Goal: Task Accomplishment & Management: Manage account settings

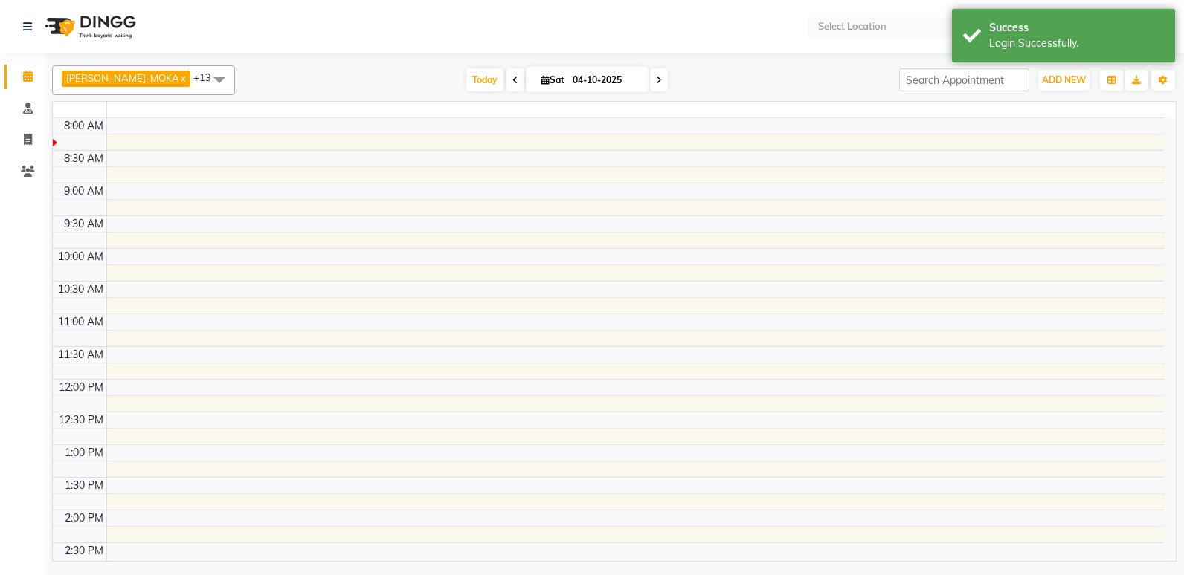
select select "en"
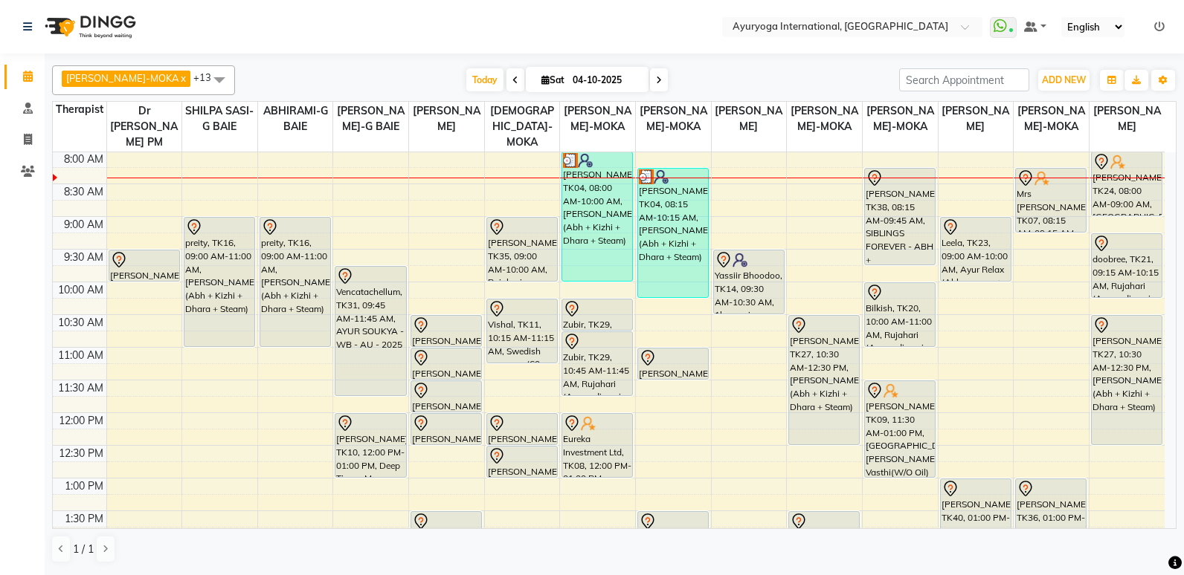
click at [1161, 316] on div "[PERSON_NAME]-MOKA x ABHIRAMI-G BAIE x [PERSON_NAME]-MOKA x ALEENA-MOKA x [PERS…" at bounding box center [614, 314] width 1139 height 520
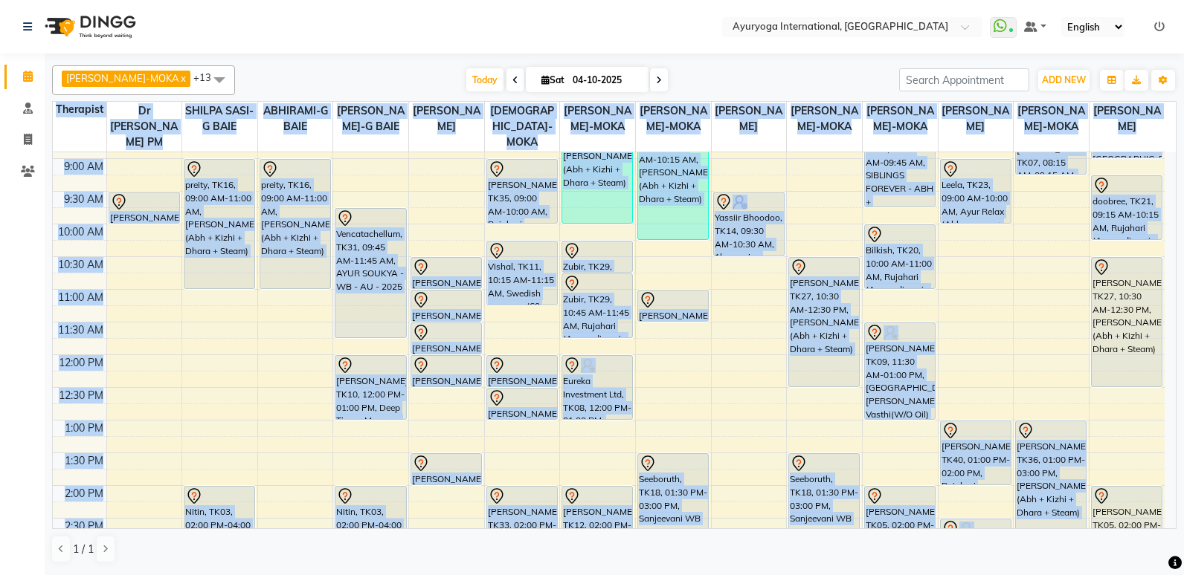
scroll to position [141, 0]
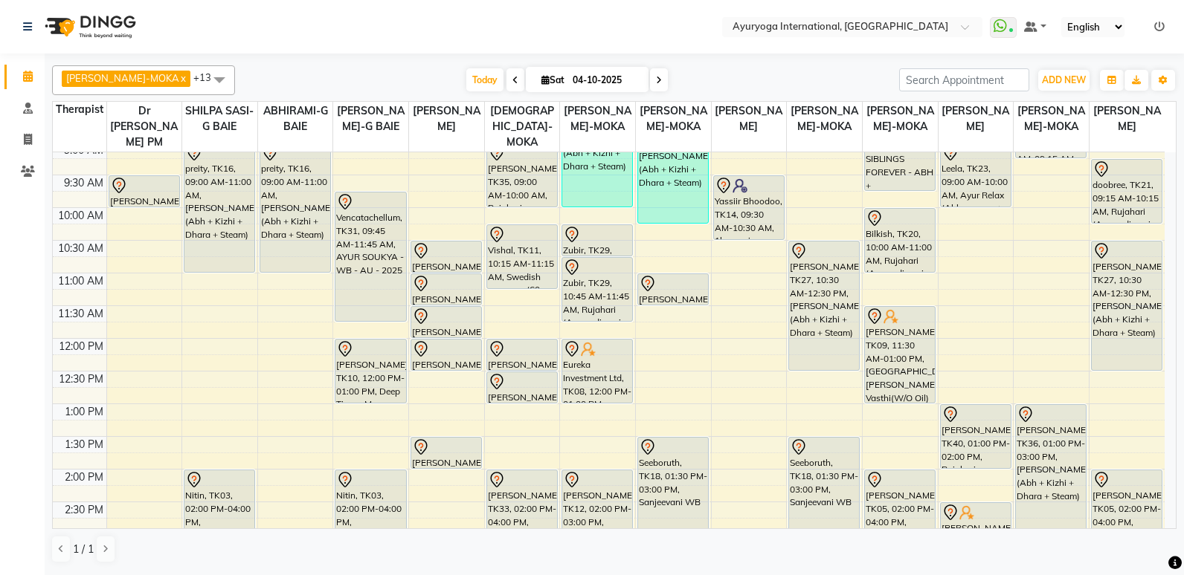
click at [611, 22] on nav "Select Location × Ayuryoga International, Mount Ory Rd WhatsApp Status ✕ Status…" at bounding box center [592, 27] width 1184 height 54
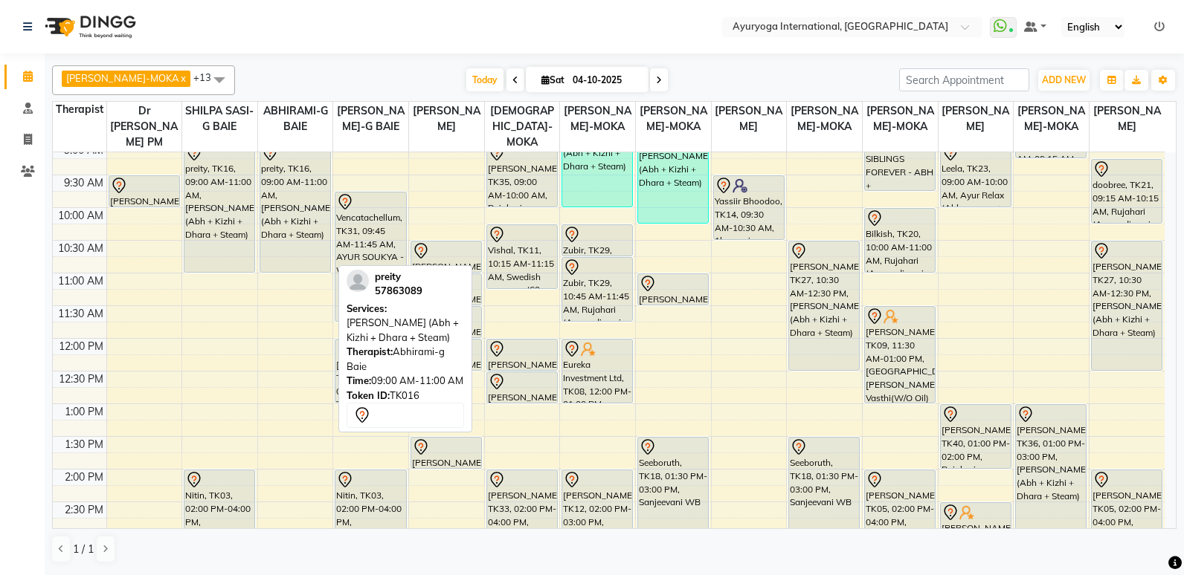
click at [306, 204] on div "preity, TK16, 09:00 AM-11:00 AM, [PERSON_NAME] (Abh + Kizhi + Dhara + Steam)" at bounding box center [295, 207] width 70 height 129
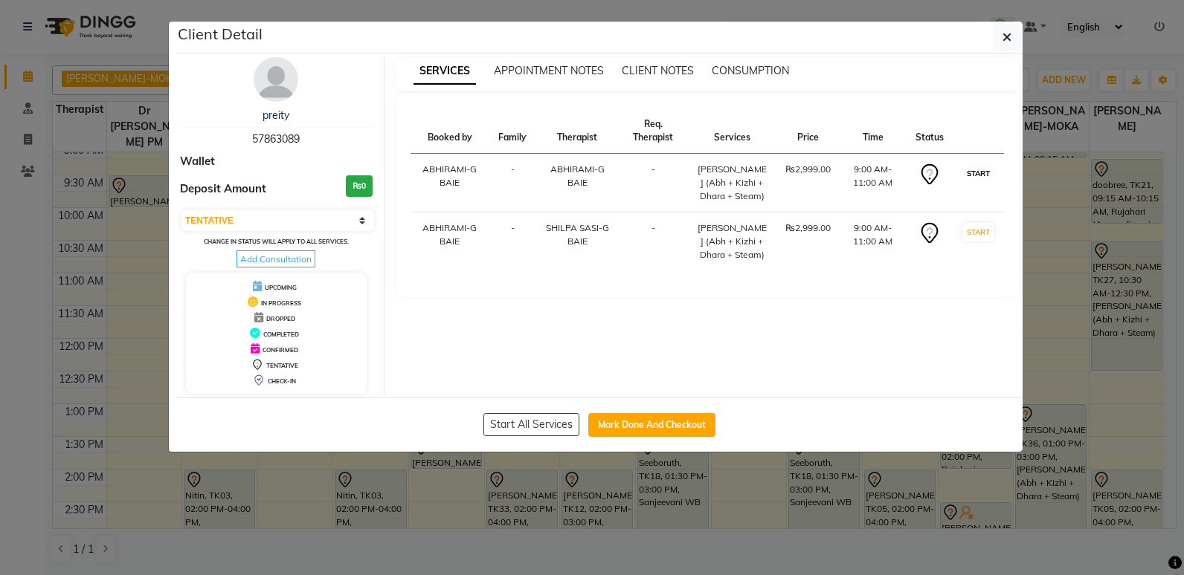
click at [967, 178] on button "START" at bounding box center [978, 173] width 30 height 19
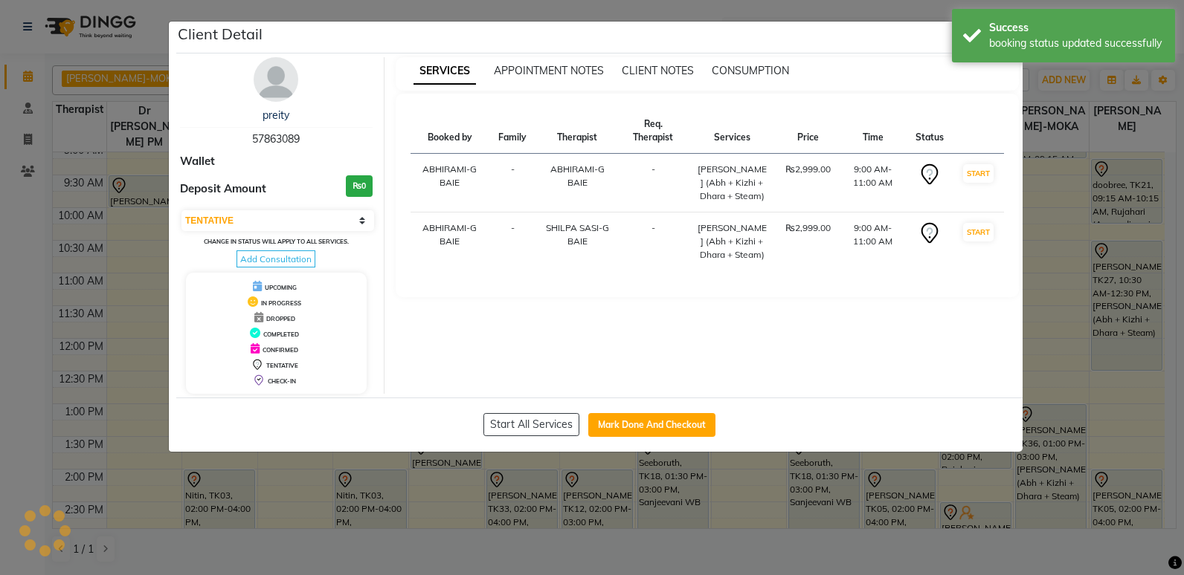
select select "select"
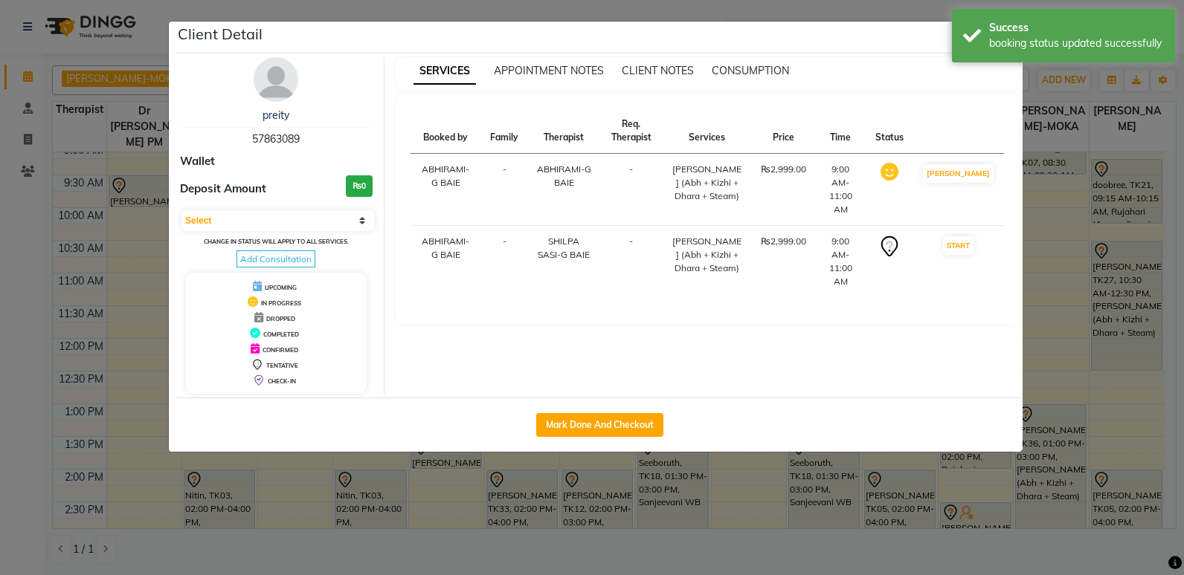
click at [1030, 111] on ngb-modal-window "Client Detail preity 57863089 Wallet Deposit Amount ₨0 Select IN SERVICE CONFIR…" at bounding box center [592, 287] width 1184 height 575
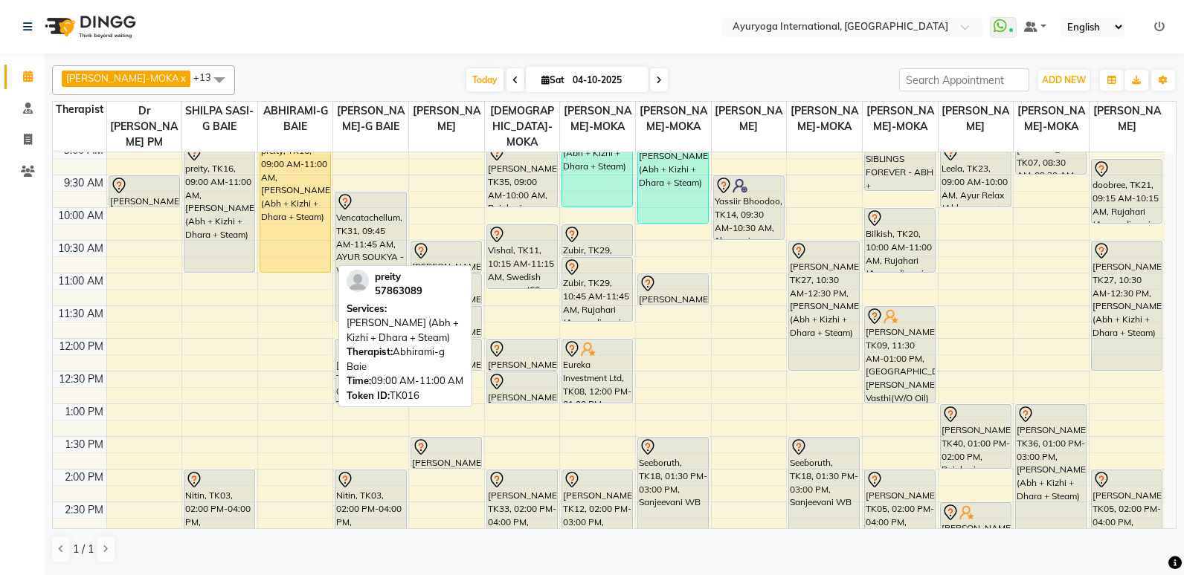
click at [319, 227] on div "preity, TK16, 09:00 AM-11:00 AM, [PERSON_NAME] (Abh + Kizhi + Dhara + Steam)" at bounding box center [295, 207] width 70 height 129
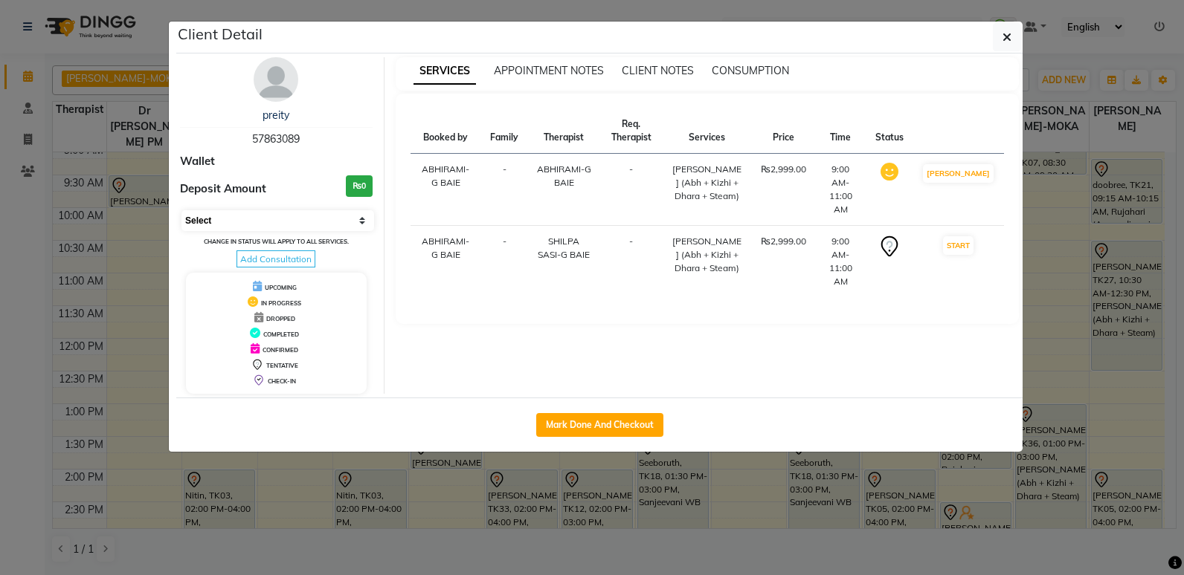
click at [364, 223] on select "Select IN SERVICE CONFIRMED TENTATIVE CHECK IN MARK DONE DROPPED UPCOMING" at bounding box center [277, 220] width 193 height 21
select select "5"
click at [181, 210] on select "Select IN SERVICE CONFIRMED TENTATIVE CHECK IN MARK DONE DROPPED UPCOMING" at bounding box center [277, 220] width 193 height 21
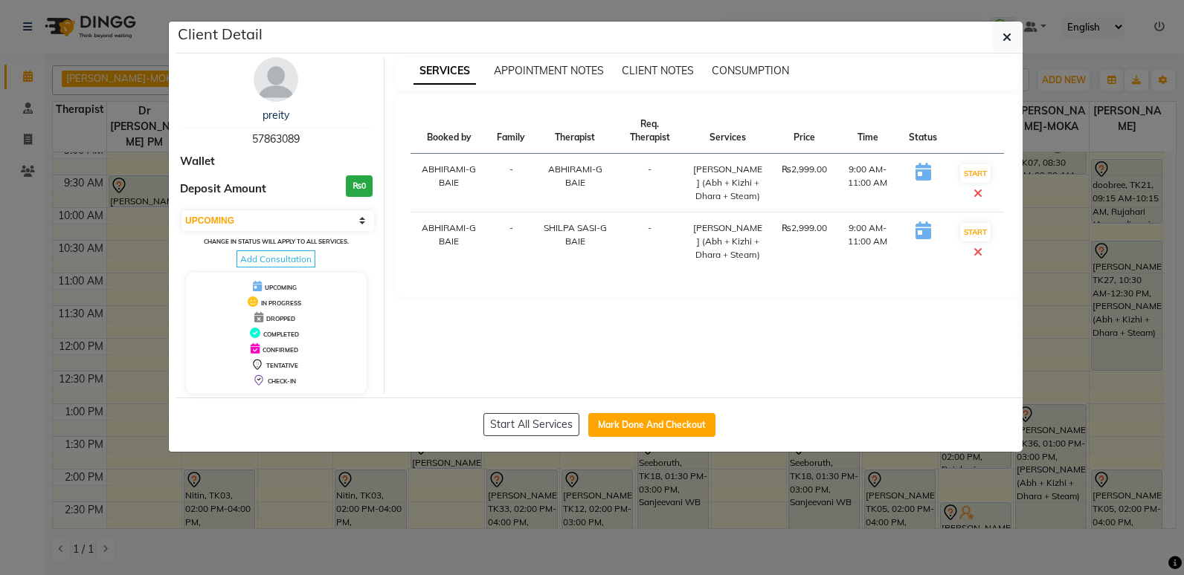
click at [119, 274] on ngb-modal-window "Client Detail preity 57863089 Wallet Deposit Amount ₨0 Select IN SERVICE CONFIR…" at bounding box center [592, 287] width 1184 height 575
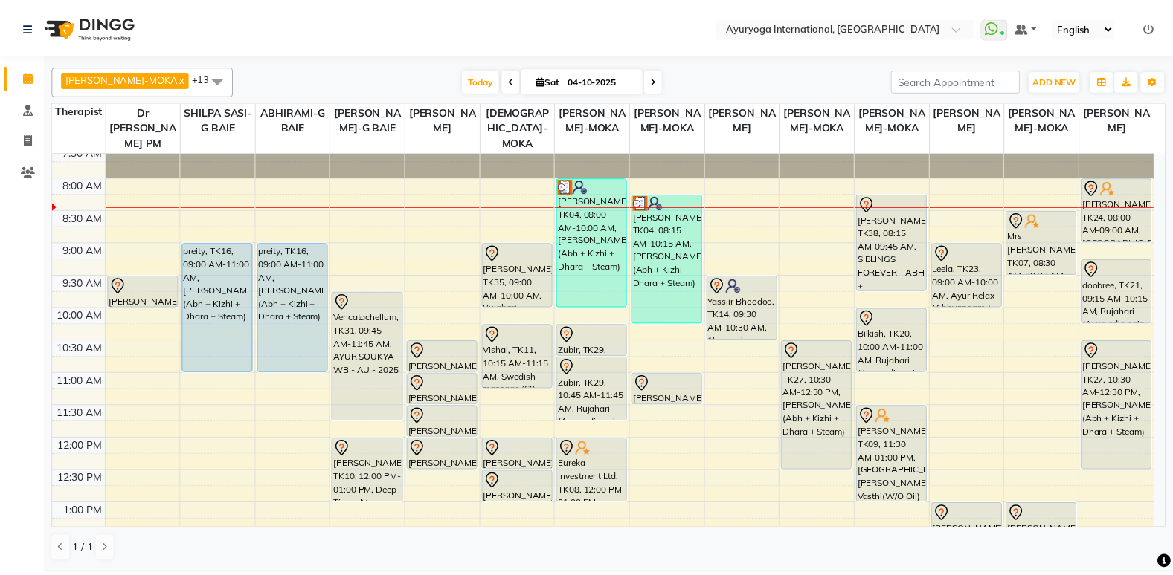
scroll to position [0, 0]
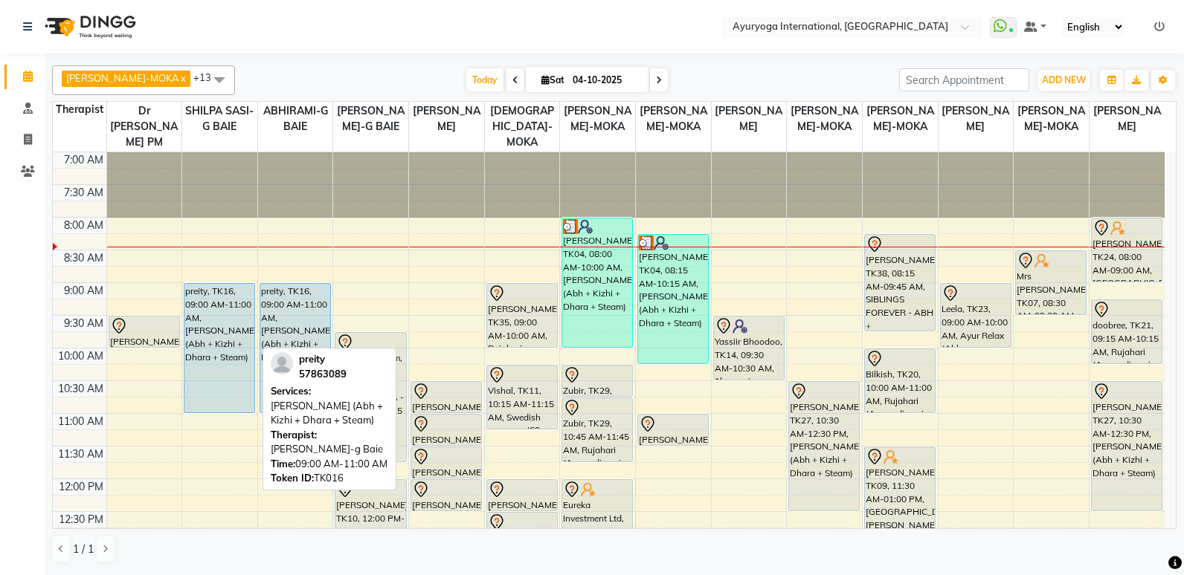
click at [219, 336] on div "preity, TK16, 09:00 AM-11:00 AM, [PERSON_NAME] (Abh + Kizhi + Dhara + Steam)" at bounding box center [219, 348] width 70 height 129
select select "5"
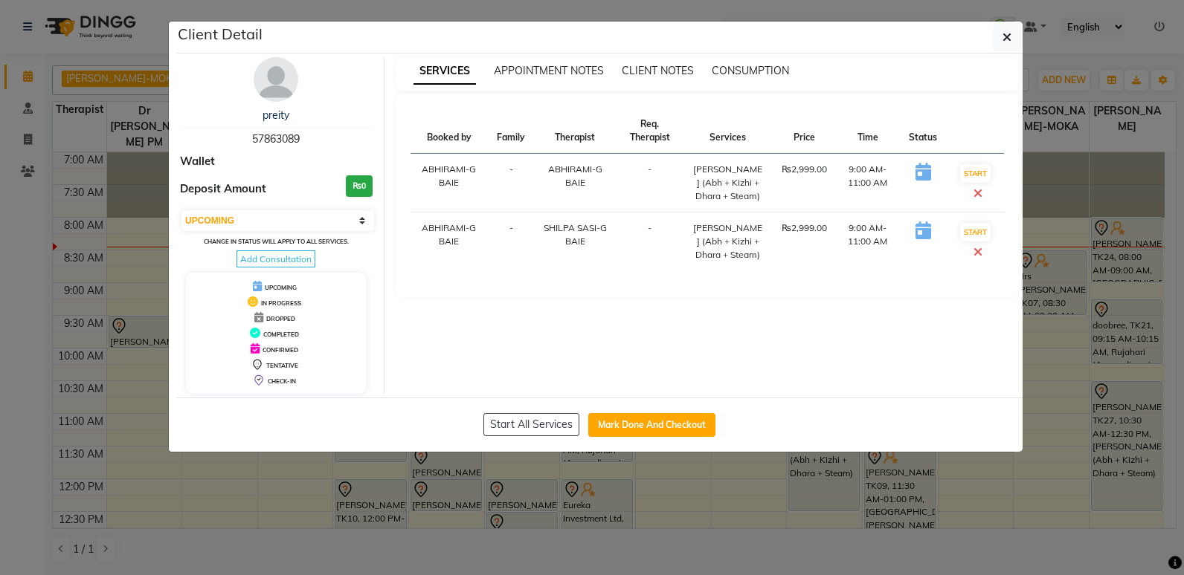
click at [260, 120] on div "preity" at bounding box center [276, 116] width 193 height 16
click at [263, 120] on link "preity" at bounding box center [275, 115] width 27 height 13
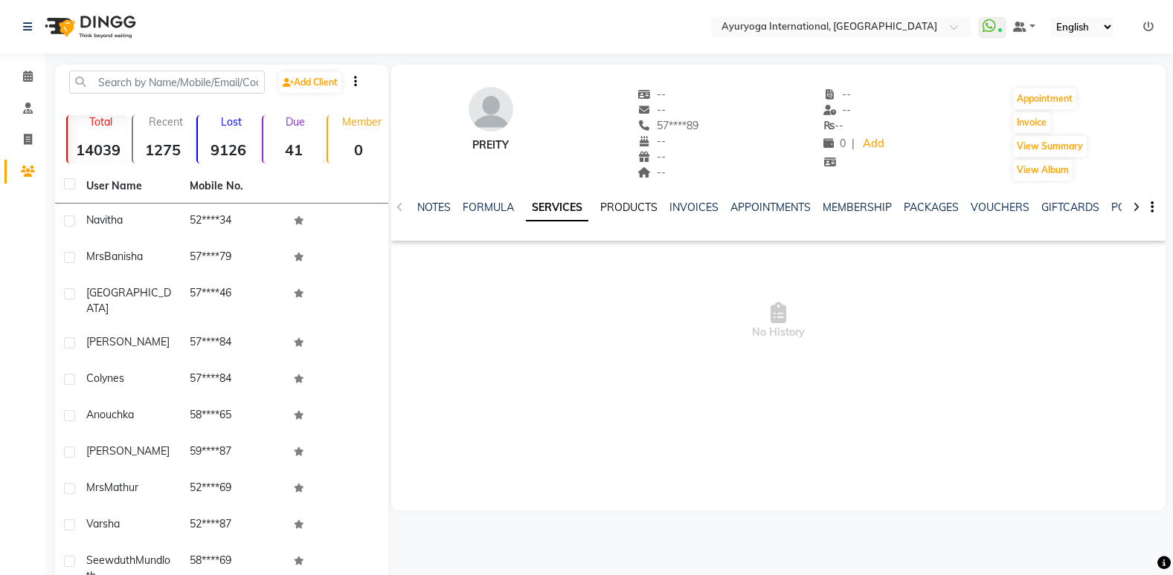
click at [633, 206] on link "PRODUCTS" at bounding box center [628, 207] width 57 height 13
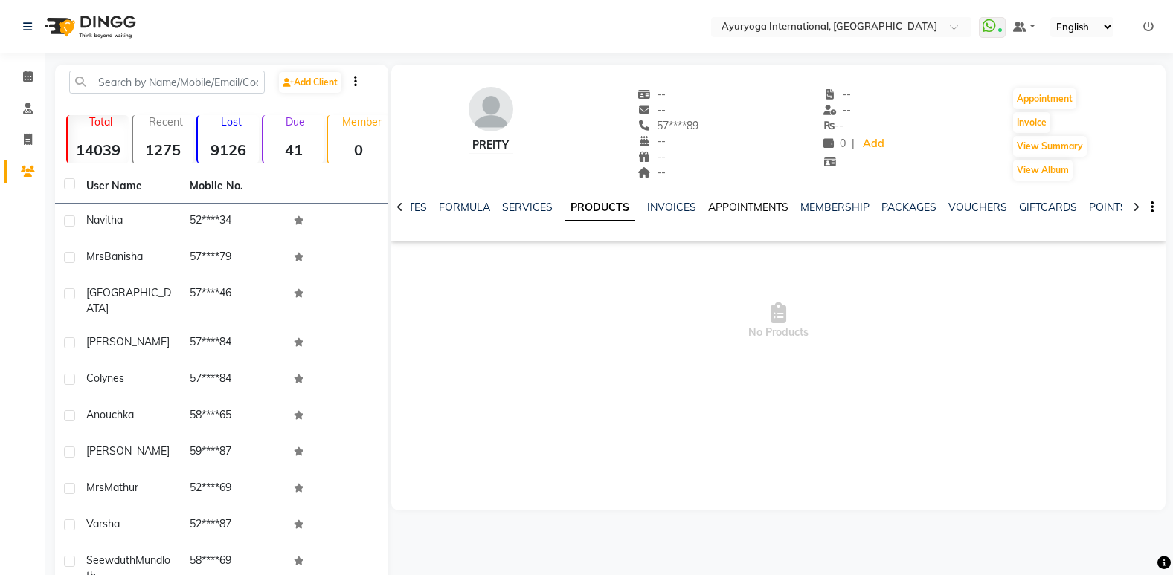
click at [729, 203] on link "APPOINTMENTS" at bounding box center [748, 207] width 80 height 13
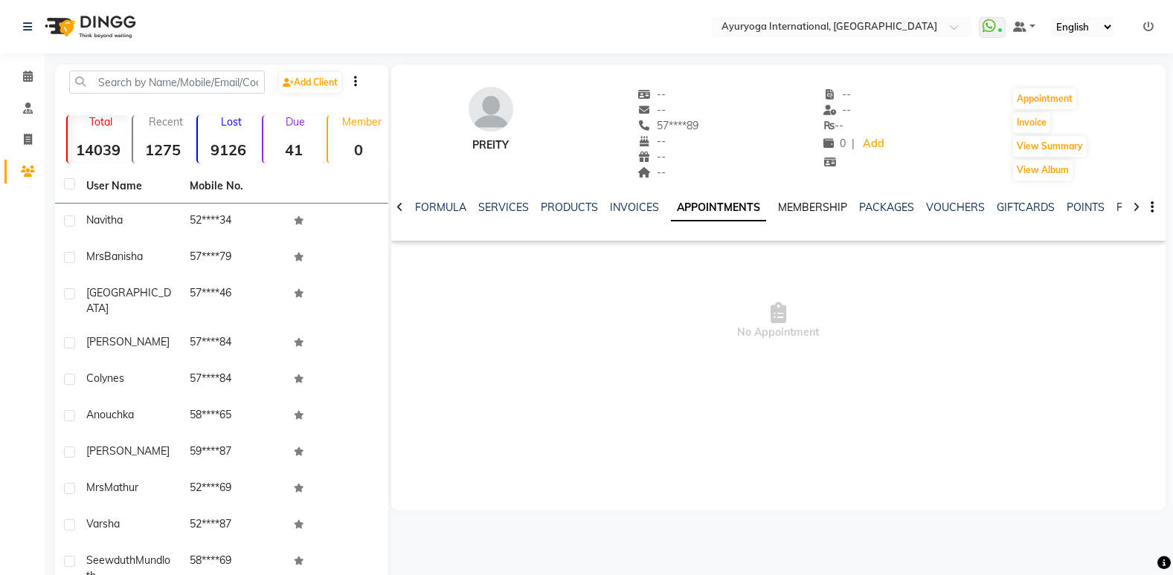
click at [822, 207] on link "MEMBERSHIP" at bounding box center [812, 207] width 69 height 13
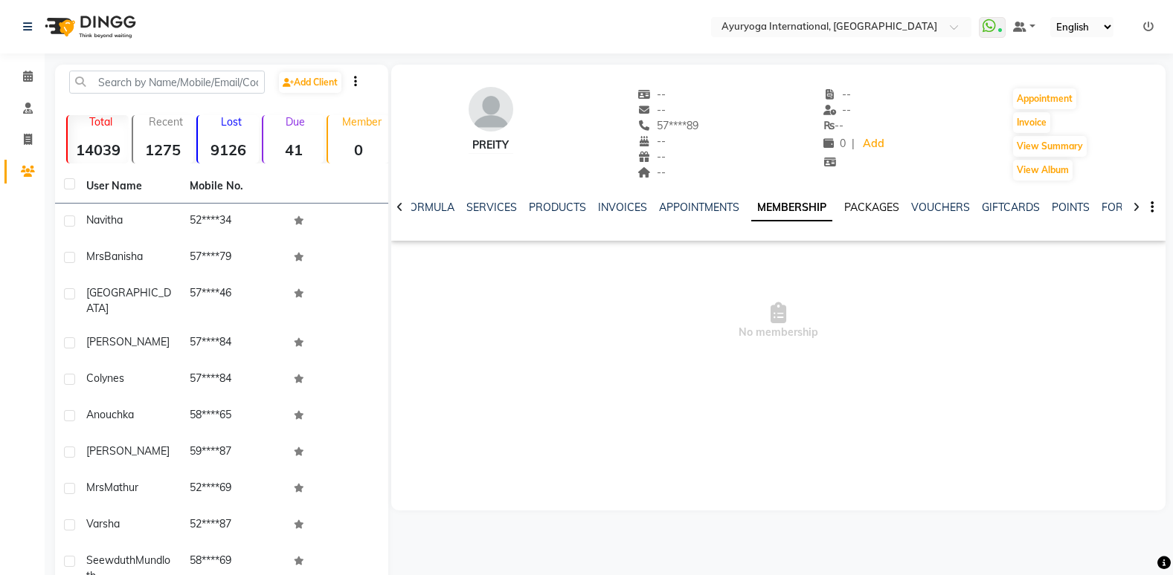
click at [865, 210] on link "PACKAGES" at bounding box center [871, 207] width 55 height 13
click at [929, 209] on link "VOUCHERS" at bounding box center [928, 207] width 59 height 13
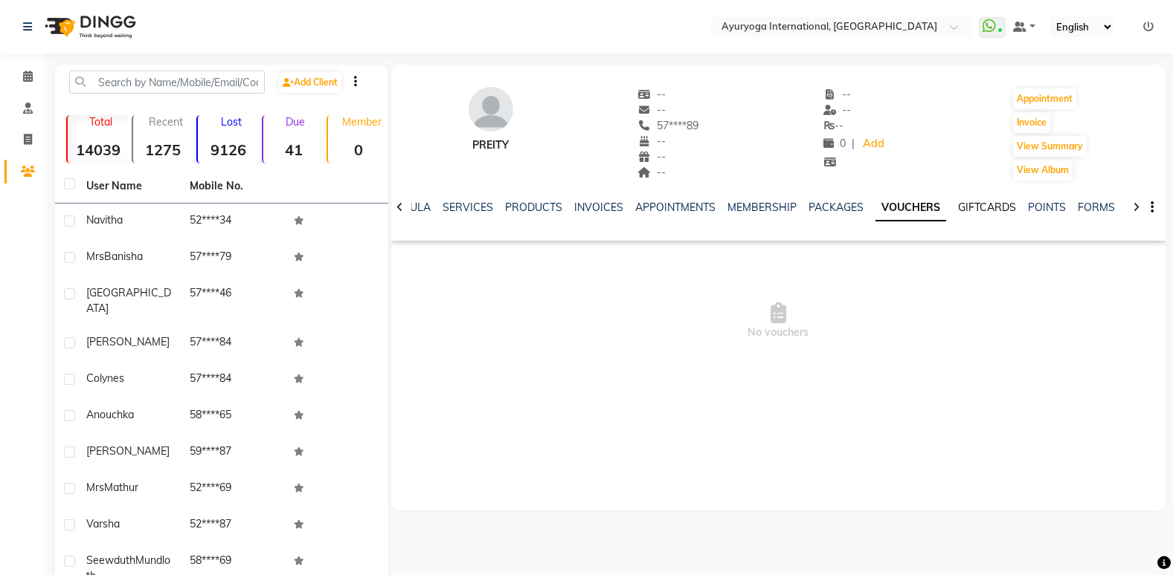
click at [984, 208] on link "GIFTCARDS" at bounding box center [987, 207] width 58 height 13
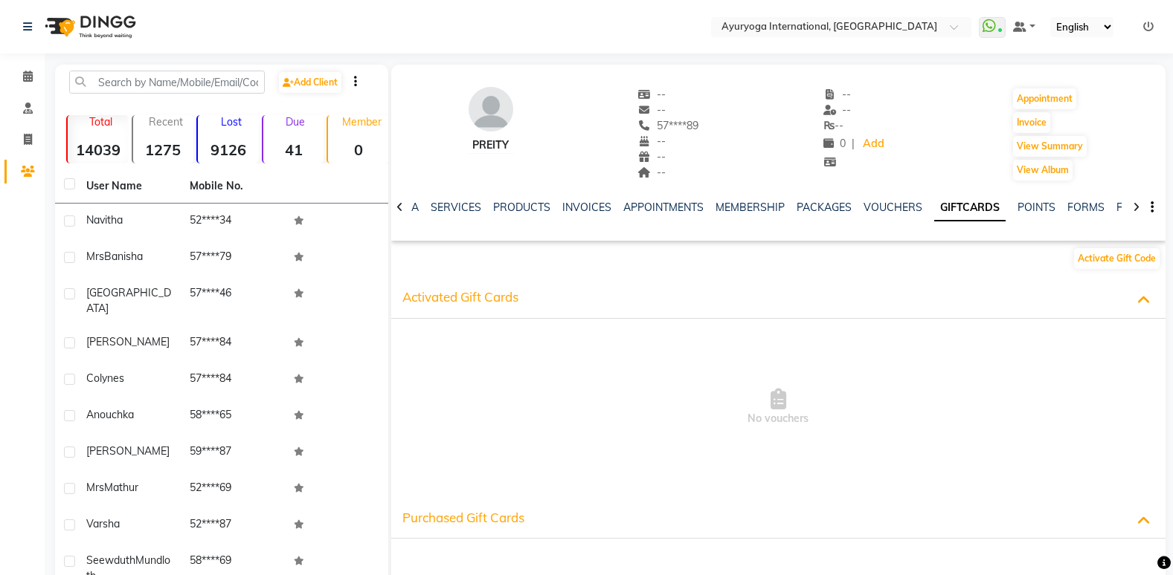
click at [395, 201] on div at bounding box center [399, 206] width 17 height 29
click at [396, 199] on div at bounding box center [399, 206] width 17 height 29
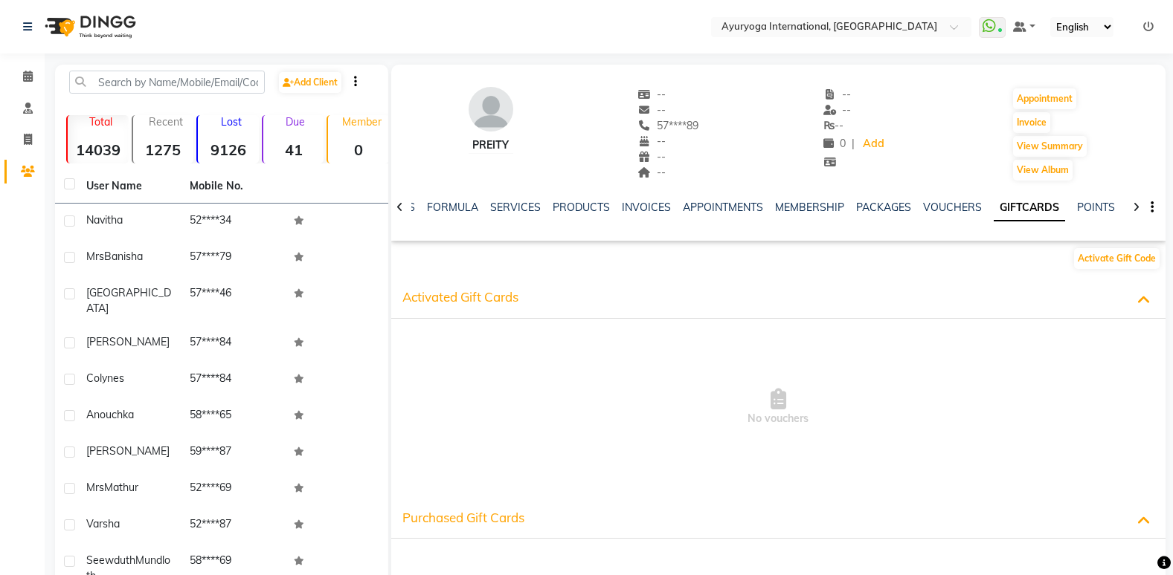
click at [396, 199] on div at bounding box center [399, 206] width 17 height 29
click at [396, 199] on div "NOTES FORMULA SERVICES PRODUCTS INVOICES APPOINTMENTS MEMBERSHIP PACKAGES VOUCH…" at bounding box center [778, 207] width 774 height 51
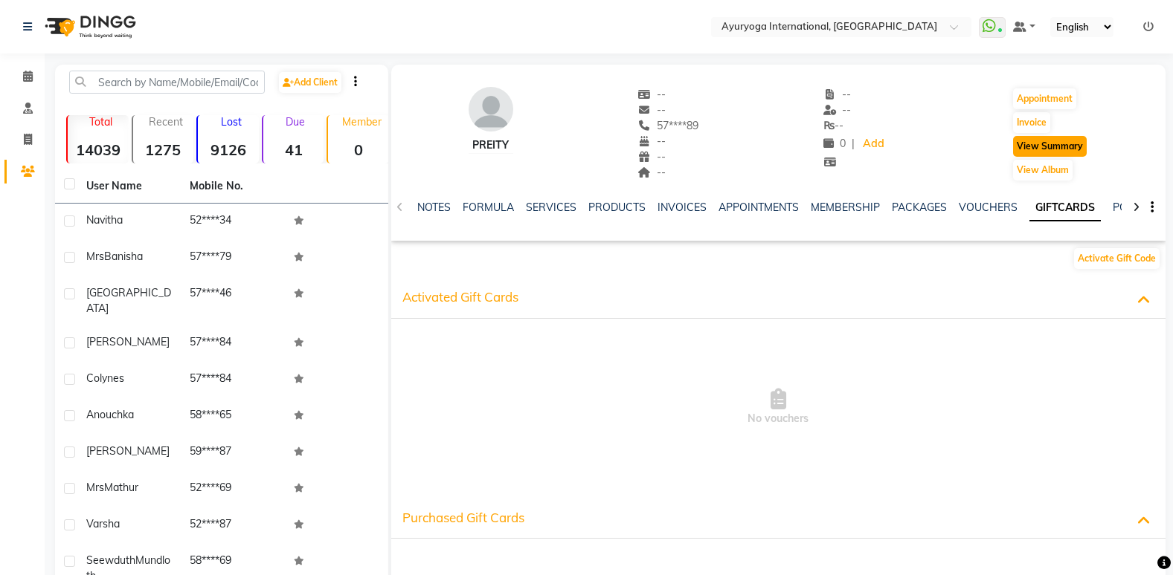
click at [1052, 138] on button "View Summary" at bounding box center [1050, 146] width 74 height 21
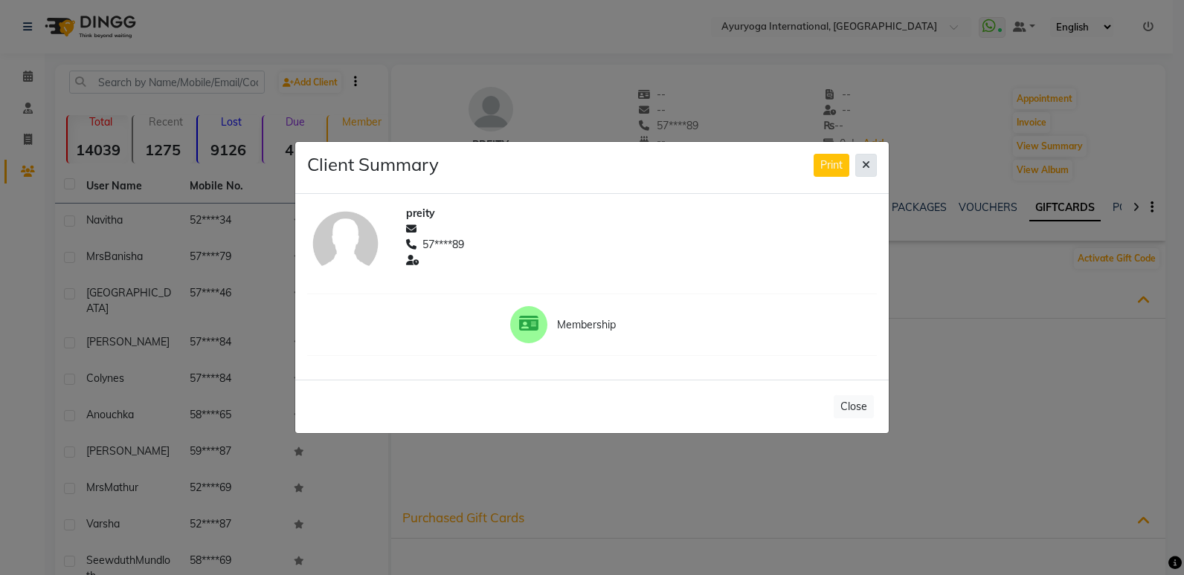
click at [859, 161] on button at bounding box center [866, 165] width 22 height 23
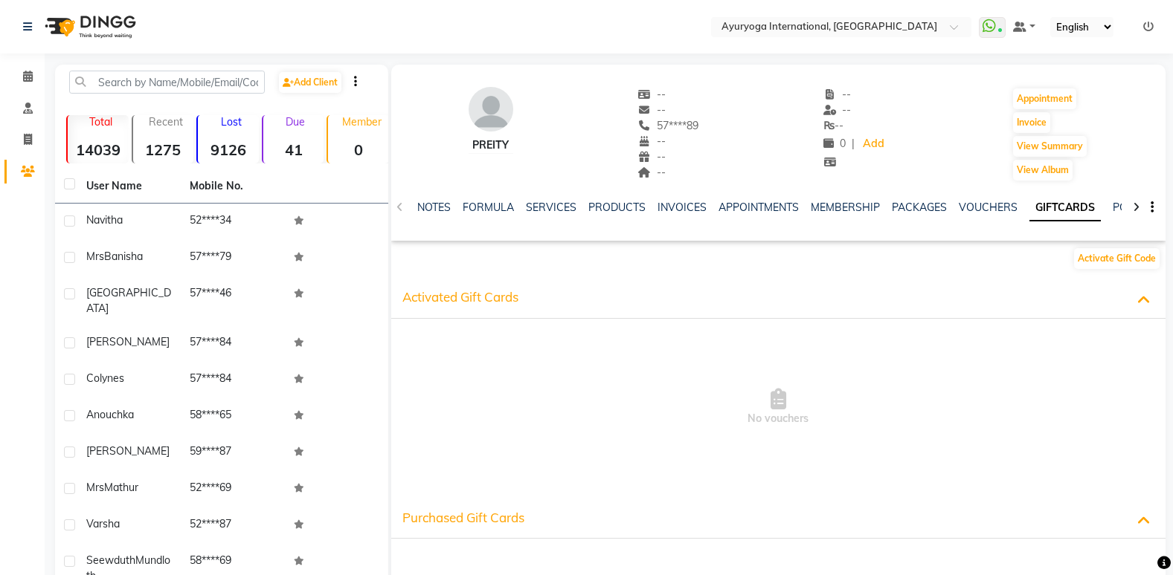
click at [485, 197] on div "NOTES FORMULA SERVICES PRODUCTS INVOICES APPOINTMENTS MEMBERSHIP PACKAGES VOUCH…" at bounding box center [778, 207] width 774 height 51
click at [534, 206] on link "SERVICES" at bounding box center [551, 207] width 51 height 13
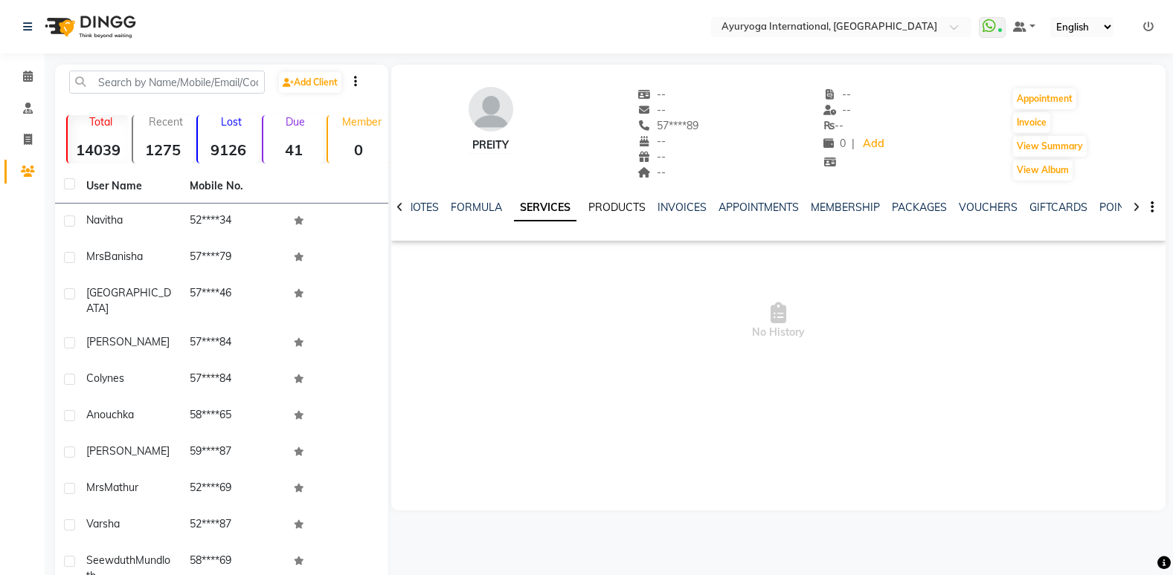
click at [616, 202] on link "PRODUCTS" at bounding box center [616, 207] width 57 height 13
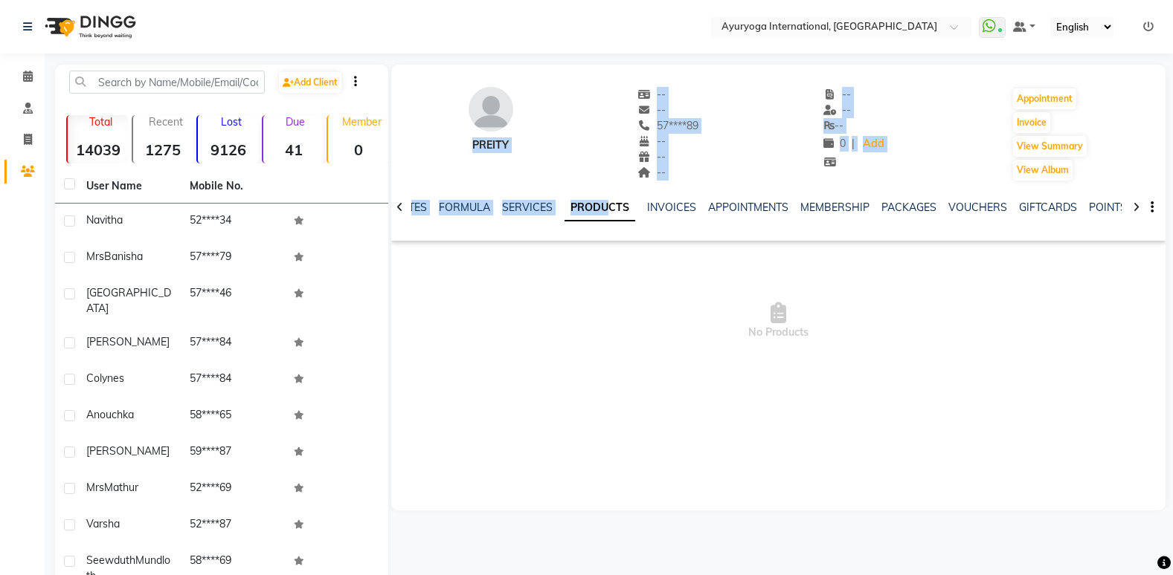
drag, startPoint x: 628, startPoint y: 190, endPoint x: 464, endPoint y: 137, distance: 172.6
click at [464, 137] on div "preity -- -- 57****89 -- -- -- -- -- ₨ -- 0 | Add Appointment Invoice View Summ…" at bounding box center [778, 153] width 774 height 176
click at [32, 71] on icon at bounding box center [28, 76] width 10 height 11
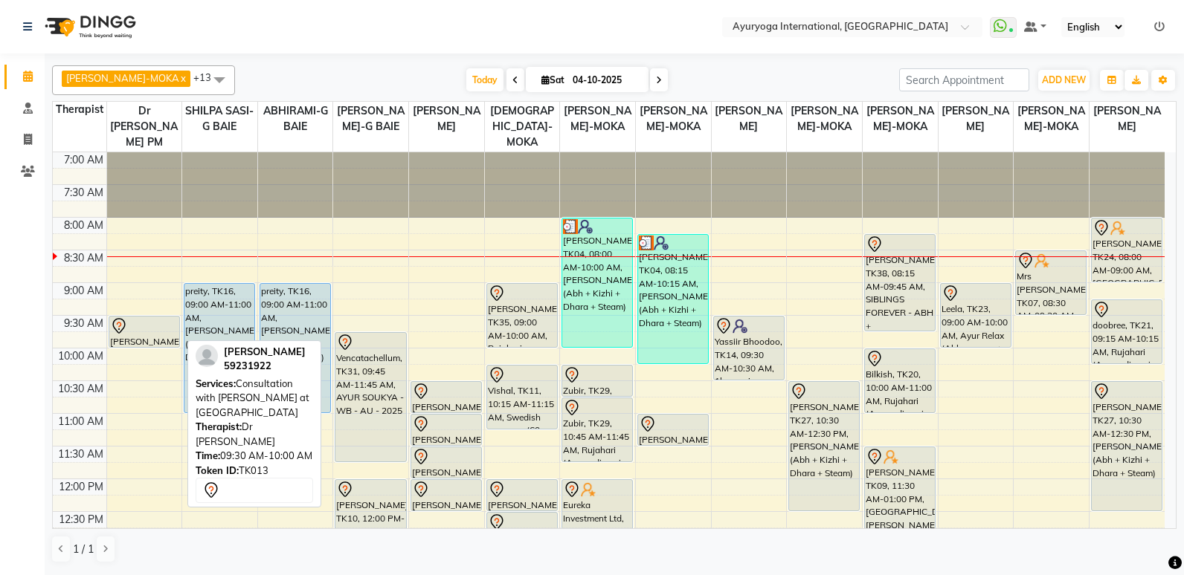
click at [167, 340] on div "[PERSON_NAME], TK13, 09:30 AM-10:00 AM, Consultation with [PERSON_NAME] at [GEO…" at bounding box center [144, 332] width 70 height 30
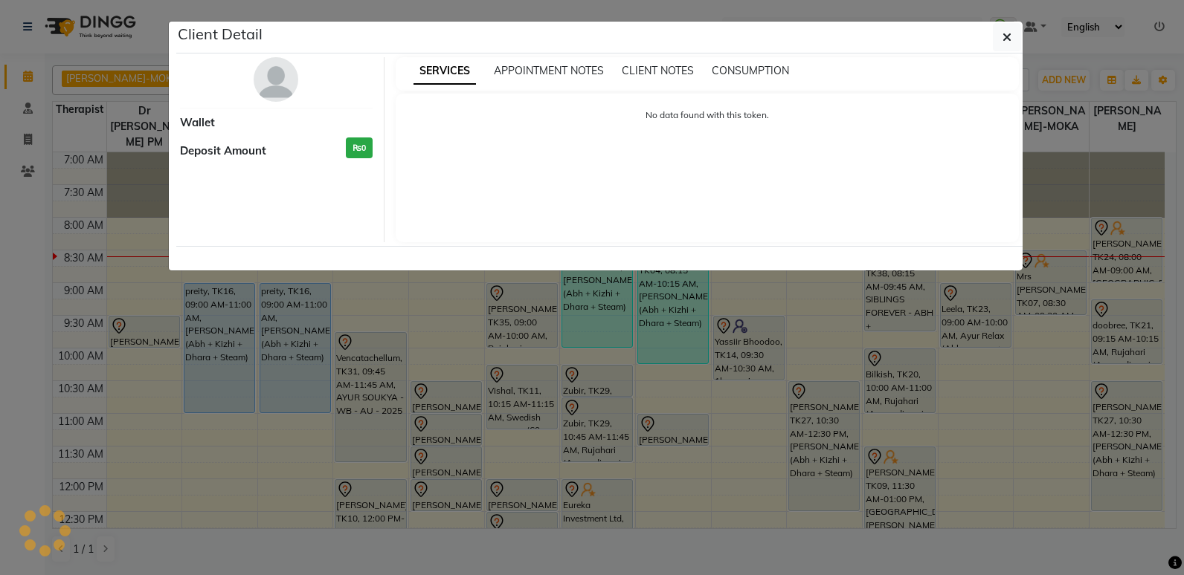
select select "7"
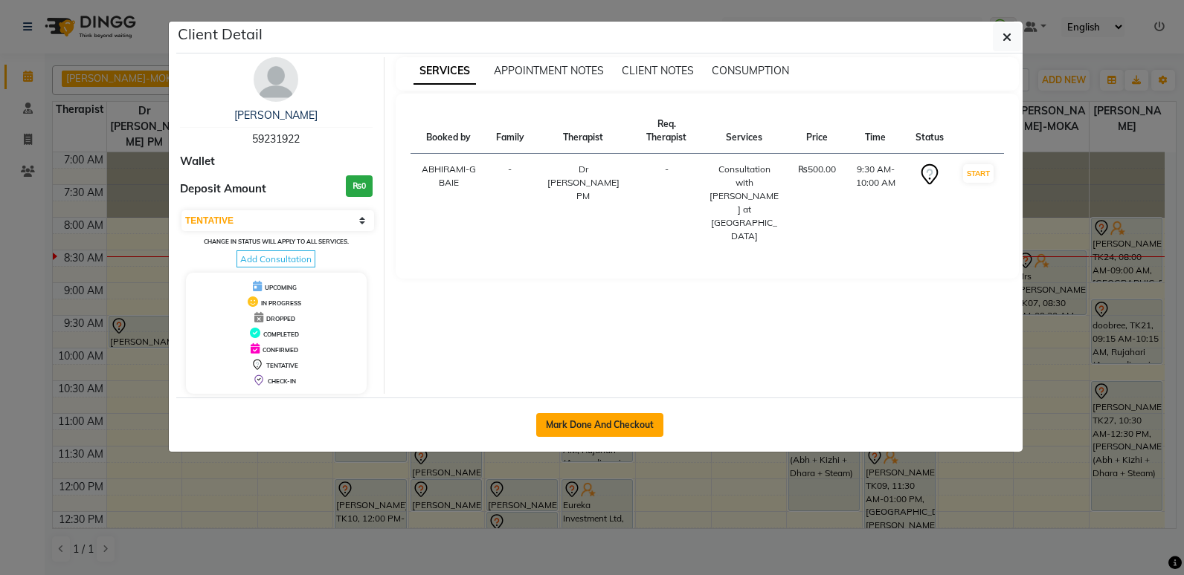
click at [622, 425] on button "Mark Done And Checkout" at bounding box center [599, 425] width 127 height 24
select select "service"
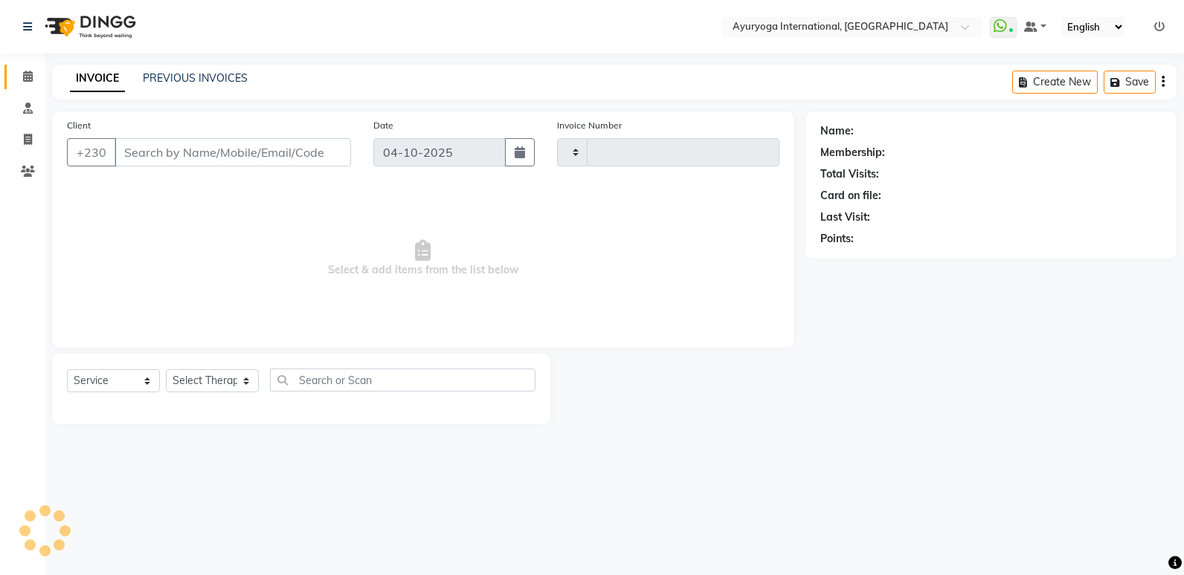
type input "6042"
select select "730"
click at [27, 68] on link "Calendar" at bounding box center [22, 77] width 36 height 25
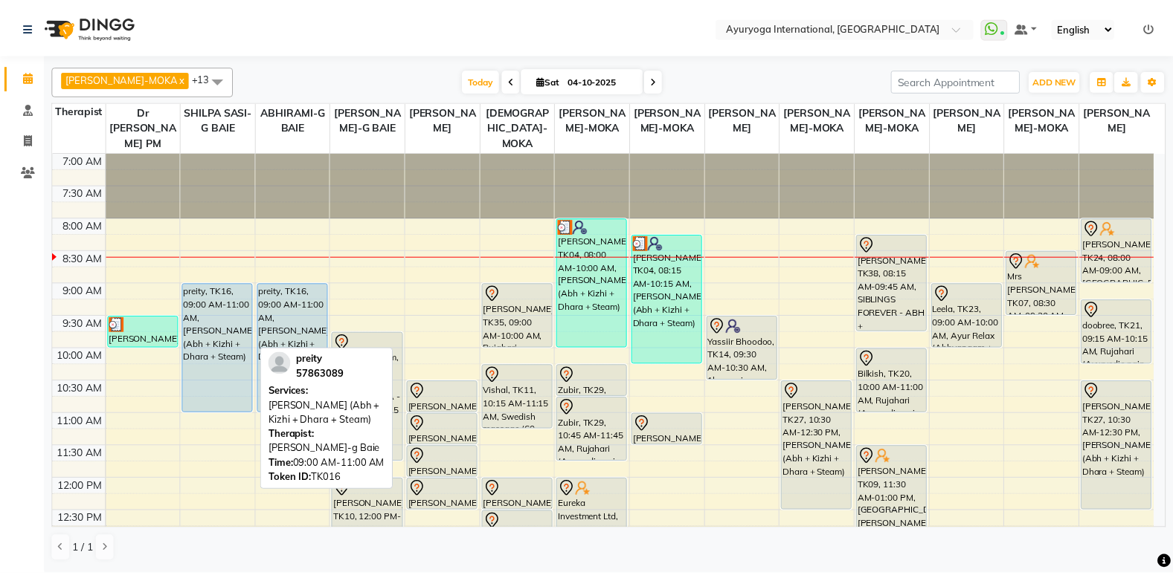
scroll to position [74, 0]
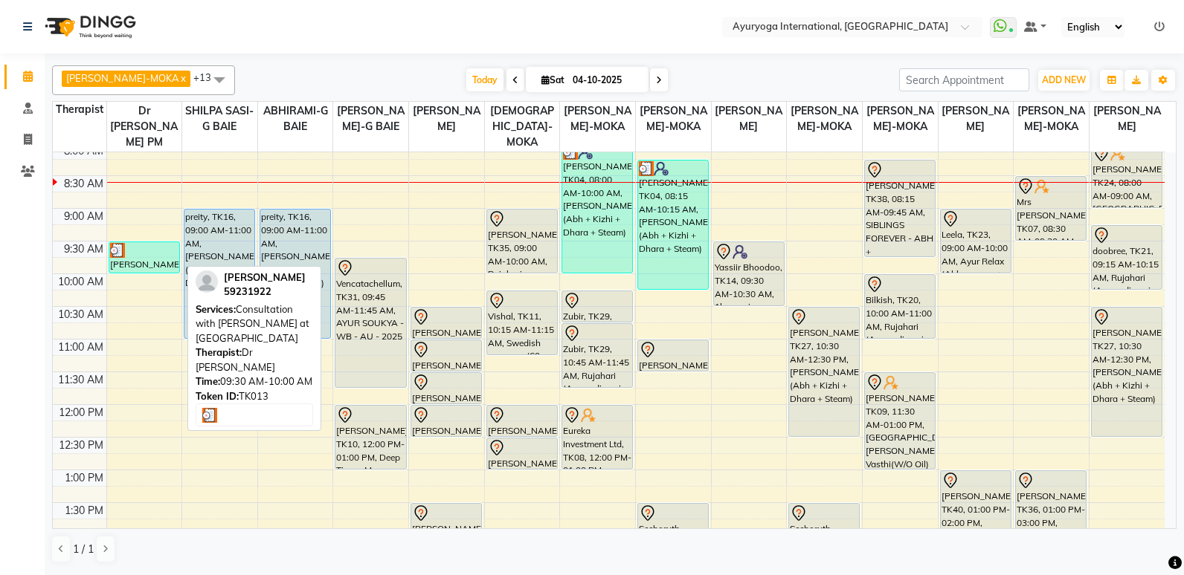
click at [142, 259] on div "[PERSON_NAME], TK13, 09:30 AM-10:00 AM, Consultation with [PERSON_NAME] at [GEO…" at bounding box center [144, 257] width 70 height 30
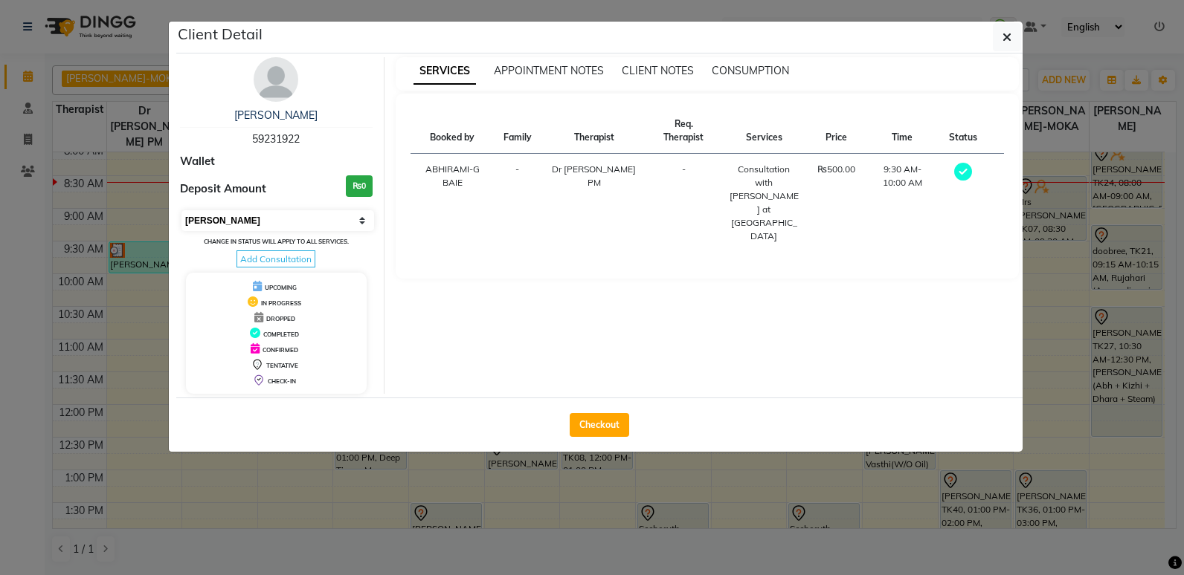
click at [367, 210] on select "Select MARK DONE UPCOMING" at bounding box center [277, 220] width 193 height 21
select select "5"
click at [181, 210] on select "Select MARK DONE UPCOMING" at bounding box center [277, 220] width 193 height 21
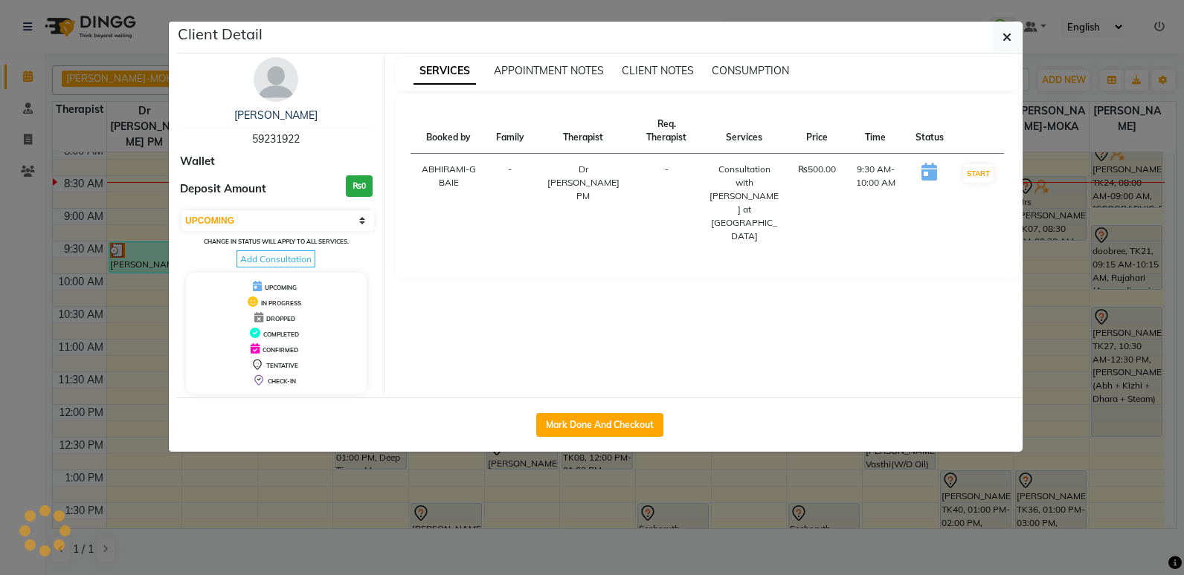
click at [6, 219] on ngb-modal-window "Client Detail manfred 59231922 Wallet Deposit Amount ₨0 Select IN SERVICE CONFI…" at bounding box center [592, 287] width 1184 height 575
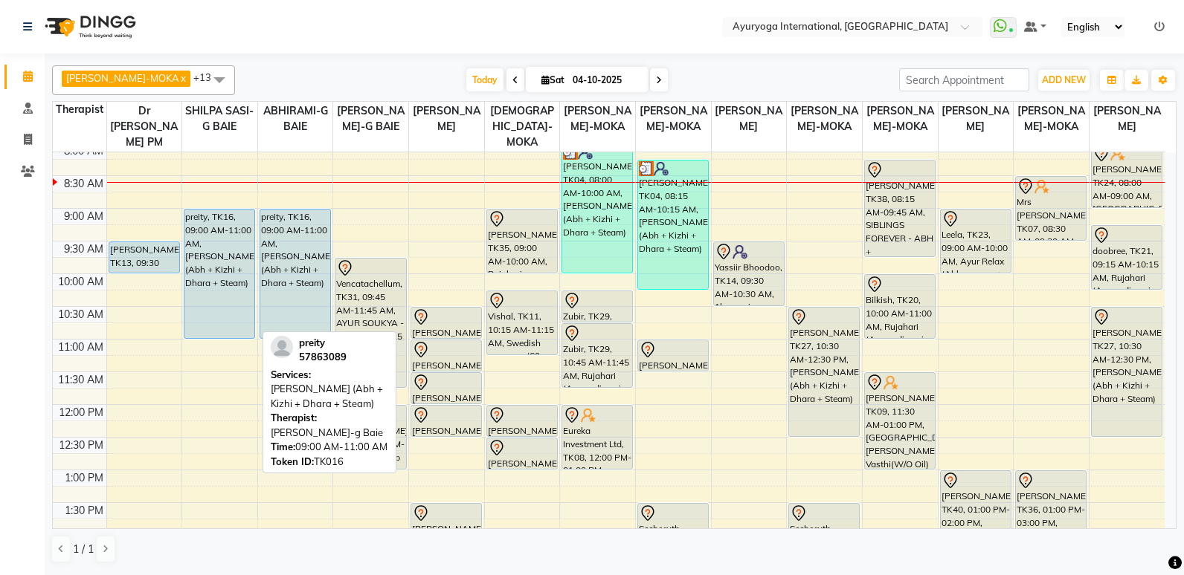
click at [190, 242] on div "preity, TK16, 09:00 AM-11:00 AM, [PERSON_NAME] (Abh + Kizhi + Dhara + Steam)" at bounding box center [219, 274] width 70 height 129
select select "5"
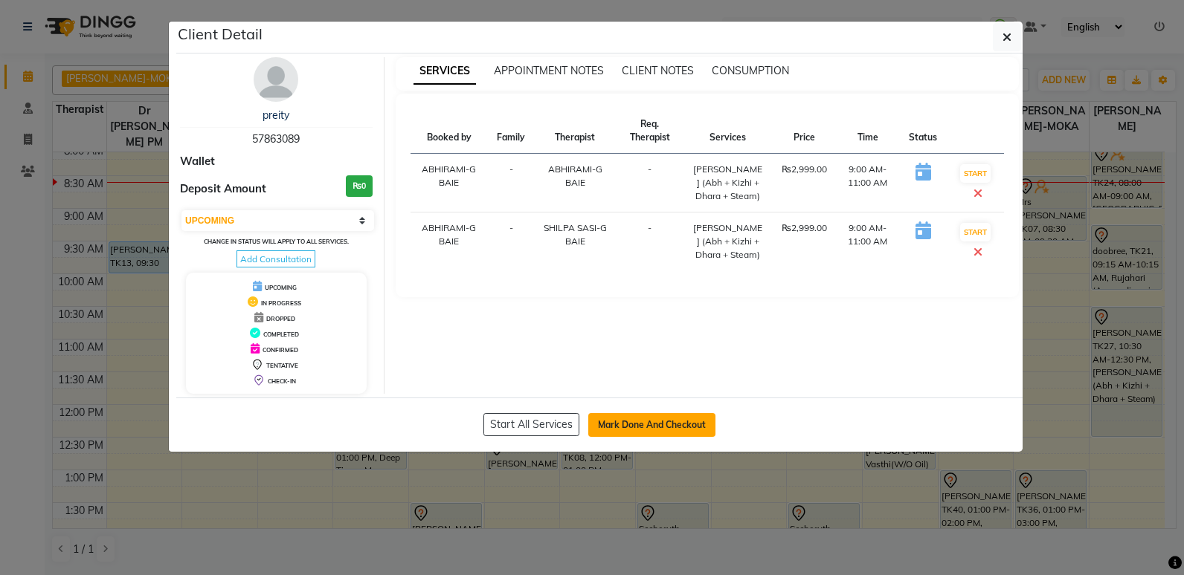
click at [670, 436] on button "Mark Done And Checkout" at bounding box center [651, 425] width 127 height 24
select select "service"
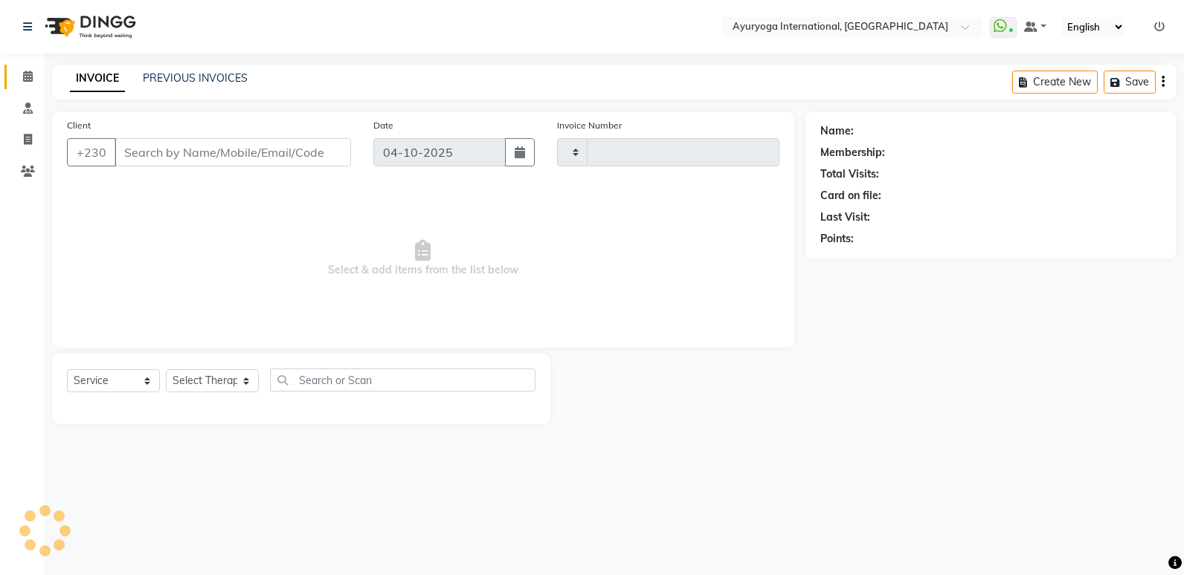
type input "6042"
select select "730"
type input "57****89"
select select "70418"
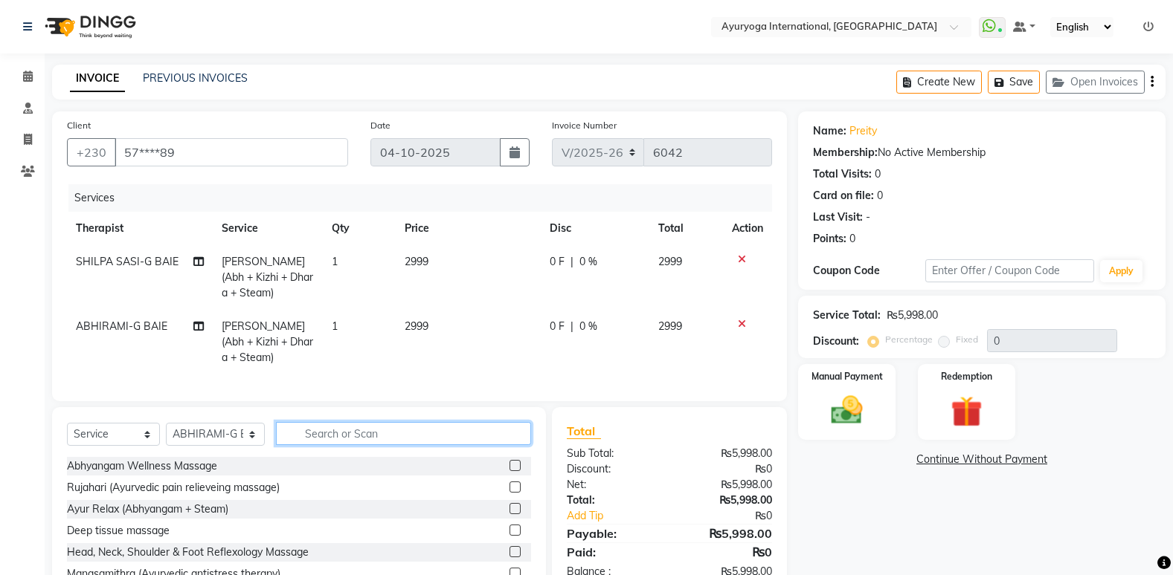
click at [331, 445] on input "text" at bounding box center [403, 433] width 255 height 23
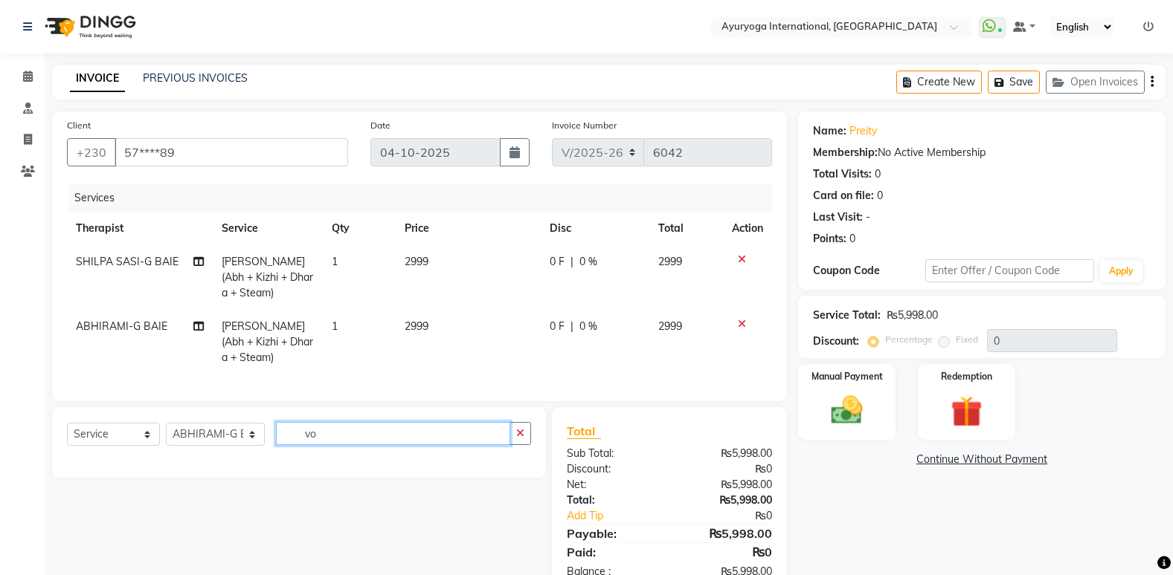
type input "v"
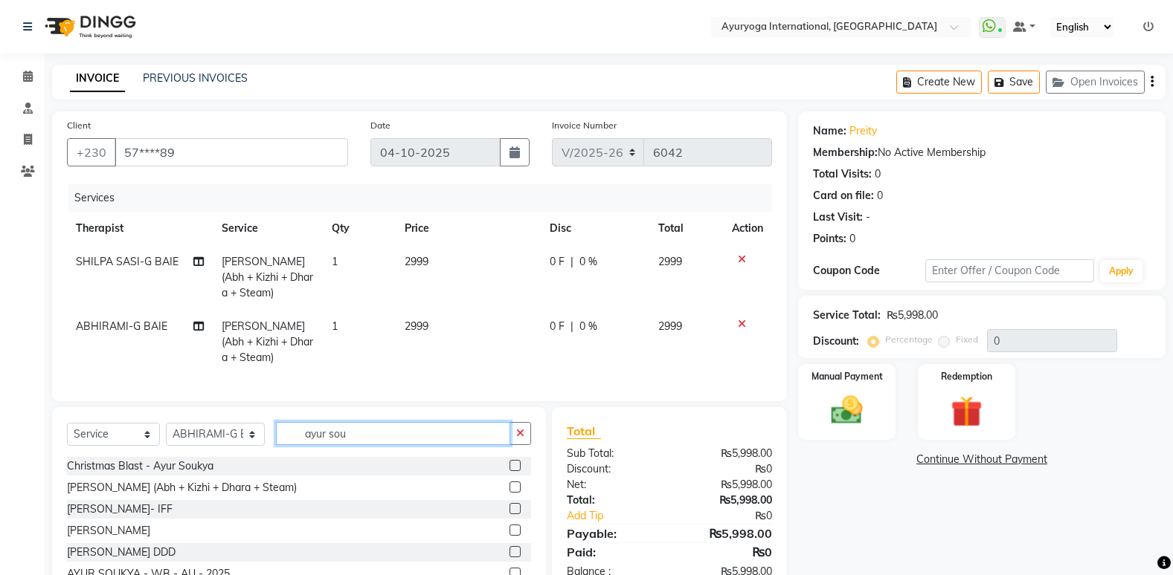
scroll to position [65, 0]
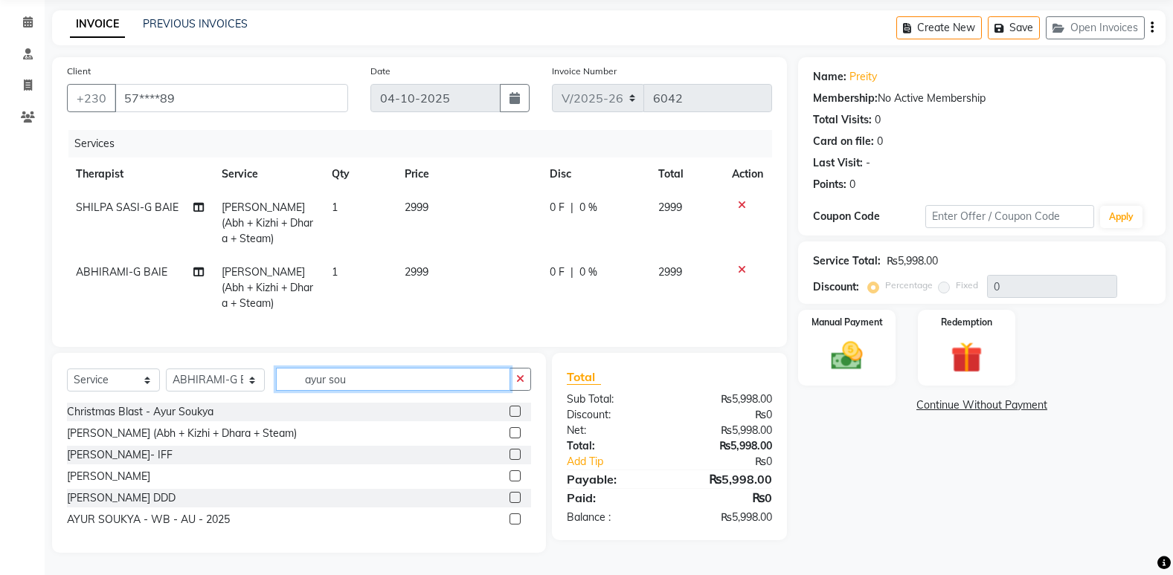
type input "ayur sou"
click at [744, 265] on icon at bounding box center [742, 270] width 8 height 10
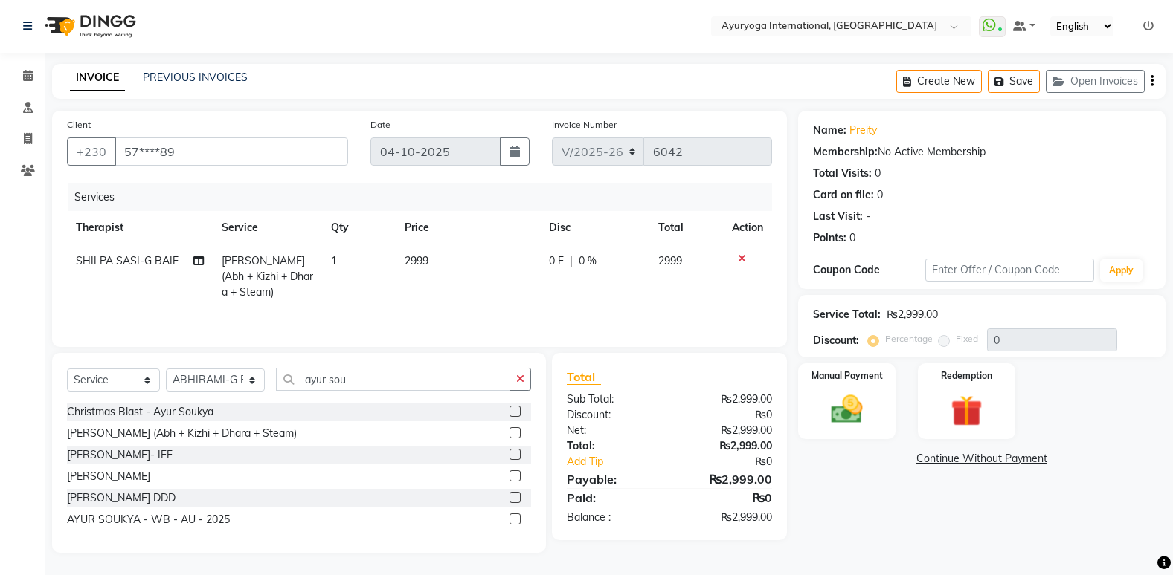
click at [742, 248] on td at bounding box center [747, 277] width 49 height 65
click at [738, 258] on icon at bounding box center [742, 259] width 8 height 10
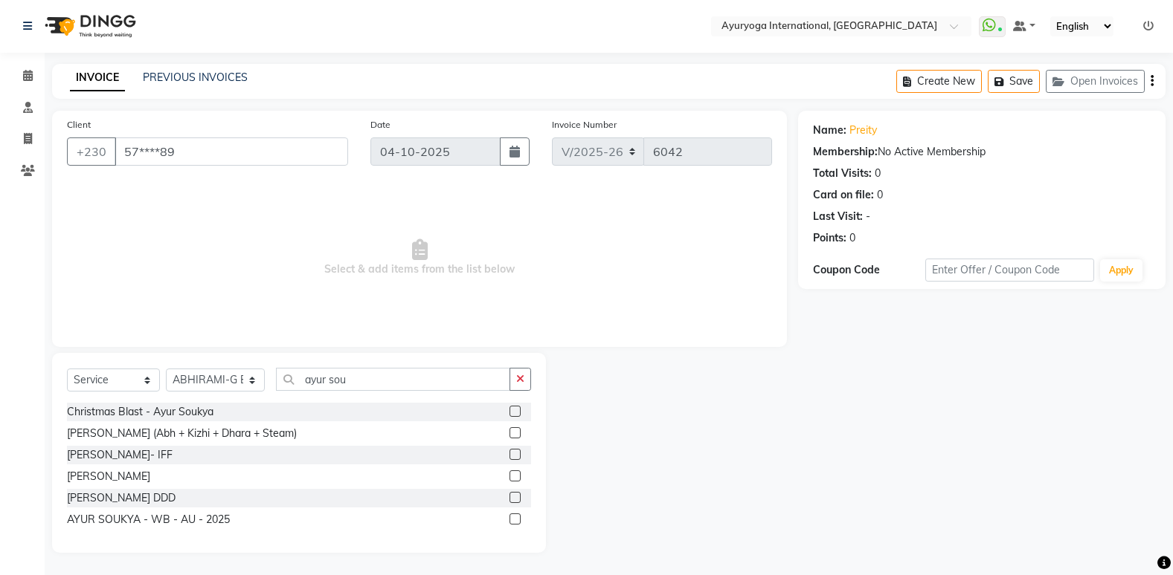
click at [517, 515] on label at bounding box center [514, 519] width 11 height 11
click at [517, 515] on input "checkbox" at bounding box center [514, 520] width 10 height 10
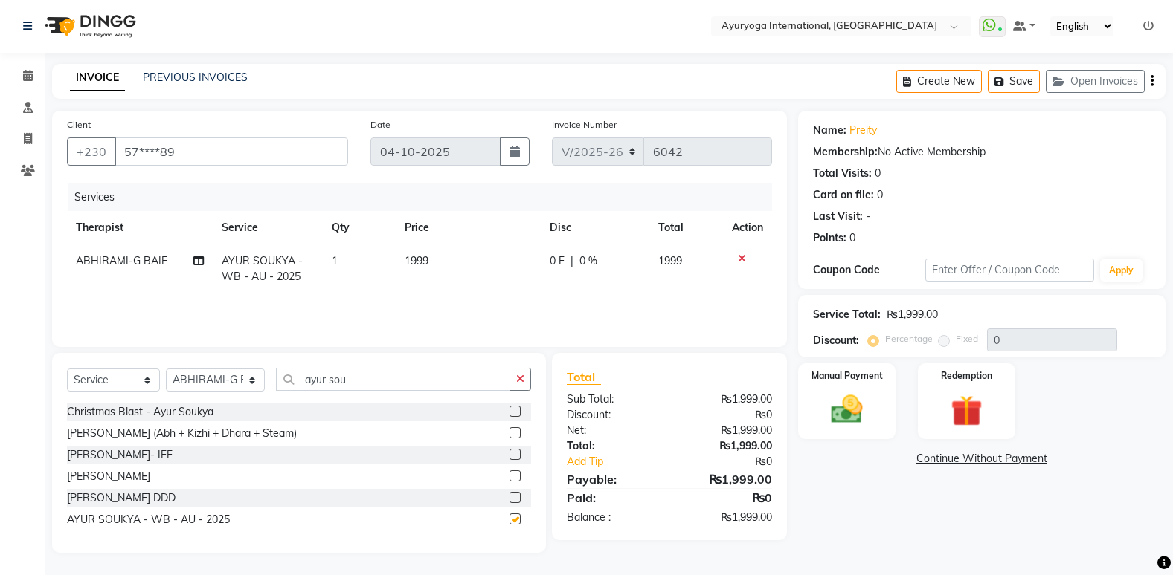
checkbox input "false"
click at [236, 380] on select "Select Therapist ABHIRAMI-G BAIE [PERSON_NAME]-MOKA [PERSON_NAME]-MOKA ALEENA-M…" at bounding box center [215, 380] width 99 height 23
select select "77770"
click at [166, 369] on select "Select Therapist ABHIRAMI-G BAIE [PERSON_NAME]-MOKA [PERSON_NAME]-MOKA ALEENA-M…" at bounding box center [215, 380] width 99 height 23
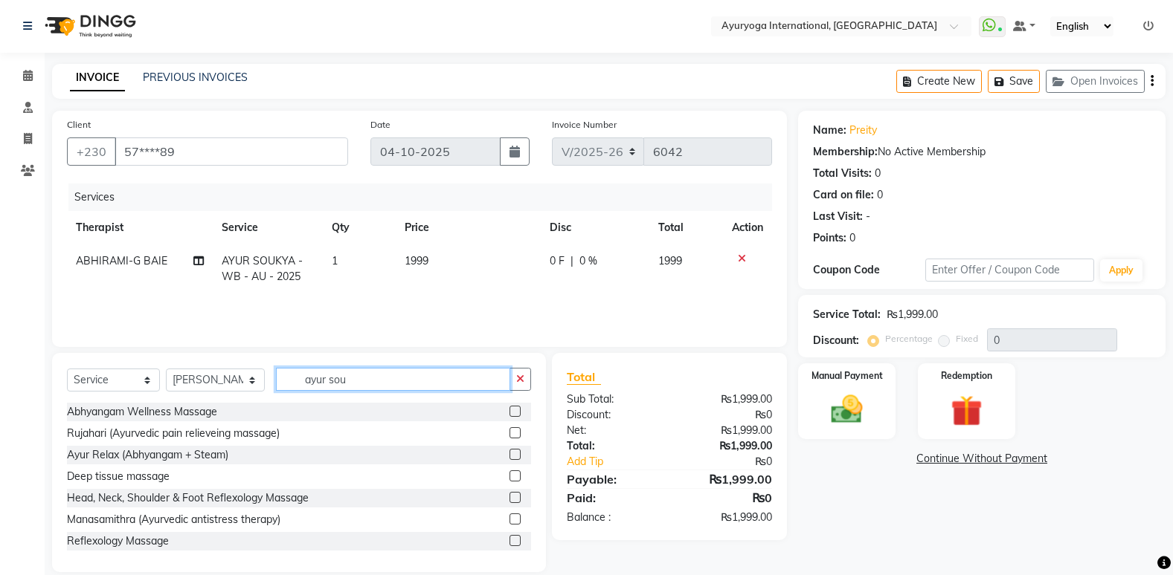
click at [419, 374] on input "ayur sou" at bounding box center [393, 379] width 234 height 23
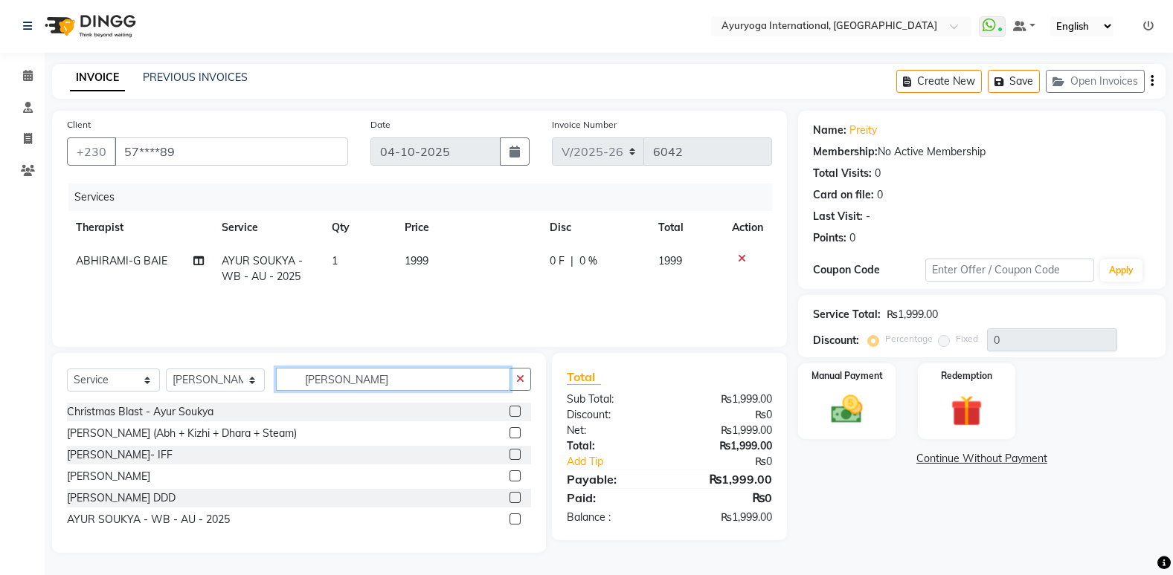
type input "ayur souk"
click at [510, 517] on label at bounding box center [514, 519] width 11 height 11
click at [510, 517] on input "checkbox" at bounding box center [514, 520] width 10 height 10
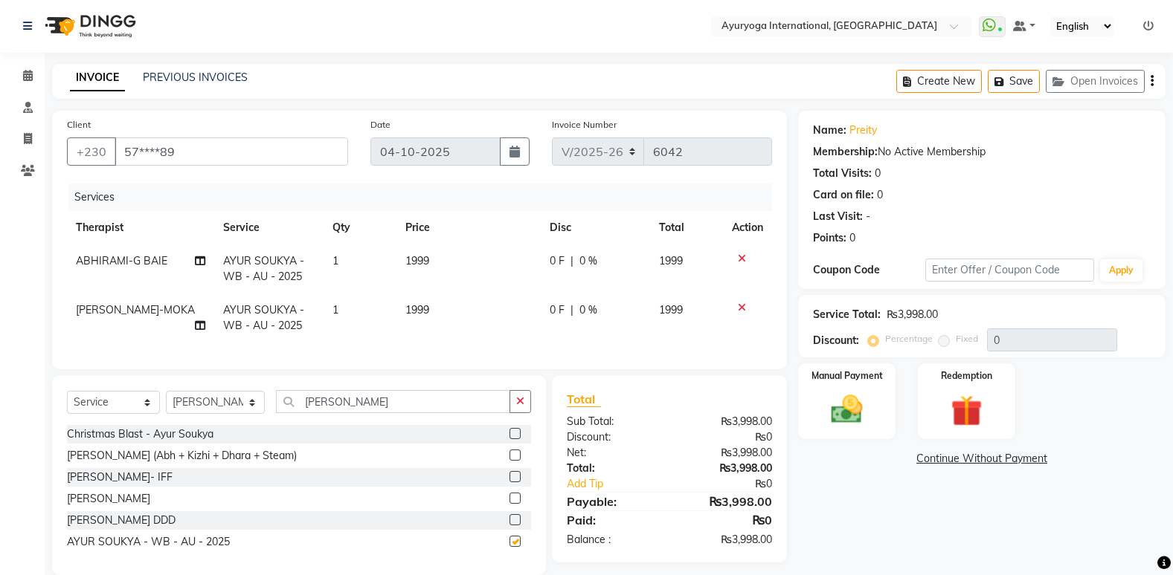
checkbox input "false"
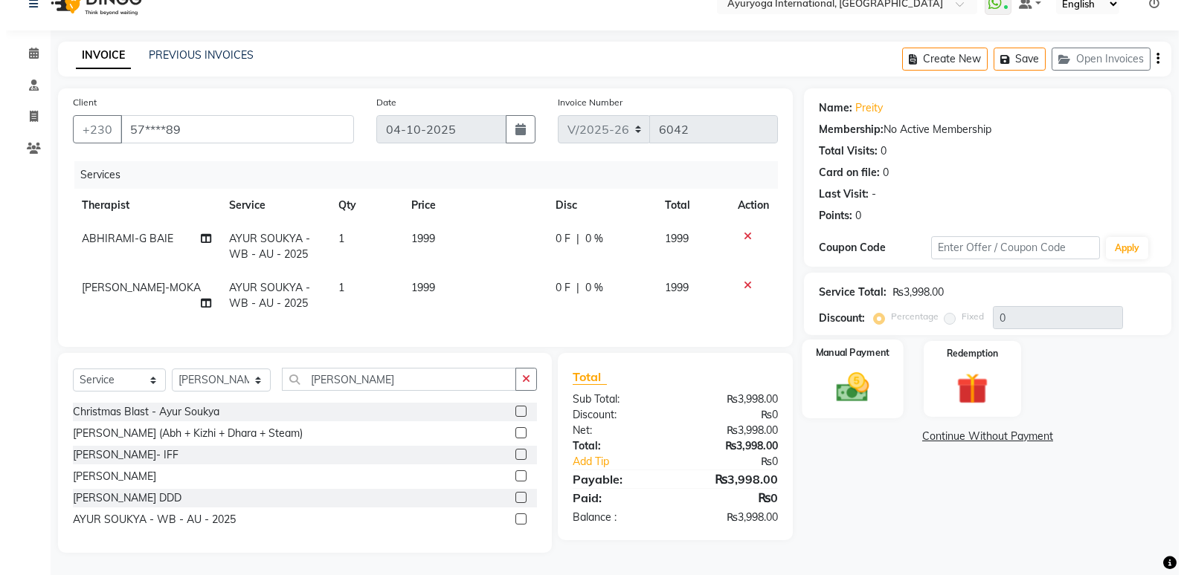
scroll to position [0, 0]
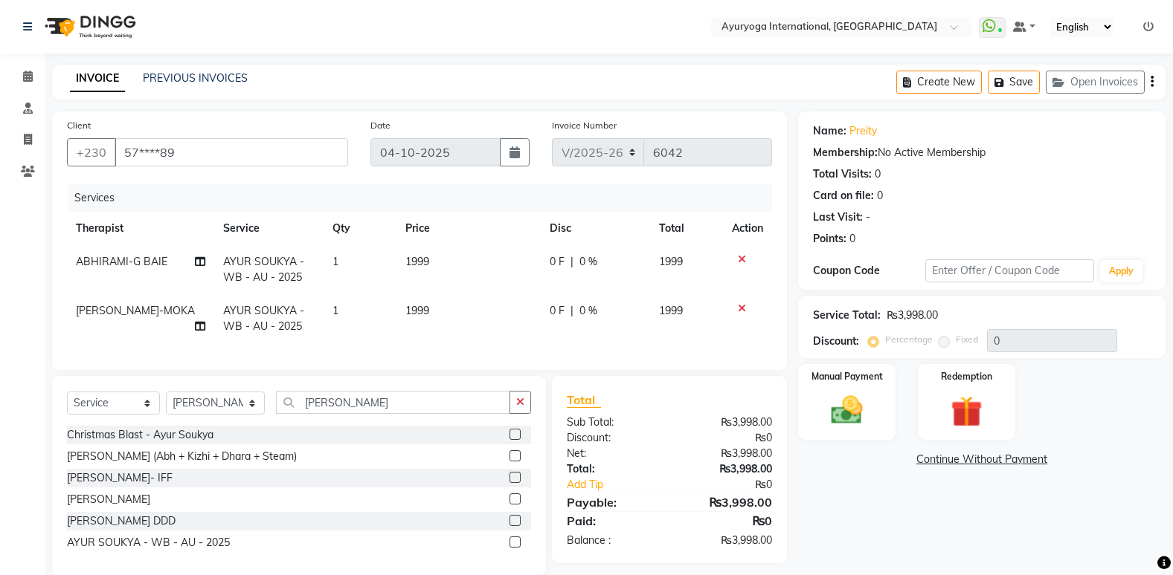
click at [744, 304] on icon at bounding box center [742, 308] width 8 height 10
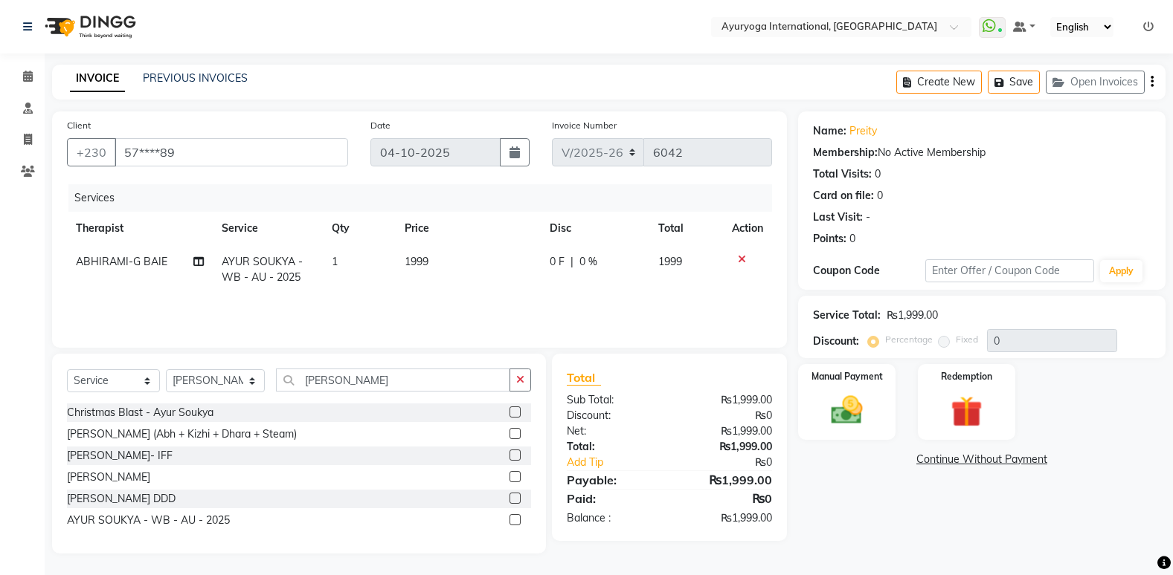
click at [740, 257] on icon at bounding box center [742, 259] width 8 height 10
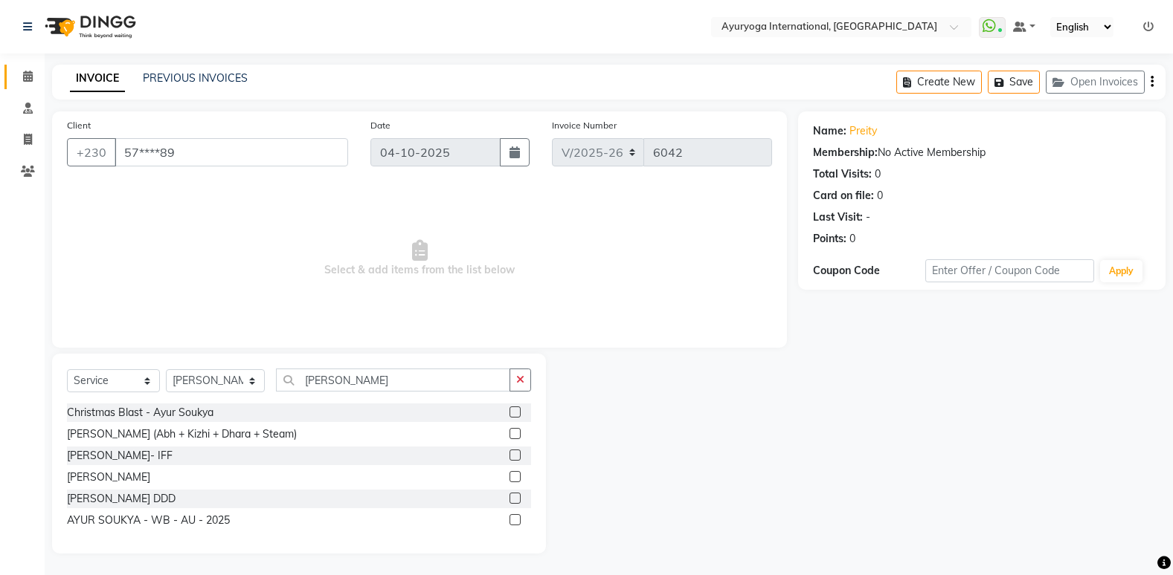
click at [29, 68] on link "Calendar" at bounding box center [22, 77] width 36 height 25
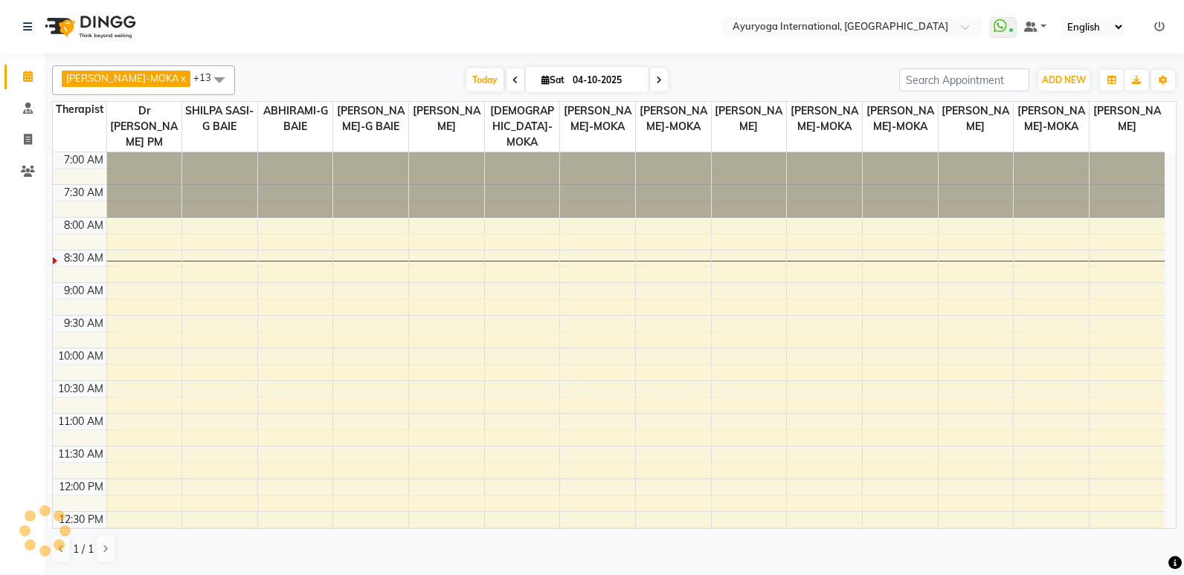
scroll to position [66, 0]
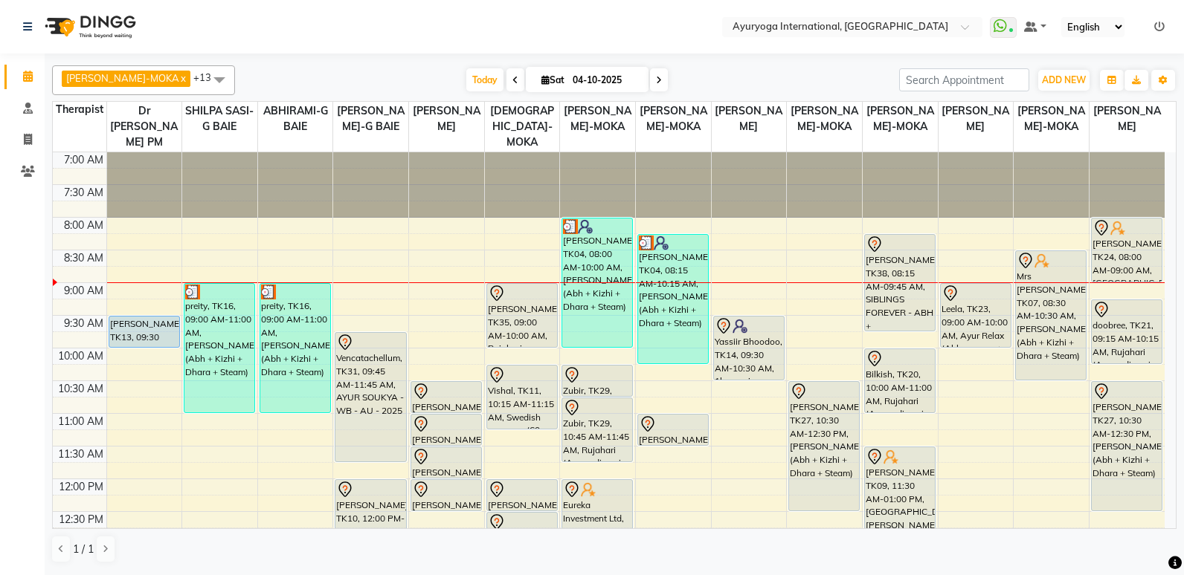
click at [568, 85] on input "04-10-2025" at bounding box center [605, 80] width 74 height 22
select select "10"
select select "2025"
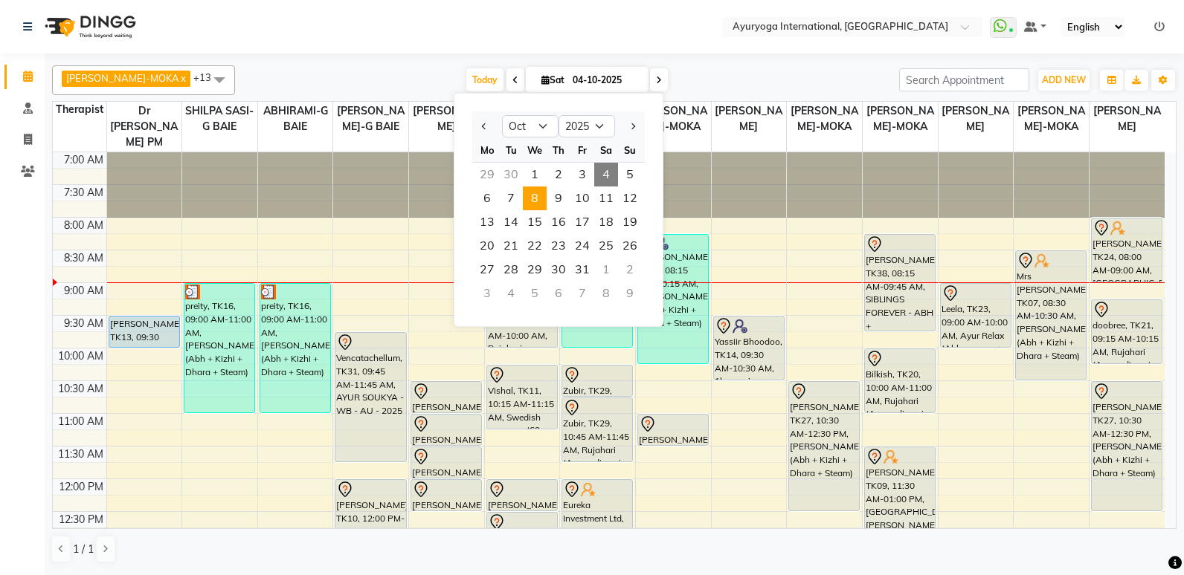
click at [538, 199] on span "8" at bounding box center [535, 199] width 24 height 24
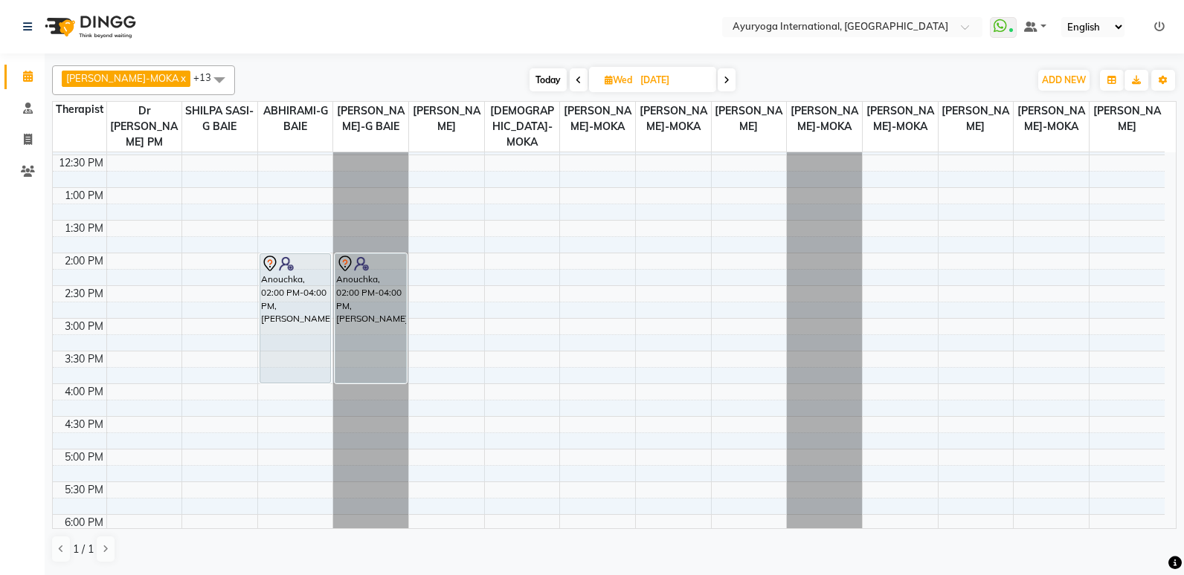
scroll to position [297, 0]
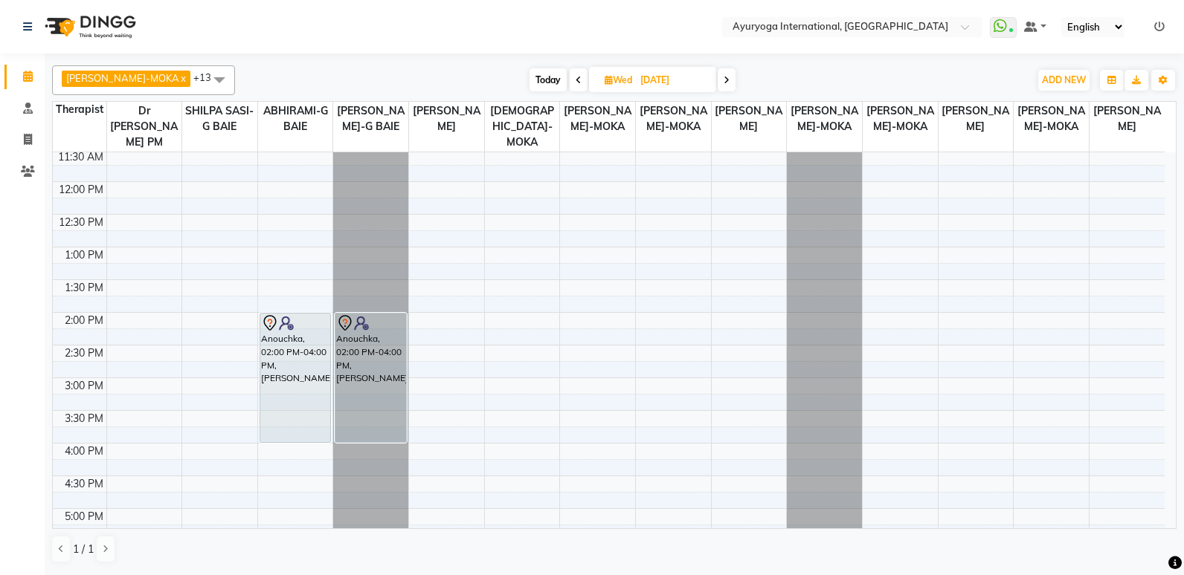
click at [529, 77] on span "Today" at bounding box center [547, 79] width 37 height 23
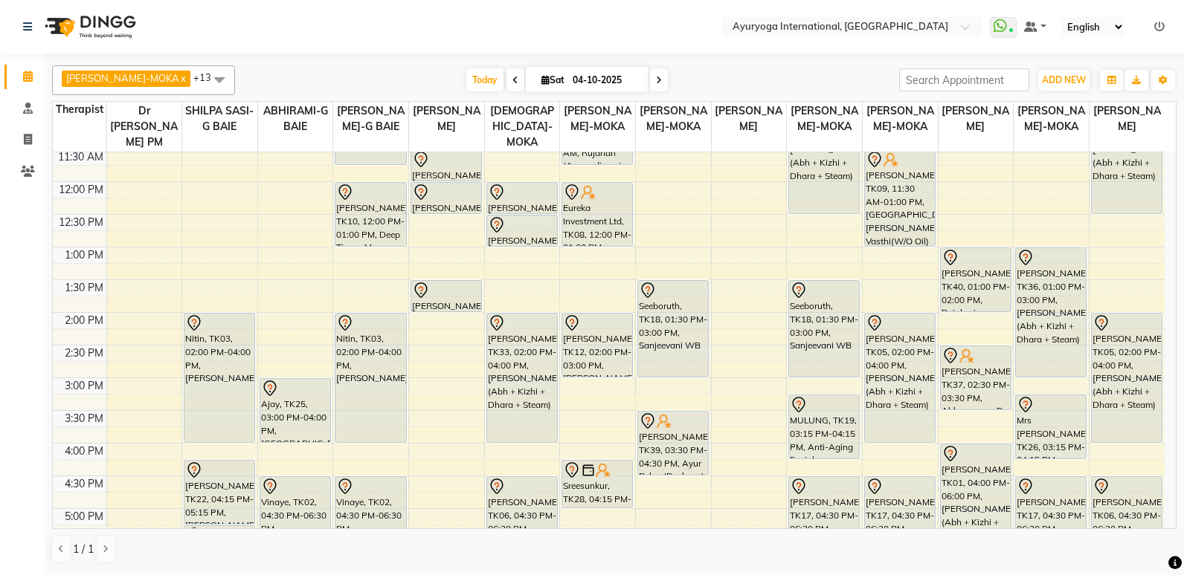
click at [650, 73] on span at bounding box center [659, 79] width 18 height 23
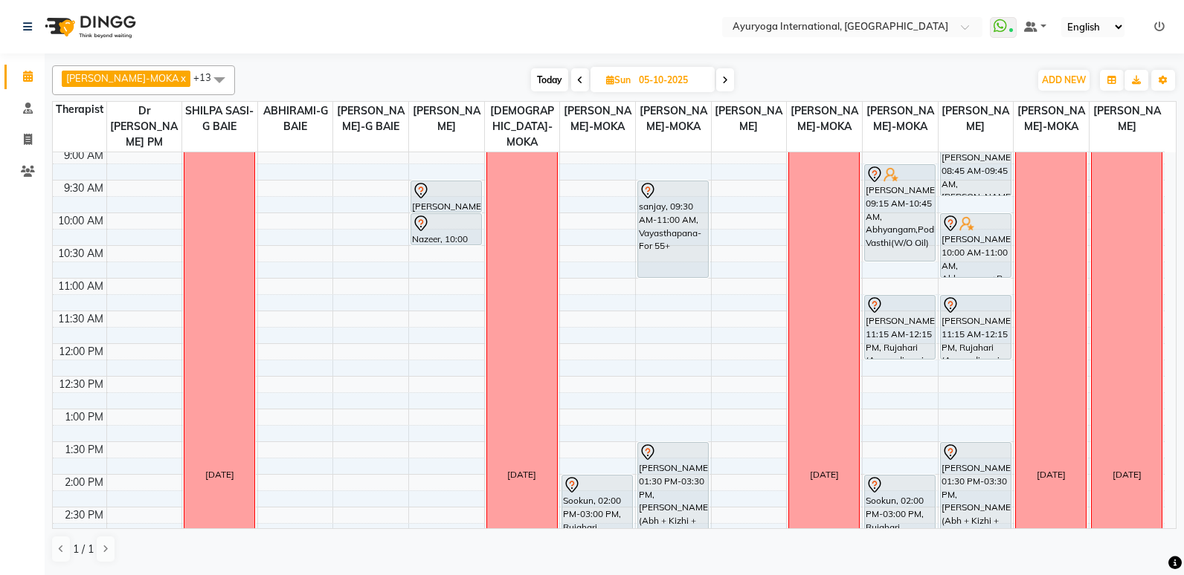
scroll to position [74, 0]
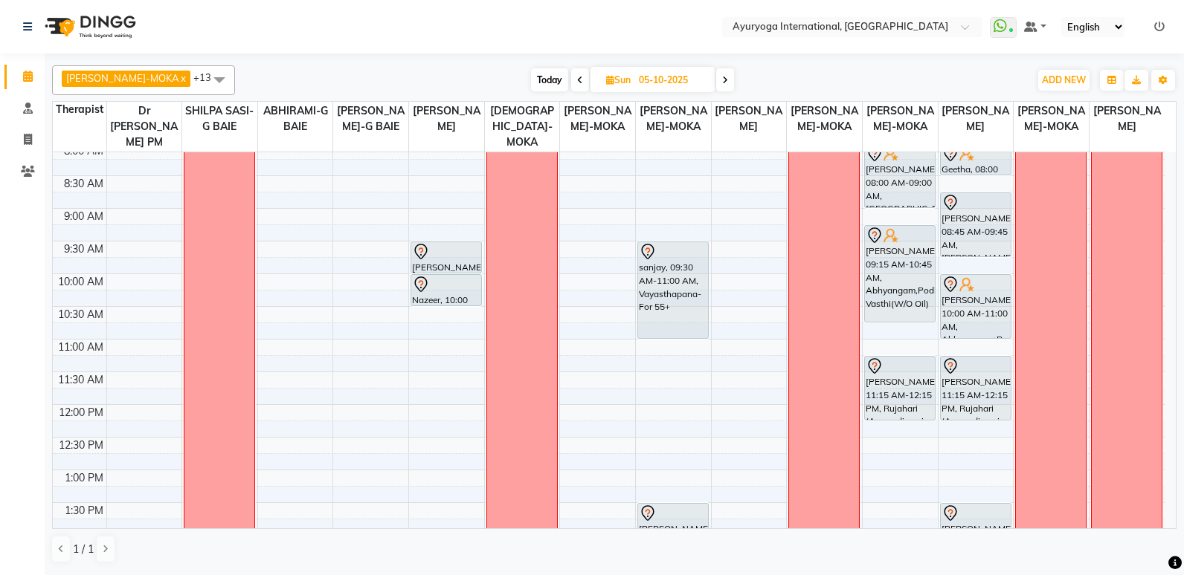
click at [544, 79] on span "Today" at bounding box center [549, 79] width 37 height 23
type input "04-10-2025"
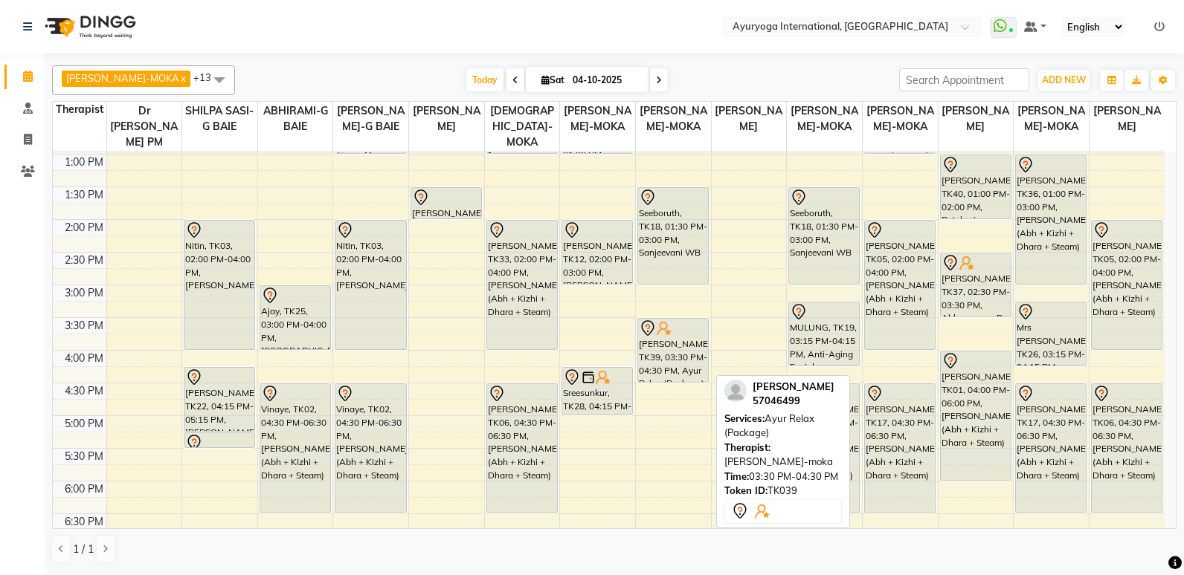
scroll to position [539, 0]
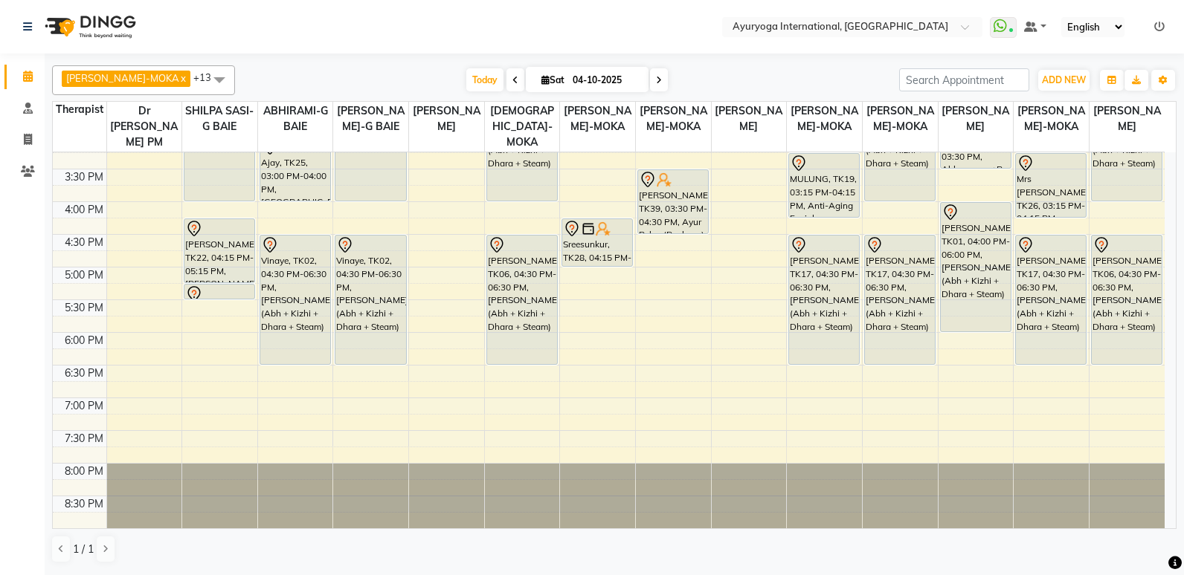
click at [684, 318] on tbody "7:00 AM 7:30 AM 8:00 AM 8:30 AM 9:00 AM 9:30 AM 10:00 AM 10:30 AM 11:00 AM 11:3…" at bounding box center [609, 70] width 1112 height 915
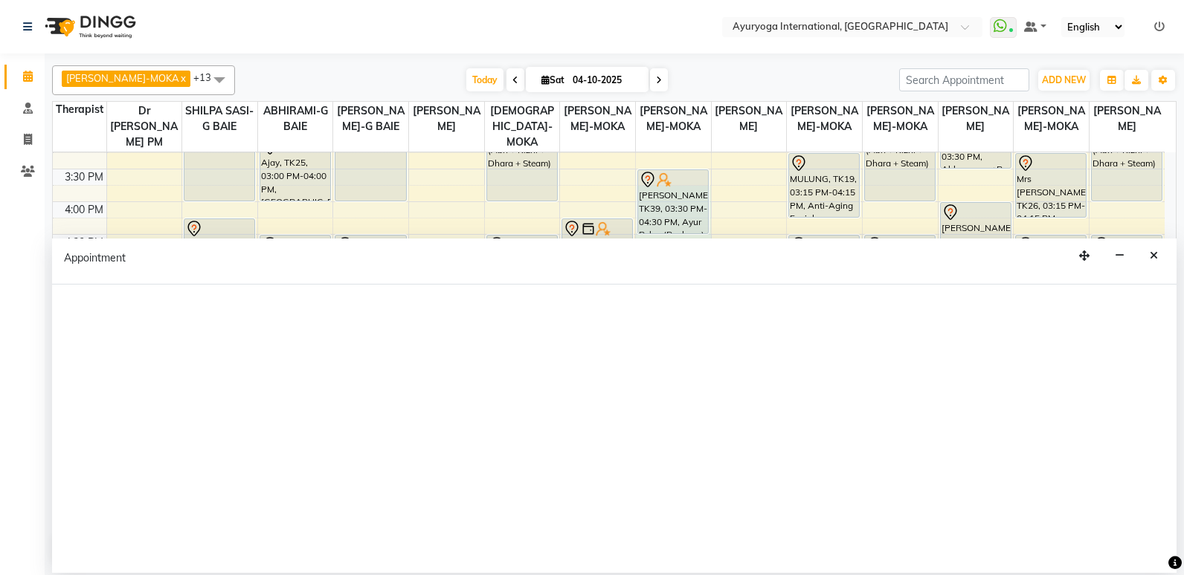
scroll to position [242, 0]
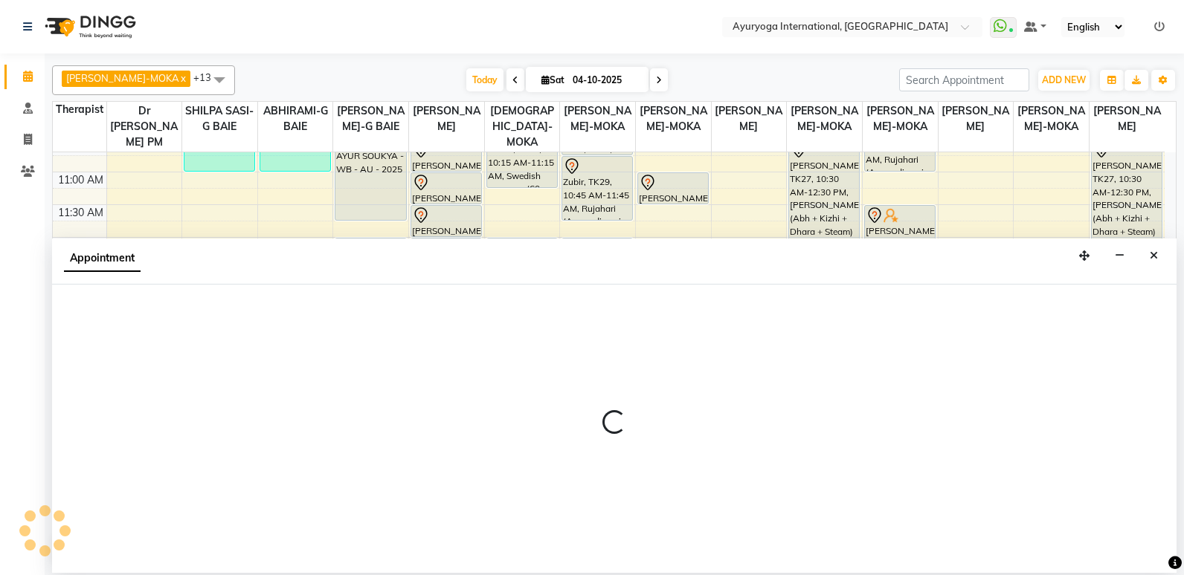
select select "77770"
select select "945"
select select "tentative"
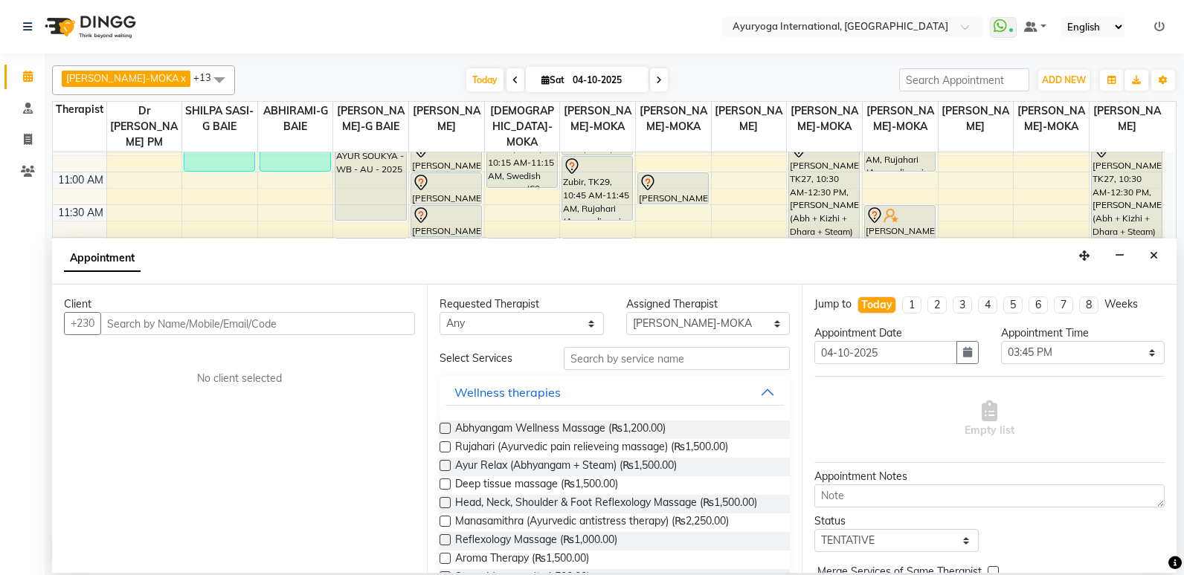
click at [520, 406] on div "Wellness therapies" at bounding box center [614, 392] width 350 height 33
click at [522, 407] on div "Wellness therapies" at bounding box center [614, 392] width 350 height 33
drag, startPoint x: 520, startPoint y: 416, endPoint x: 1159, endPoint y: 613, distance: 669.1
click at [1155, 251] on icon "Close" at bounding box center [1153, 256] width 8 height 10
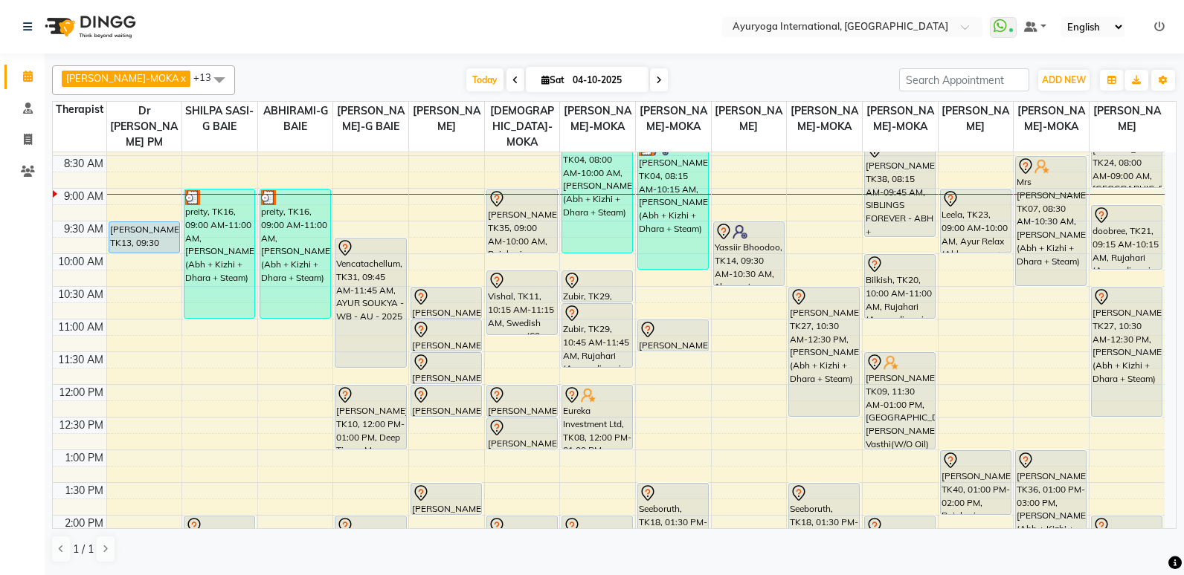
scroll to position [74, 0]
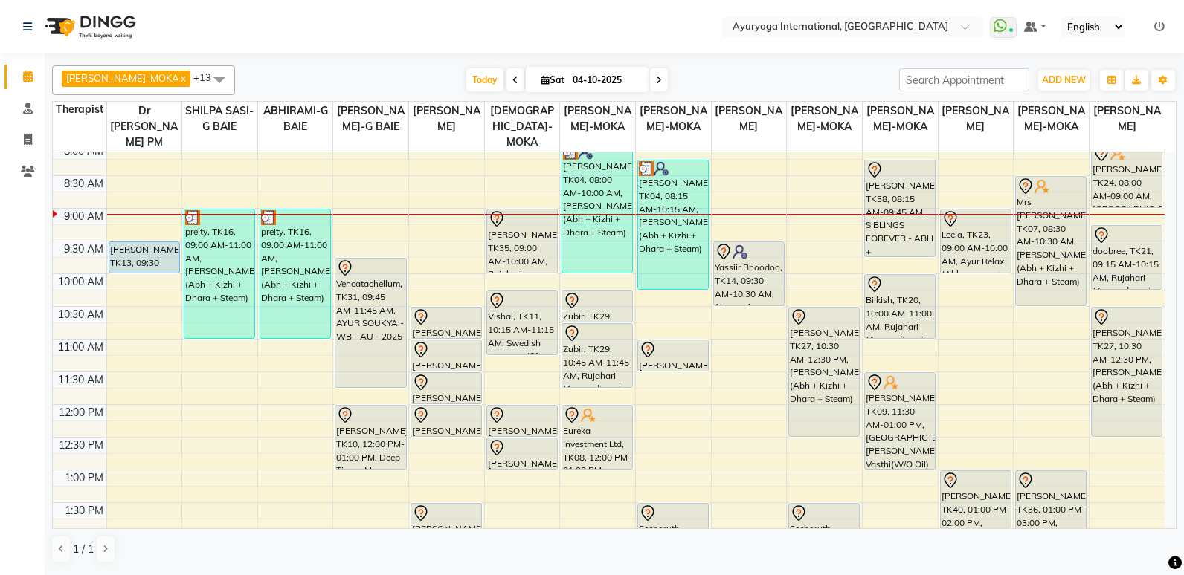
click at [650, 86] on span at bounding box center [659, 79] width 18 height 23
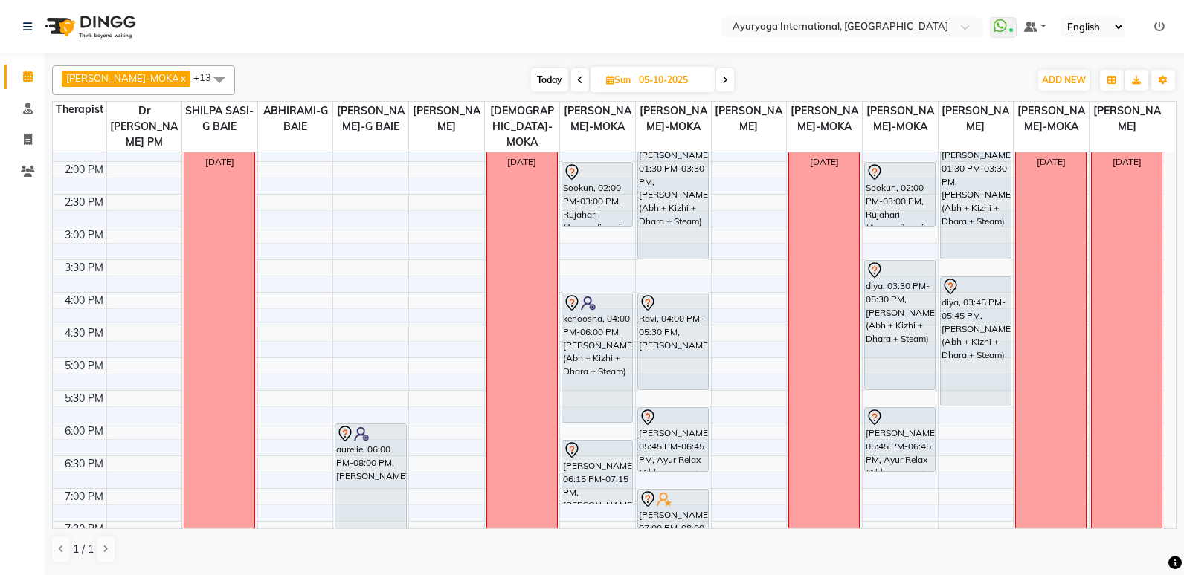
scroll to position [465, 0]
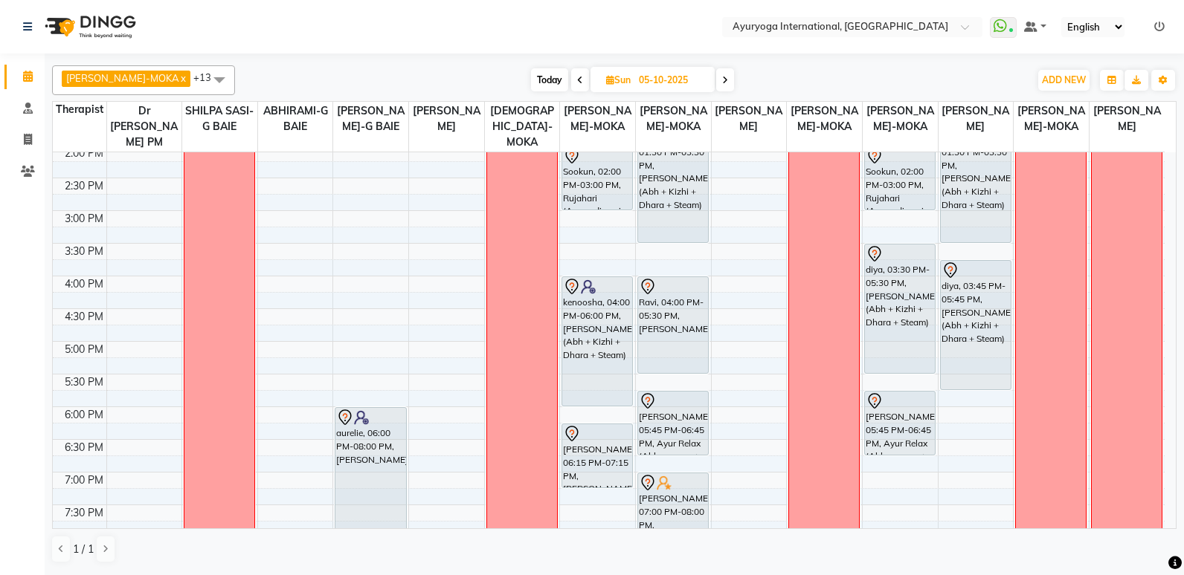
click at [577, 76] on icon at bounding box center [580, 80] width 6 height 9
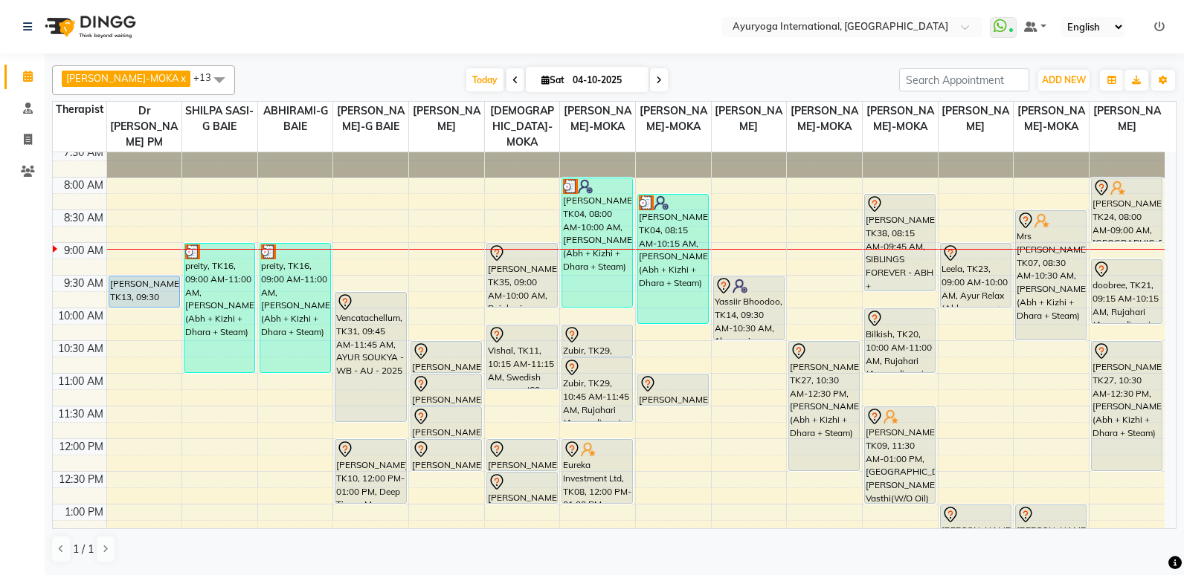
scroll to position [74, 0]
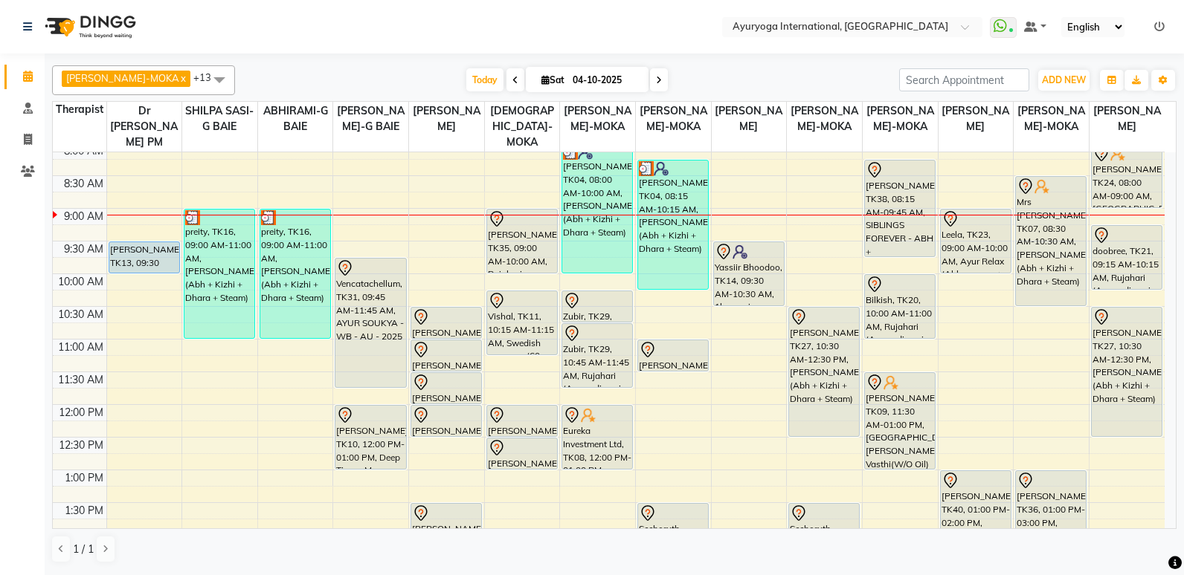
click at [650, 85] on span at bounding box center [659, 79] width 18 height 23
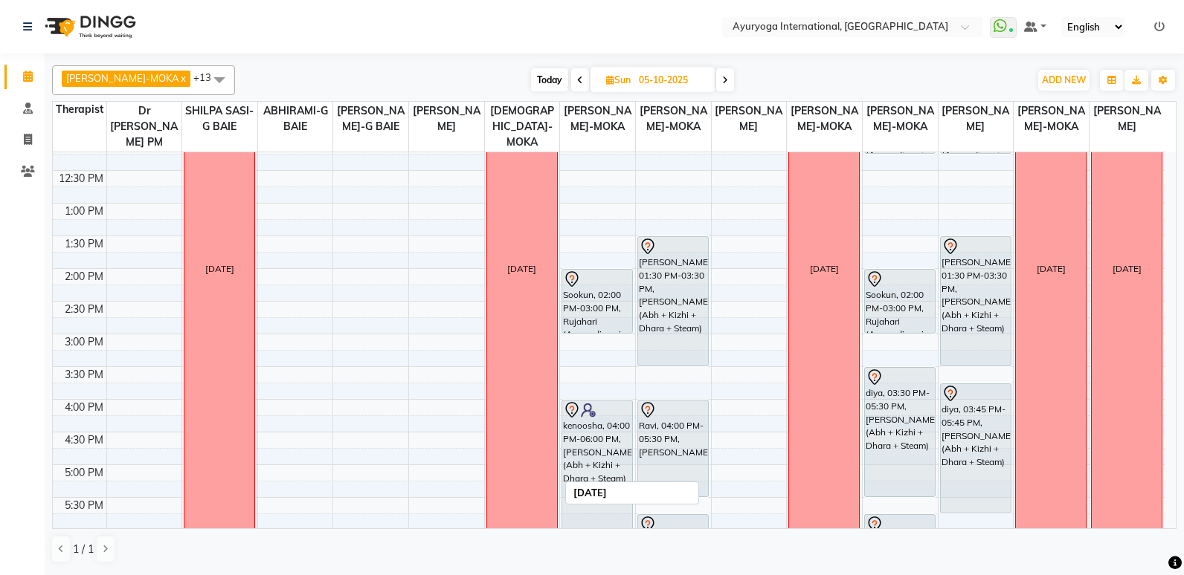
scroll to position [316, 0]
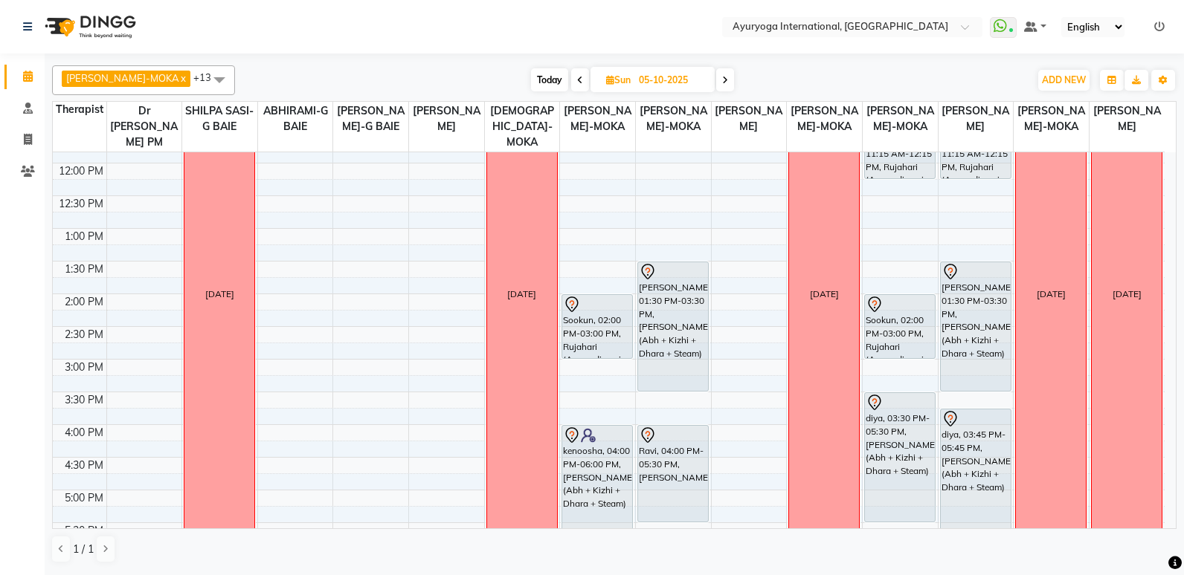
click at [577, 83] on icon at bounding box center [580, 80] width 6 height 9
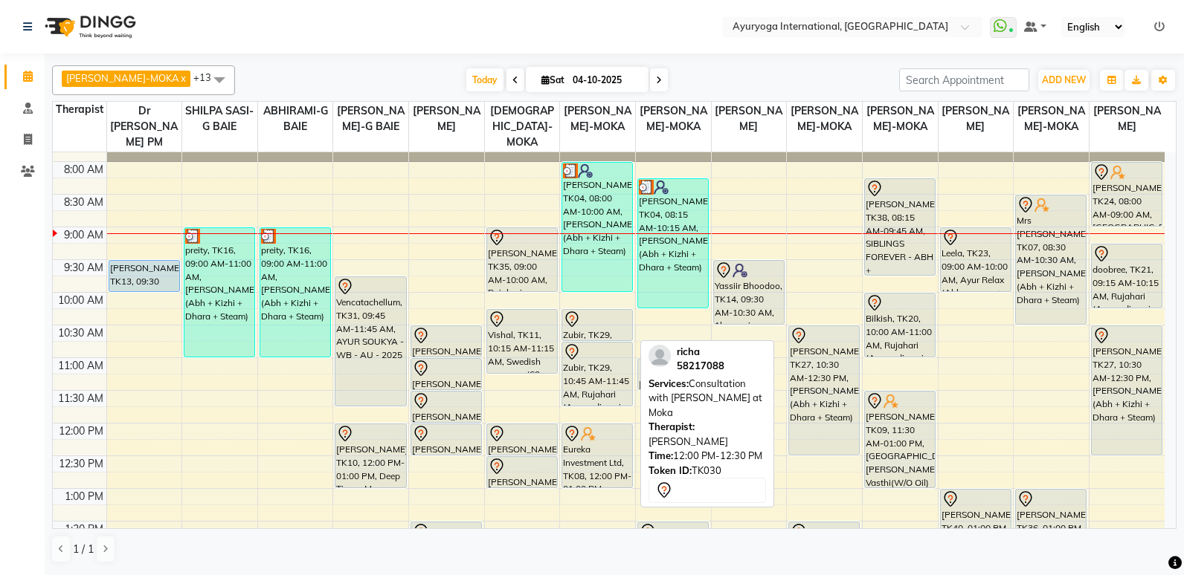
scroll to position [149, 0]
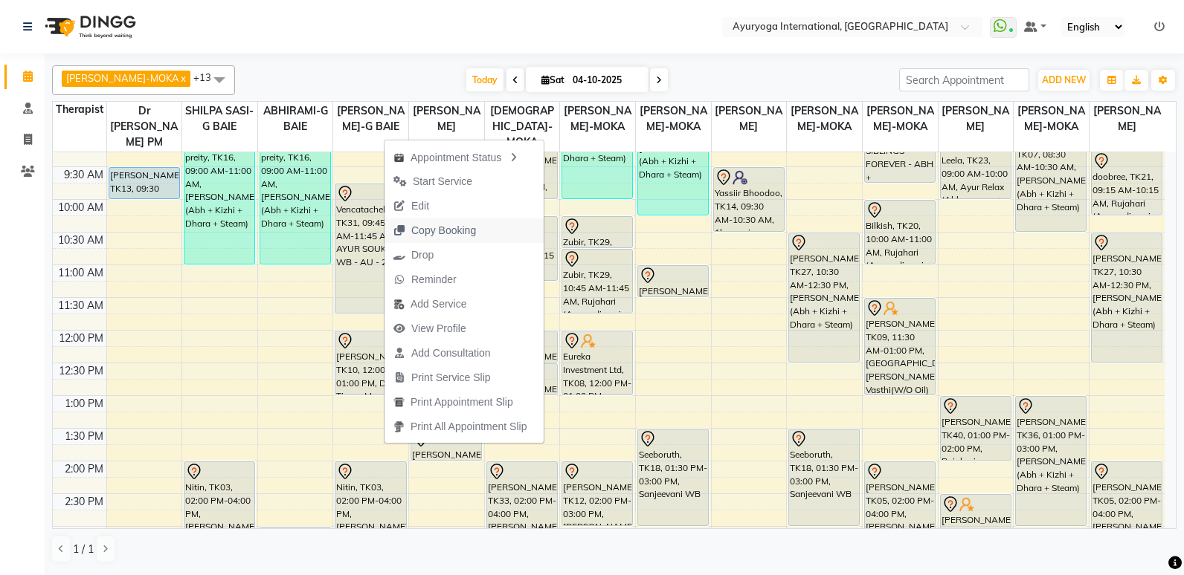
click at [440, 230] on span "Copy Booking" at bounding box center [443, 231] width 65 height 16
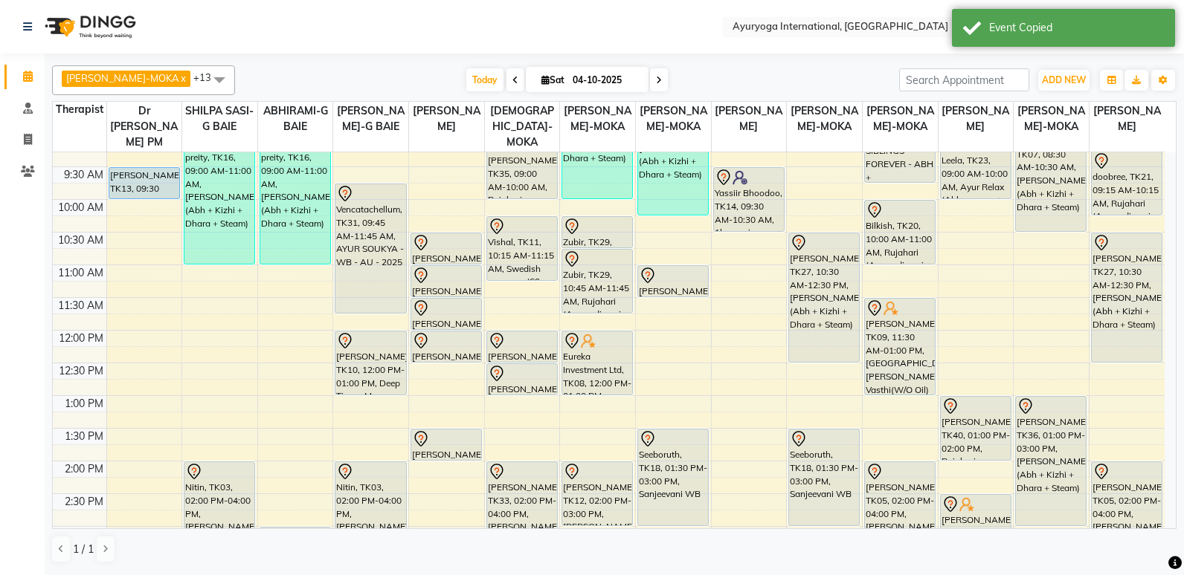
click at [650, 75] on span at bounding box center [659, 79] width 18 height 23
type input "05-10-2025"
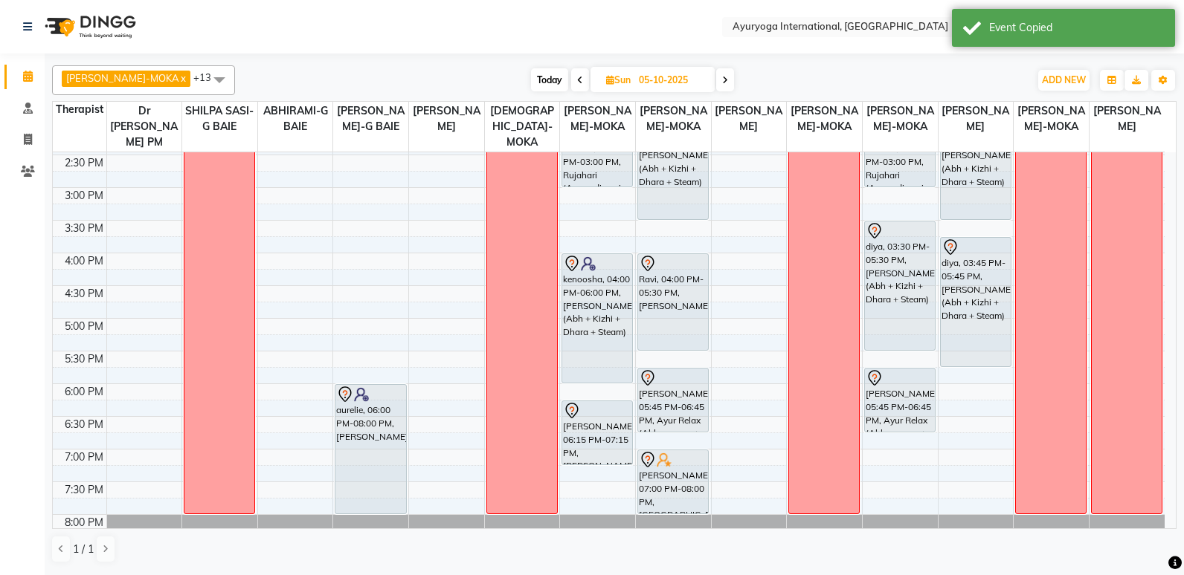
scroll to position [507, 0]
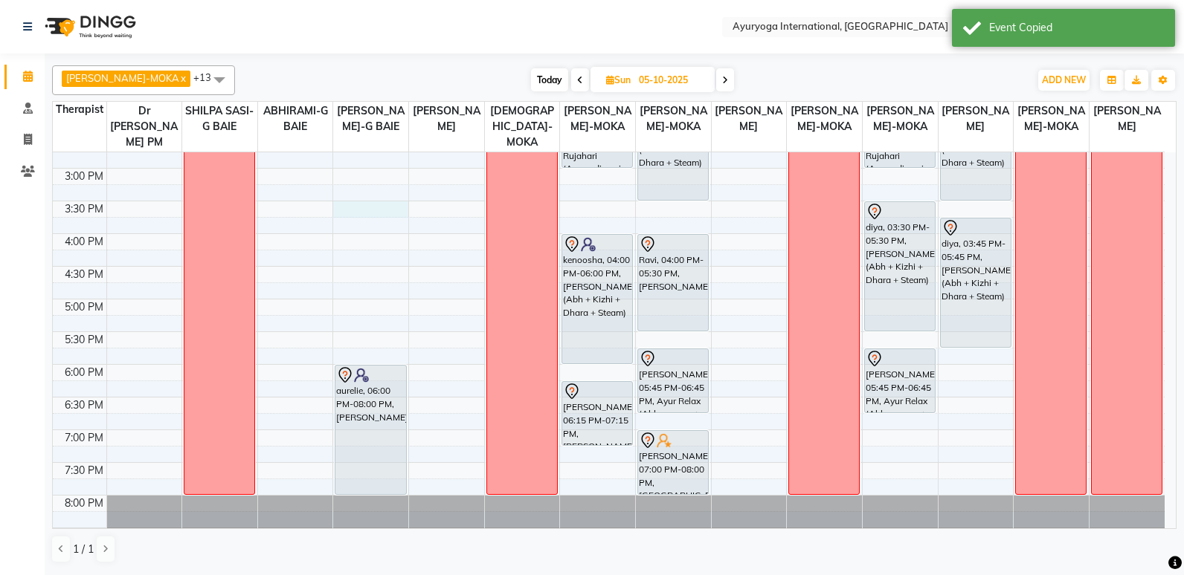
click at [350, 204] on div "7:00 AM 7:30 AM 8:00 AM 8:30 AM 9:00 AM 9:30 AM 10:00 AM 10:30 AM 11:00 AM 11:3…" at bounding box center [609, 102] width 1112 height 915
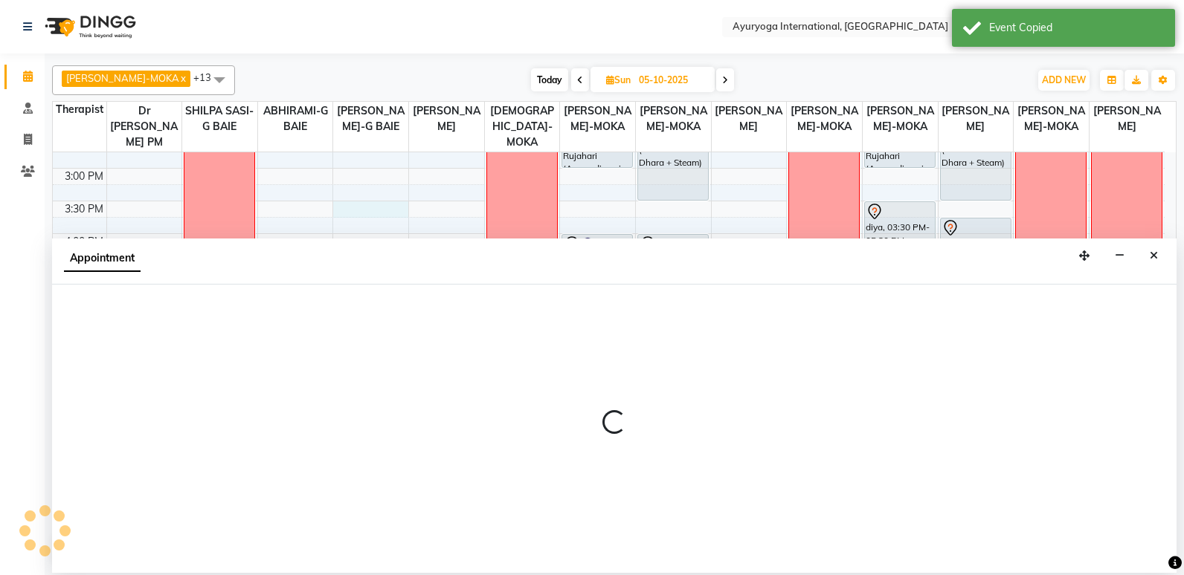
select select "50740"
select select "930"
select select "tentative"
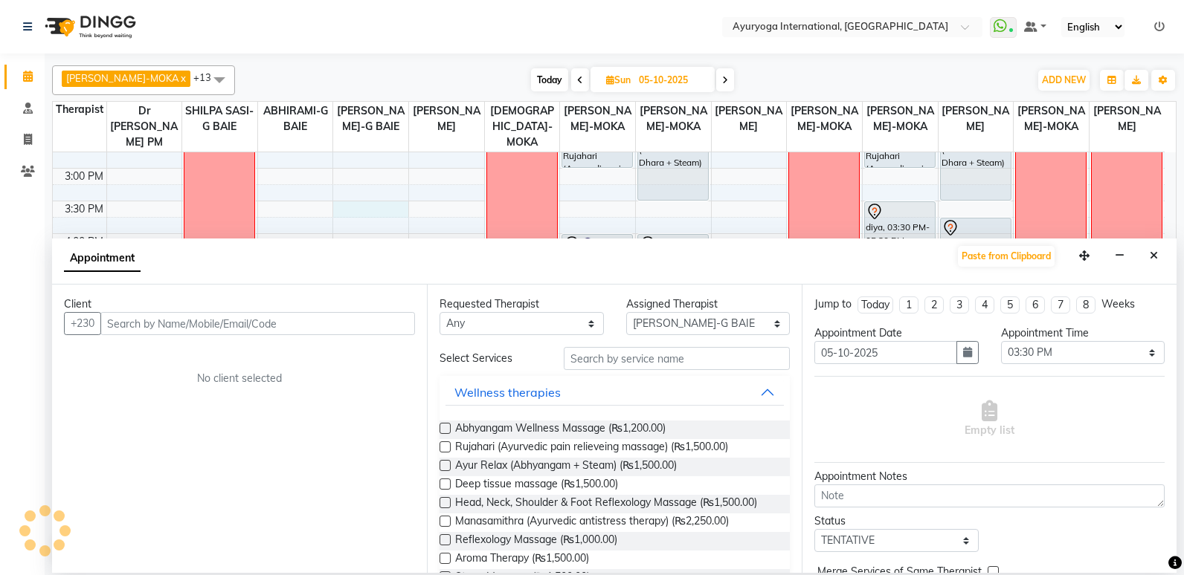
drag, startPoint x: 350, startPoint y: 204, endPoint x: 1155, endPoint y: 259, distance: 806.4
click at [1155, 259] on icon "Close" at bounding box center [1153, 256] width 8 height 10
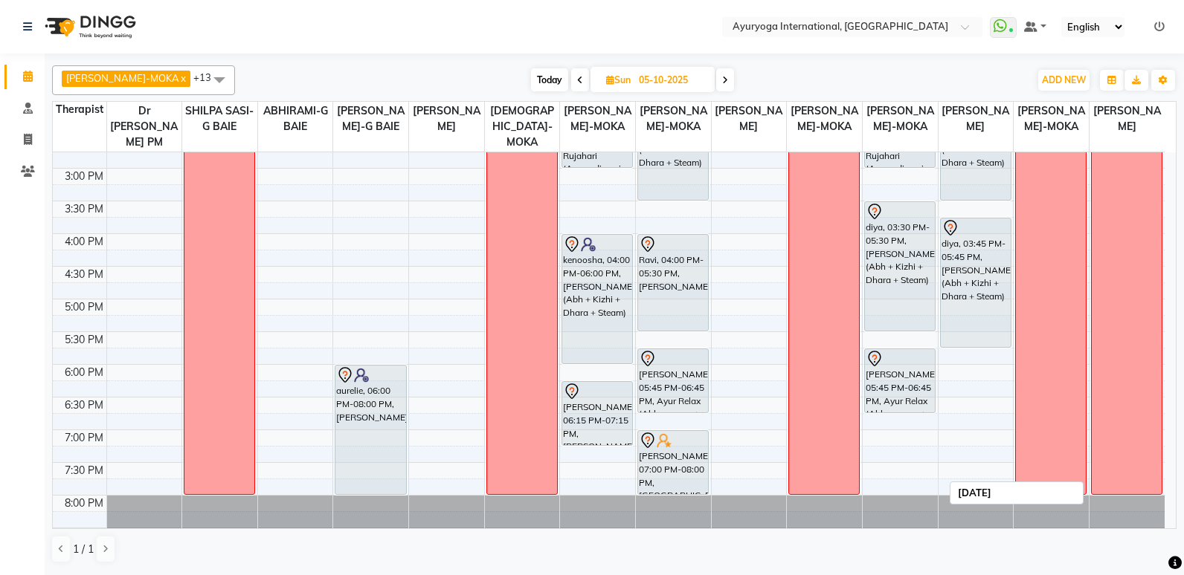
click at [1155, 259] on div "[DATE]" at bounding box center [1126, 103] width 71 height 783
drag, startPoint x: 356, startPoint y: 178, endPoint x: 564, endPoint y: 74, distance: 231.8
click at [571, 74] on span at bounding box center [580, 79] width 18 height 23
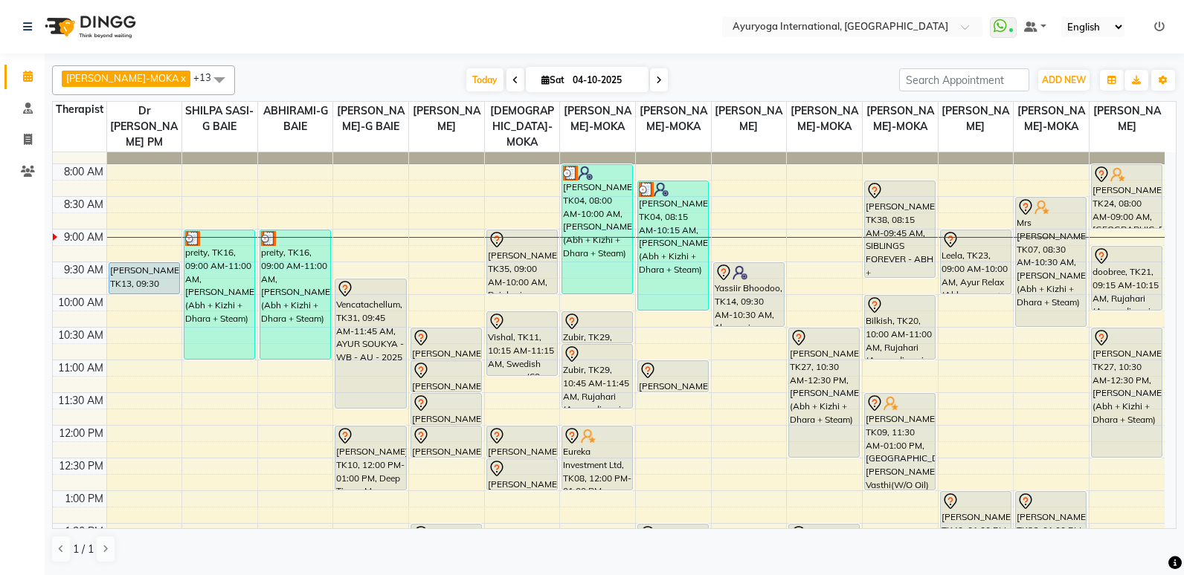
scroll to position [149, 0]
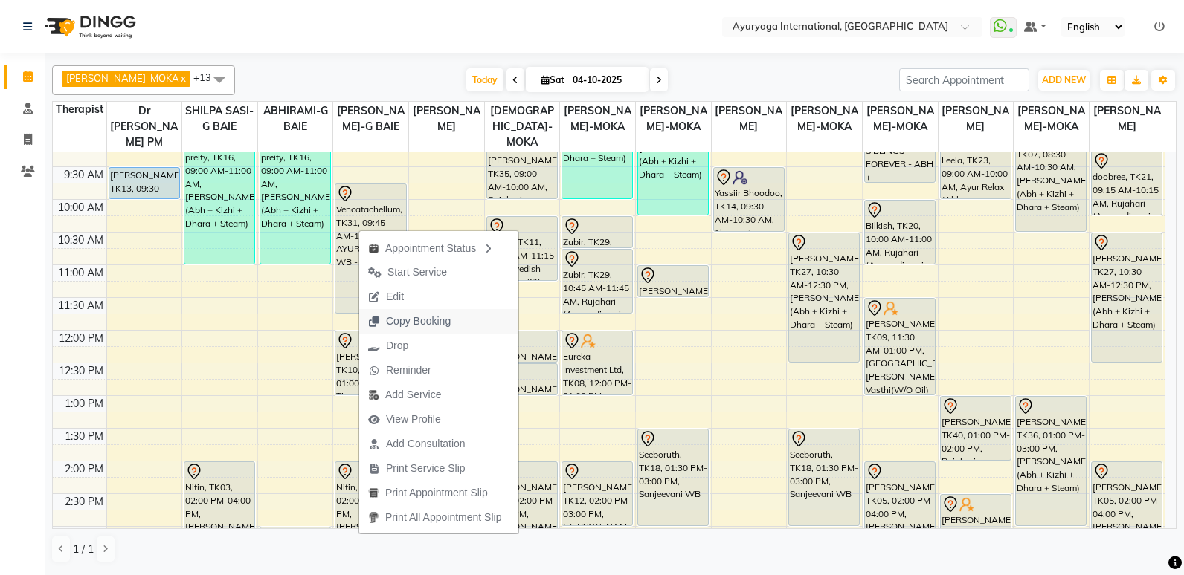
click at [430, 323] on span "Copy Booking" at bounding box center [418, 322] width 65 height 16
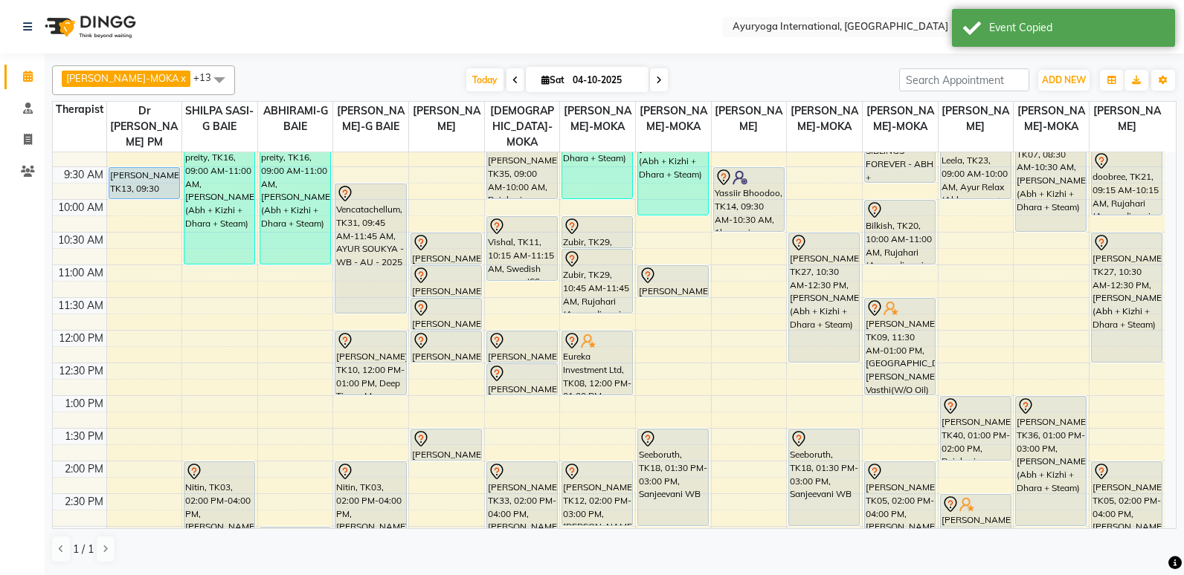
click at [650, 82] on span at bounding box center [659, 79] width 18 height 23
type input "05-10-2025"
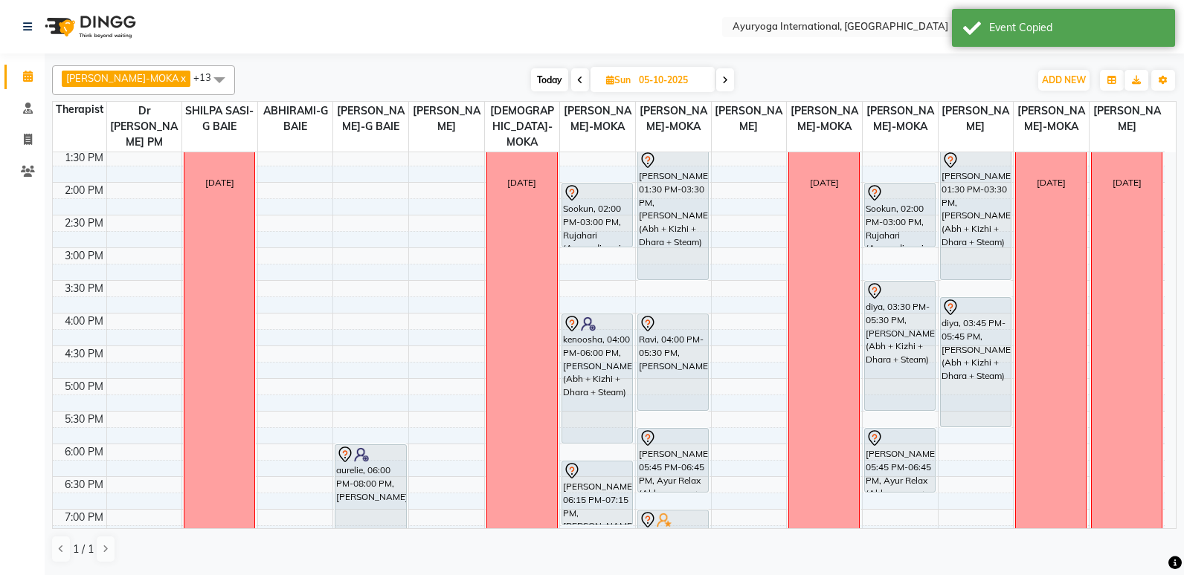
scroll to position [429, 0]
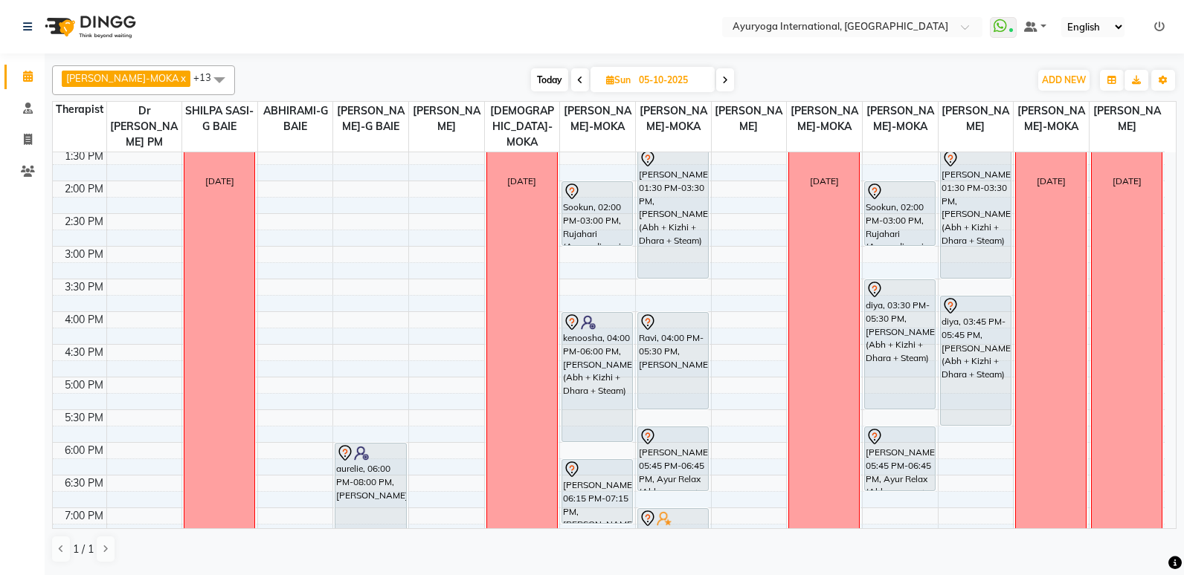
click at [362, 285] on div "7:00 AM 7:30 AM 8:00 AM 8:30 AM 9:00 AM 9:30 AM 10:00 AM 10:30 AM 11:00 AM 11:3…" at bounding box center [609, 180] width 1112 height 915
select select "50740"
select select "tentative"
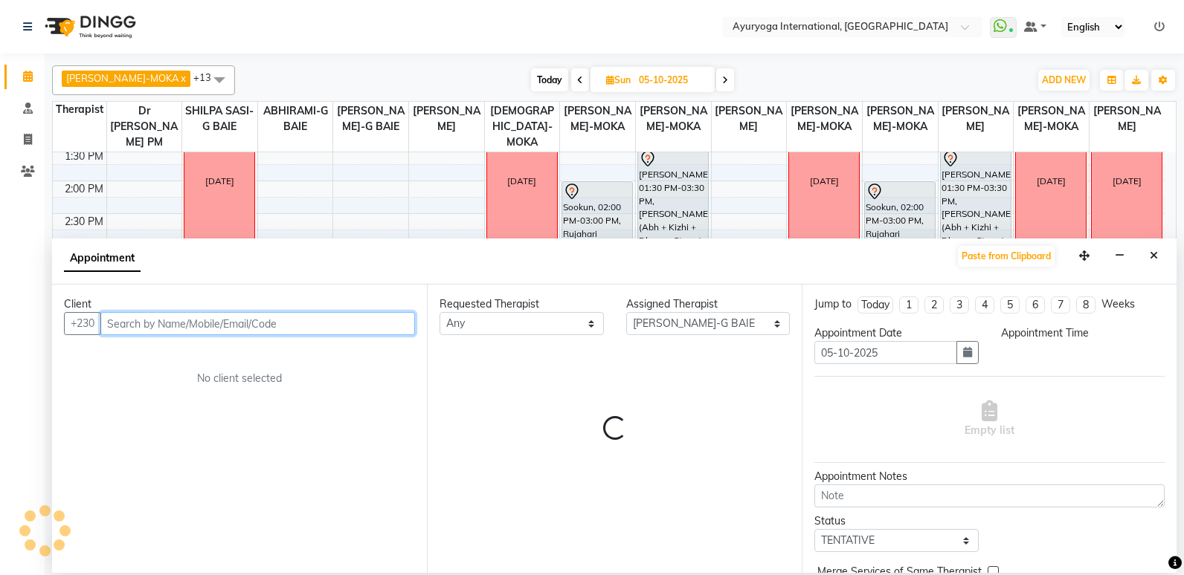
select select "930"
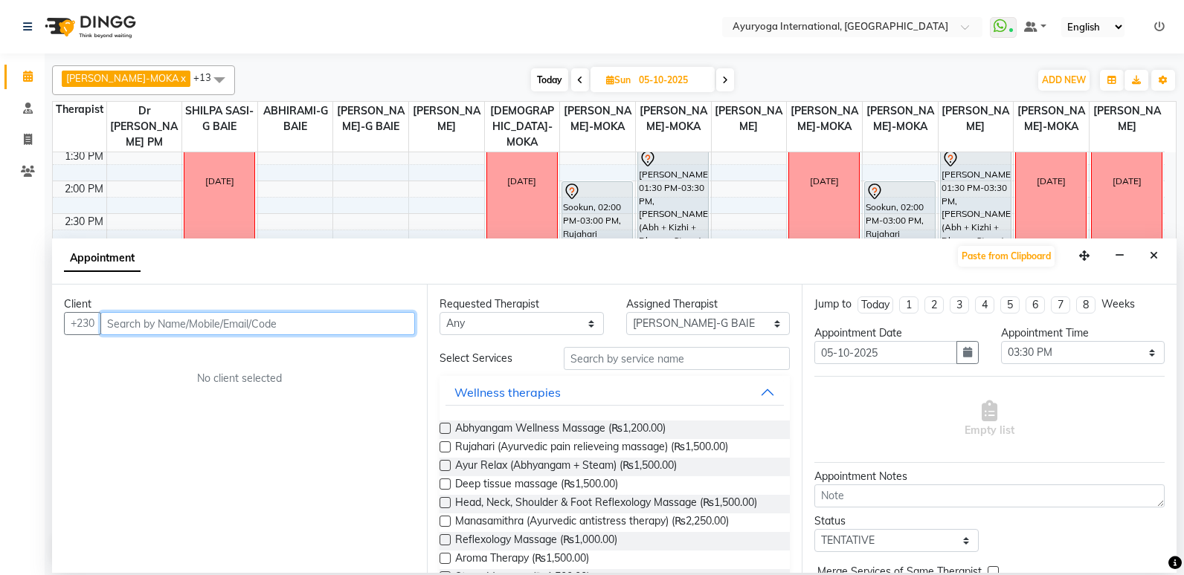
paste input "JTdCJTIydXNlciUyMiUz"
type input "JTdCJTIydXNlciUyMiUz"
drag, startPoint x: 199, startPoint y: 326, endPoint x: 25, endPoint y: 335, distance: 174.2
click at [25, 335] on app-home "Select Location × Ayuryoga International, [GEOGRAPHIC_DATA] Rd WhatsApp Status …" at bounding box center [592, 286] width 1184 height 573
click at [1153, 257] on icon "Close" at bounding box center [1153, 256] width 8 height 10
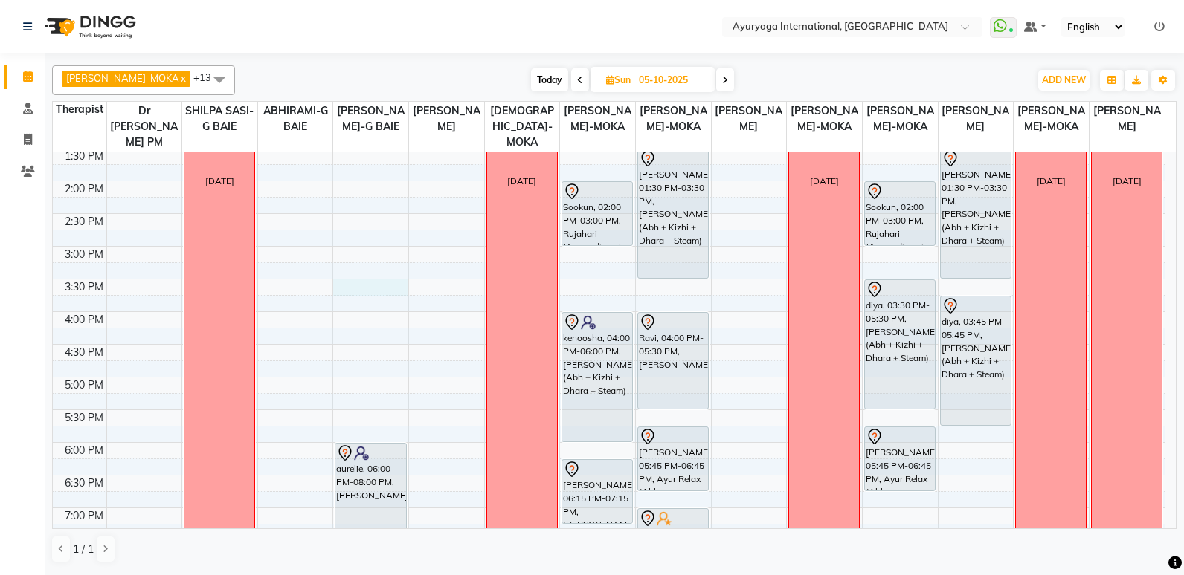
click at [365, 290] on div "7:00 AM 7:30 AM 8:00 AM 8:30 AM 9:00 AM 9:30 AM 10:00 AM 10:30 AM 11:00 AM 11:3…" at bounding box center [609, 180] width 1112 height 915
select select "50740"
select select "930"
select select "tentative"
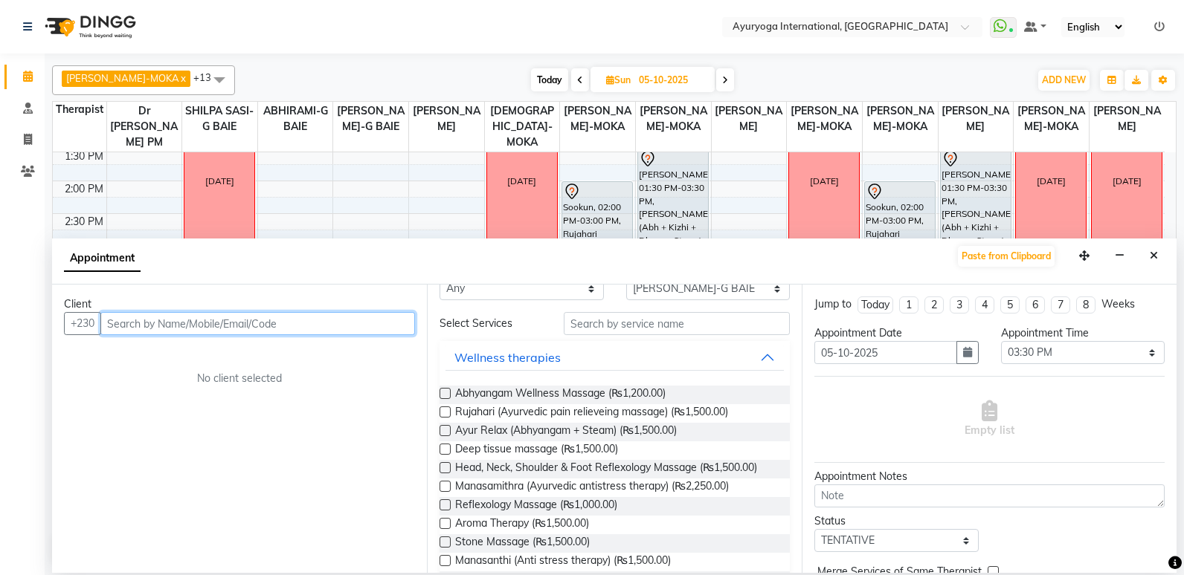
scroll to position [0, 0]
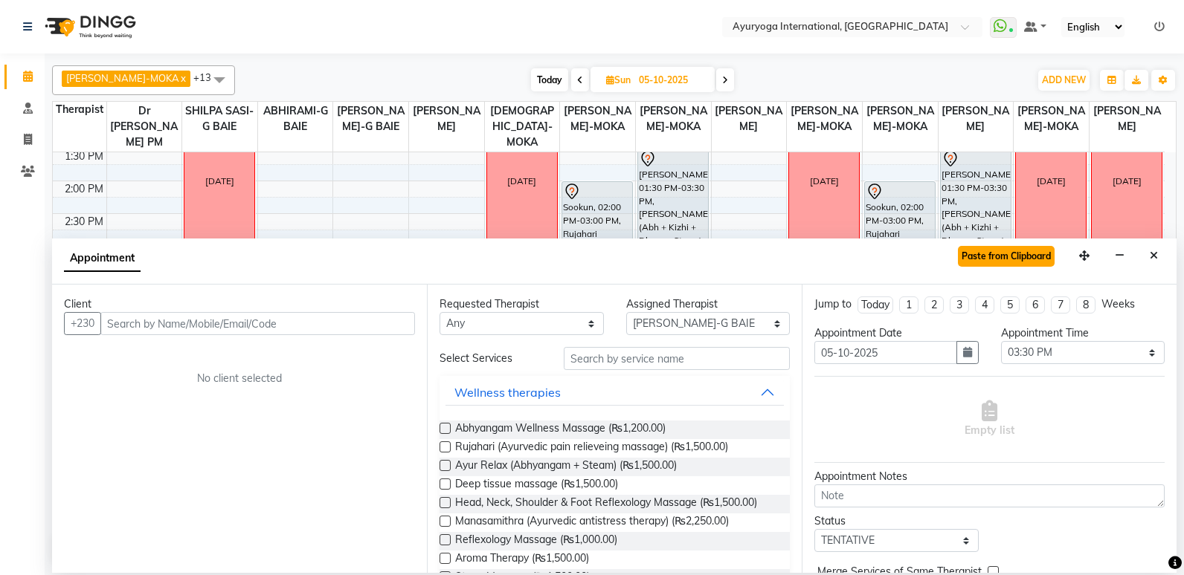
click at [981, 257] on button "Paste from Clipboard" at bounding box center [1006, 256] width 97 height 21
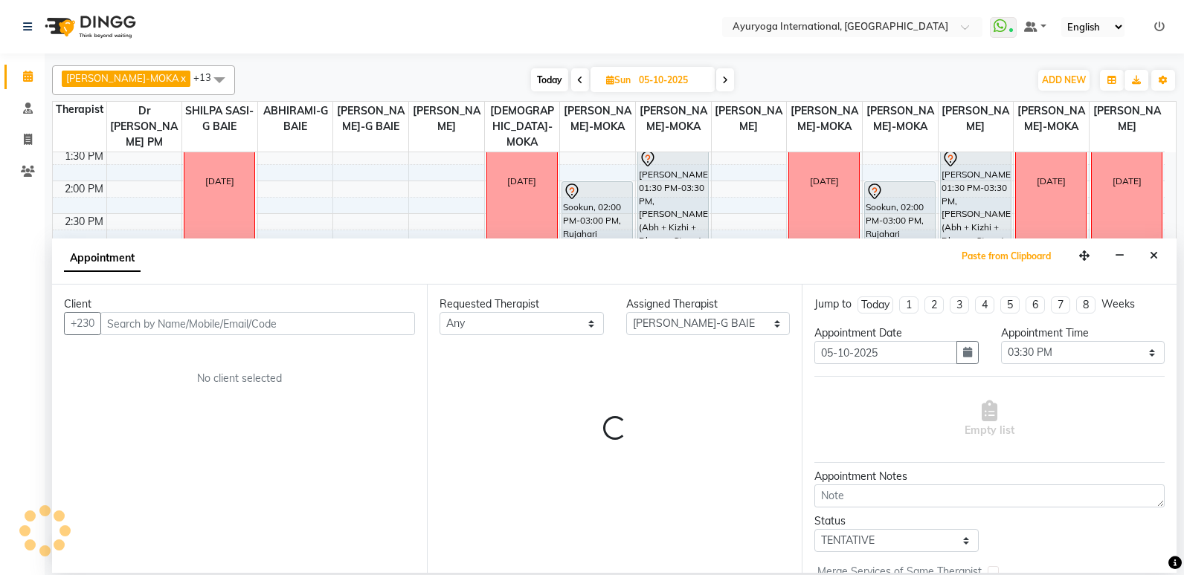
select select "1145"
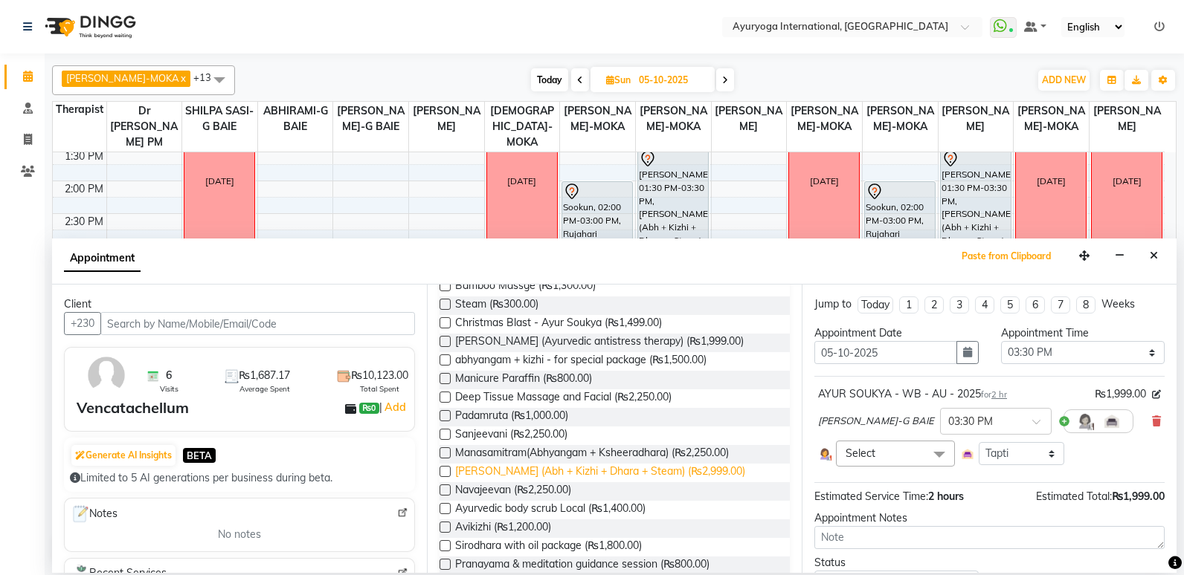
scroll to position [446, 0]
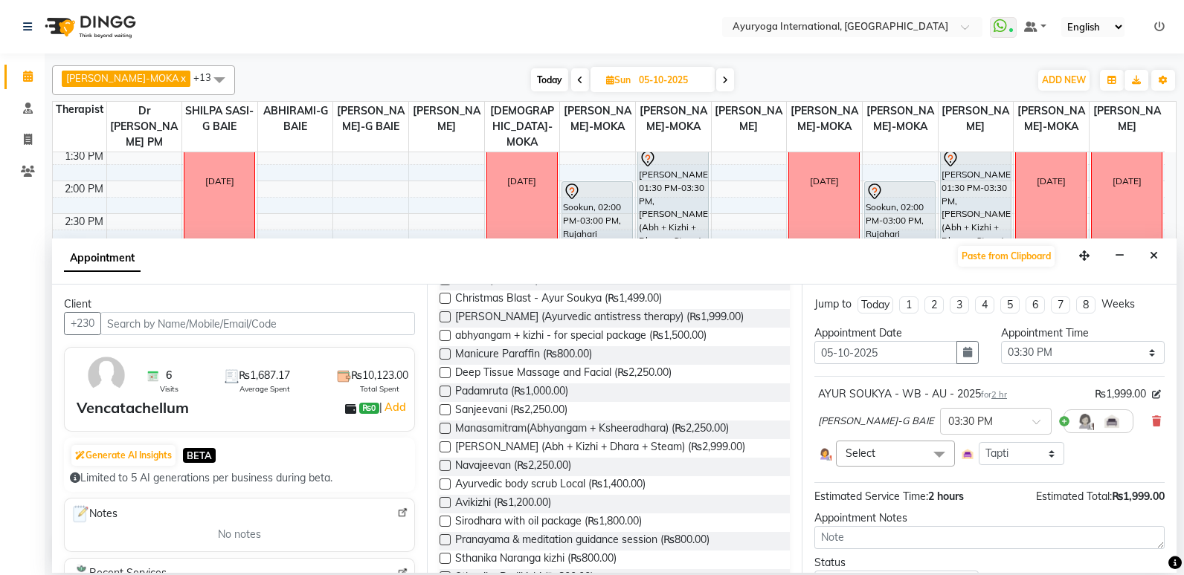
click at [445, 442] on label at bounding box center [444, 447] width 11 height 11
click at [445, 444] on input "checkbox" at bounding box center [444, 449] width 10 height 10
checkbox input "true"
select select "1145"
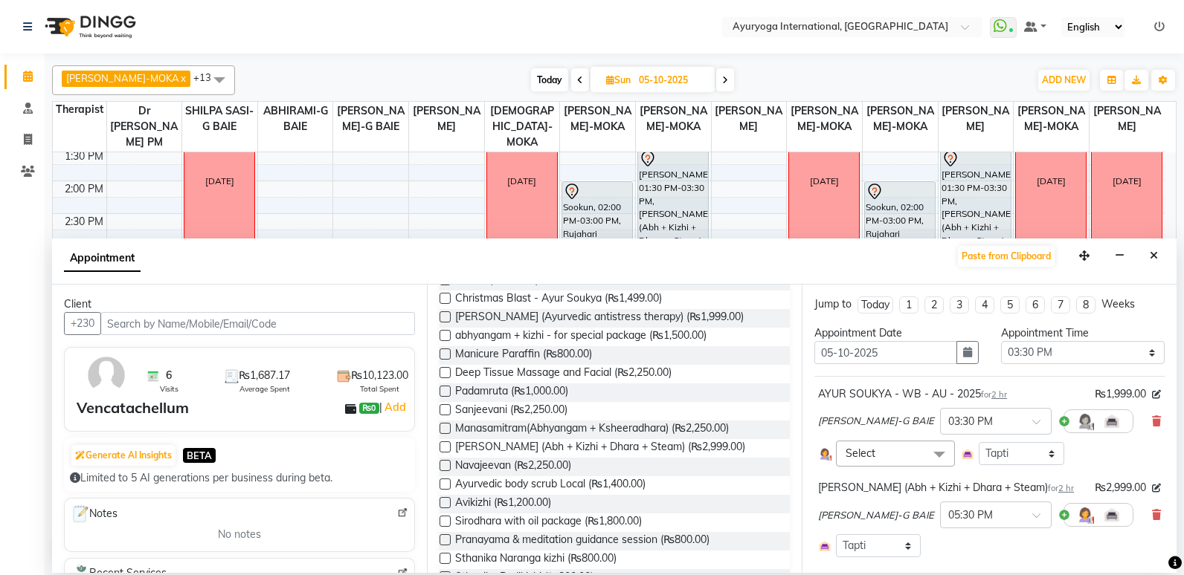
checkbox input "false"
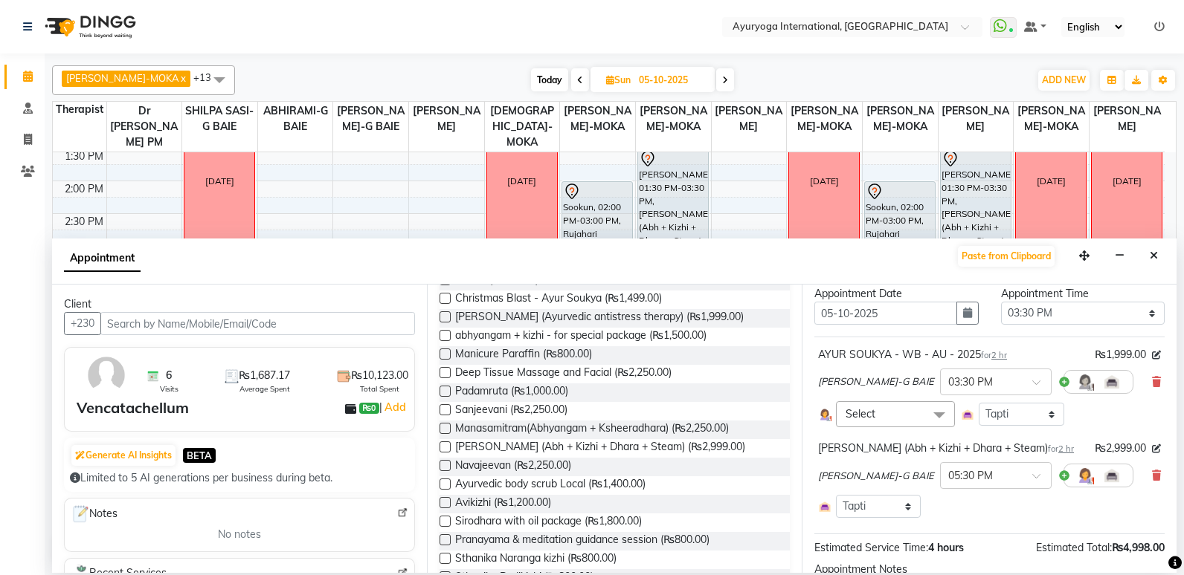
scroll to position [0, 0]
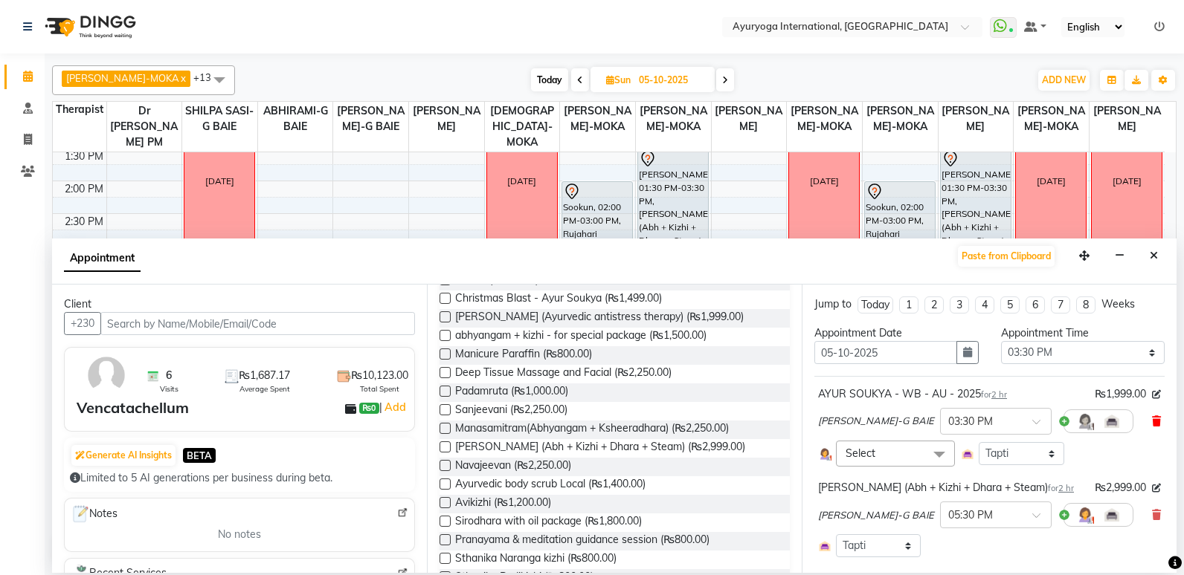
click at [1152, 415] on span at bounding box center [1156, 422] width 9 height 16
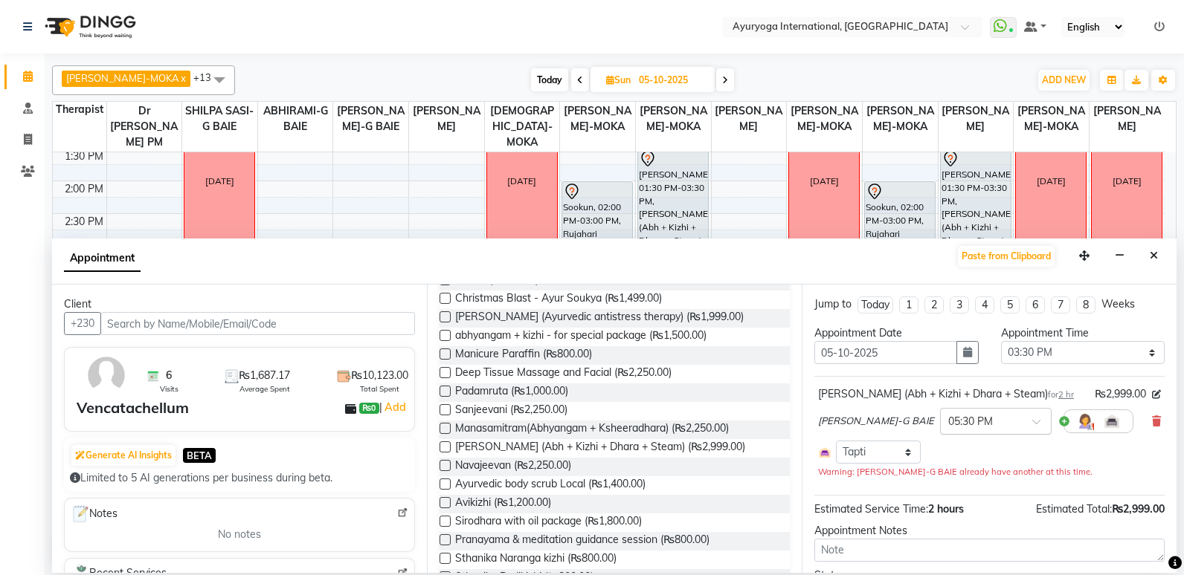
click at [978, 415] on input "text" at bounding box center [980, 421] width 65 height 16
click at [978, 449] on div "03:30 PM" at bounding box center [996, 452] width 110 height 28
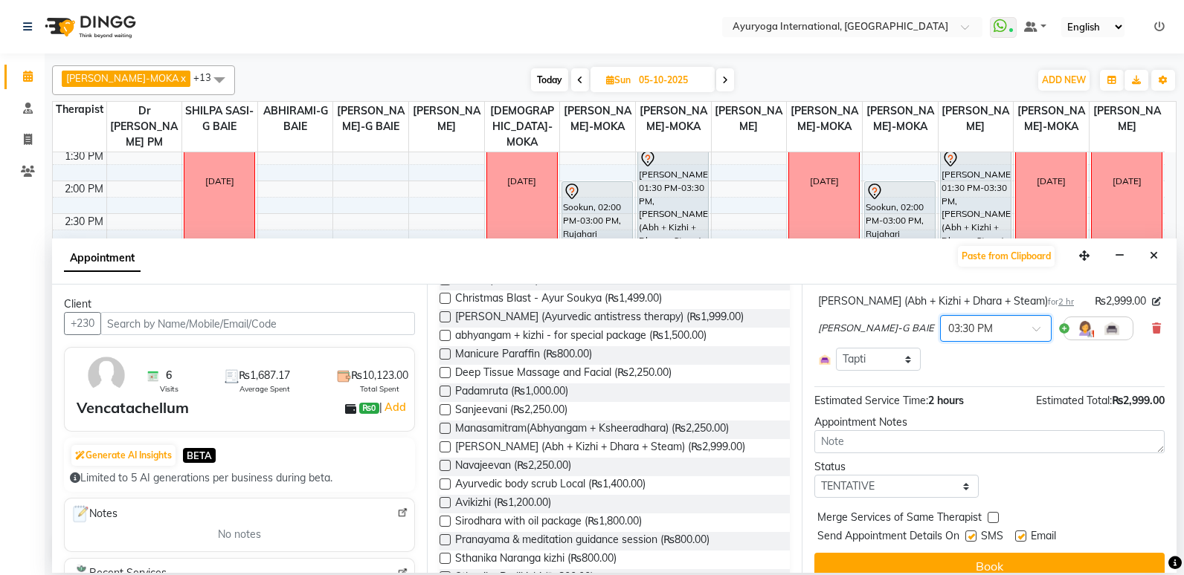
scroll to position [114, 0]
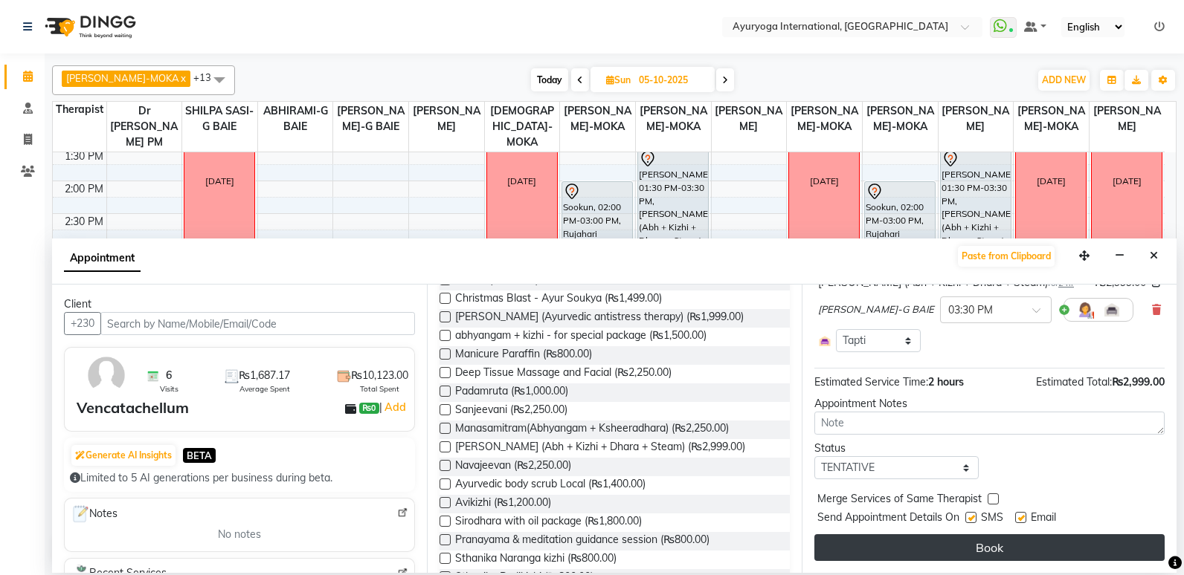
click at [1033, 548] on button "Book" at bounding box center [989, 548] width 350 height 27
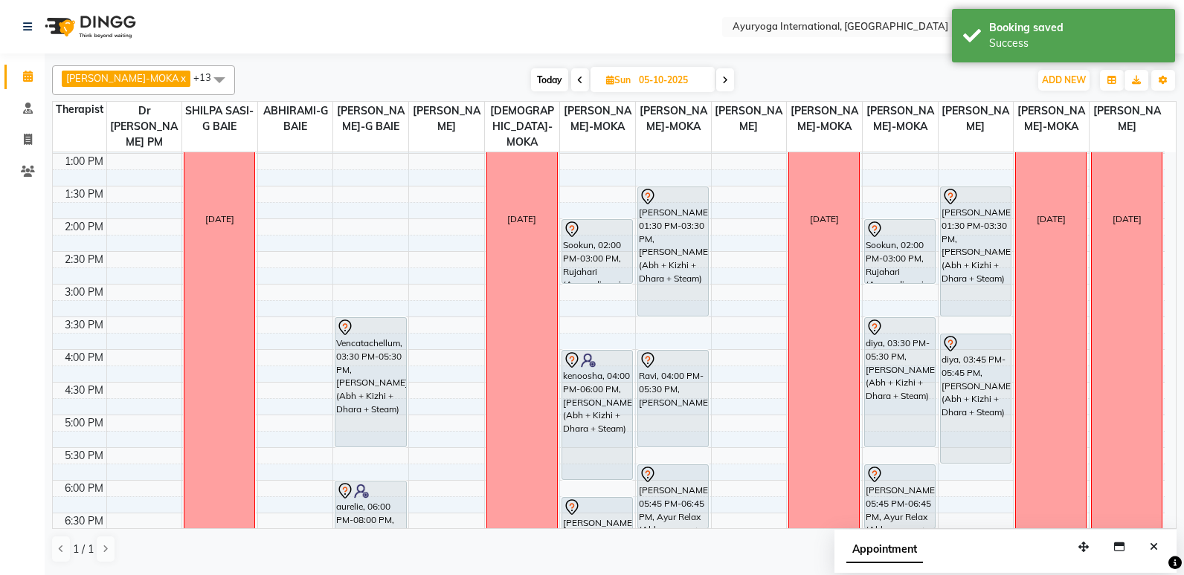
scroll to position [390, 0]
click at [577, 80] on icon at bounding box center [580, 80] width 6 height 9
type input "04-10-2025"
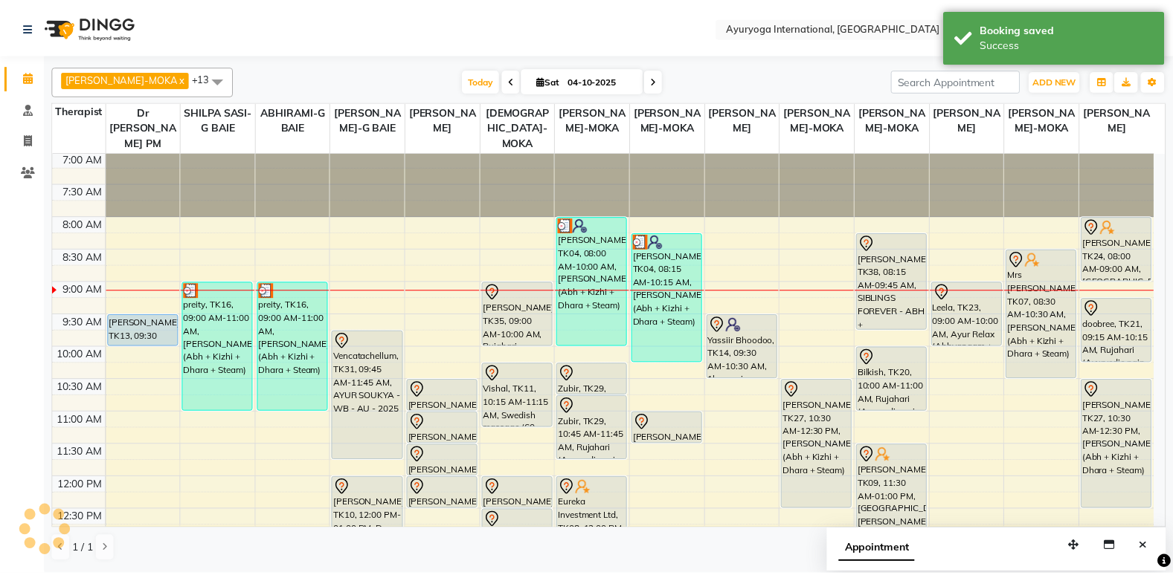
scroll to position [0, 0]
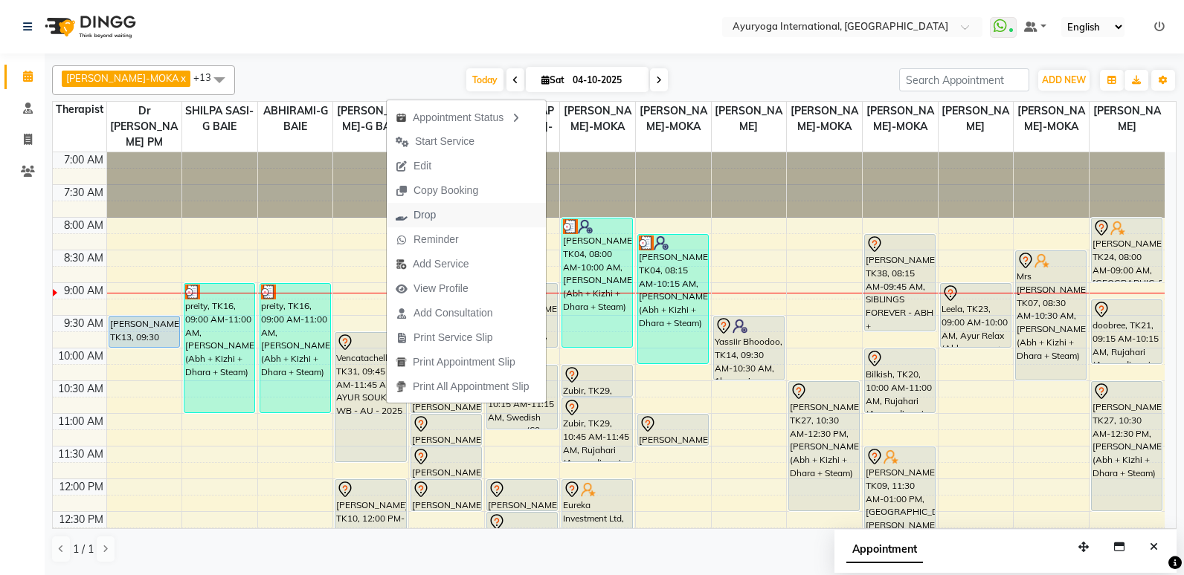
click at [447, 224] on button "Drop" at bounding box center [466, 215] width 159 height 25
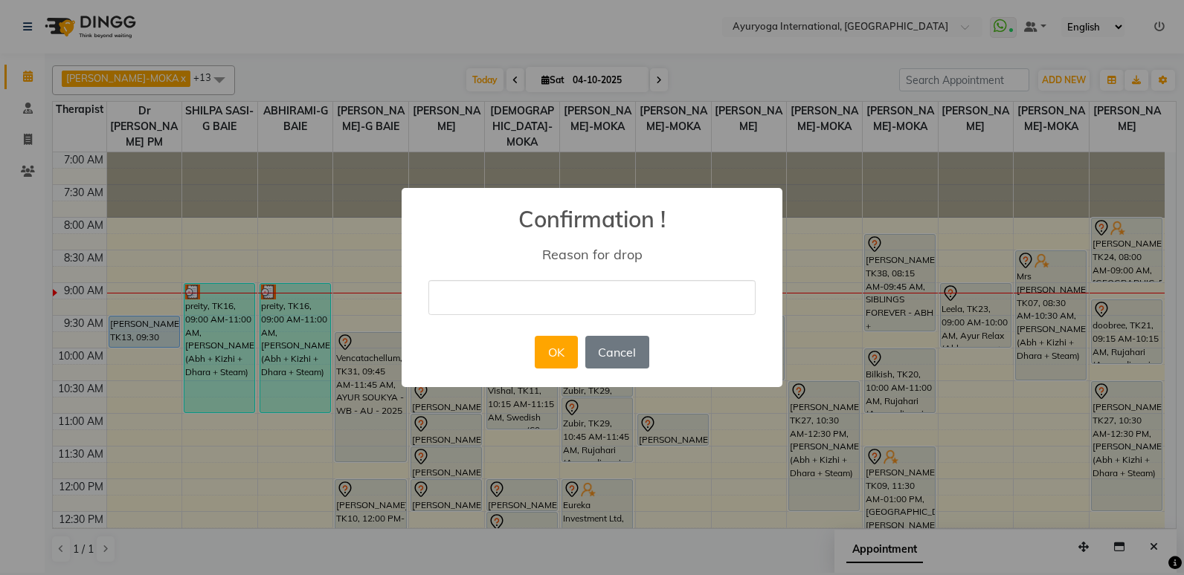
click at [558, 297] on input "text" at bounding box center [591, 297] width 327 height 35
type input "f"
click at [547, 343] on button "OK" at bounding box center [556, 352] width 42 height 33
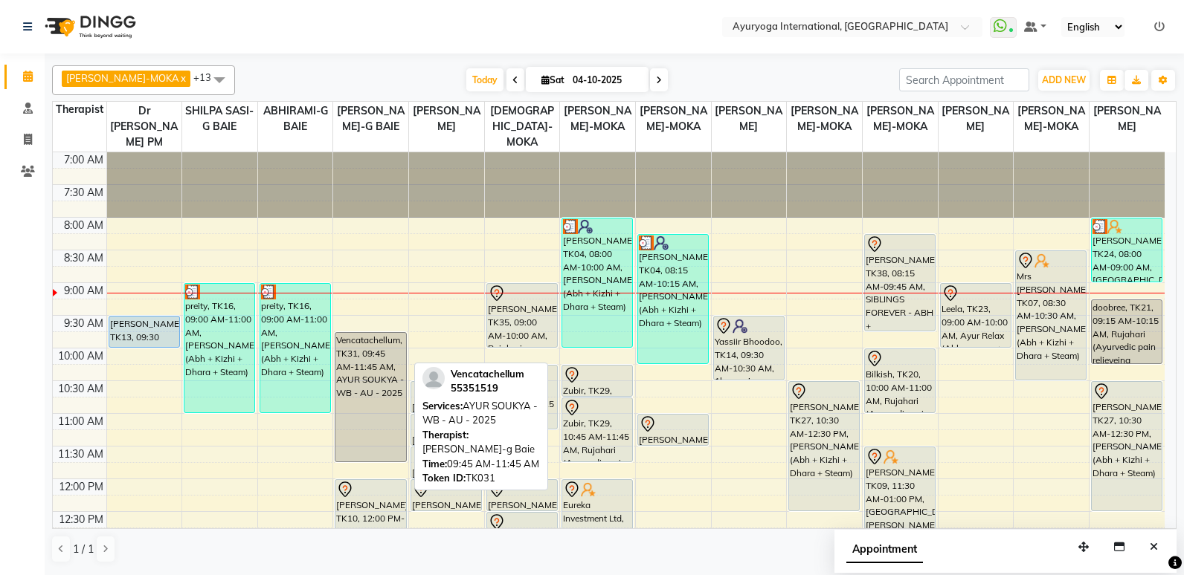
click at [355, 410] on div "Vencatachellum, TK31, 09:45 AM-11:45 AM, AYUR SOUKYA - WB - AU - 2025" at bounding box center [370, 397] width 70 height 129
select select "7"
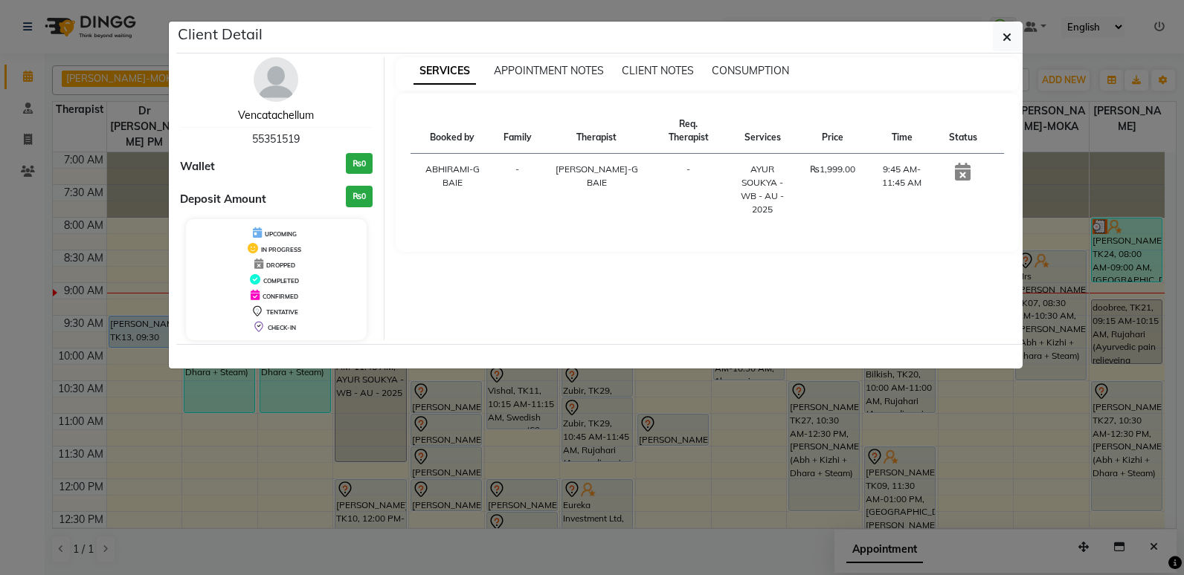
click at [293, 114] on link "Vencatachellum" at bounding box center [276, 115] width 76 height 13
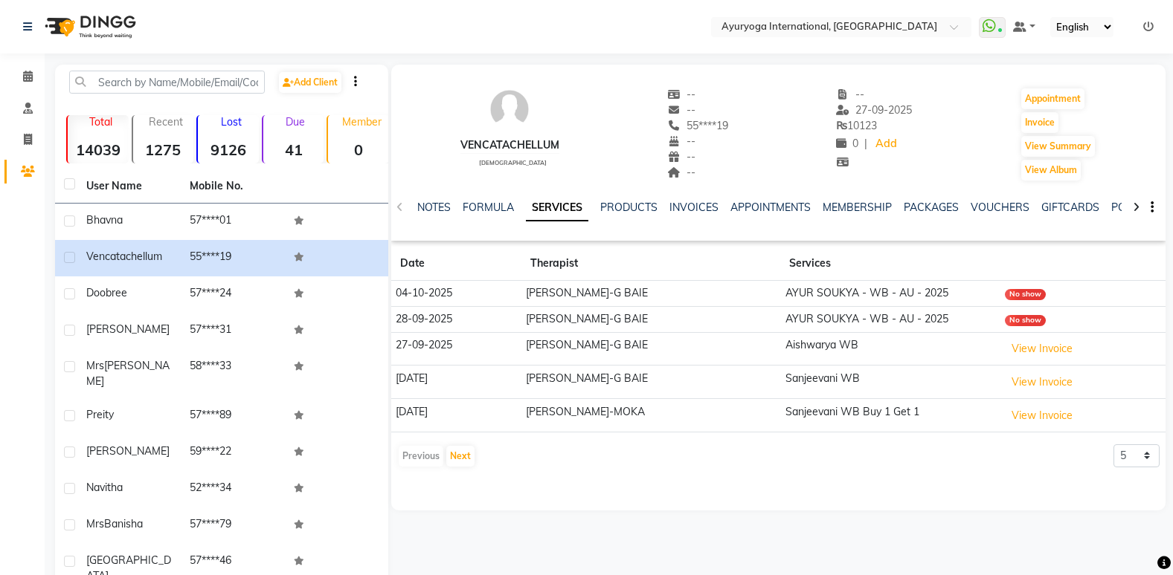
click at [106, 25] on img at bounding box center [89, 27] width 102 height 42
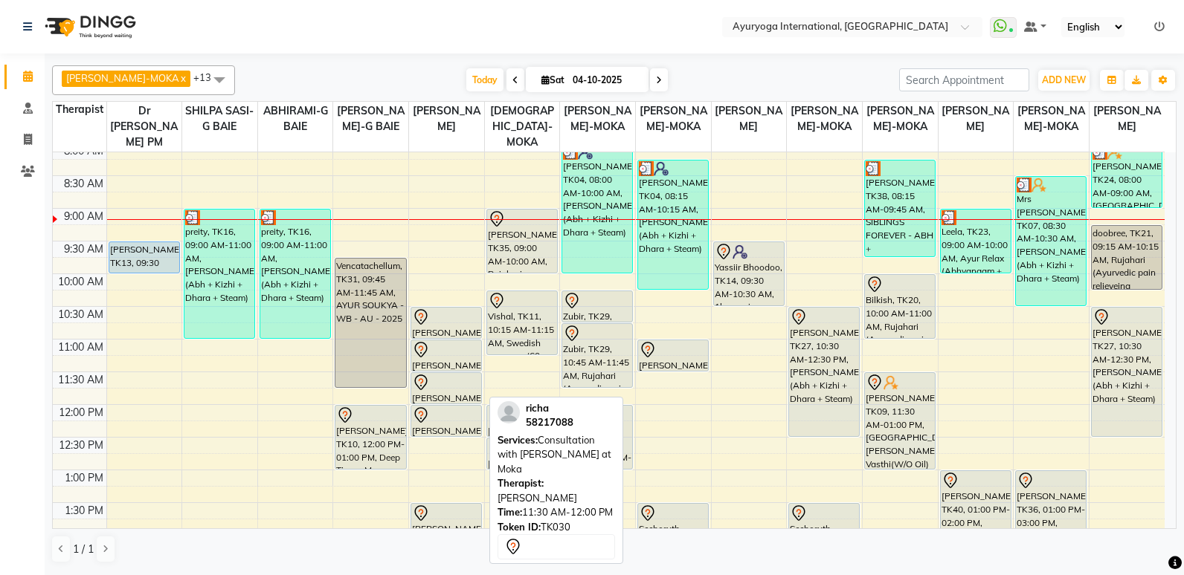
scroll to position [223, 0]
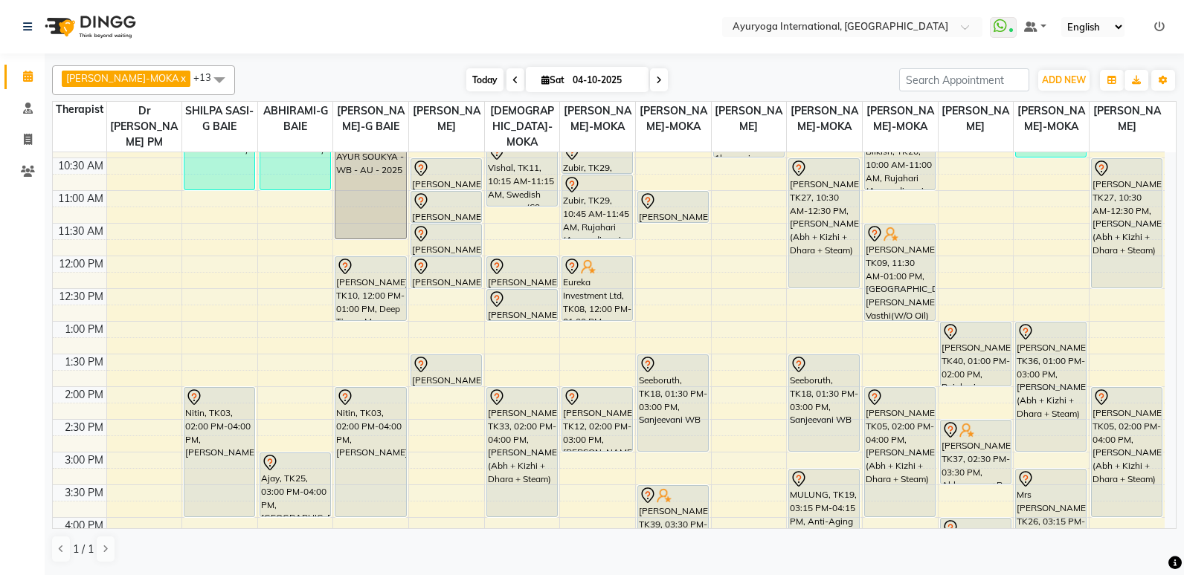
click at [475, 71] on span "Today" at bounding box center [484, 79] width 37 height 23
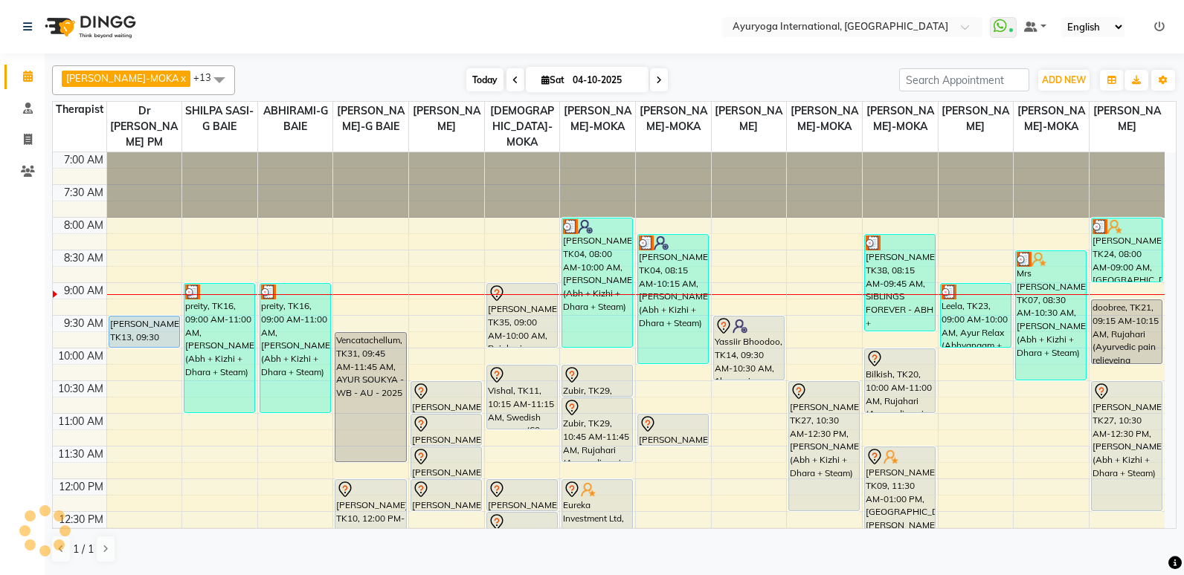
scroll to position [132, 0]
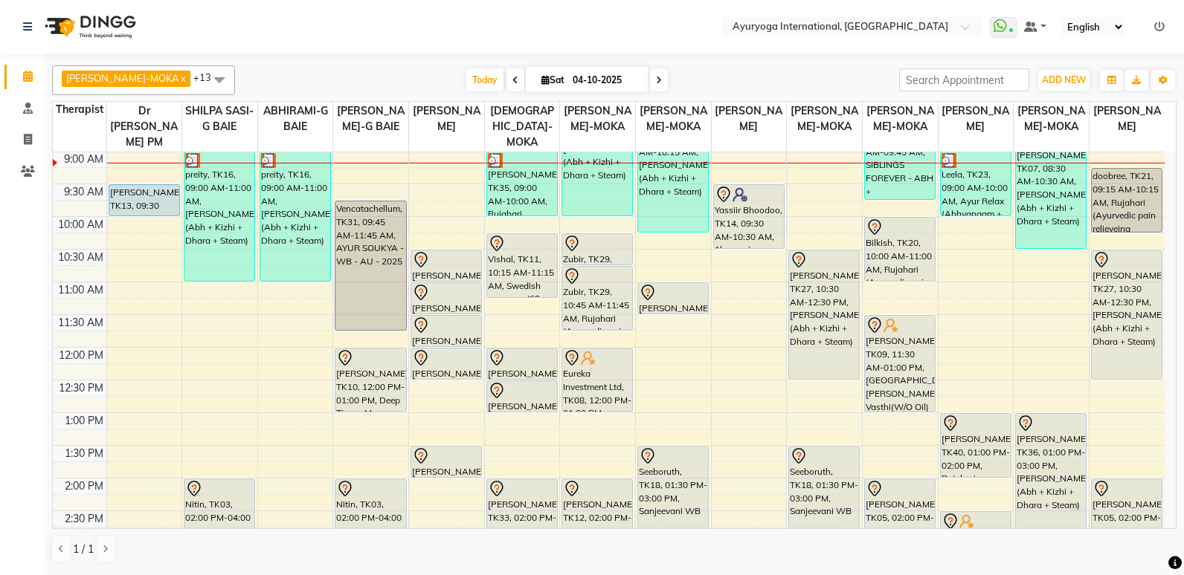
click at [568, 74] on input "04-10-2025" at bounding box center [605, 80] width 74 height 22
select select "10"
select select "2025"
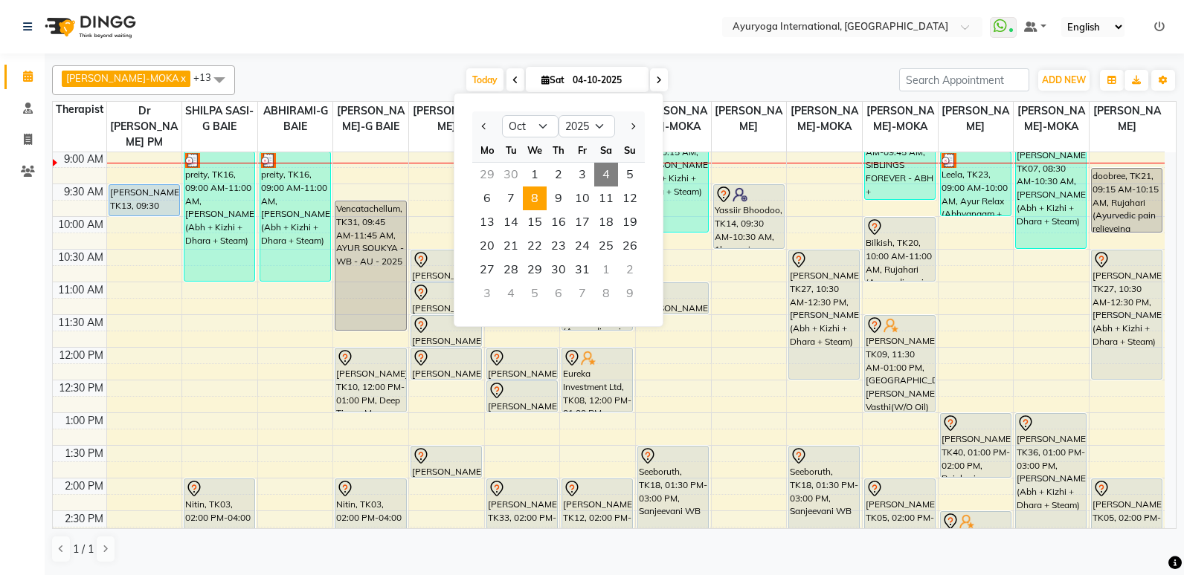
click at [523, 207] on span "8" at bounding box center [535, 199] width 24 height 24
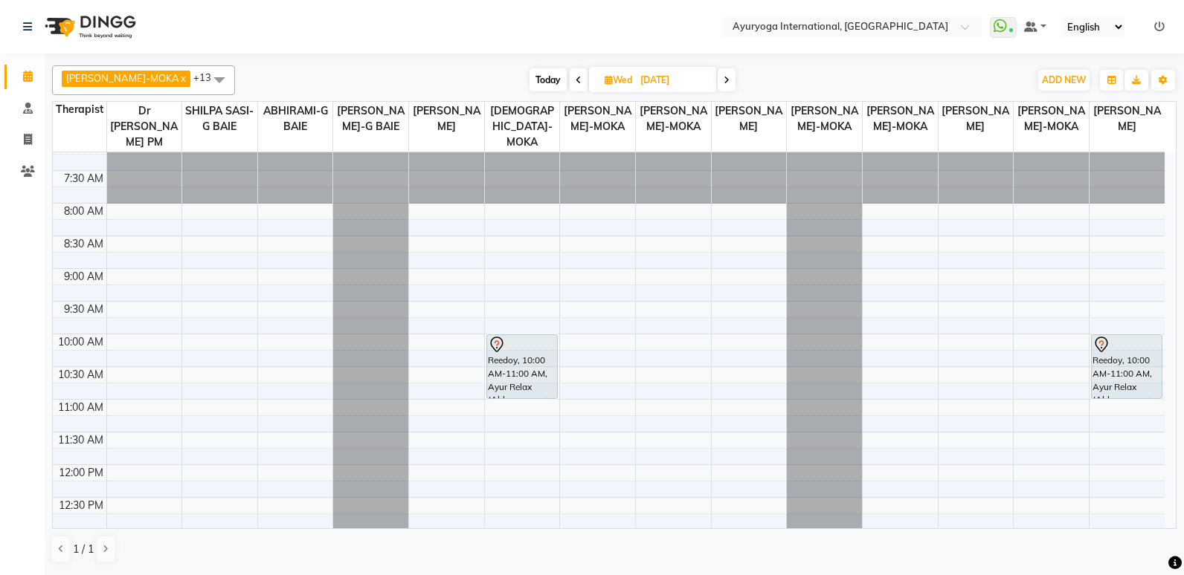
scroll to position [0, 0]
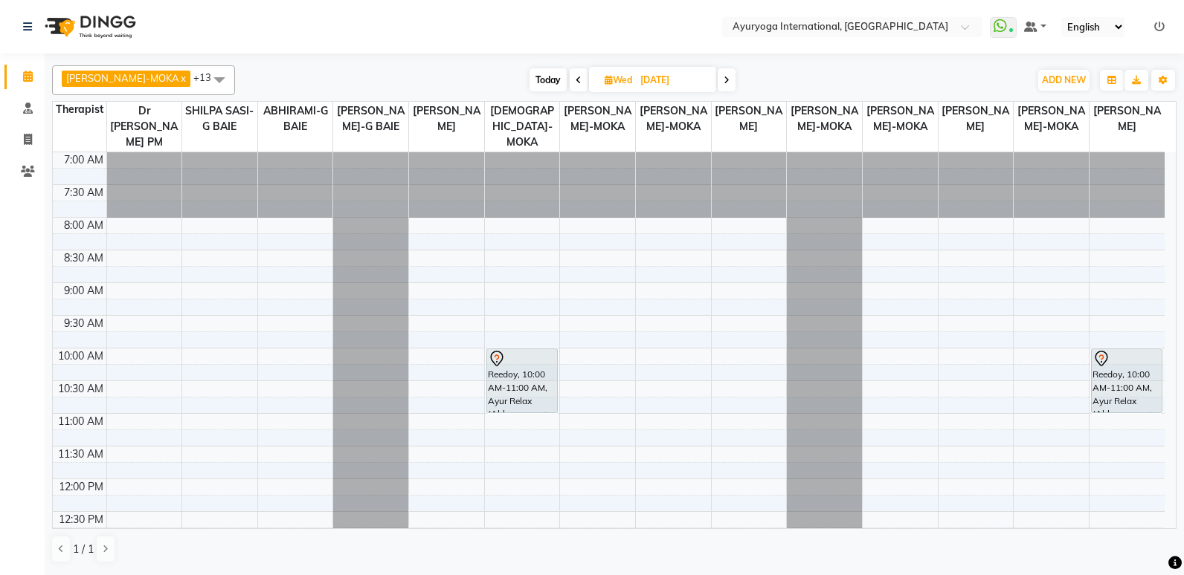
click at [529, 73] on span "Today" at bounding box center [547, 79] width 37 height 23
type input "04-10-2025"
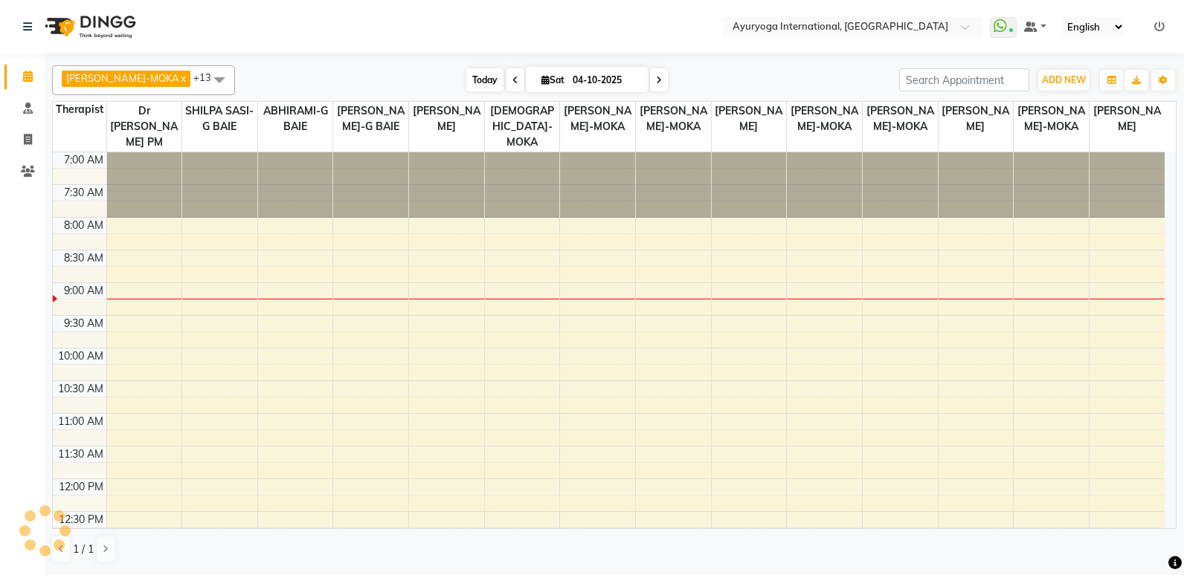
scroll to position [132, 0]
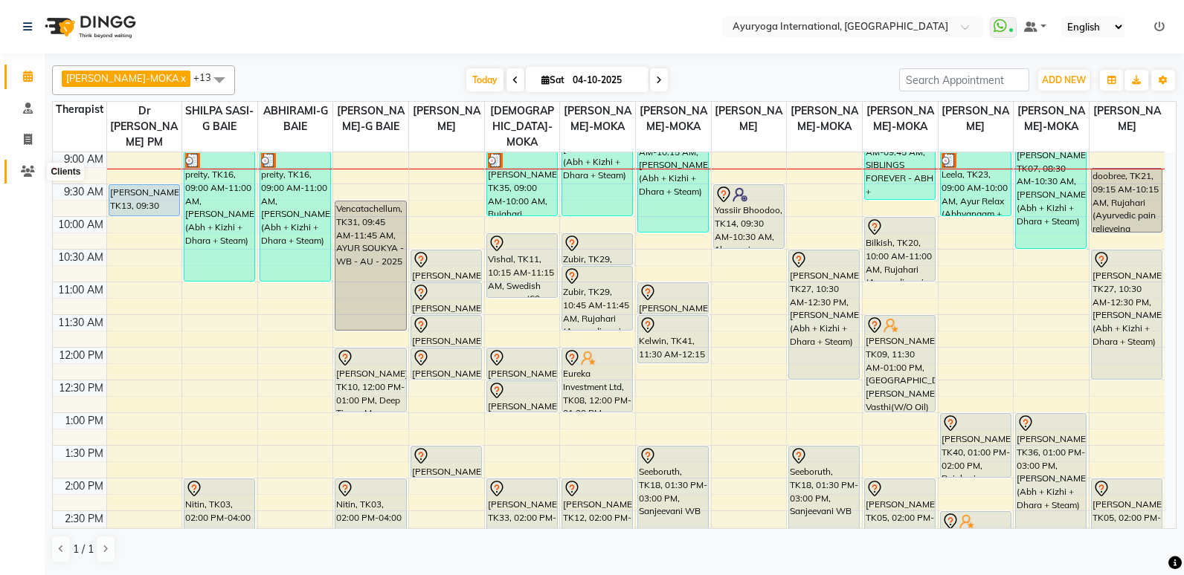
click at [24, 170] on icon at bounding box center [28, 171] width 14 height 11
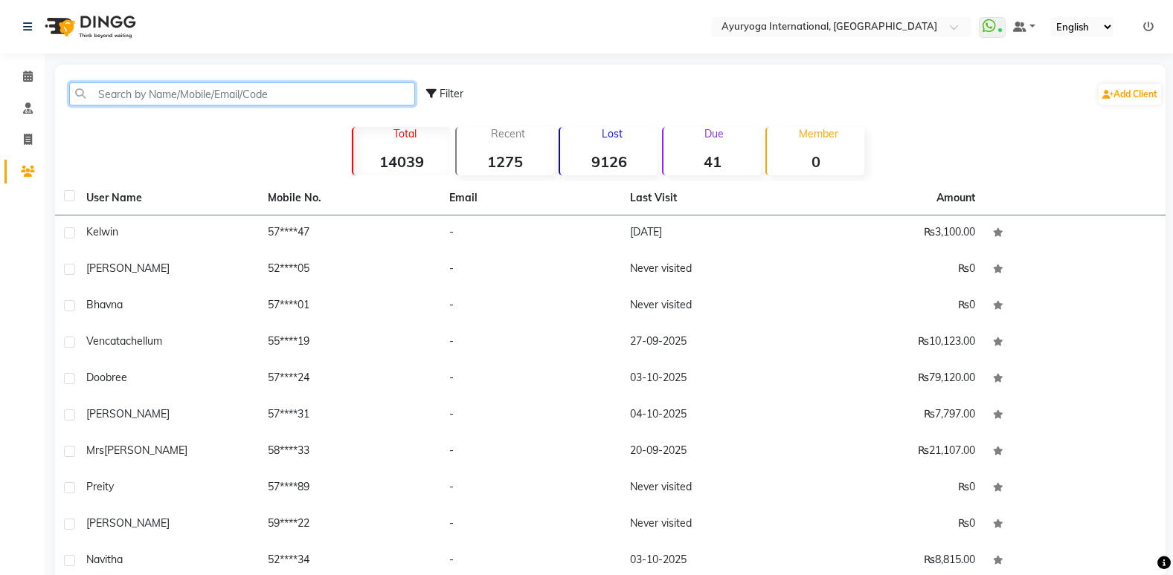
click at [123, 92] on input "text" at bounding box center [242, 94] width 346 height 23
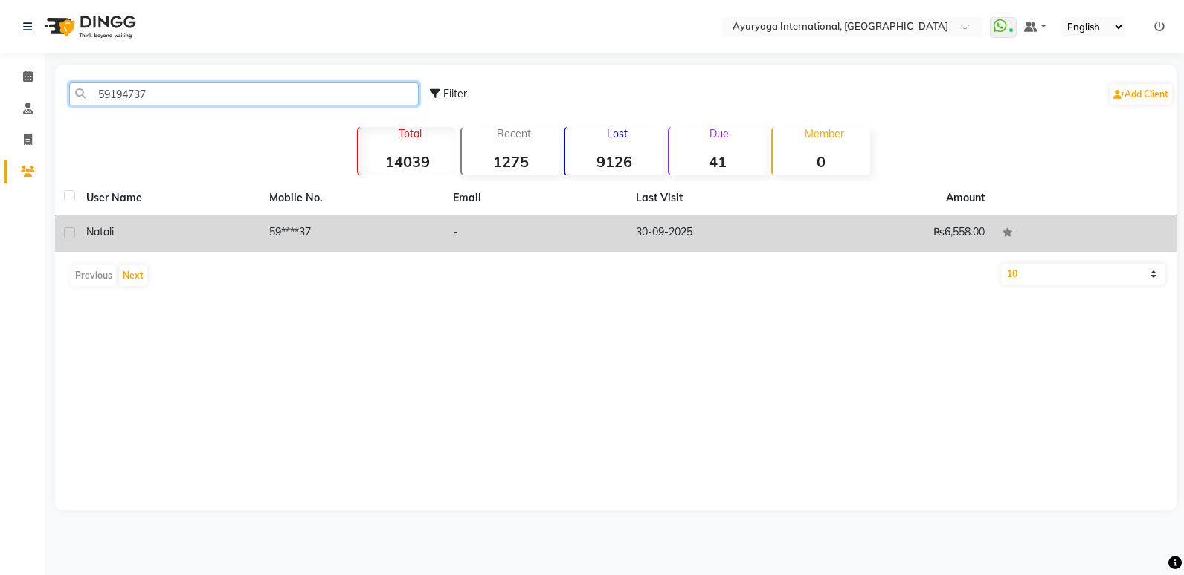
type input "59194737"
click at [106, 233] on span "natali" at bounding box center [100, 231] width 28 height 13
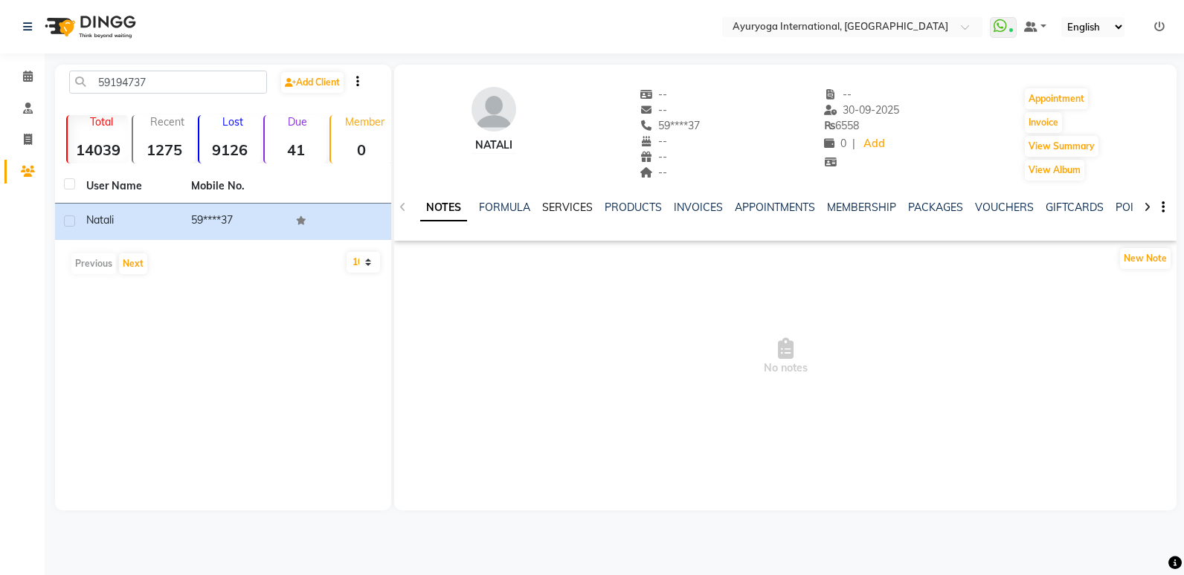
click at [562, 206] on link "SERVICES" at bounding box center [567, 207] width 51 height 13
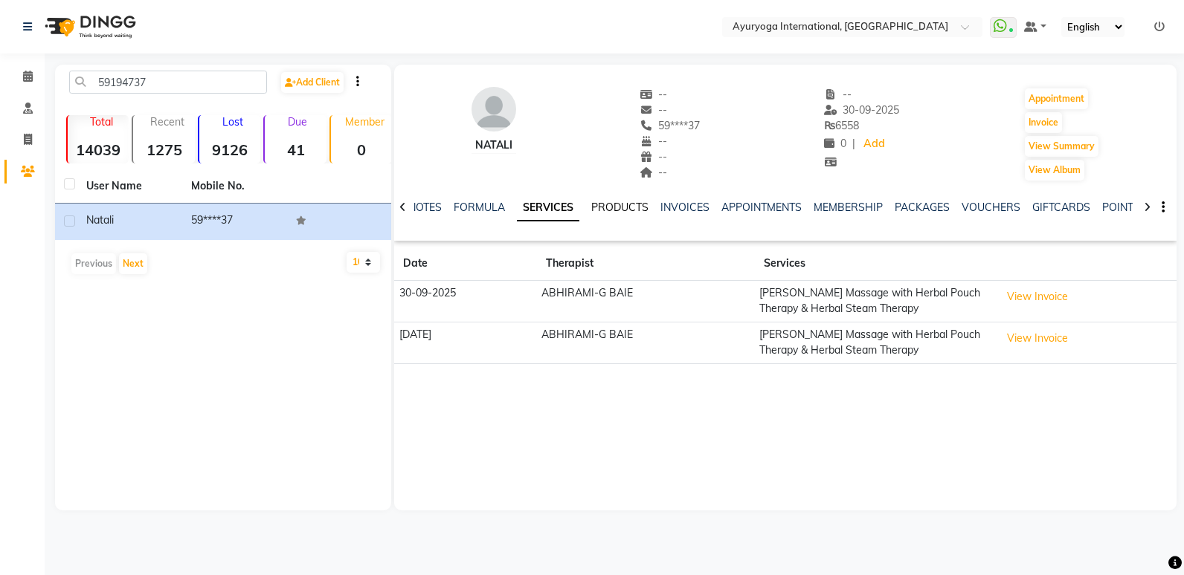
click at [633, 203] on link "PRODUCTS" at bounding box center [619, 207] width 57 height 13
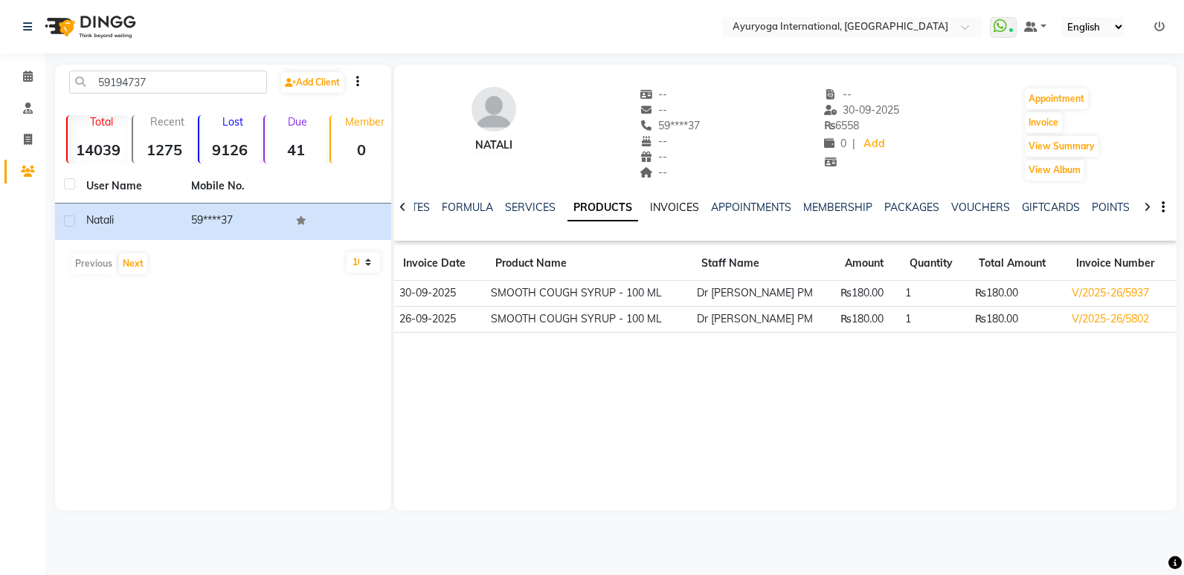
click at [677, 211] on link "INVOICES" at bounding box center [674, 207] width 49 height 13
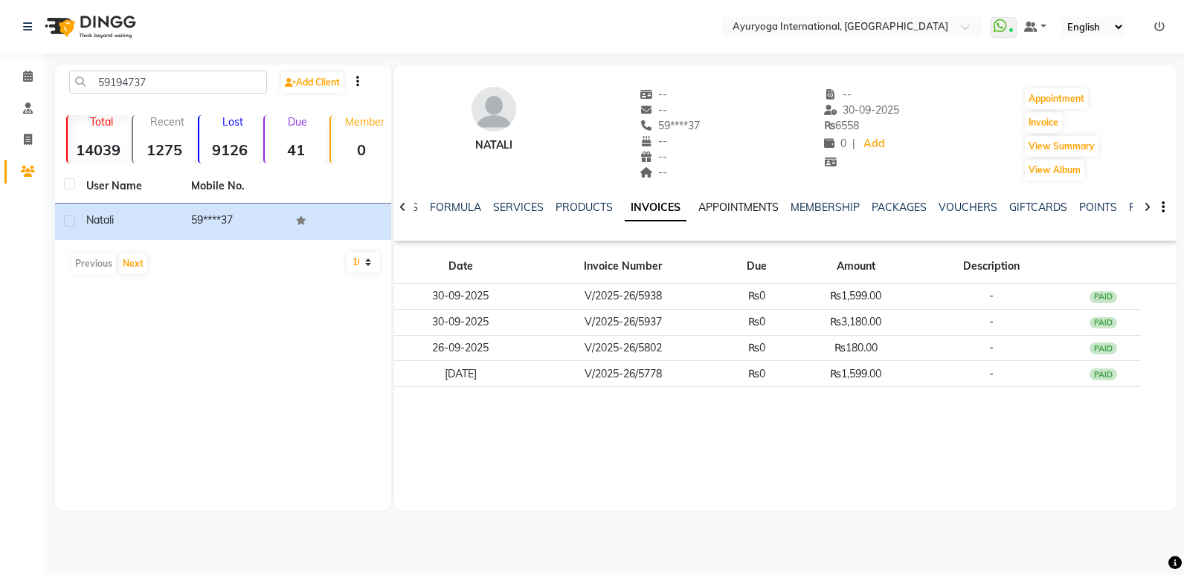
click at [732, 206] on link "APPOINTMENTS" at bounding box center [738, 207] width 80 height 13
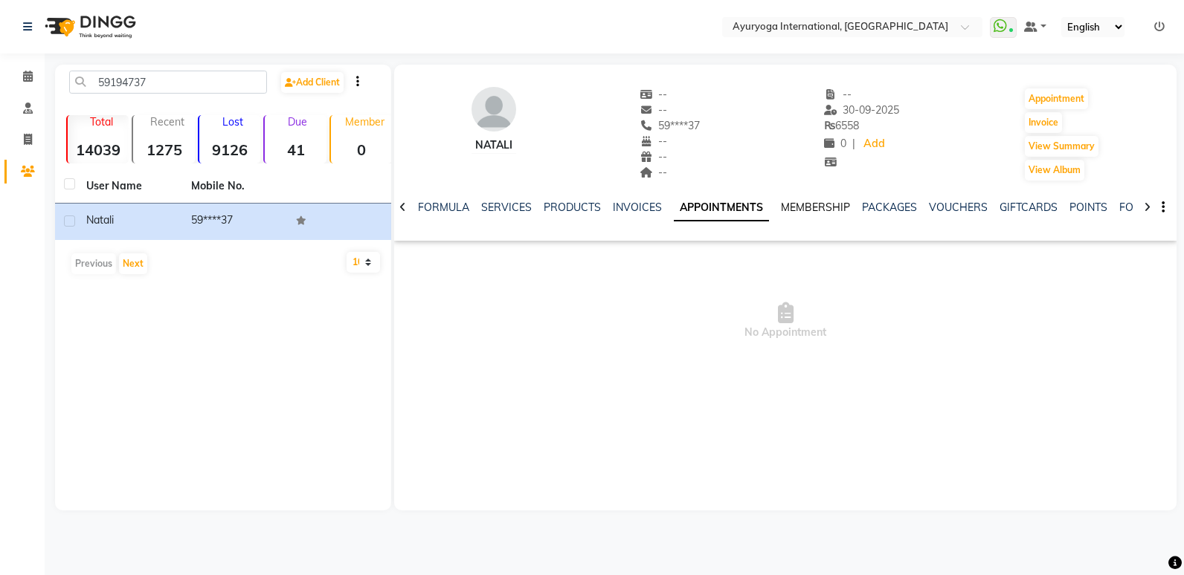
click at [803, 209] on link "MEMBERSHIP" at bounding box center [815, 207] width 69 height 13
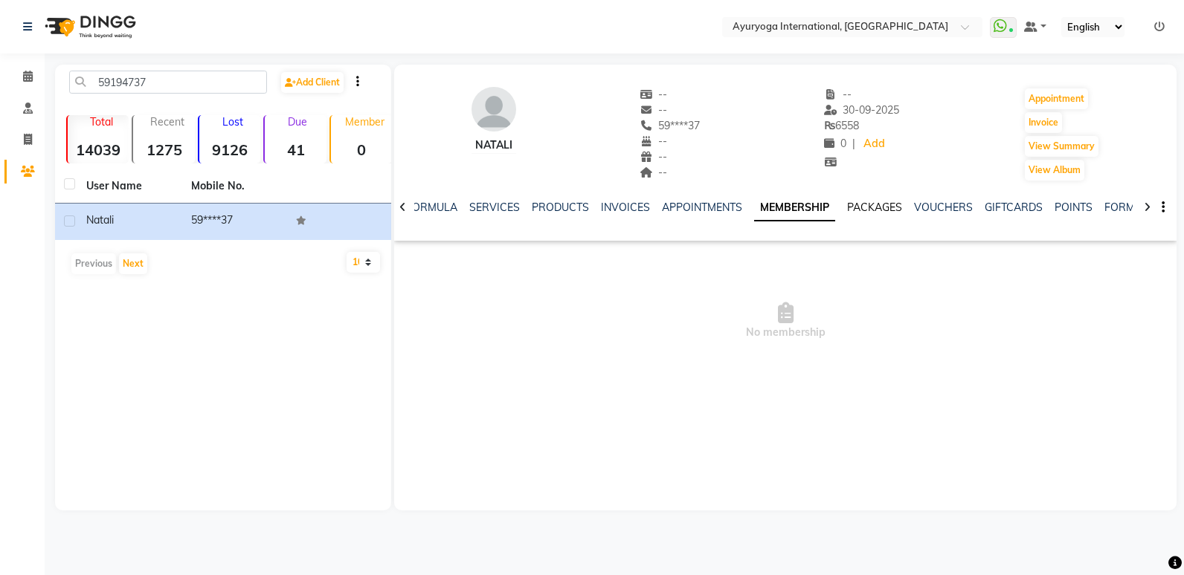
click at [878, 209] on link "PACKAGES" at bounding box center [874, 207] width 55 height 13
click at [926, 209] on link "VOUCHERS" at bounding box center [931, 207] width 59 height 13
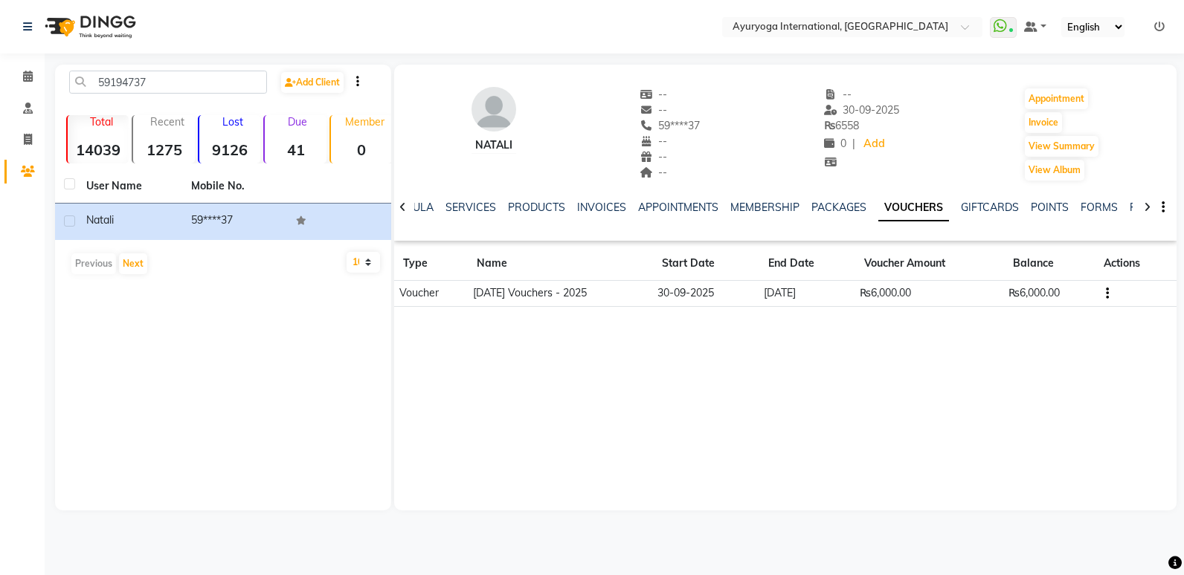
click at [106, 20] on img at bounding box center [89, 27] width 102 height 42
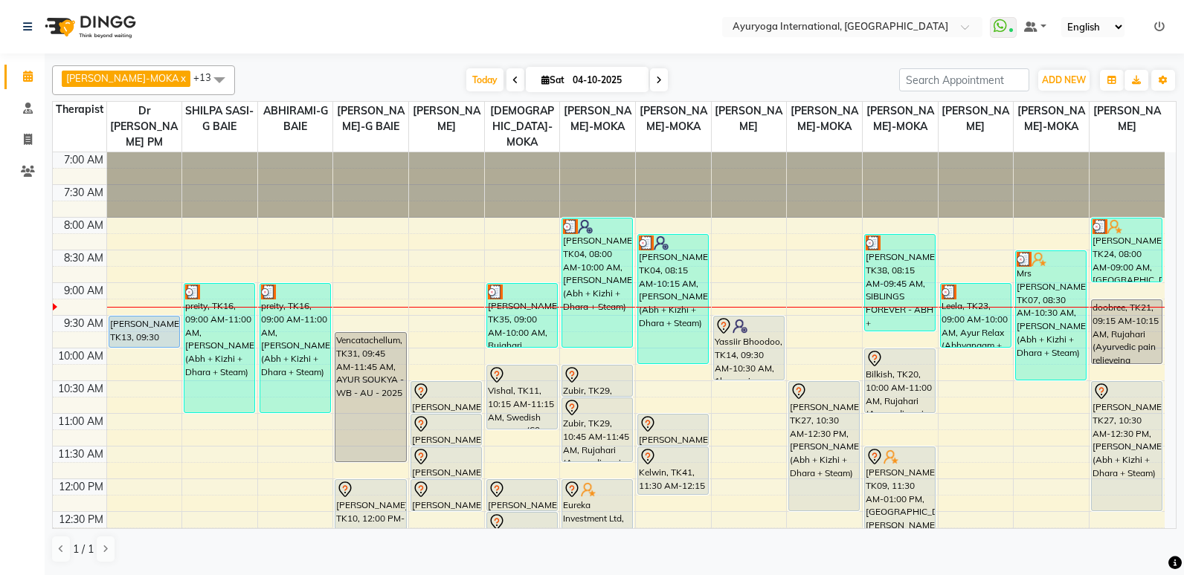
click at [581, 85] on input "04-10-2025" at bounding box center [605, 80] width 74 height 22
select select "10"
select select "2025"
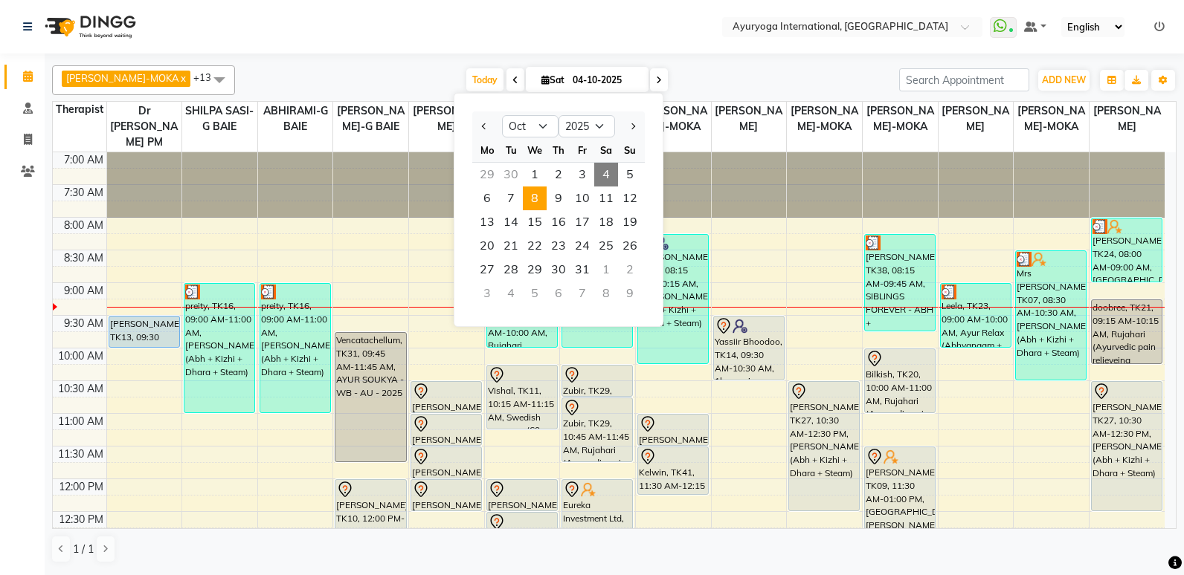
click at [539, 204] on span "8" at bounding box center [535, 199] width 24 height 24
type input "[DATE]"
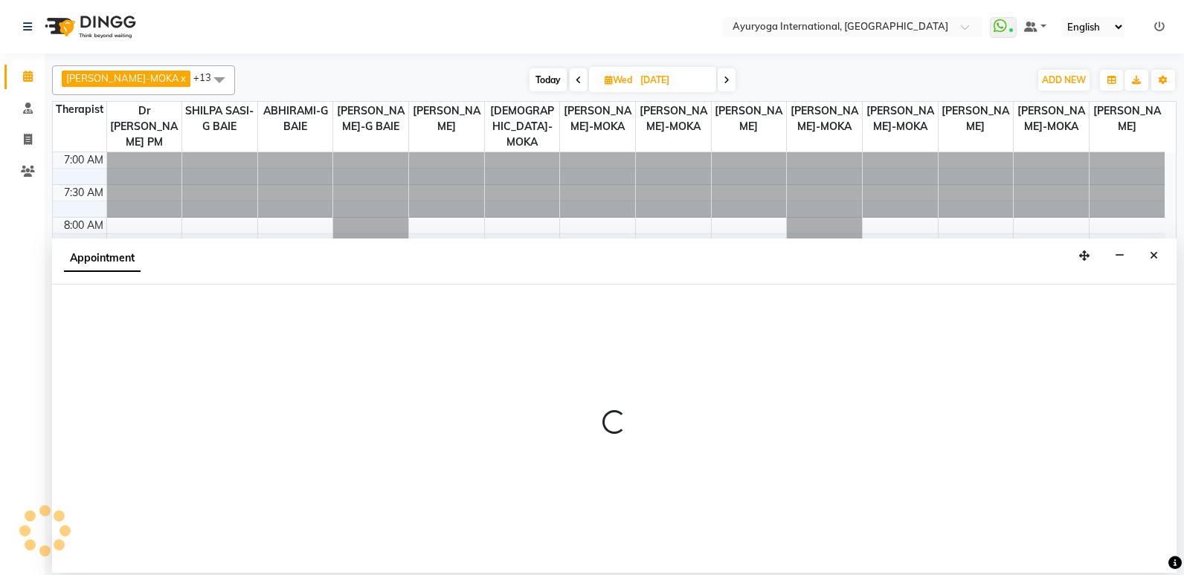
select select "70418"
select select "tentative"
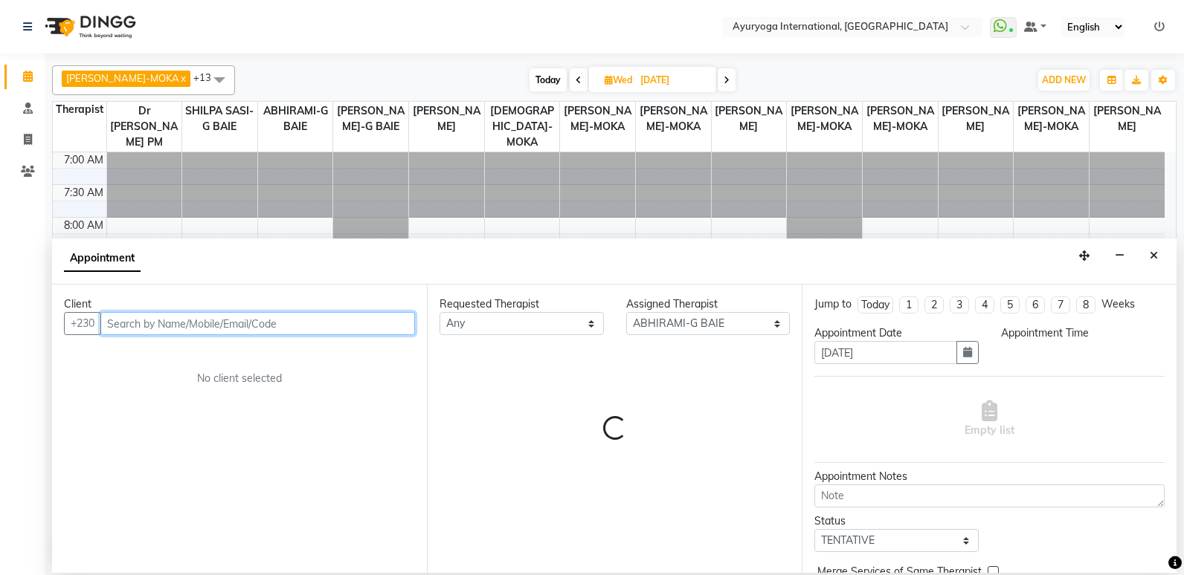
select select "690"
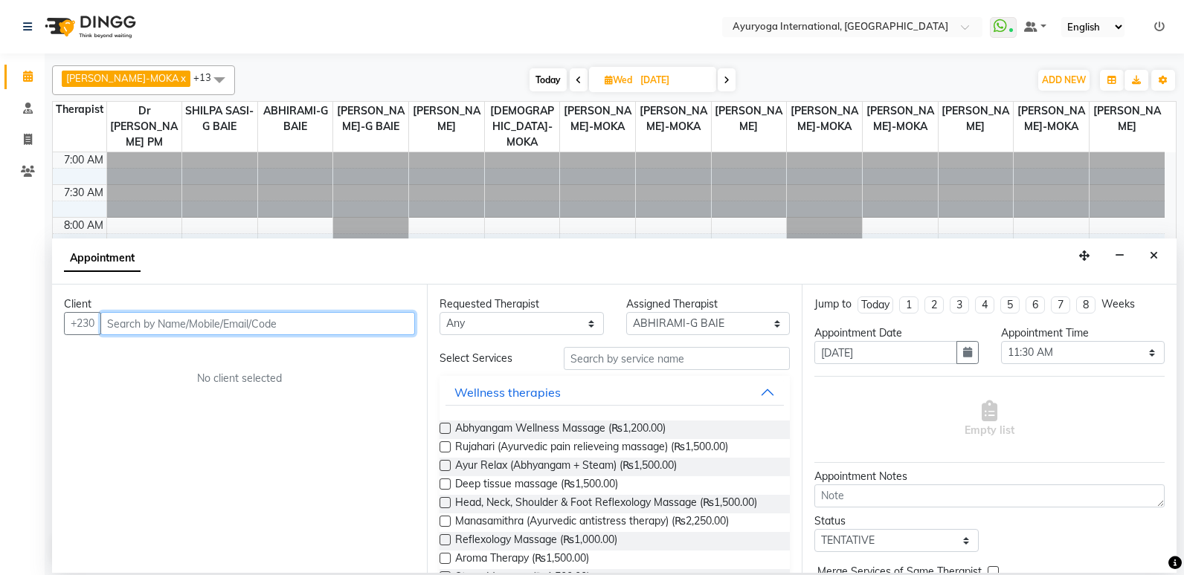
click at [235, 322] on input "text" at bounding box center [257, 323] width 315 height 23
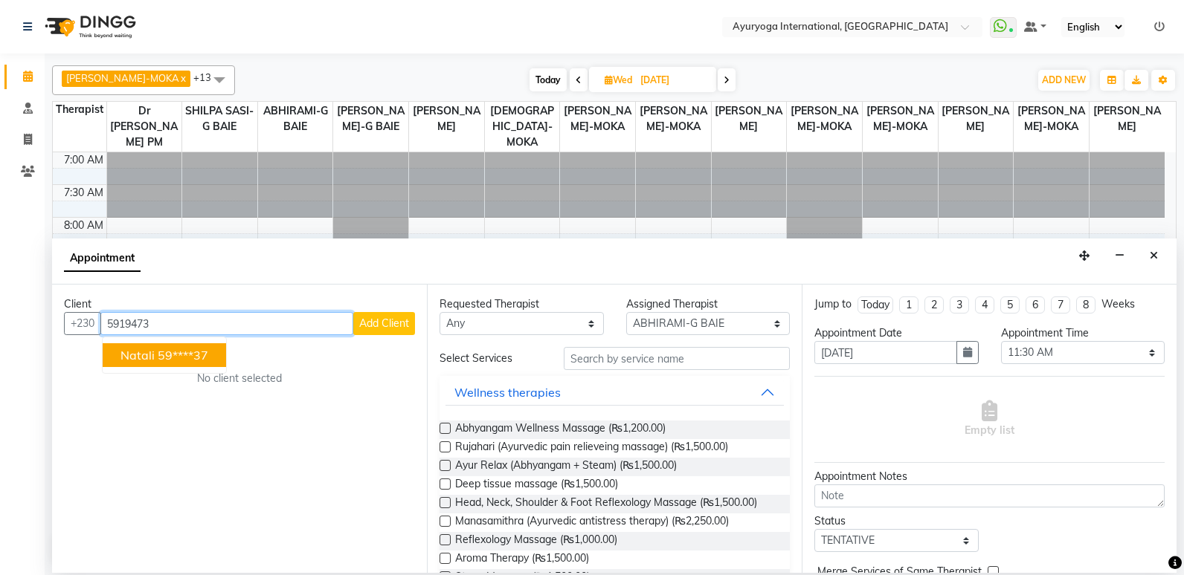
click at [167, 356] on ngb-highlight "59****37" at bounding box center [183, 355] width 51 height 15
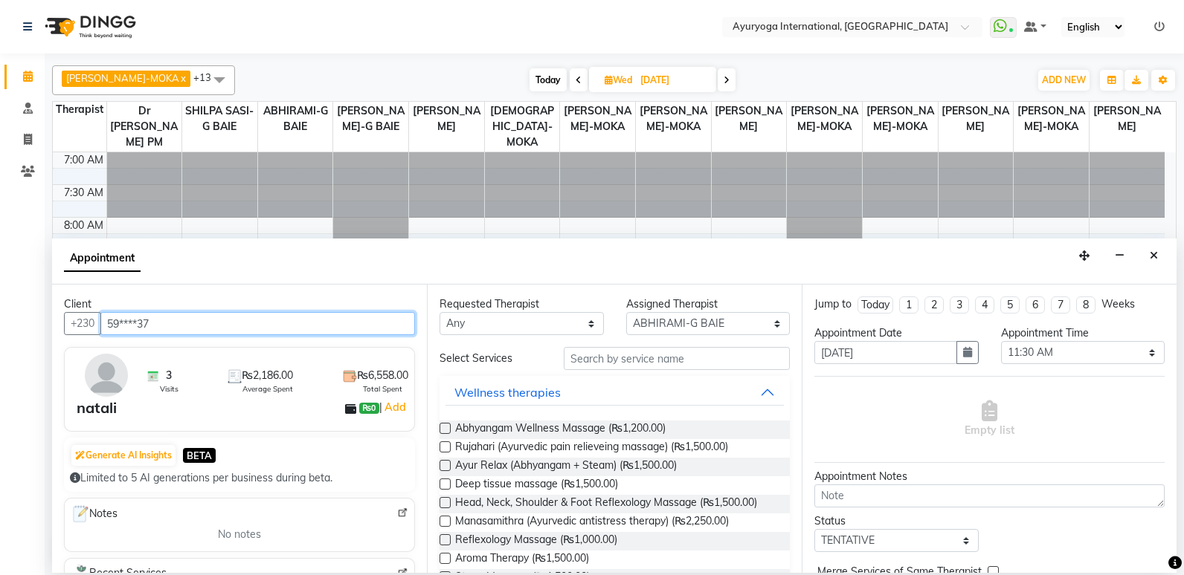
type input "59****37"
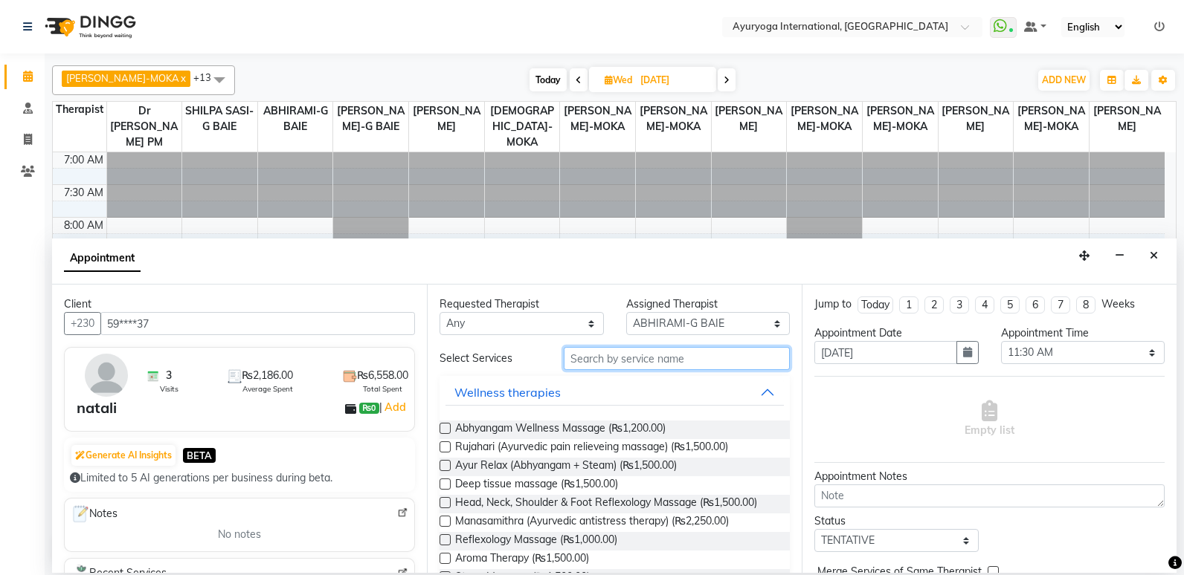
click at [635, 362] on input "text" at bounding box center [677, 358] width 226 height 23
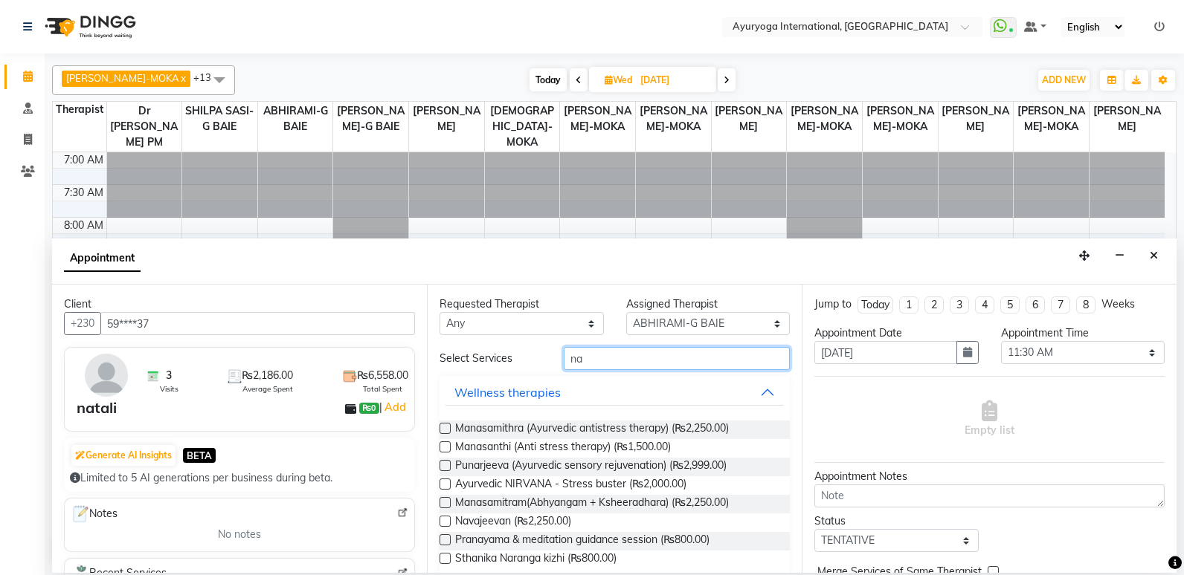
type input "n"
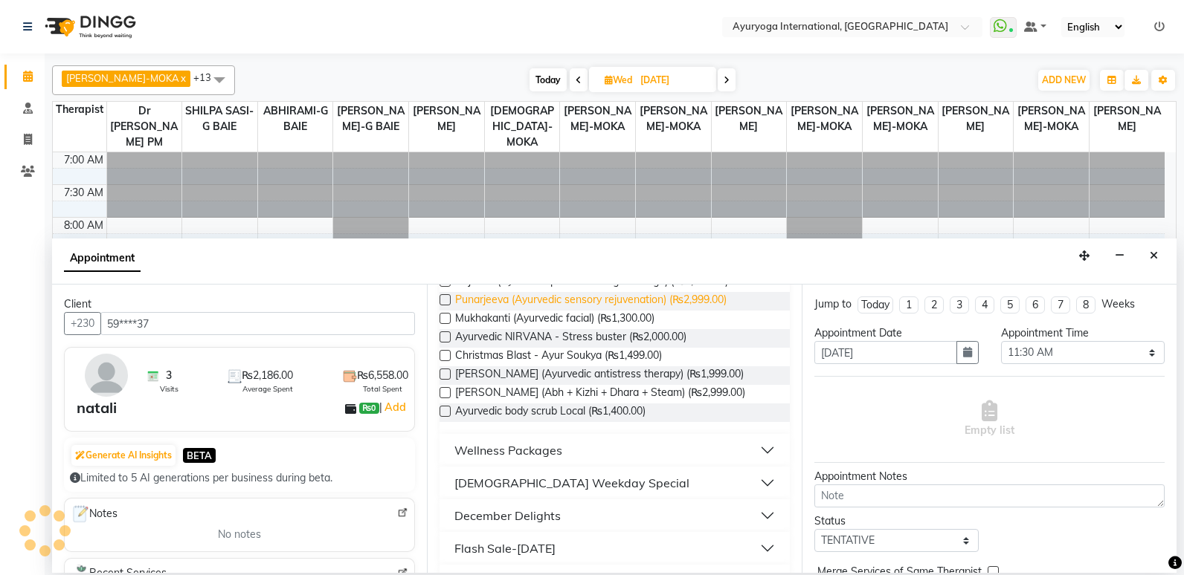
scroll to position [223, 0]
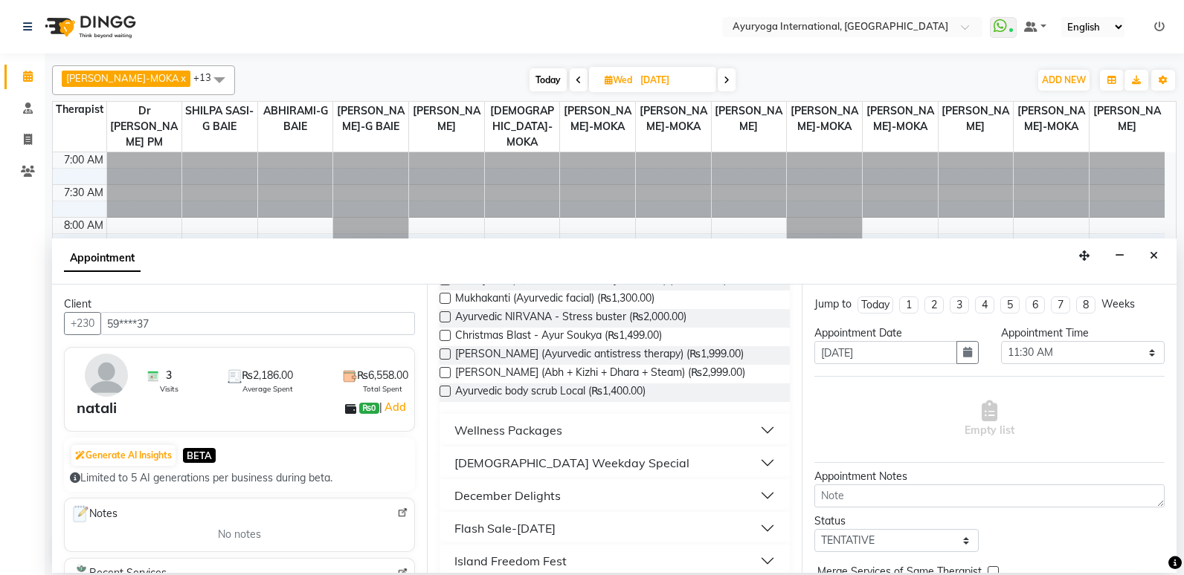
type input "ayur"
click at [447, 372] on label at bounding box center [444, 372] width 11 height 11
click at [447, 372] on input "checkbox" at bounding box center [444, 375] width 10 height 10
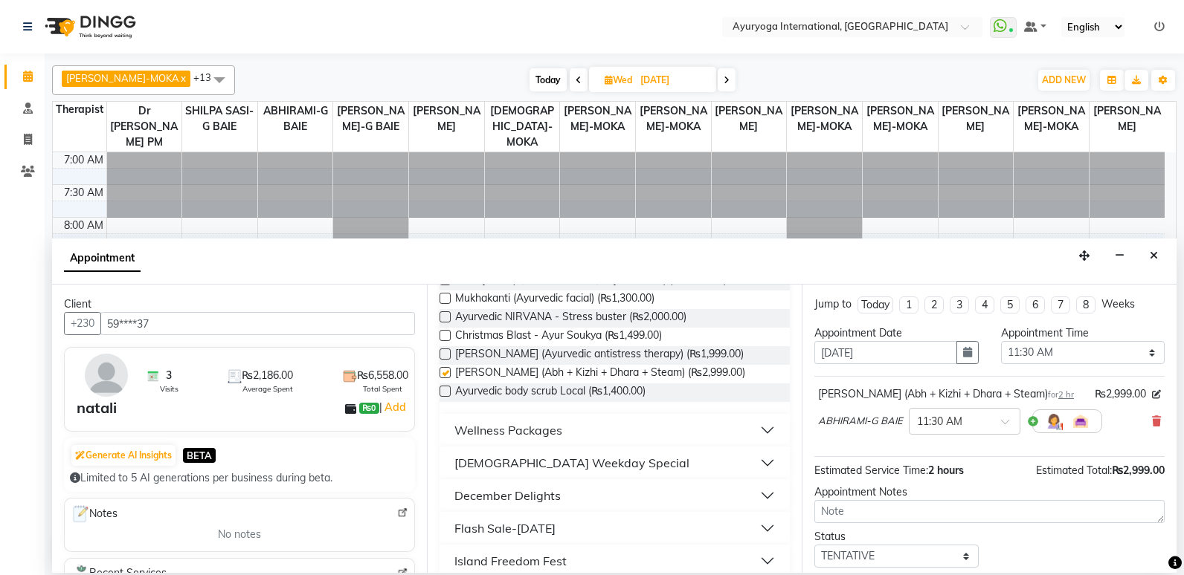
checkbox input "false"
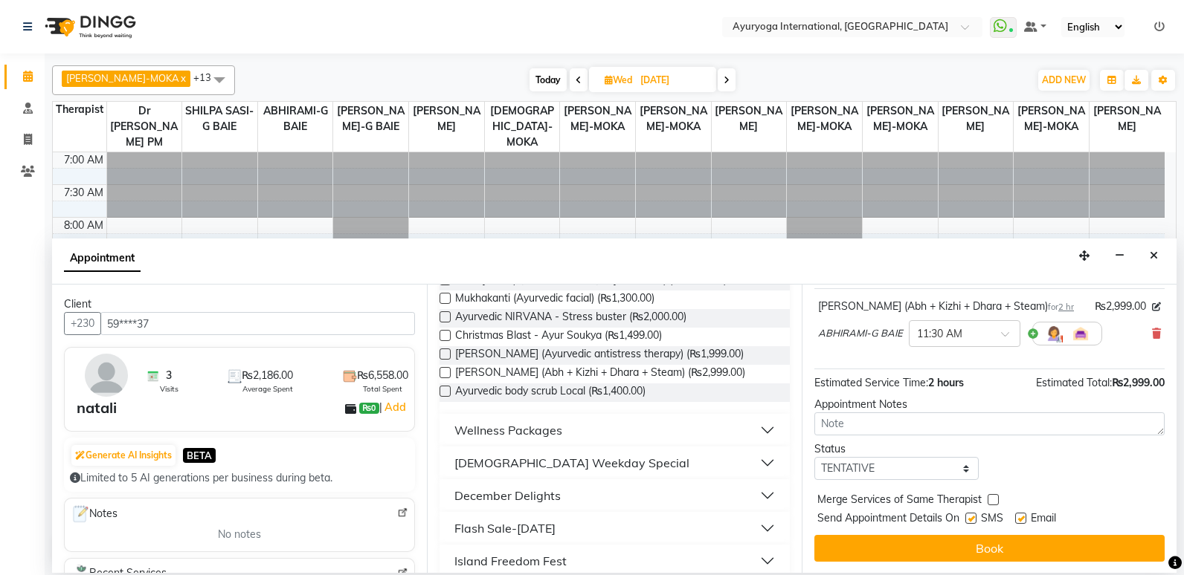
scroll to position [88, 0]
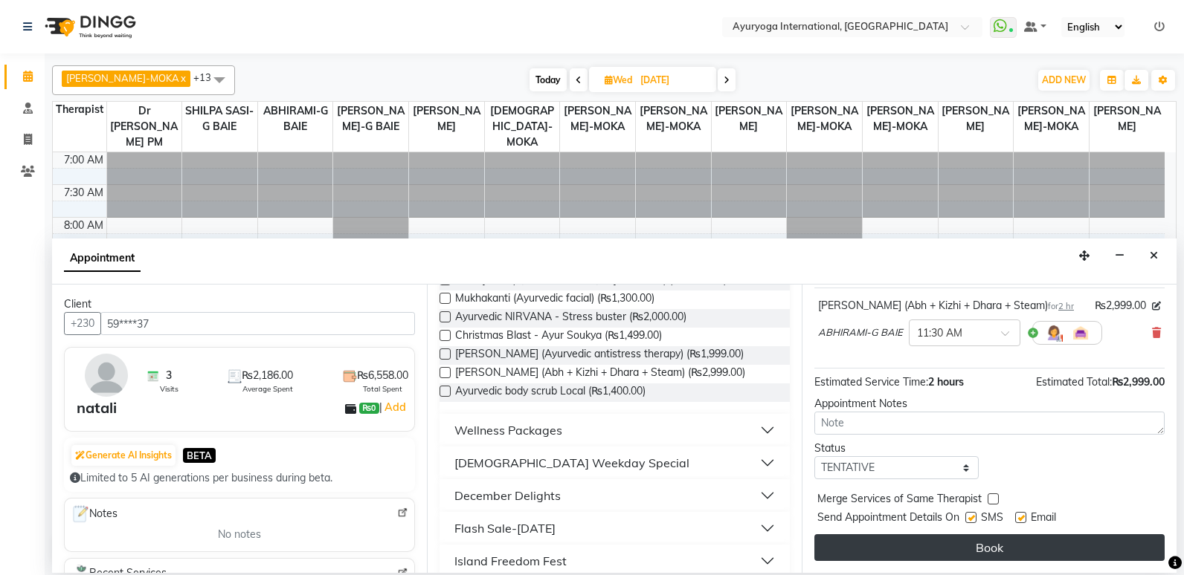
click at [1011, 553] on button "Book" at bounding box center [989, 548] width 350 height 27
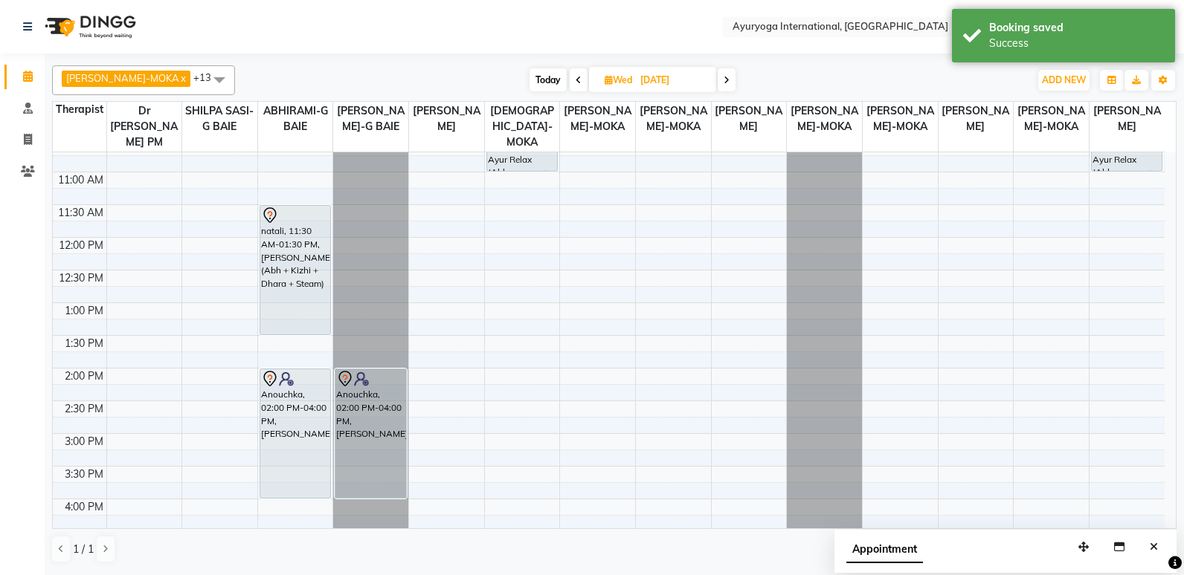
scroll to position [223, 0]
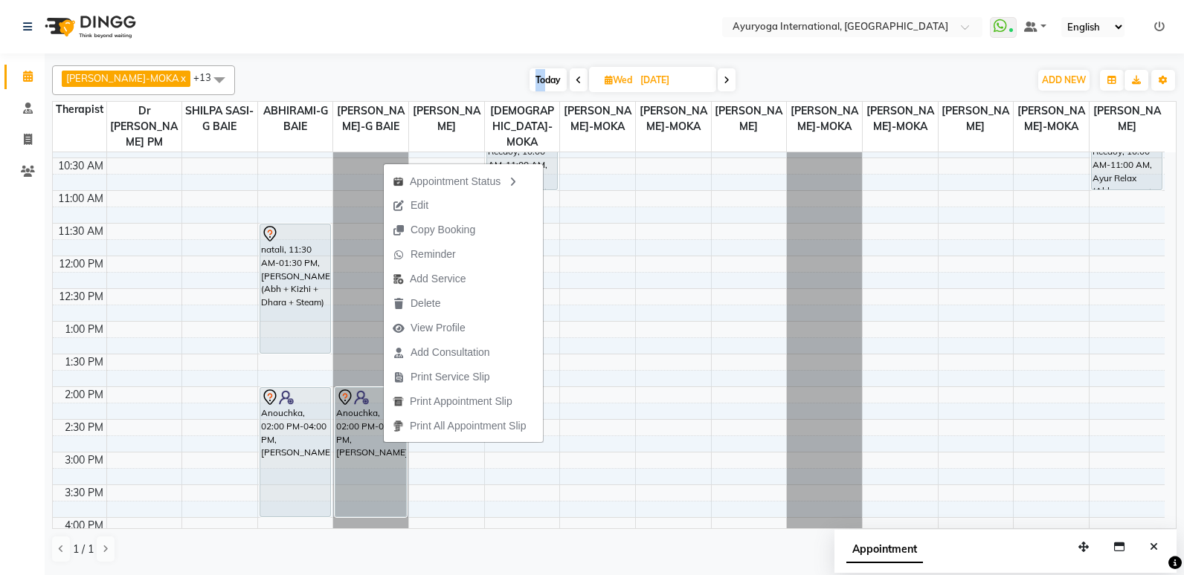
drag, startPoint x: 422, startPoint y: 89, endPoint x: 529, endPoint y: 77, distance: 107.7
click at [529, 77] on div "[PERSON_NAME]-MOKA x ABHIRAMI-G BAIE x [PERSON_NAME]-MOKA x ALEENA-MOKA x [PERS…" at bounding box center [614, 80] width 1124 height 30
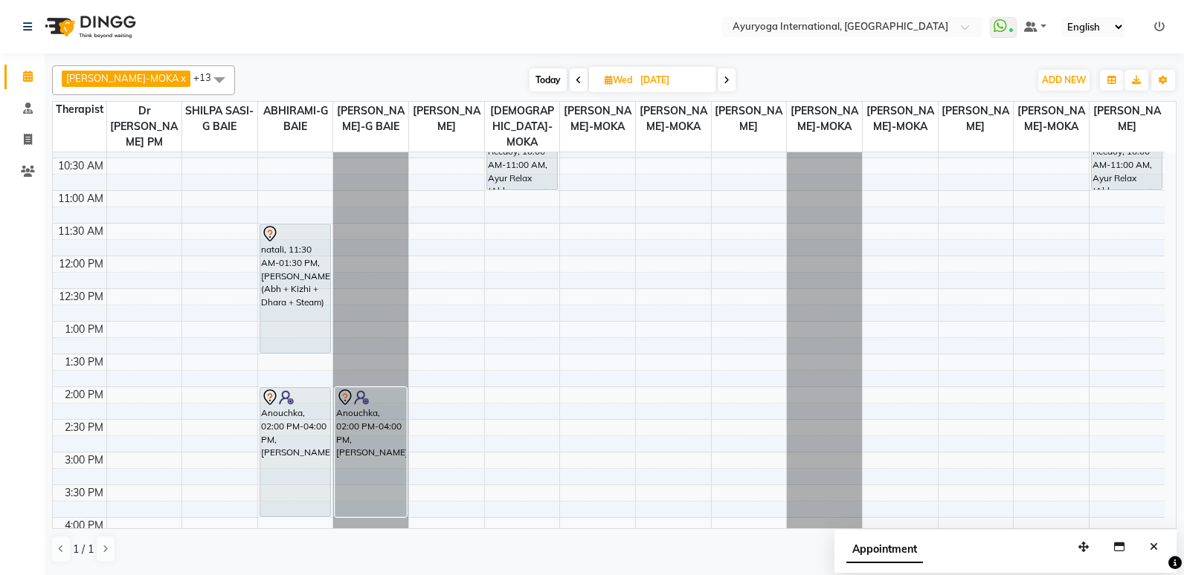
click at [535, 81] on span "Today" at bounding box center [547, 79] width 37 height 23
type input "04-10-2025"
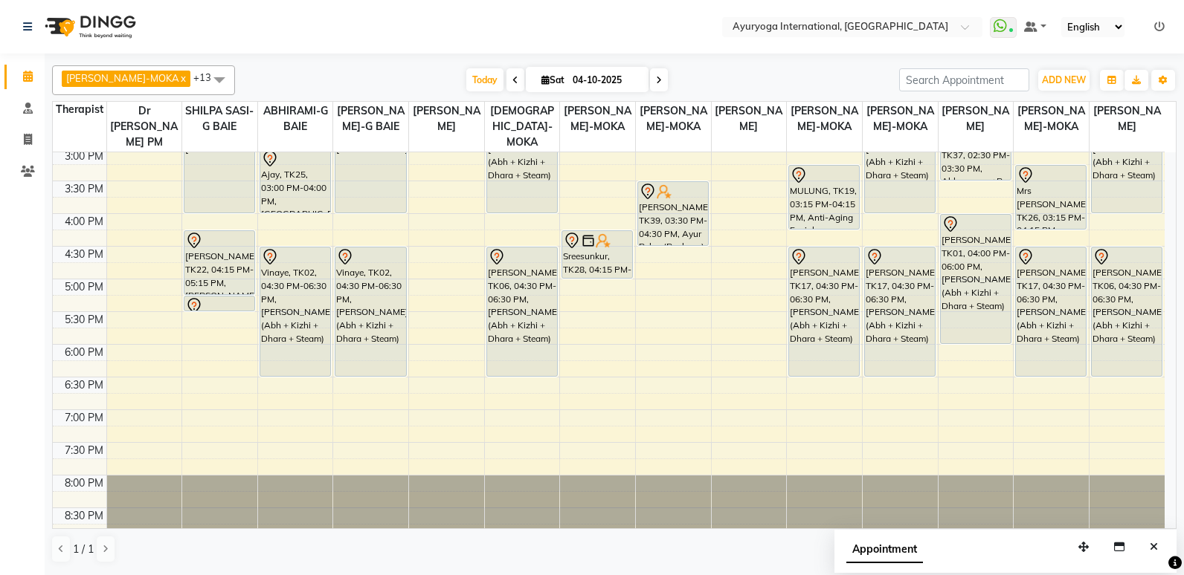
scroll to position [539, 0]
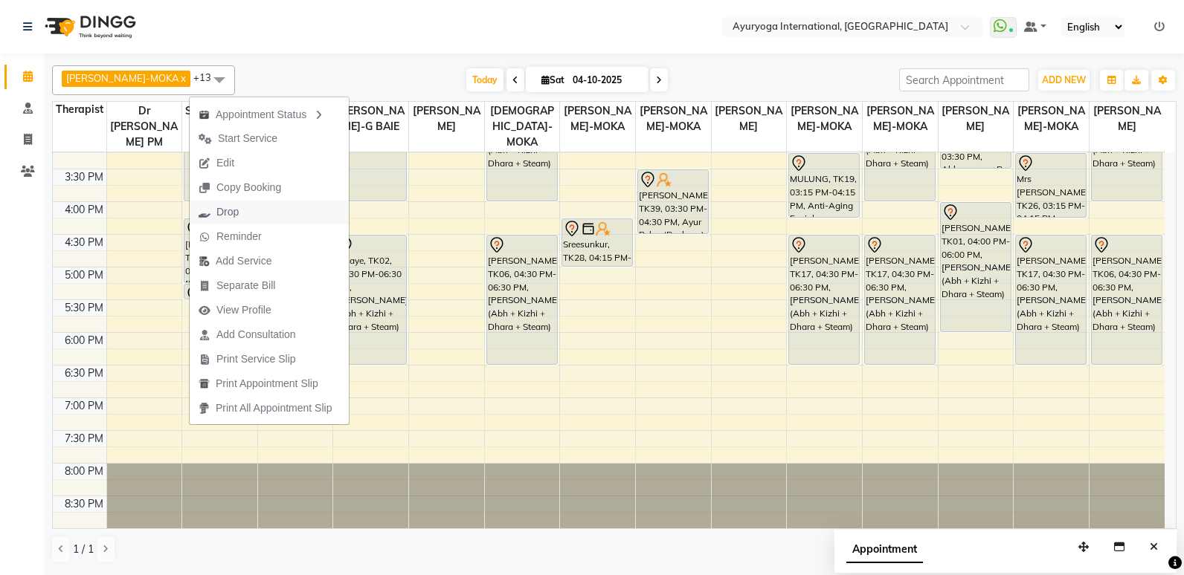
click at [237, 213] on span "Drop" at bounding box center [227, 212] width 22 height 16
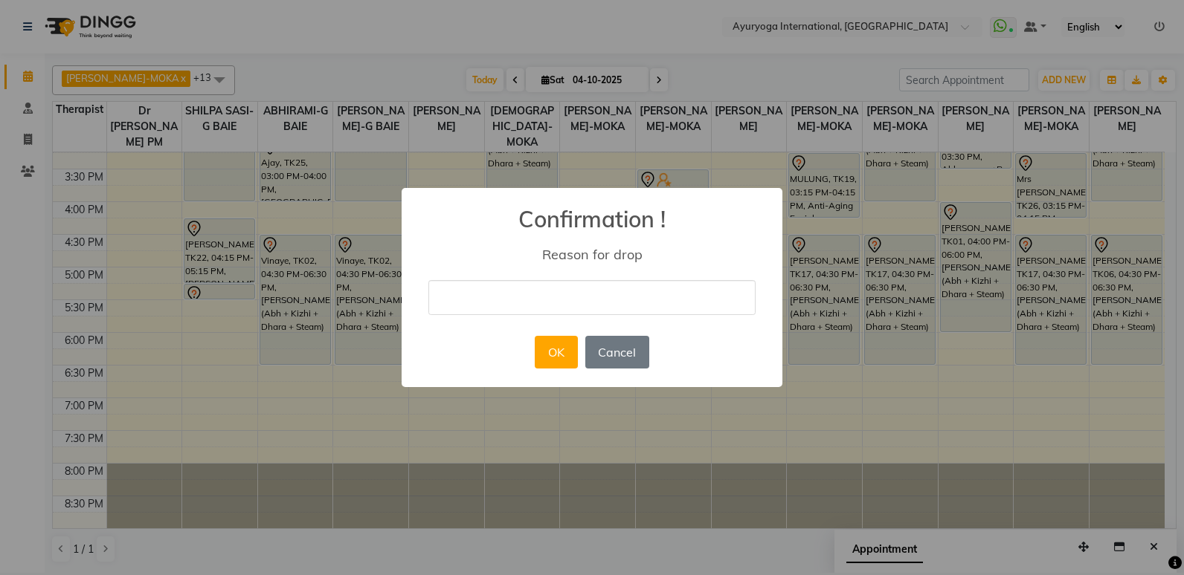
click at [568, 308] on input "text" at bounding box center [591, 297] width 327 height 35
click at [526, 289] on input "text" at bounding box center [591, 297] width 327 height 35
click at [525, 292] on input "text" at bounding box center [591, 297] width 327 height 35
click at [518, 293] on input "text" at bounding box center [591, 297] width 327 height 35
click at [552, 355] on button "OK" at bounding box center [556, 352] width 42 height 33
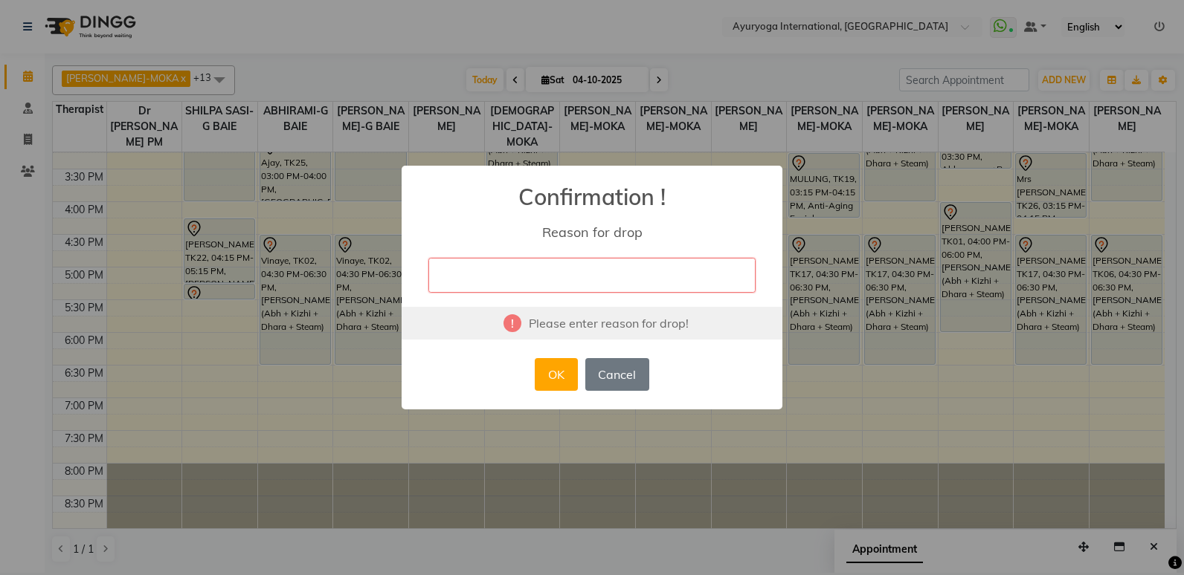
click at [489, 259] on input "text" at bounding box center [591, 275] width 327 height 35
click at [486, 265] on input "text" at bounding box center [591, 275] width 327 height 35
click at [480, 270] on input "text" at bounding box center [591, 275] width 327 height 35
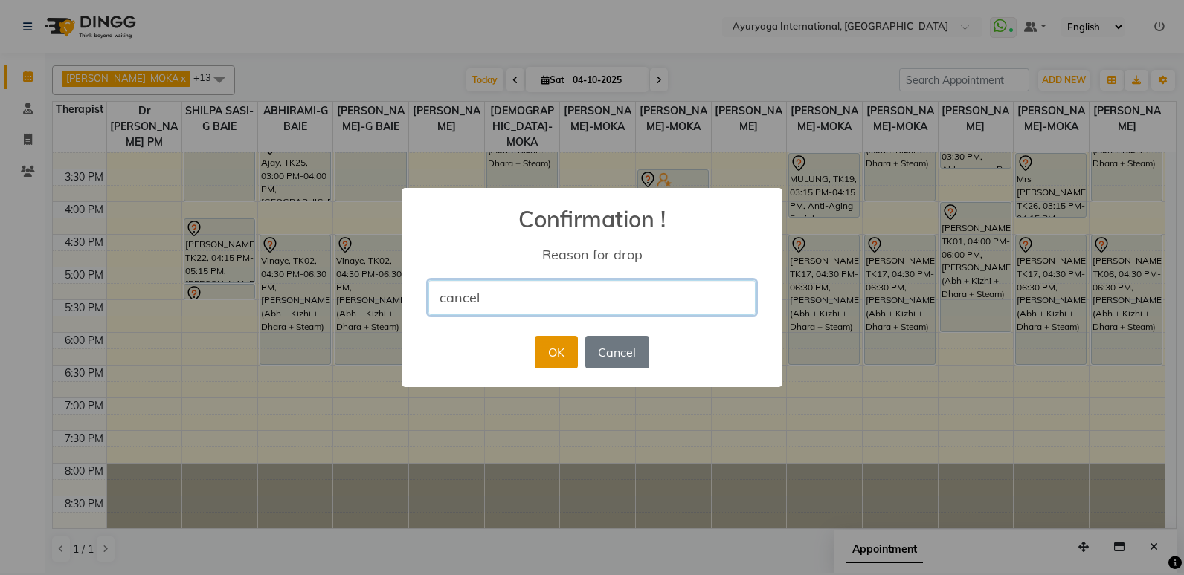
type input "cancel"
click at [558, 356] on button "OK" at bounding box center [556, 352] width 42 height 33
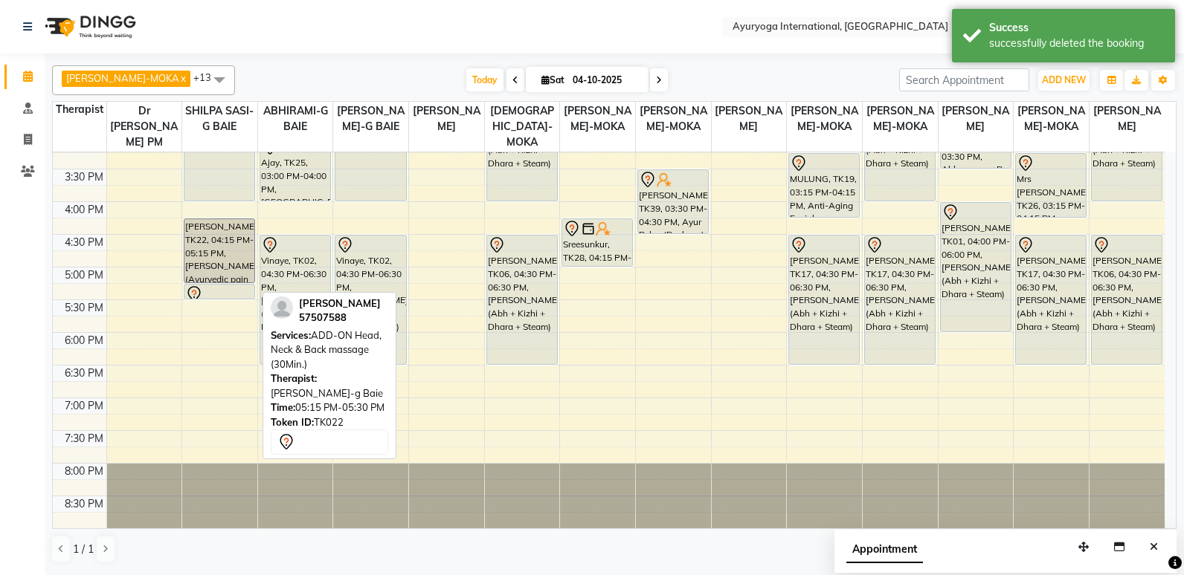
click at [226, 294] on div at bounding box center [219, 295] width 68 height 18
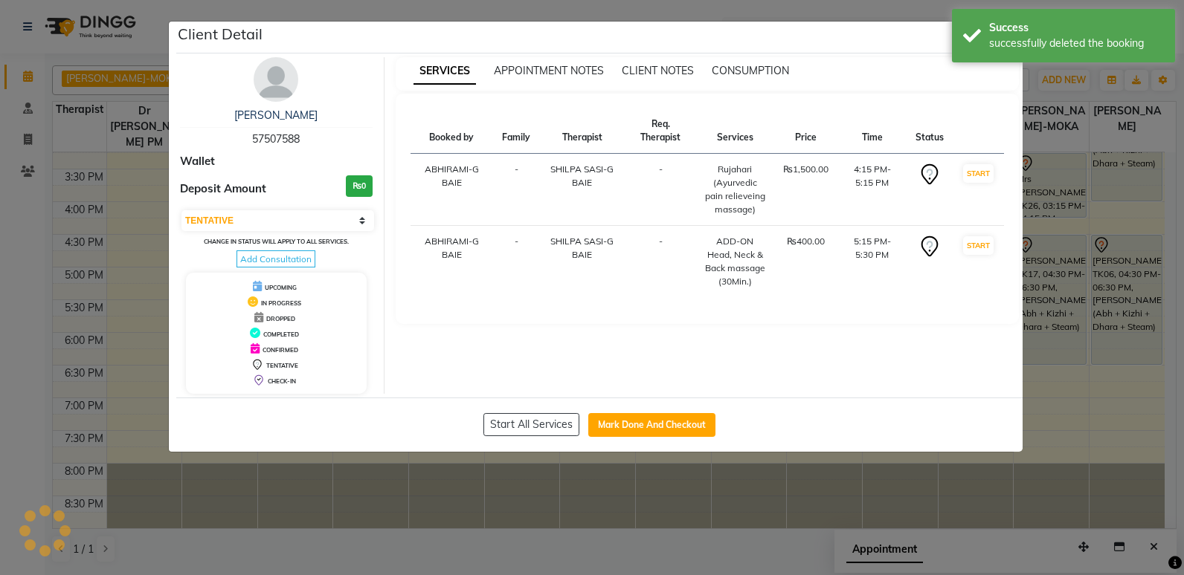
select select "select"
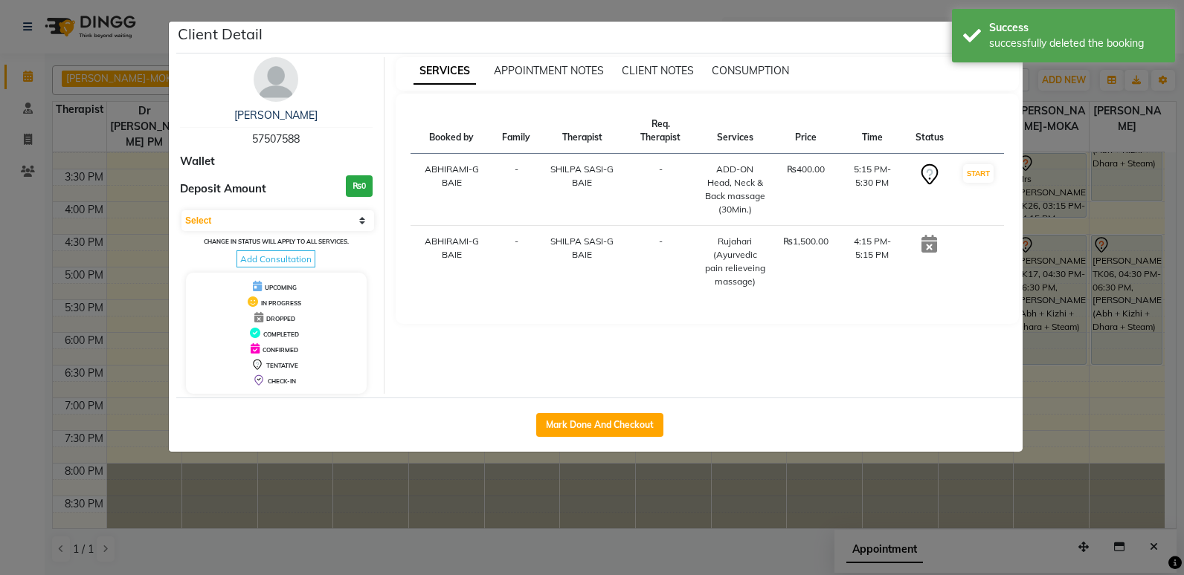
click at [138, 312] on ngb-modal-window "Client Detail [PERSON_NAME] 57507588 Wallet Deposit Amount ₨0 Select IN SERVICE…" at bounding box center [592, 287] width 1184 height 575
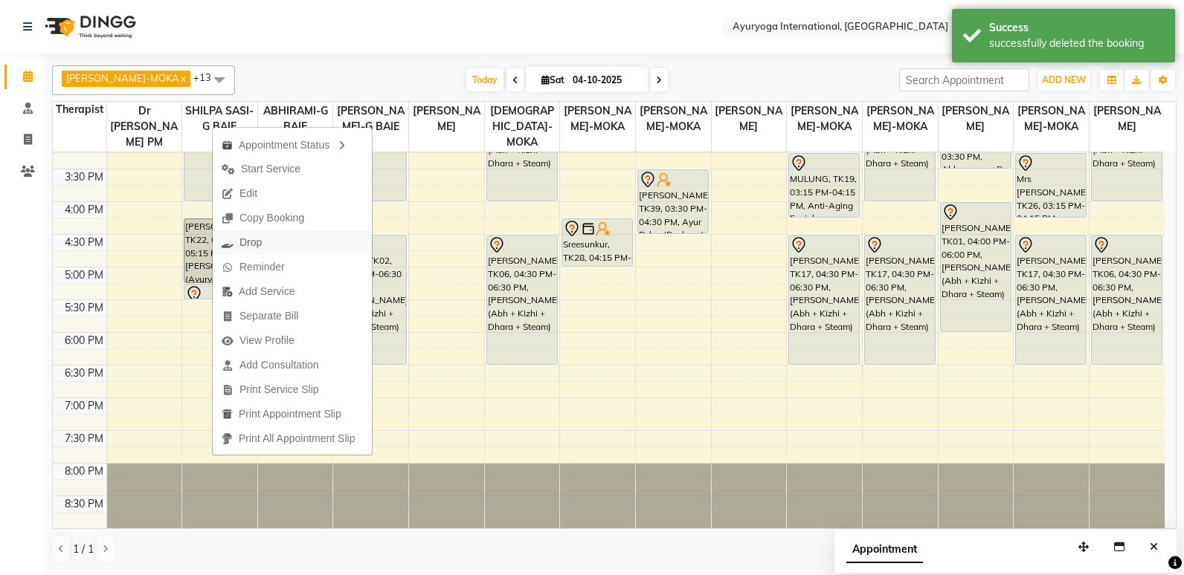
click at [273, 242] on button "Drop" at bounding box center [292, 242] width 159 height 25
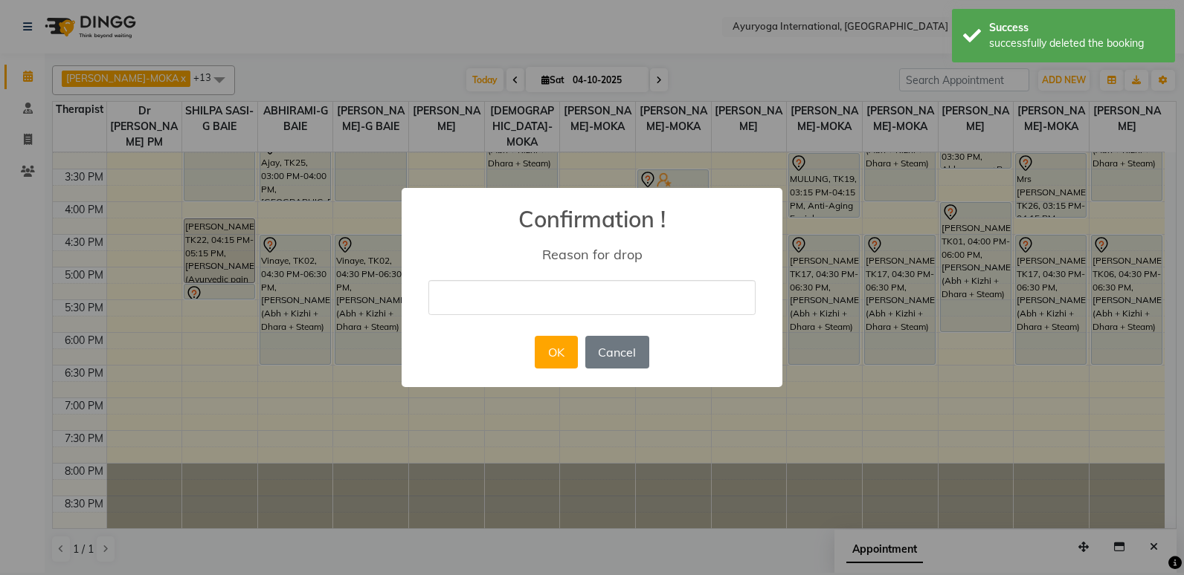
click at [541, 300] on input "text" at bounding box center [591, 297] width 327 height 35
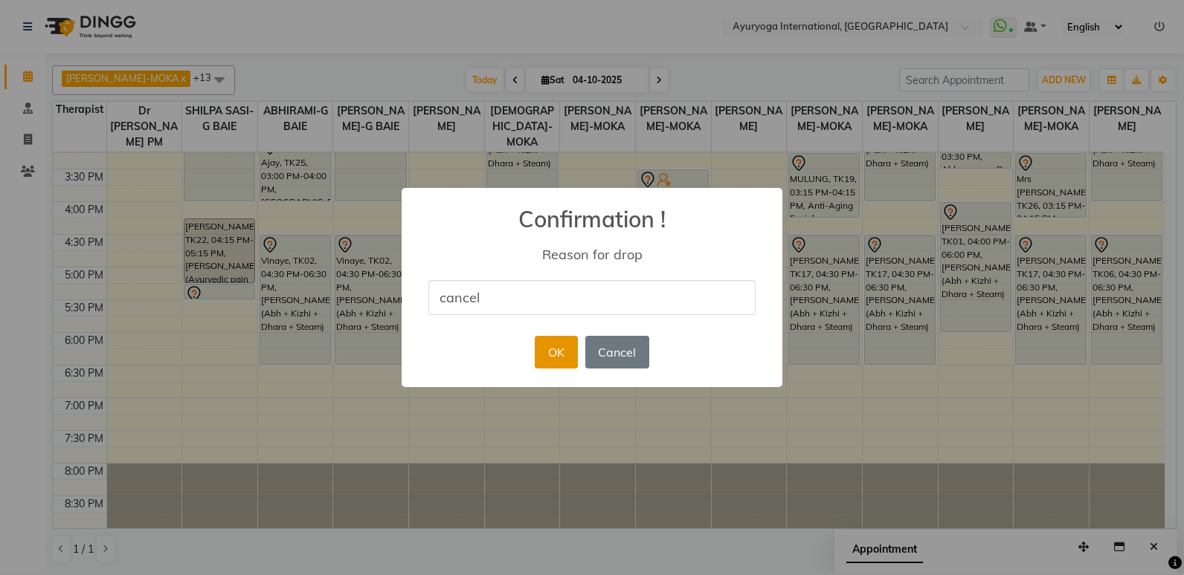
type input "cancel"
click at [538, 355] on button "OK" at bounding box center [556, 352] width 42 height 33
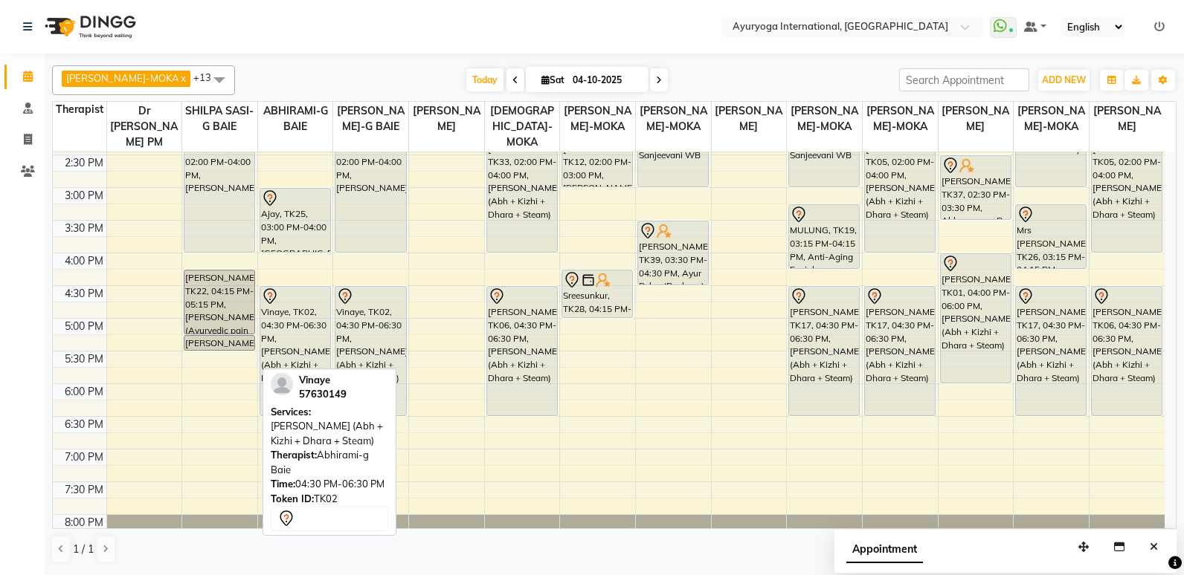
scroll to position [520, 0]
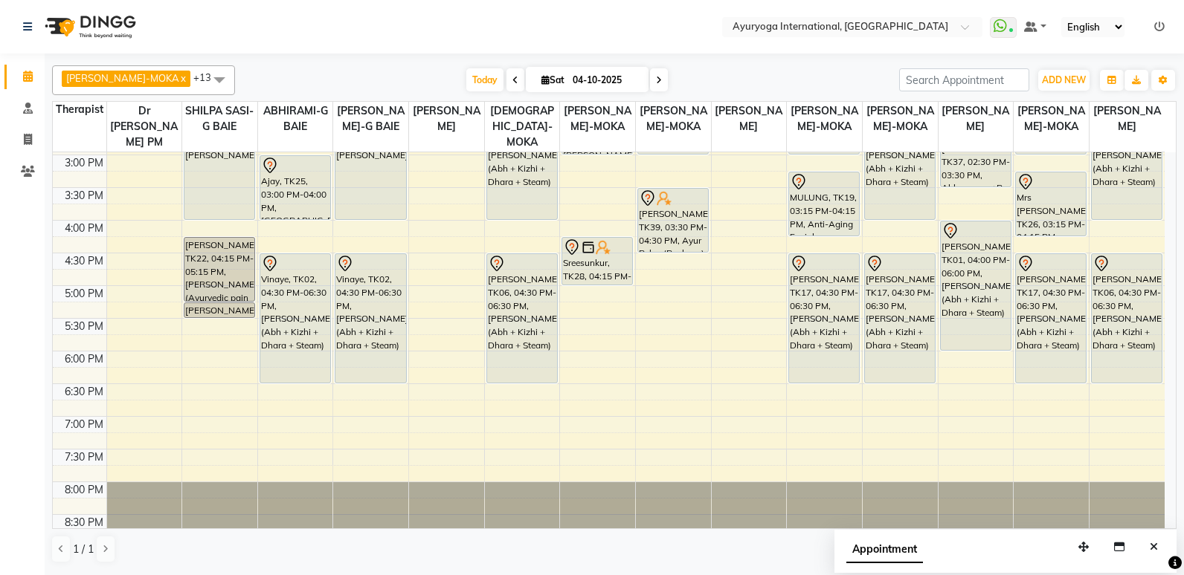
drag, startPoint x: 810, startPoint y: 14, endPoint x: 653, endPoint y: 43, distance: 159.5
click at [653, 43] on nav "Select Location × Ayuryoga International, [GEOGRAPHIC_DATA] Rd WhatsApp Status …" at bounding box center [592, 27] width 1184 height 54
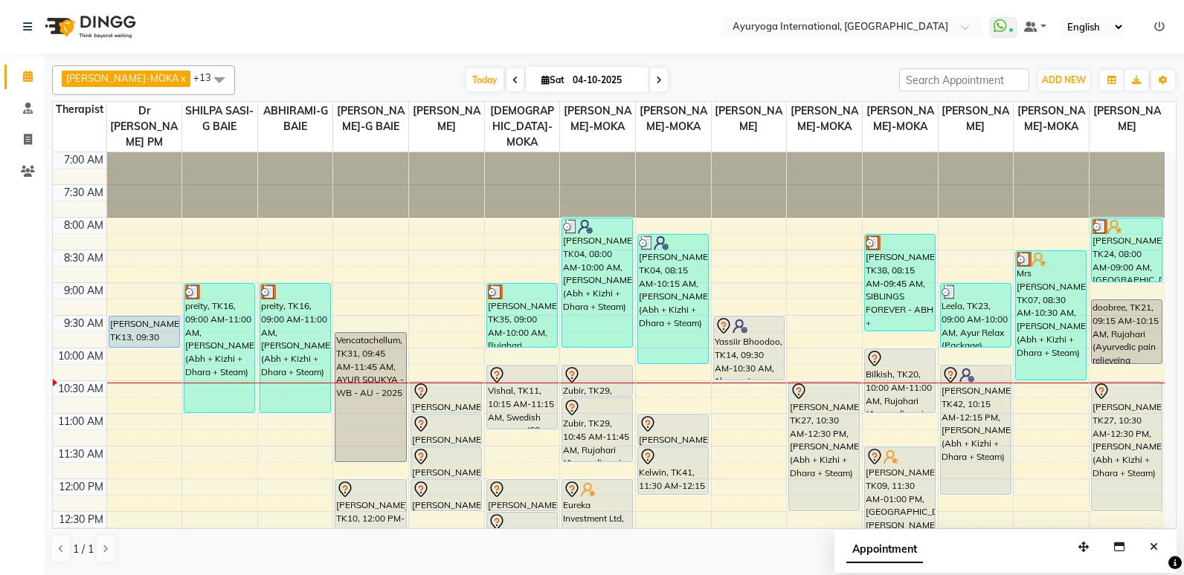
scroll to position [74, 0]
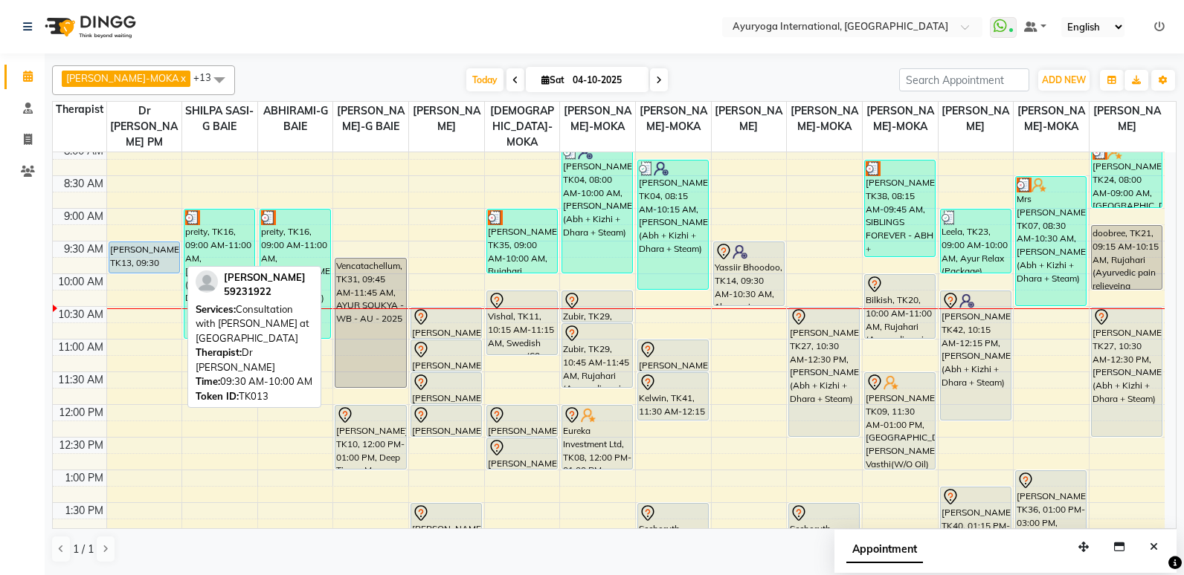
click at [152, 257] on div "[PERSON_NAME], TK13, 09:30 AM-10:00 AM, Consultation with [PERSON_NAME] at [GEO…" at bounding box center [144, 257] width 70 height 30
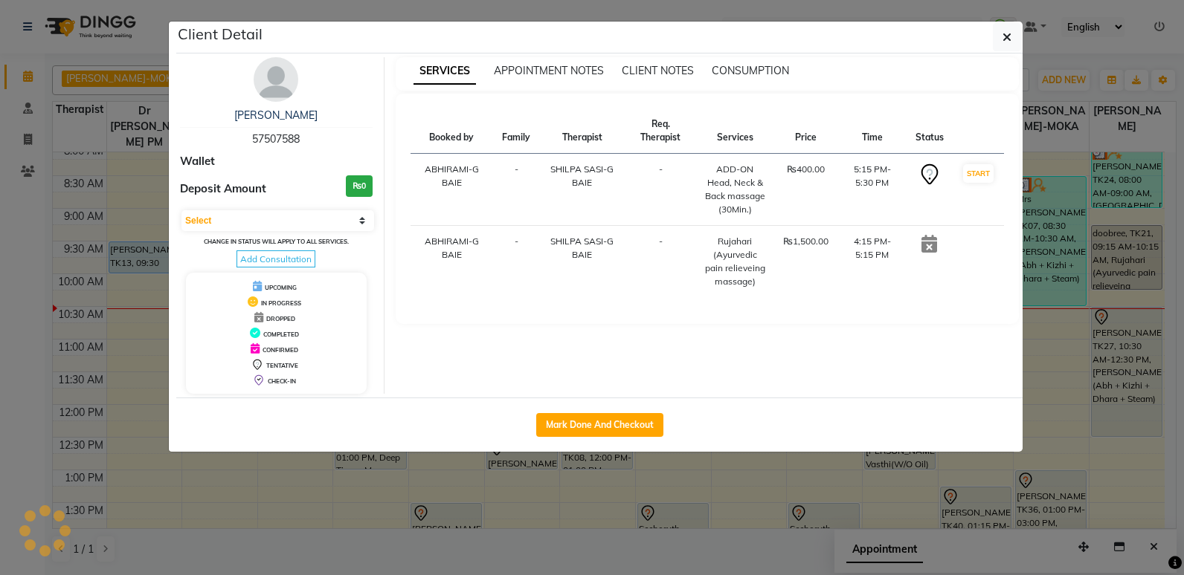
select select "5"
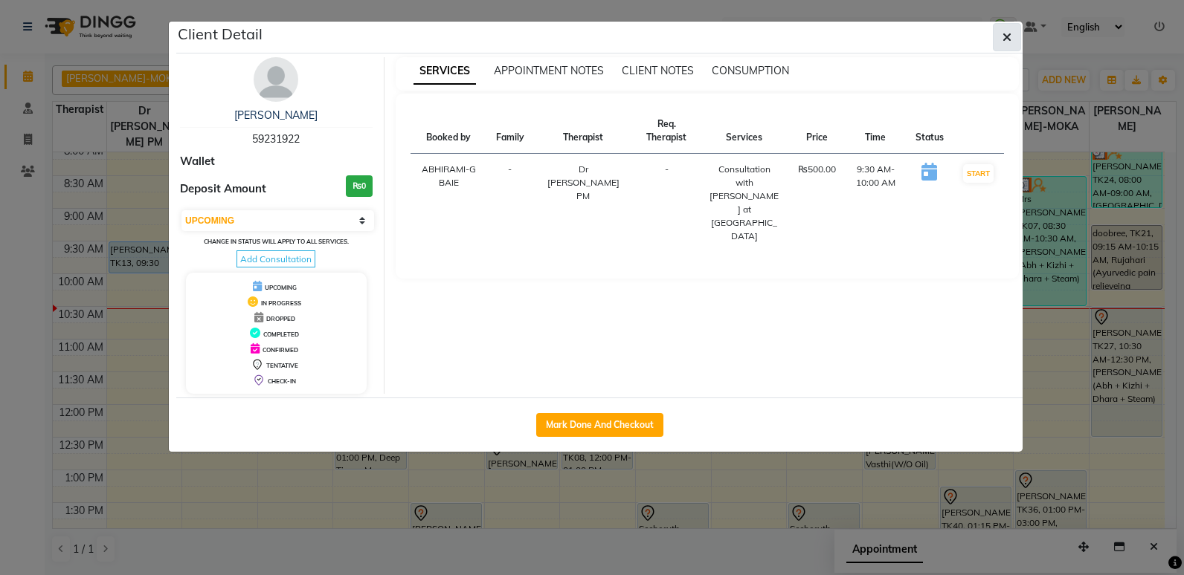
click at [1007, 36] on icon "button" at bounding box center [1006, 37] width 9 height 12
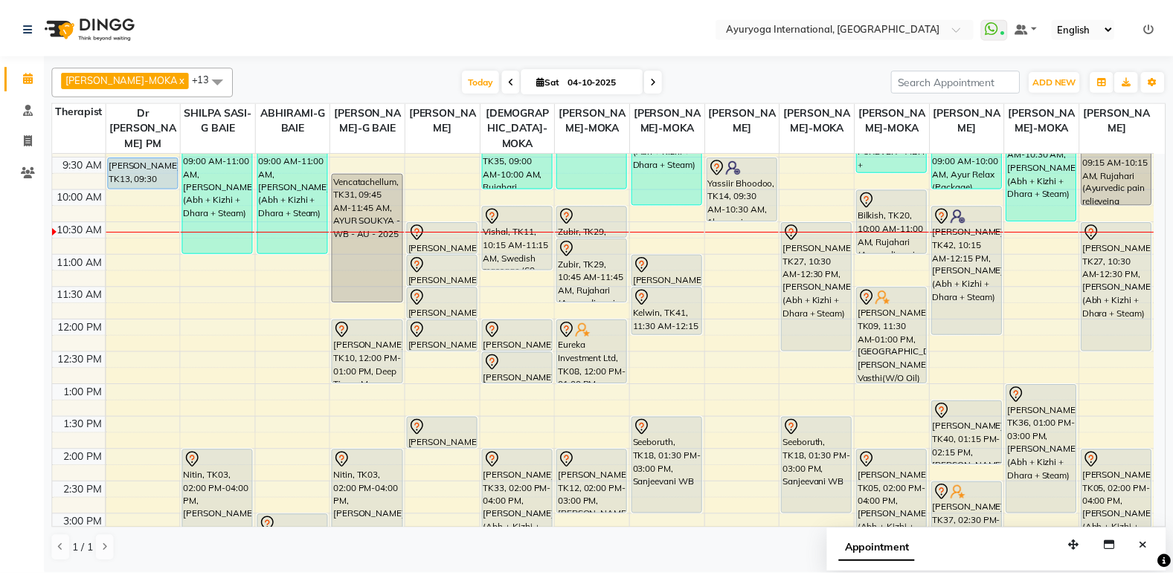
scroll to position [0, 0]
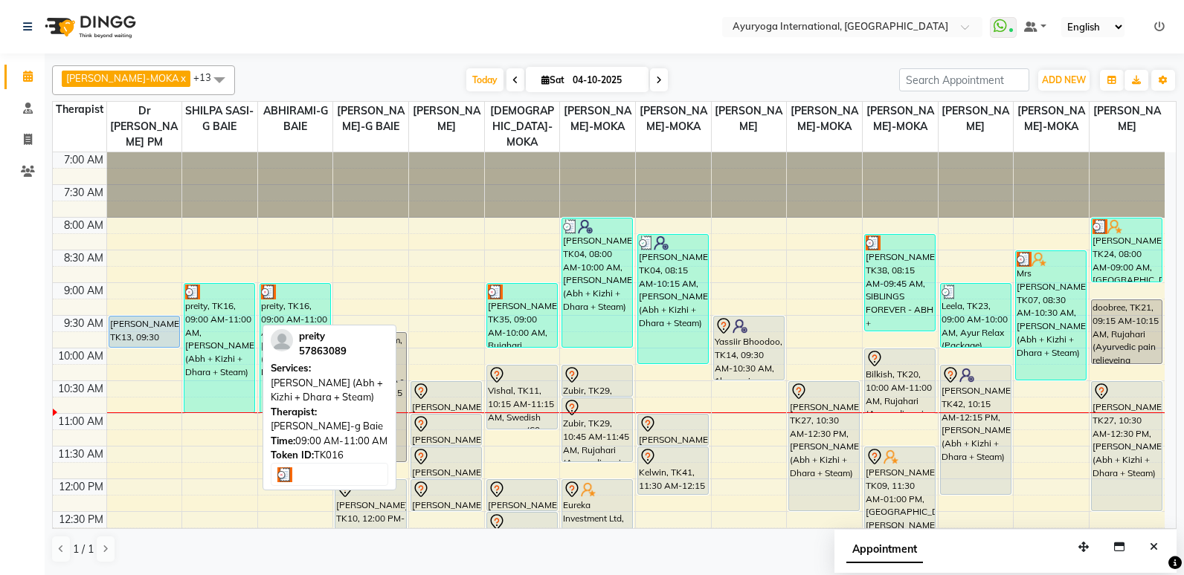
click at [230, 343] on div "preity, TK16, 09:00 AM-11:00 AM, [PERSON_NAME] (Abh + Kizhi + Dhara + Steam)" at bounding box center [219, 348] width 70 height 129
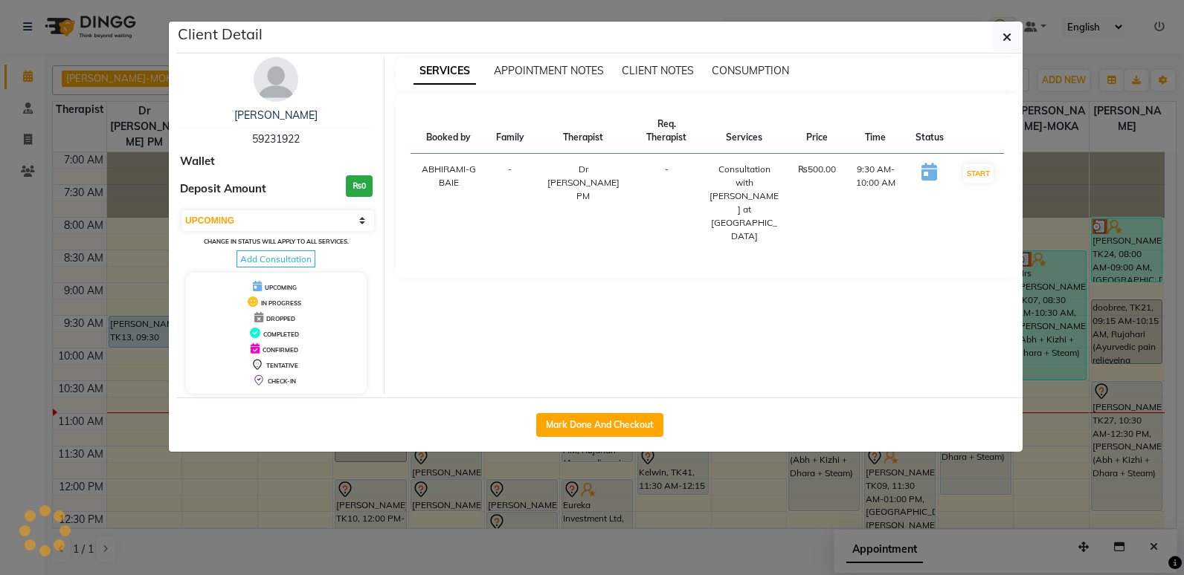
select select "3"
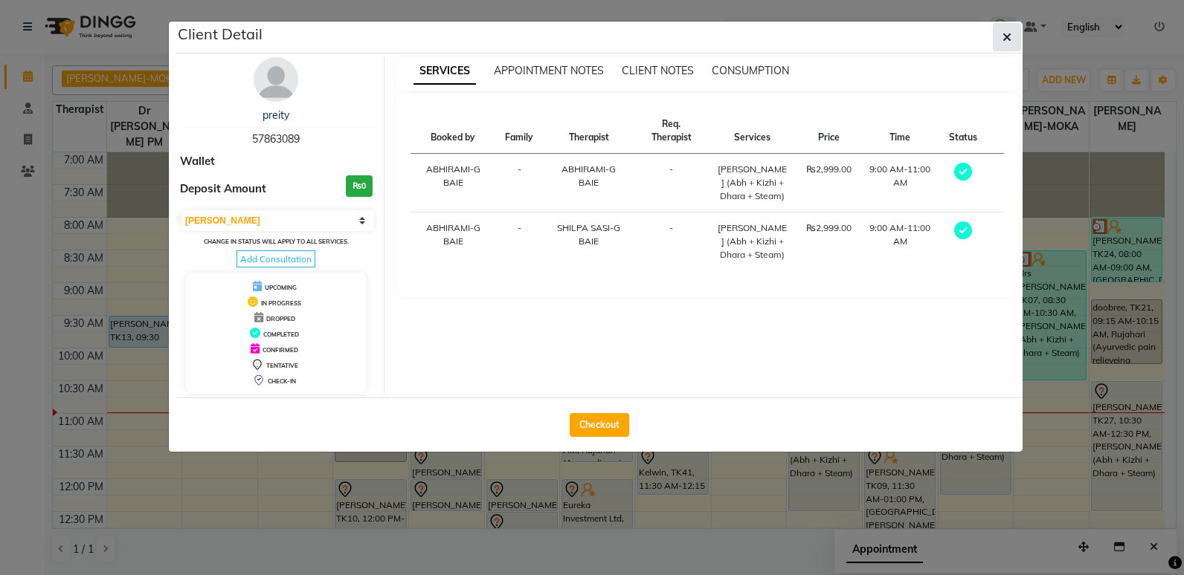
click at [1007, 39] on icon "button" at bounding box center [1006, 37] width 9 height 12
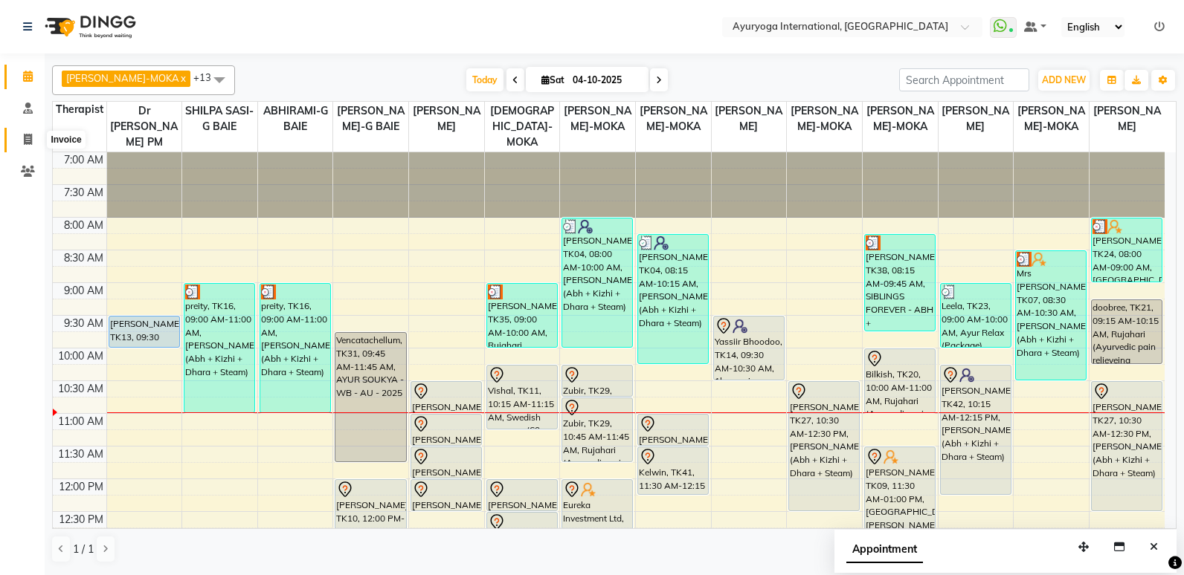
click at [33, 132] on span at bounding box center [28, 140] width 26 height 17
select select "service"
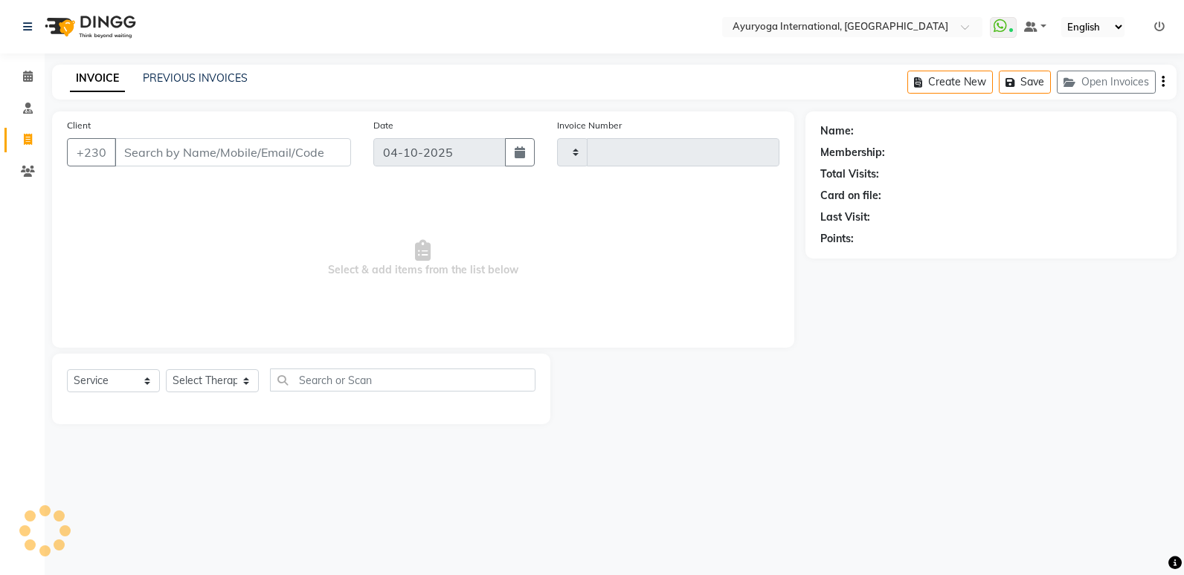
type input "6053"
select select "730"
click at [20, 66] on link "Calendar" at bounding box center [22, 77] width 36 height 25
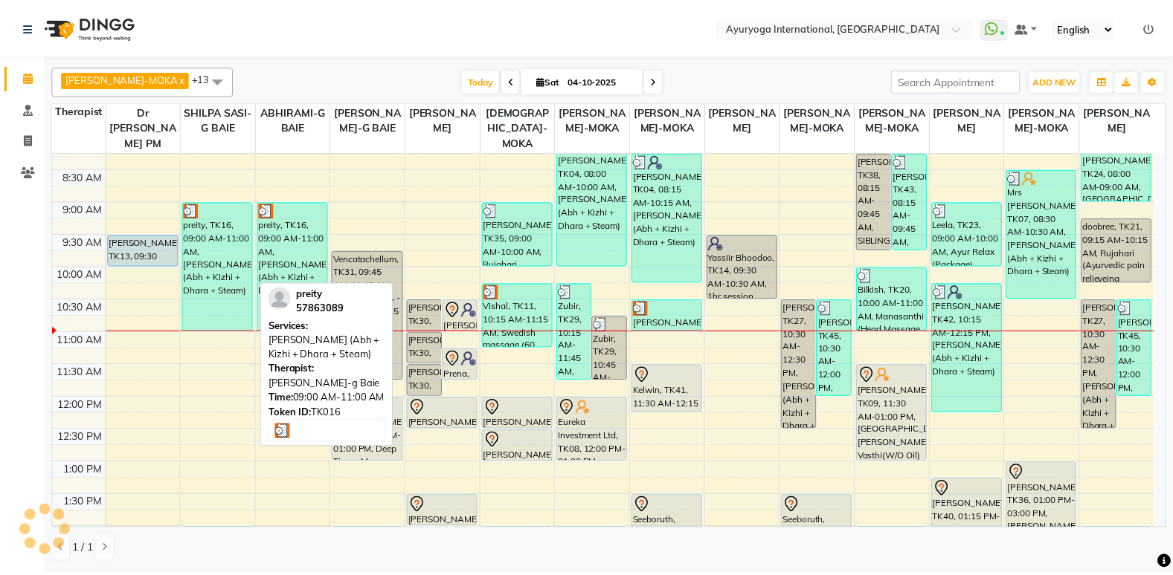
scroll to position [48, 0]
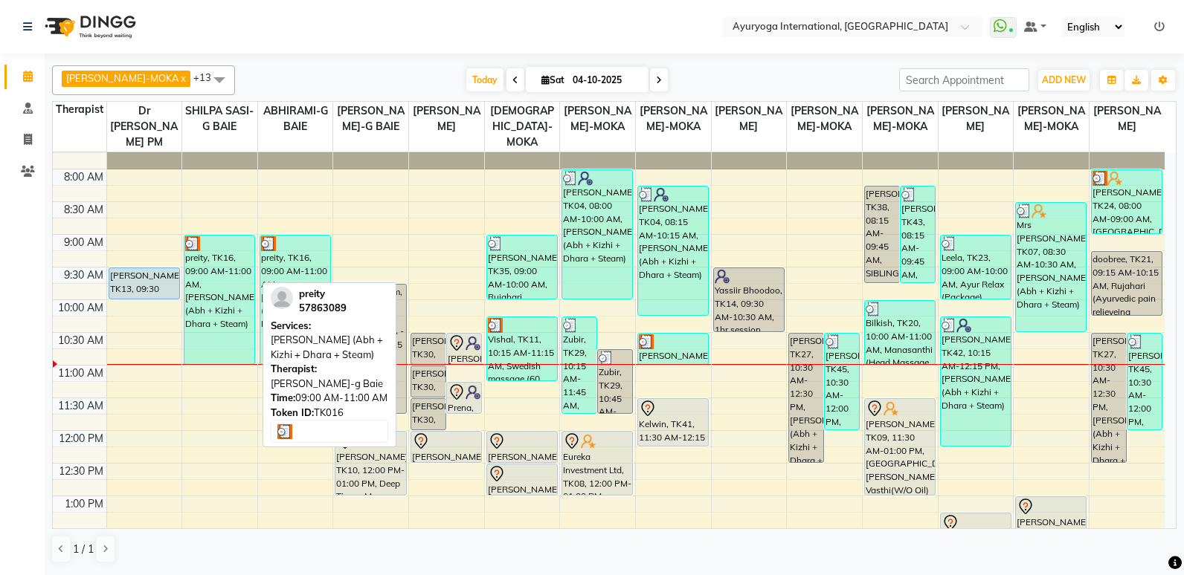
click at [231, 274] on div "preity, TK16, 09:00 AM-11:00 AM, [PERSON_NAME] (Abh + Kizhi + Dhara + Steam)" at bounding box center [219, 300] width 70 height 129
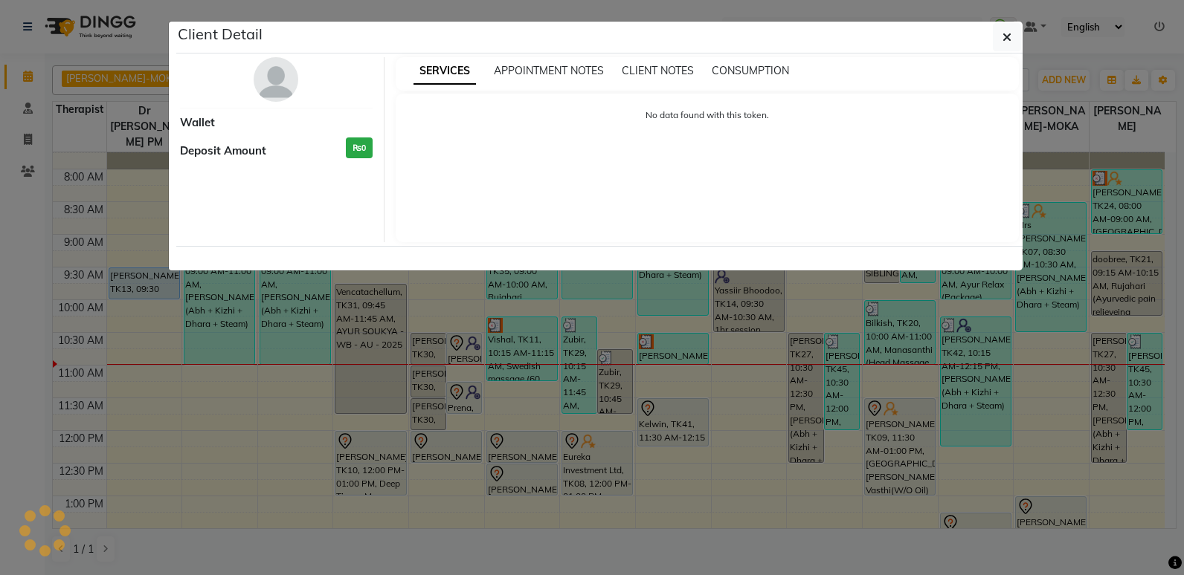
select select "3"
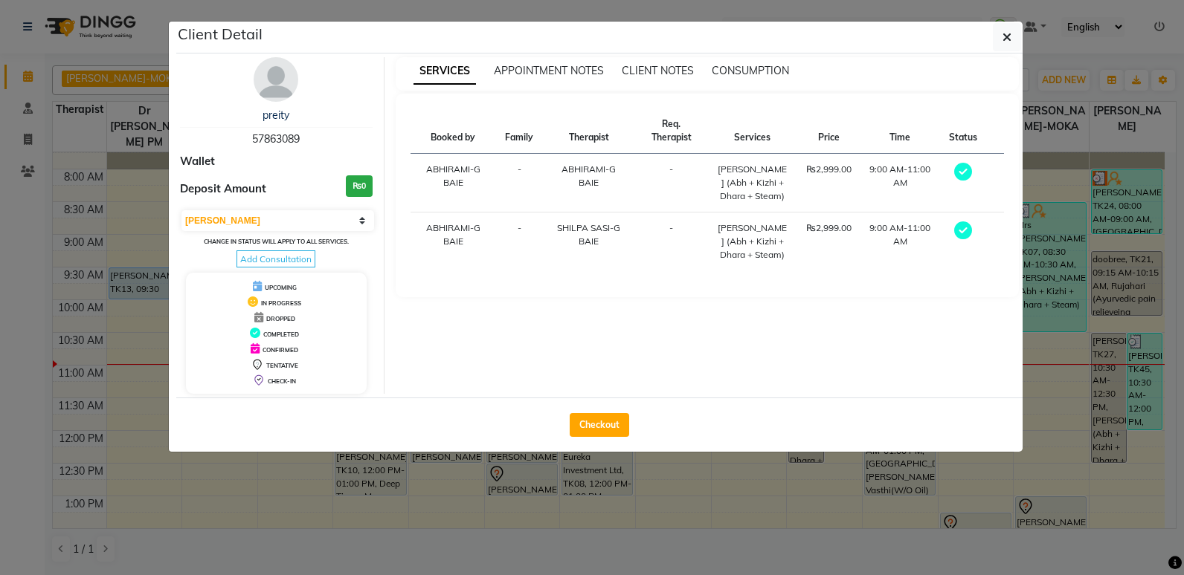
click at [268, 136] on span "57863089" at bounding box center [276, 138] width 48 height 13
drag, startPoint x: 300, startPoint y: 138, endPoint x: 250, endPoint y: 140, distance: 49.9
click at [250, 140] on div "preity 57863089" at bounding box center [276, 127] width 193 height 39
drag, startPoint x: 250, startPoint y: 140, endPoint x: 259, endPoint y: 139, distance: 9.0
copy span "57863089"
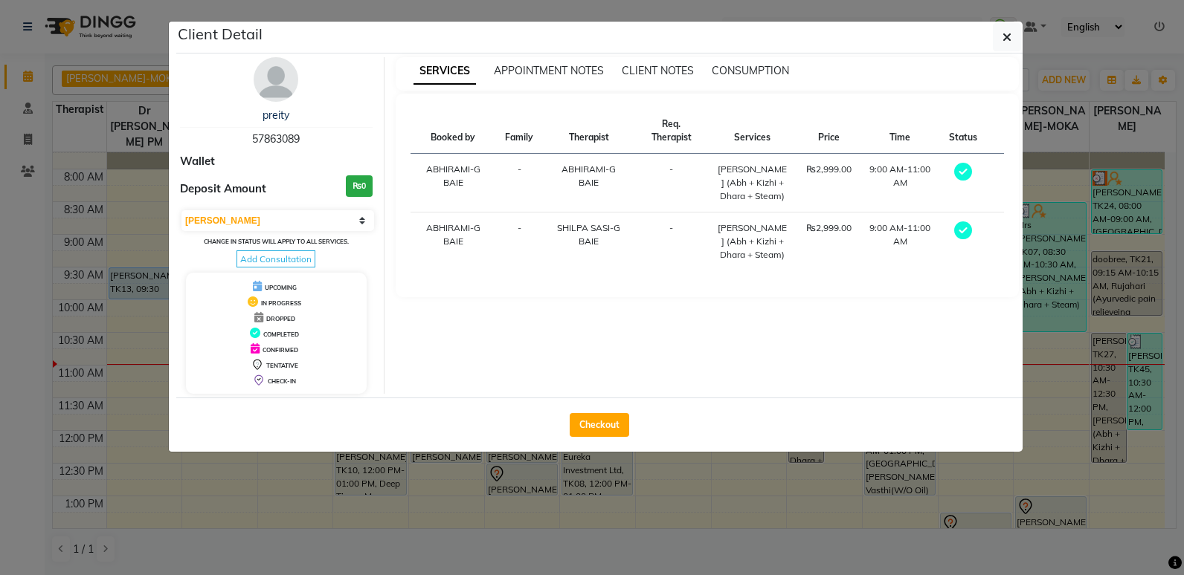
click at [27, 75] on ngb-modal-window "Client Detail preity 57863089 Wallet Deposit Amount ₨0 Select MARK DONE UPCOMIN…" at bounding box center [592, 287] width 1184 height 575
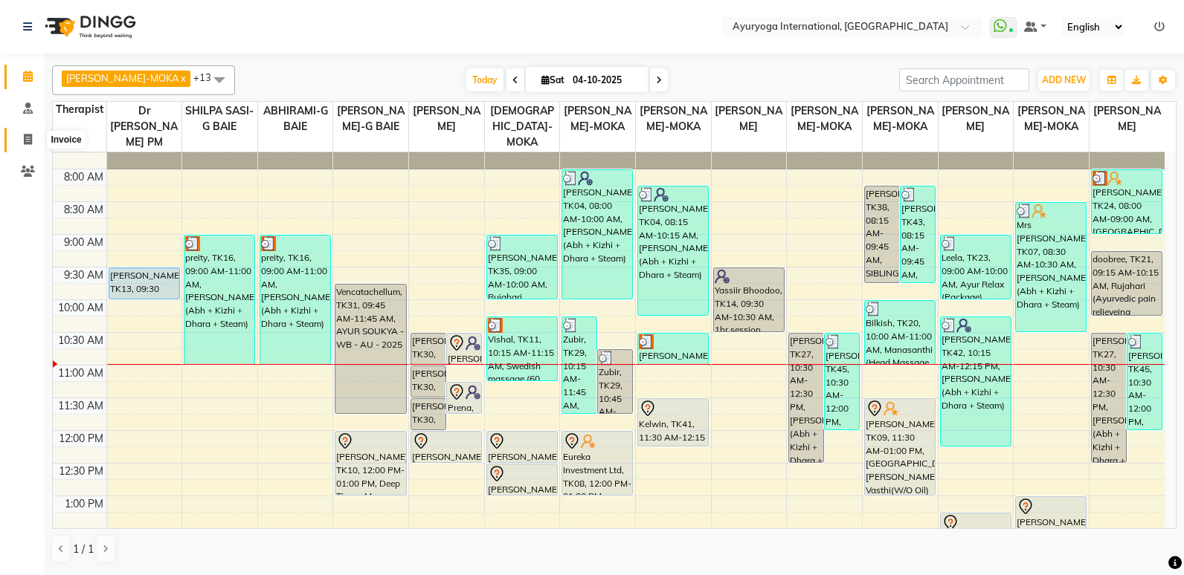
click at [25, 137] on icon at bounding box center [28, 139] width 8 height 11
select select "service"
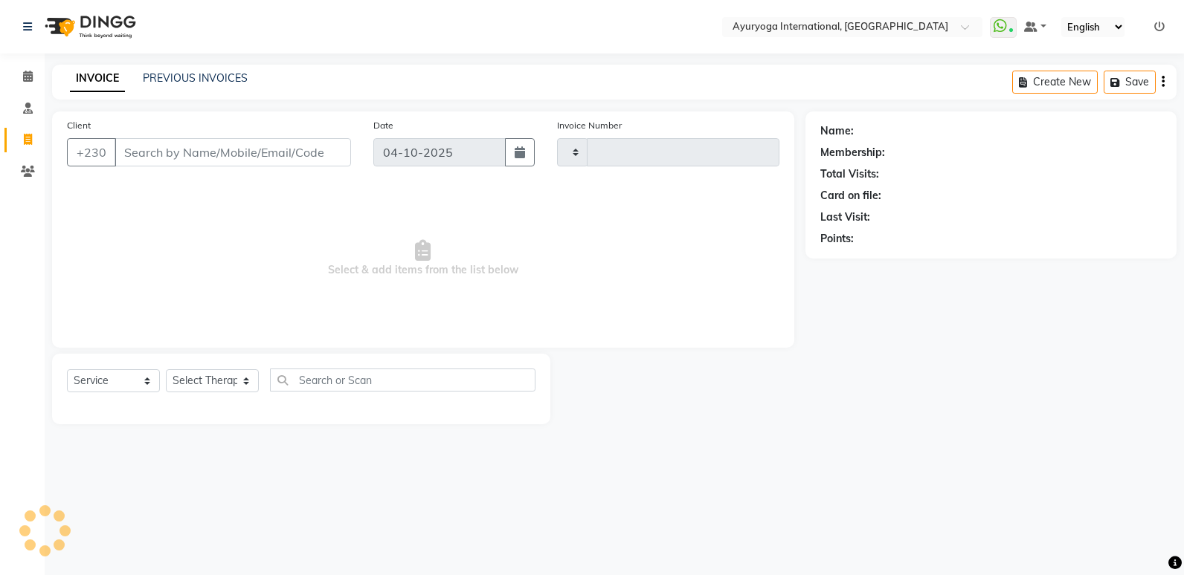
type input "6053"
select select "730"
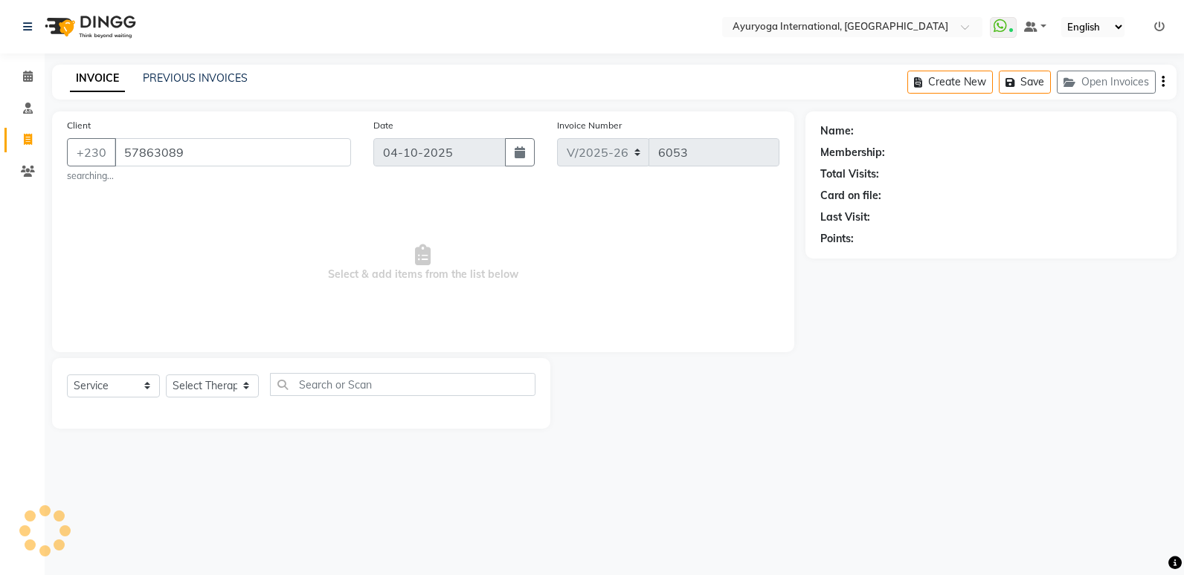
type input "57863089"
click at [102, 387] on select "Select Service Product Membership Package Voucher Prepaid Gift Card" at bounding box center [113, 386] width 93 height 23
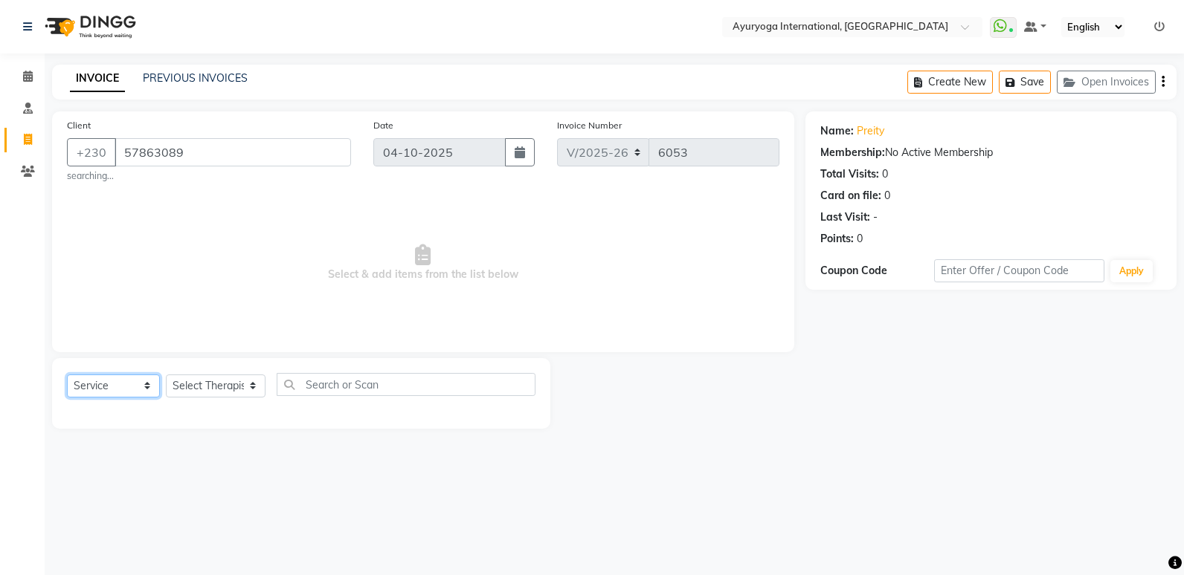
select select "V"
click at [67, 375] on select "Select Service Product Membership Package Voucher Prepaid Gift Card" at bounding box center [113, 386] width 93 height 23
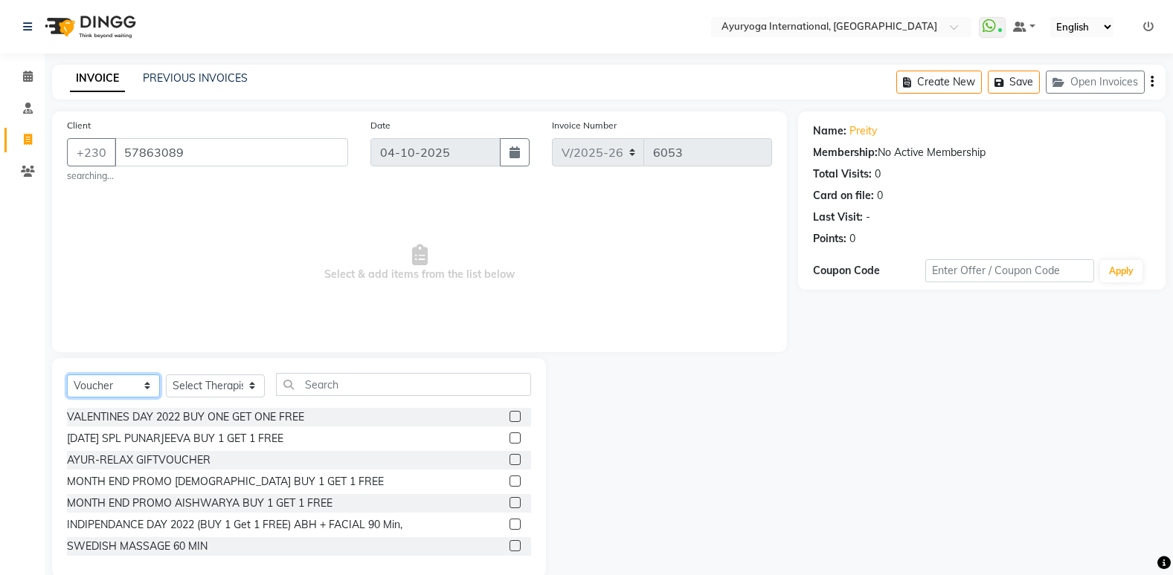
scroll to position [25, 0]
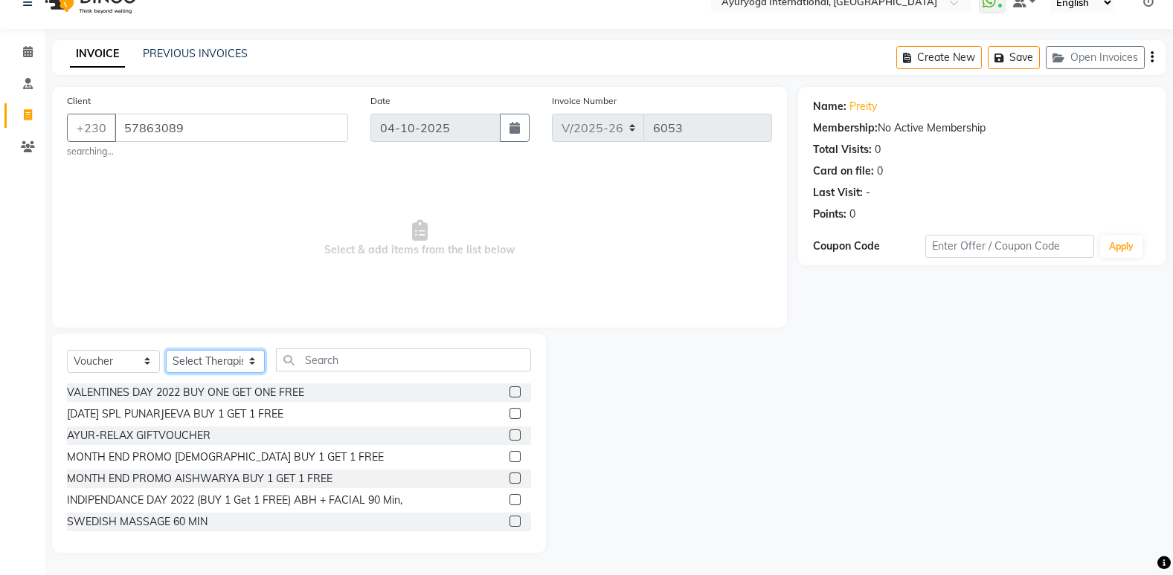
click at [239, 361] on select "Select Therapist ABHIRAMI-G BAIE [PERSON_NAME]-MOKA [PERSON_NAME]-MOKA ALEENA-M…" at bounding box center [215, 361] width 99 height 23
click at [422, 288] on span "Select & add items from the list below" at bounding box center [419, 238] width 705 height 149
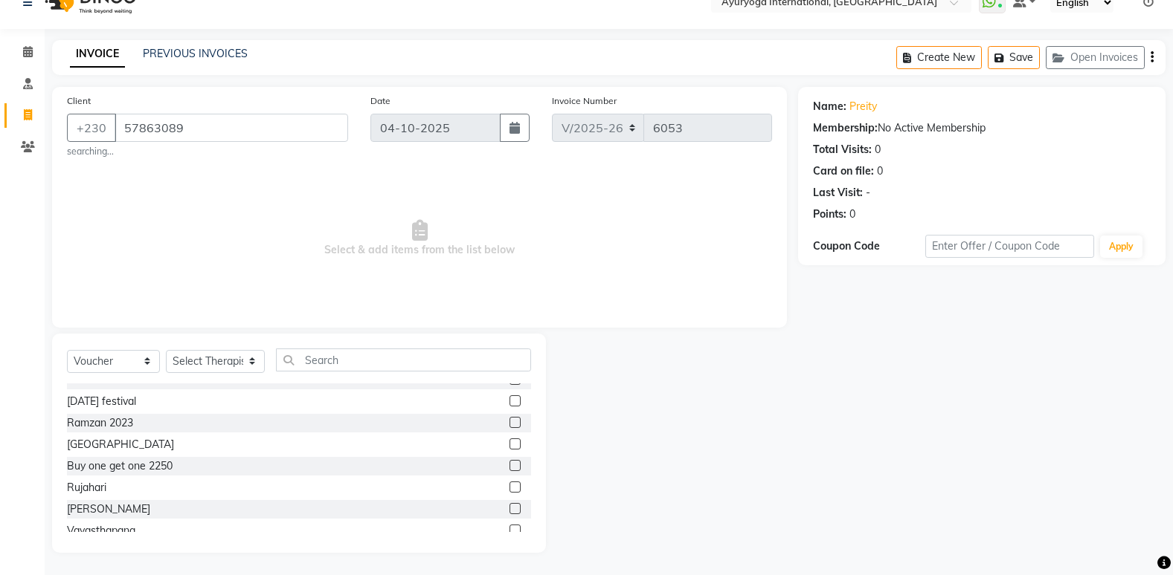
scroll to position [942, 0]
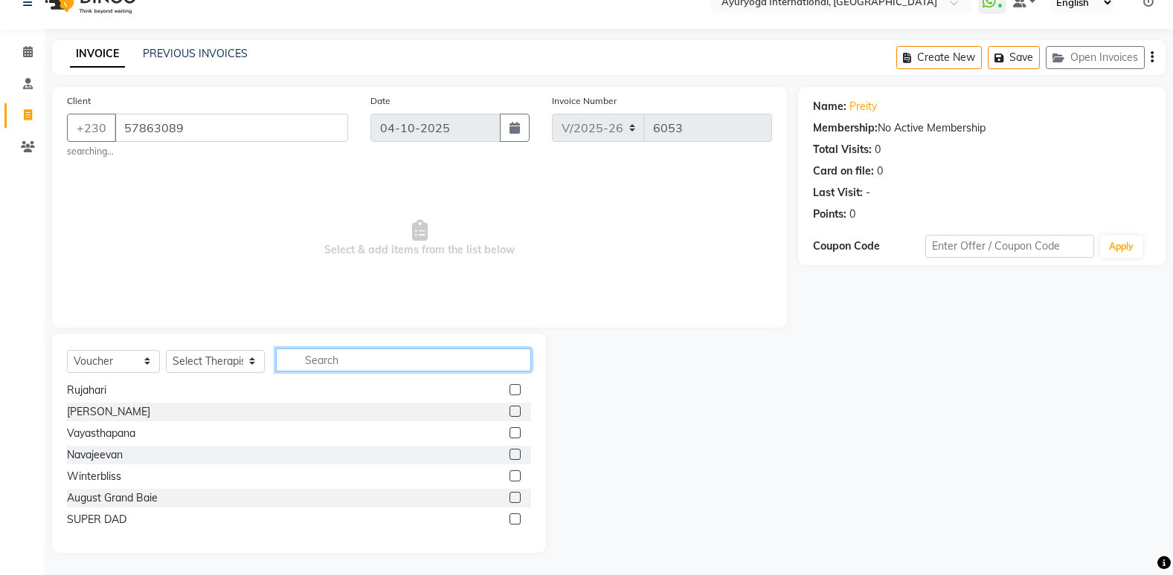
click at [330, 361] on input "text" at bounding box center [403, 360] width 255 height 23
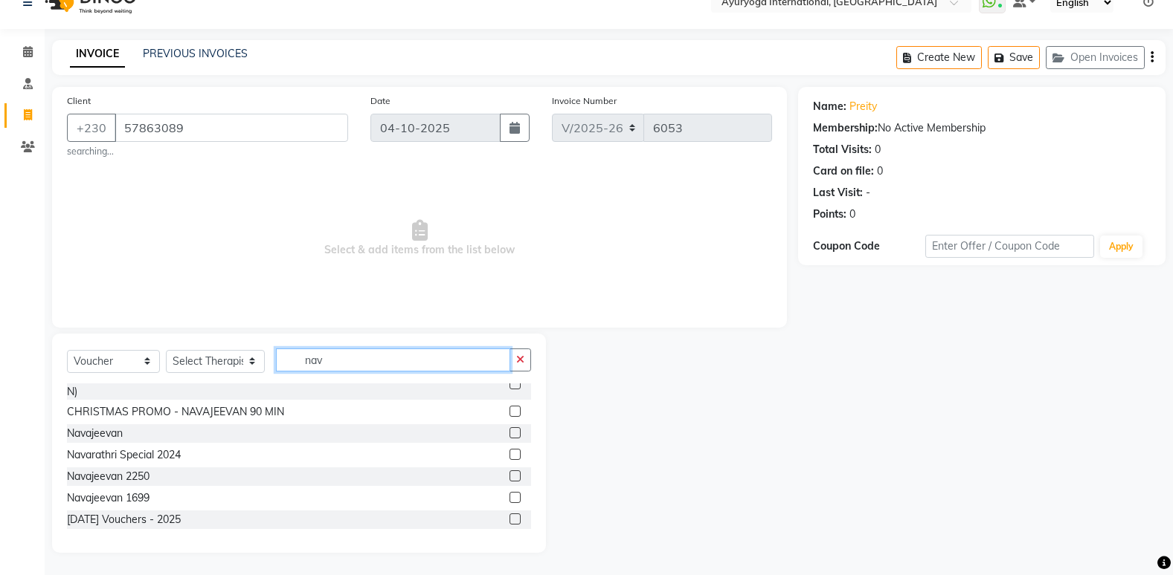
scroll to position [58, 0]
type input "nav"
click at [158, 515] on div "[DATE] Vouchers - 2025" at bounding box center [124, 520] width 114 height 16
click at [181, 526] on div "[DATE] Vouchers - 2025" at bounding box center [124, 520] width 114 height 16
checkbox input "false"
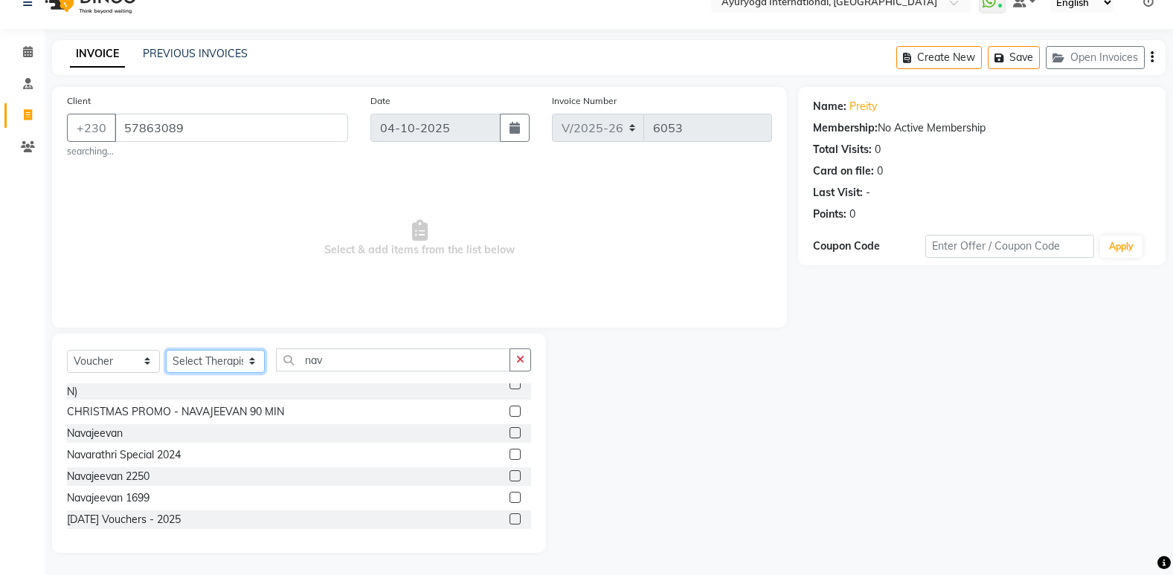
click at [236, 361] on select "Select Therapist ABHIRAMI-G BAIE [PERSON_NAME]-MOKA [PERSON_NAME]-MOKA ALEENA-M…" at bounding box center [215, 361] width 99 height 23
select select "92659"
click at [166, 350] on select "Select Therapist ABHIRAMI-G BAIE [PERSON_NAME]-MOKA [PERSON_NAME]-MOKA ALEENA-M…" at bounding box center [215, 361] width 99 height 23
click at [155, 515] on div "[DATE] Vouchers - 2025" at bounding box center [124, 520] width 114 height 16
checkbox input "false"
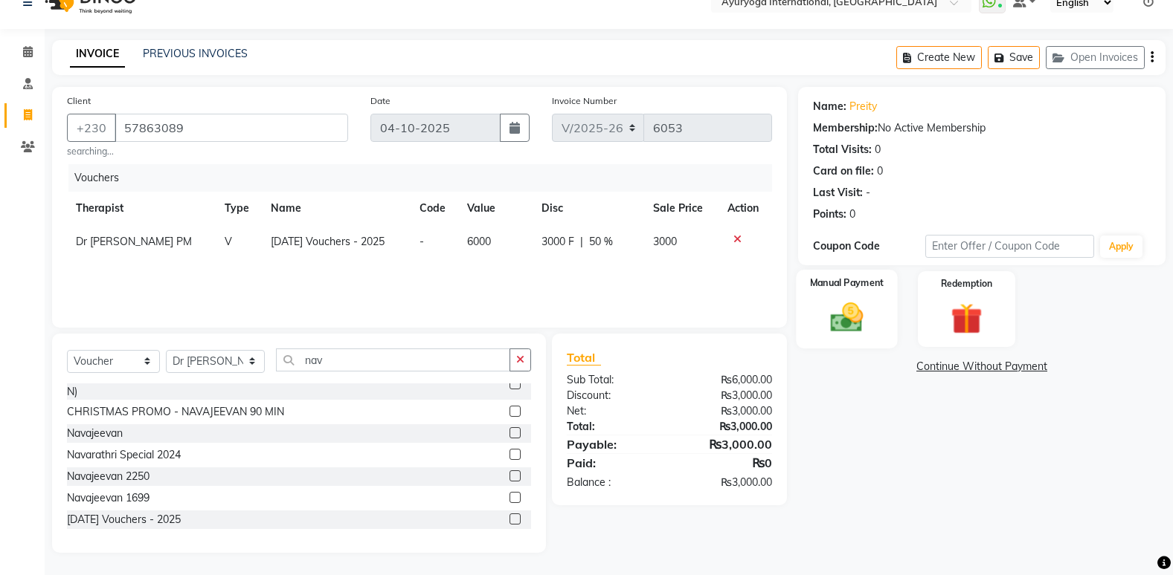
click at [833, 301] on img at bounding box center [846, 317] width 53 height 37
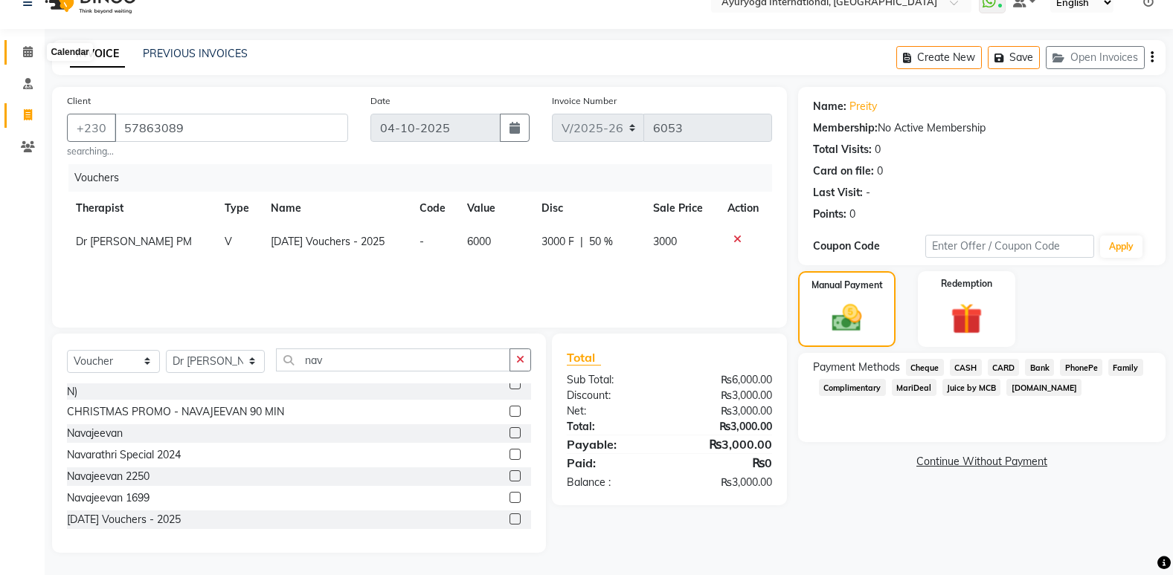
click at [24, 54] on icon at bounding box center [28, 51] width 10 height 11
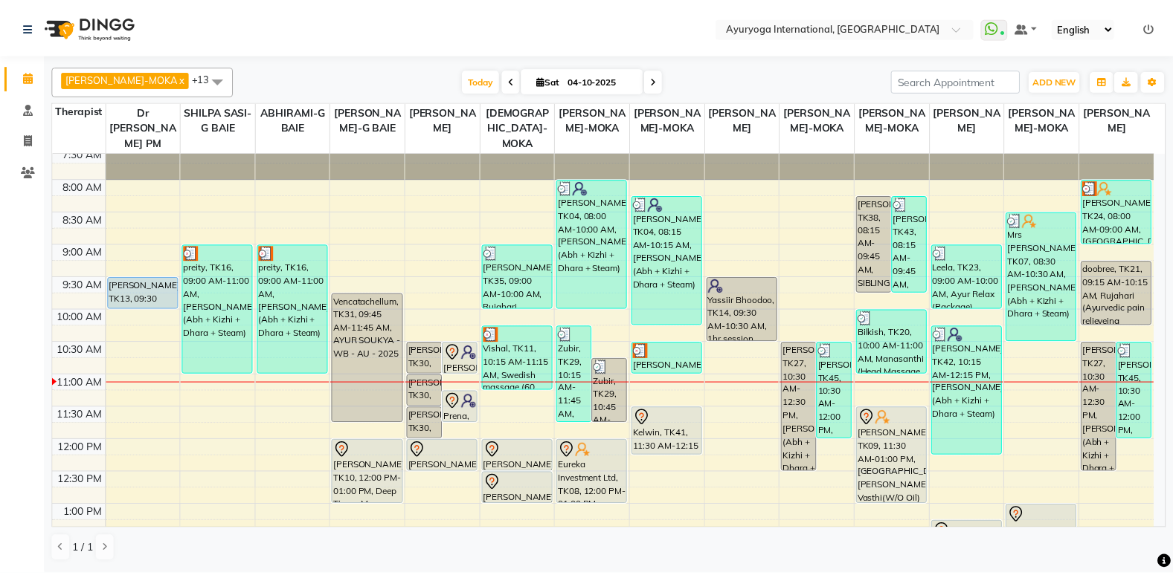
scroll to position [19, 0]
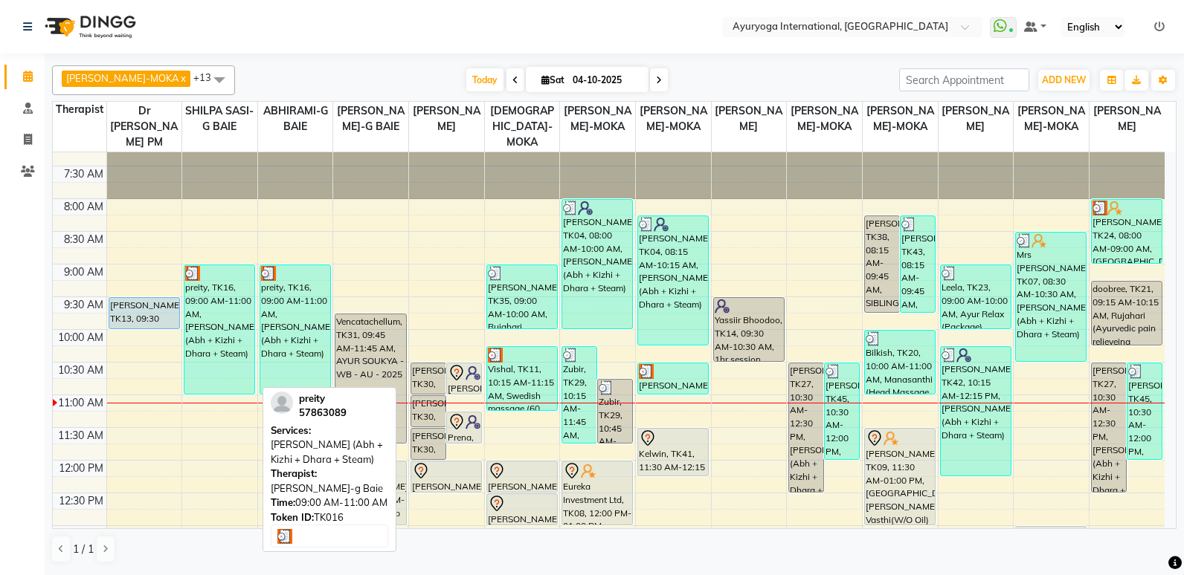
click at [224, 323] on div "preity, TK16, 09:00 AM-11:00 AM, [PERSON_NAME] (Abh + Kizhi + Dhara + Steam)" at bounding box center [219, 329] width 70 height 129
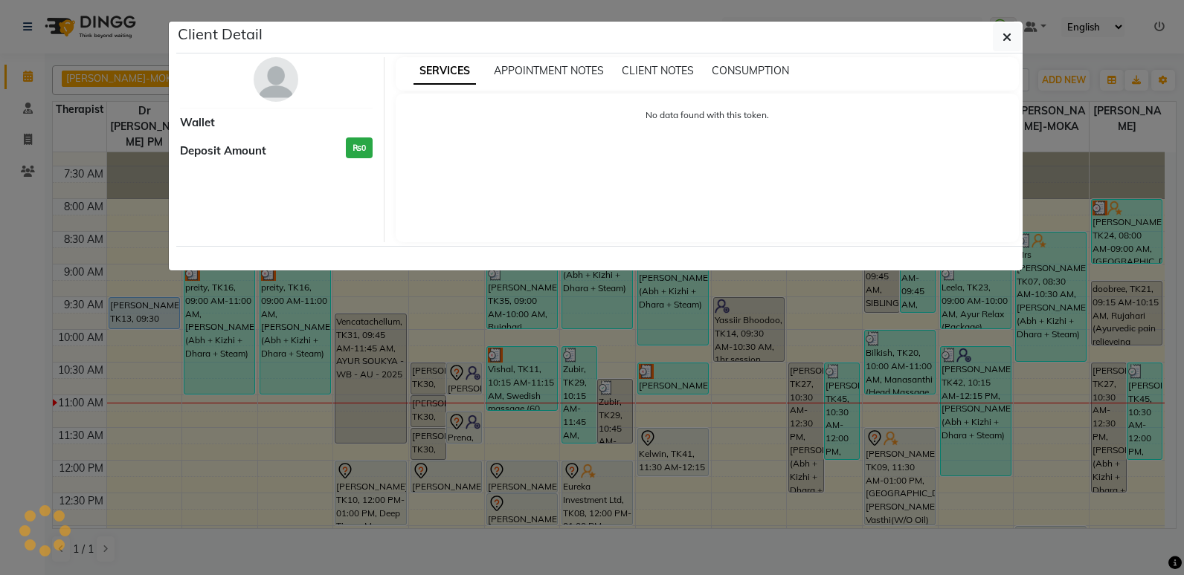
select select "3"
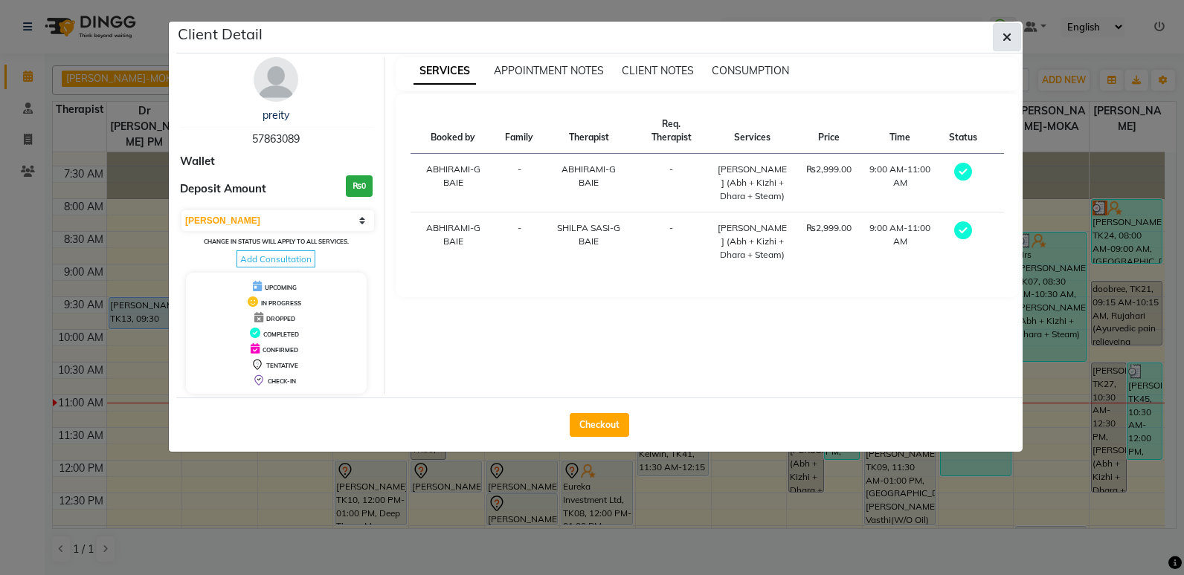
click at [1012, 37] on button "button" at bounding box center [1007, 37] width 28 height 28
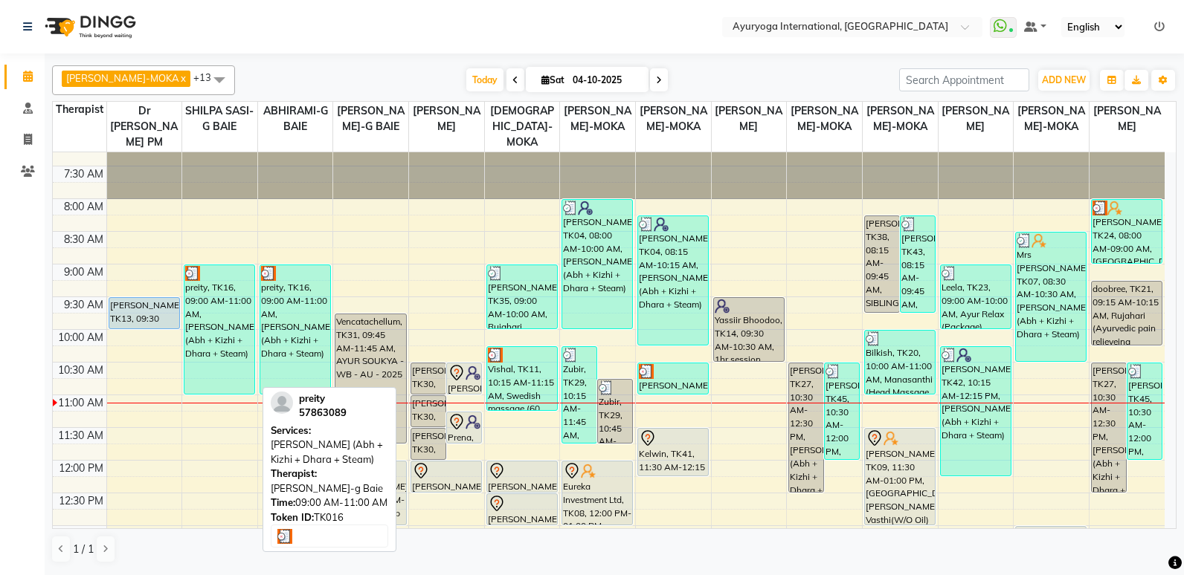
click at [221, 346] on div "preity, TK16, 09:00 AM-11:00 AM, [PERSON_NAME] (Abh + Kizhi + Dhara + Steam)" at bounding box center [219, 329] width 70 height 129
select select "3"
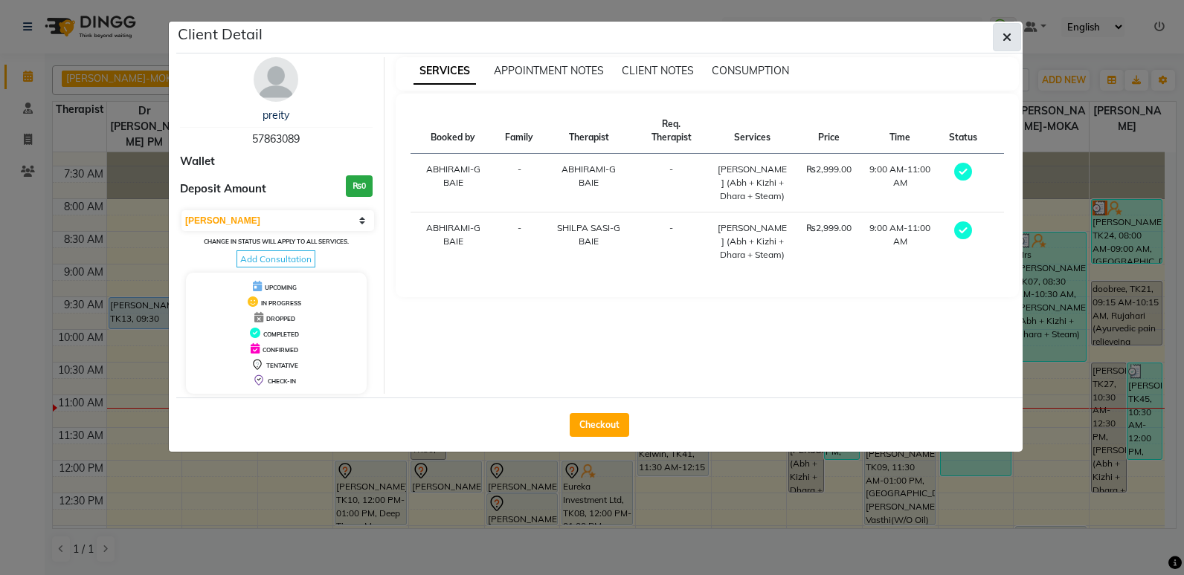
click at [1014, 28] on button "button" at bounding box center [1007, 37] width 28 height 28
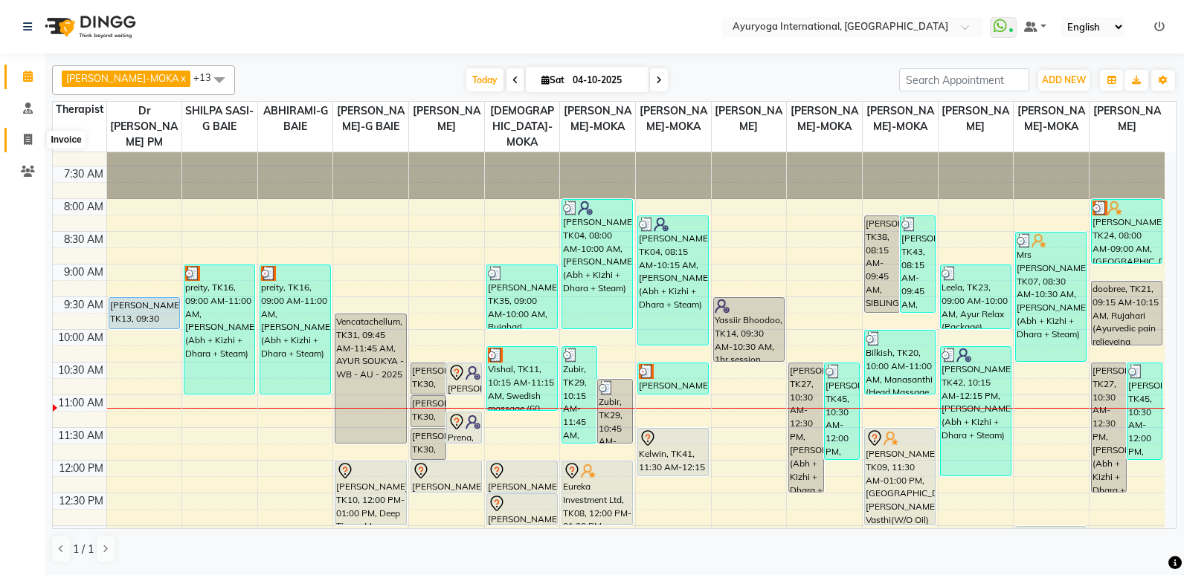
click at [25, 142] on icon at bounding box center [28, 139] width 8 height 11
select select "service"
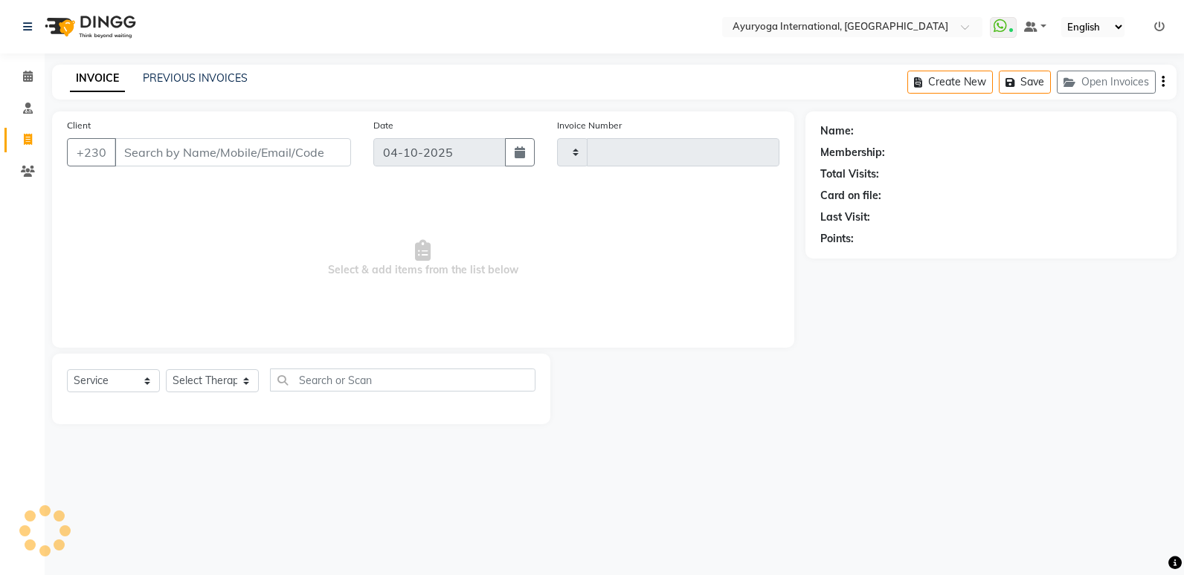
type input "6058"
select select "730"
click at [138, 384] on select "Select Service Product Membership Package Voucher Prepaid Gift Card" at bounding box center [113, 381] width 93 height 23
click at [26, 82] on span at bounding box center [28, 76] width 26 height 17
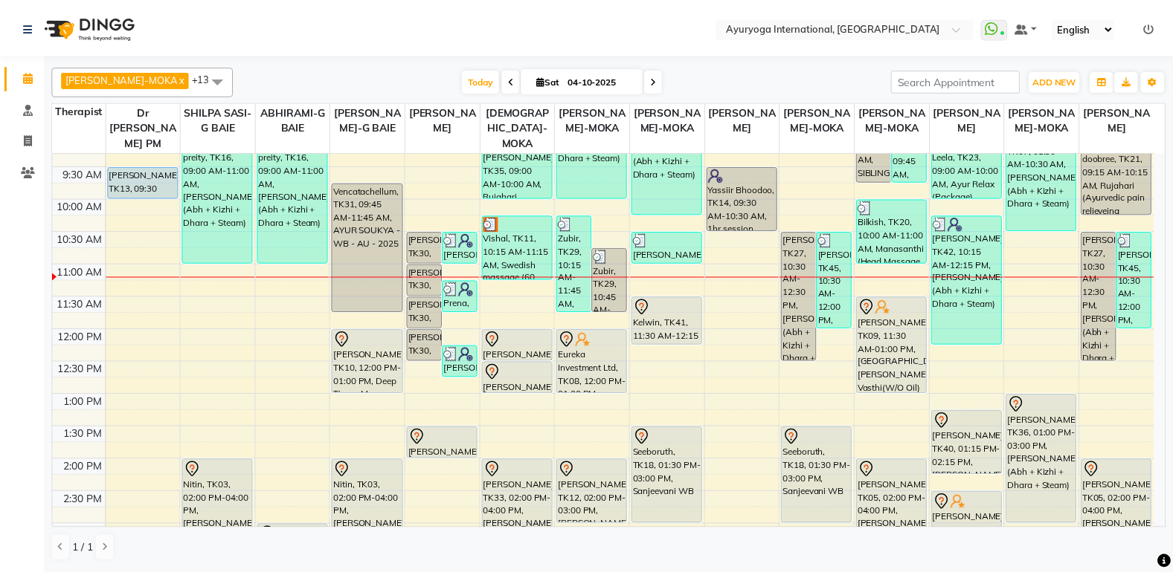
scroll to position [149, 0]
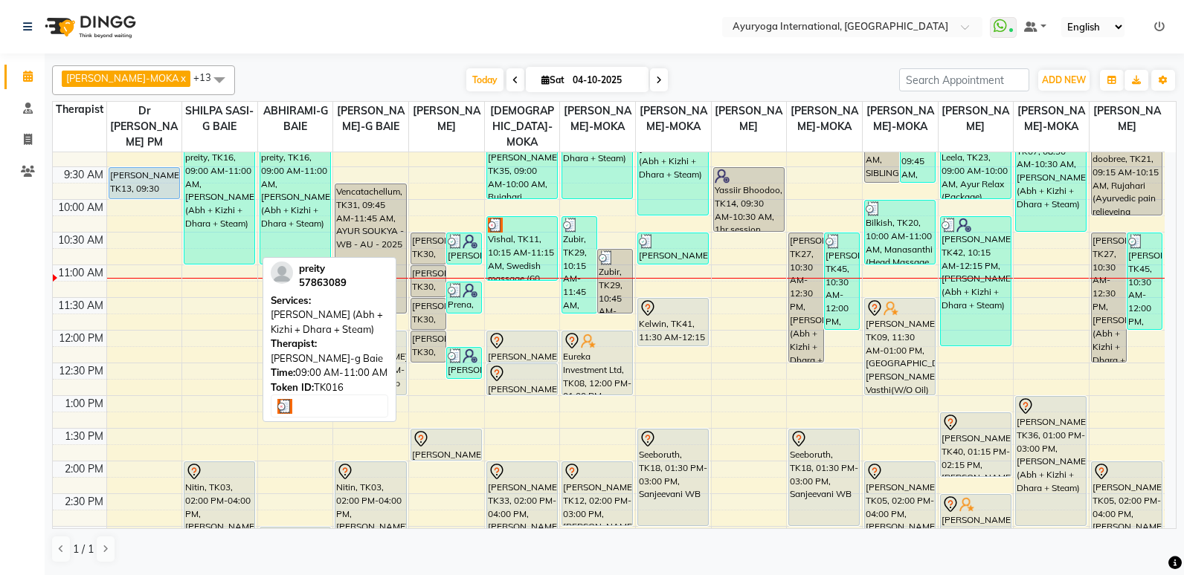
click at [249, 239] on div "preity, TK16, 09:00 AM-11:00 AM, [PERSON_NAME] (Abh + Kizhi + Dhara + Steam)" at bounding box center [219, 199] width 70 height 129
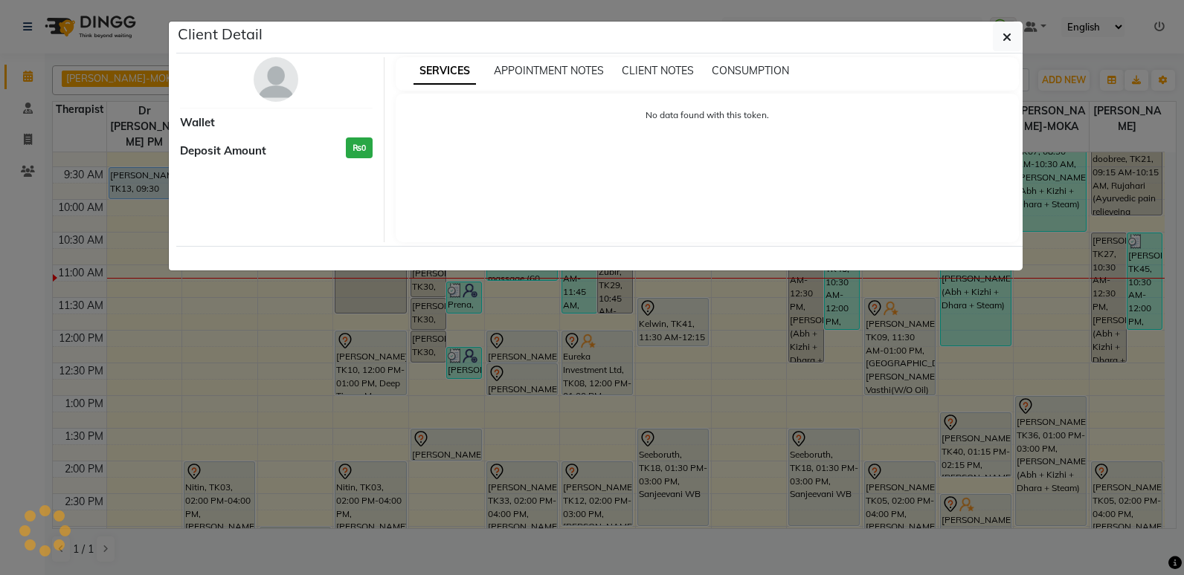
select select "3"
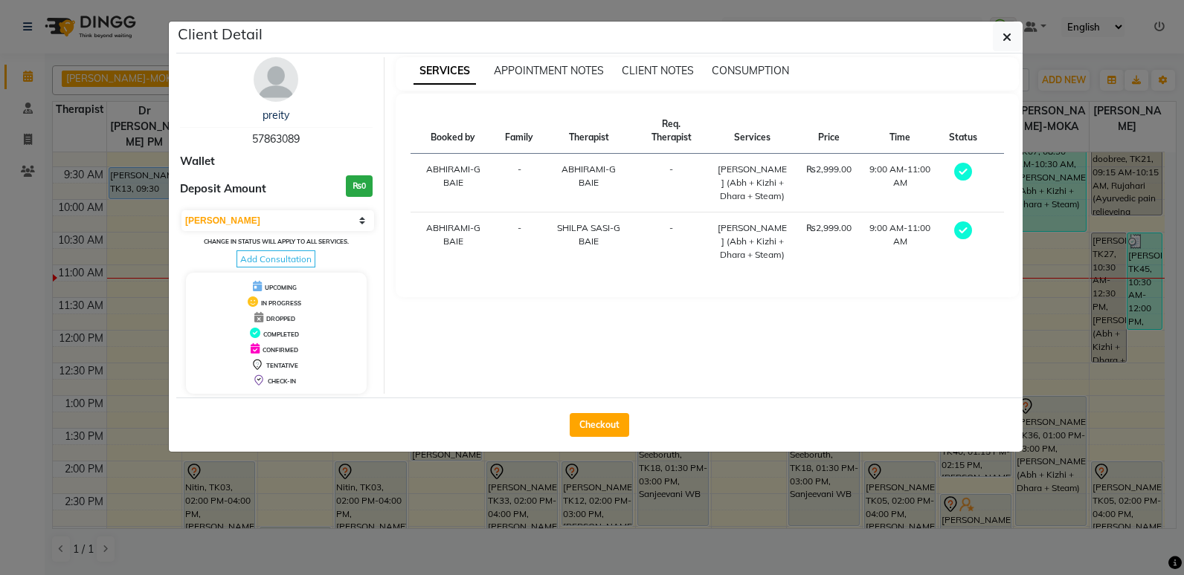
drag, startPoint x: 245, startPoint y: 133, endPoint x: 315, endPoint y: 141, distance: 70.3
click at [315, 141] on div "preity 57863089" at bounding box center [276, 127] width 193 height 39
copy span "57863089"
click at [1018, 29] on button "button" at bounding box center [1007, 37] width 28 height 28
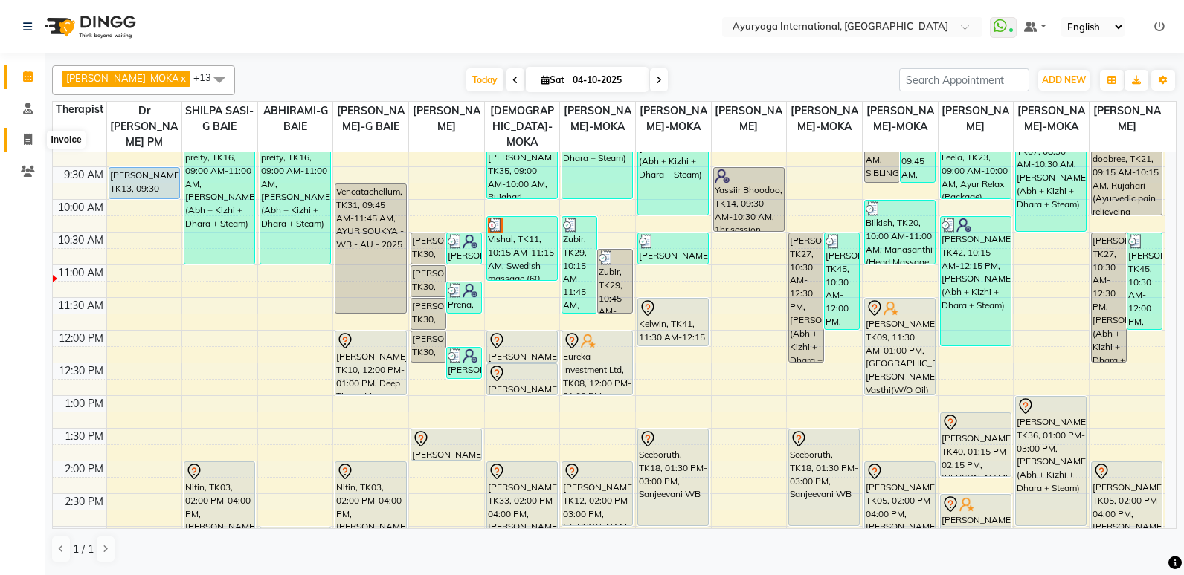
click at [27, 138] on icon at bounding box center [28, 139] width 8 height 11
select select "service"
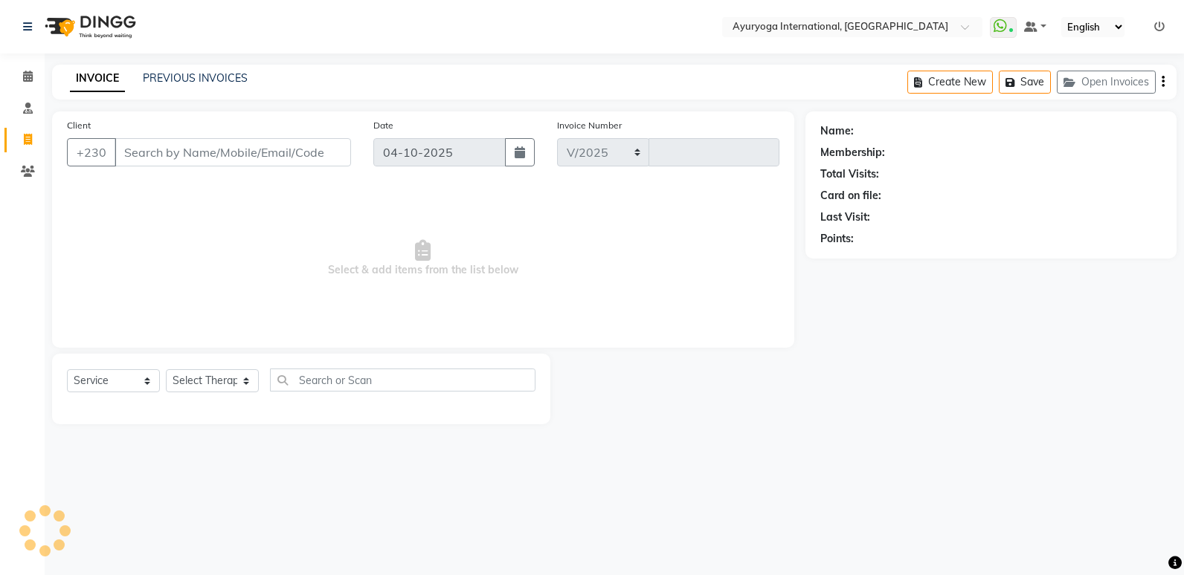
select select "730"
type input "6058"
click at [268, 141] on input "Client" at bounding box center [232, 152] width 236 height 28
click at [262, 151] on input "Client" at bounding box center [232, 152] width 236 height 28
type input "57863089"
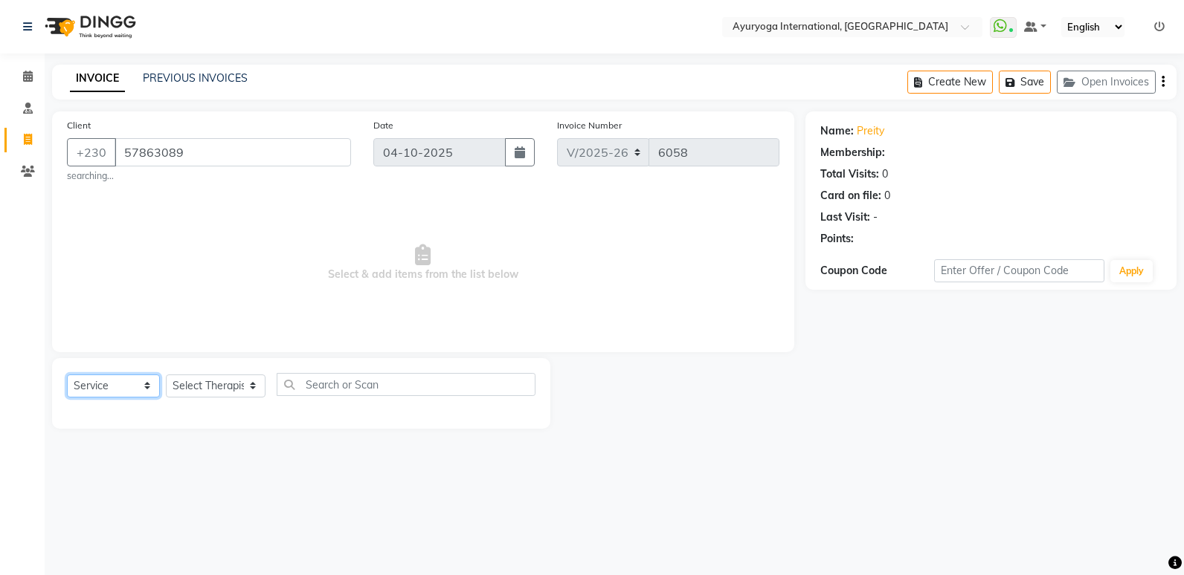
click at [117, 380] on select "Select Service Product Membership Package Voucher Prepaid Gift Card" at bounding box center [113, 386] width 93 height 23
select select "V"
click at [67, 375] on select "Select Service Product Membership Package Voucher Prepaid Gift Card" at bounding box center [113, 386] width 93 height 23
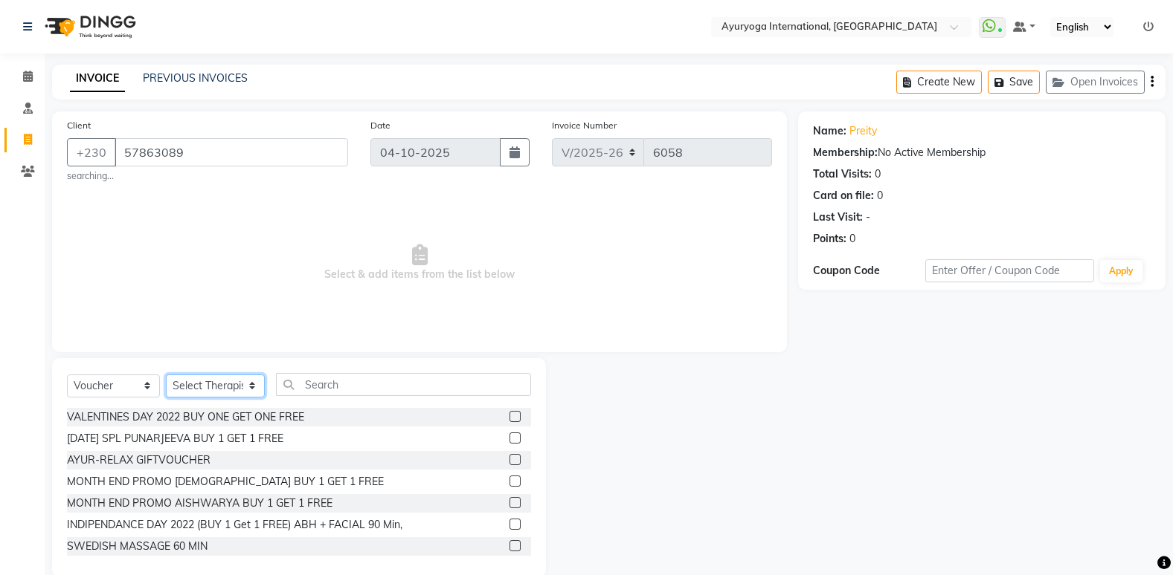
click at [230, 382] on select "Select Therapist ABHIRAMI-G BAIE [PERSON_NAME]-MOKA [PERSON_NAME]-MOKA ALEENA-M…" at bounding box center [215, 386] width 99 height 23
select select "92659"
click at [166, 375] on select "Select Therapist ABHIRAMI-G BAIE [PERSON_NAME]-MOKA [PERSON_NAME]-MOKA ALEENA-M…" at bounding box center [215, 386] width 99 height 23
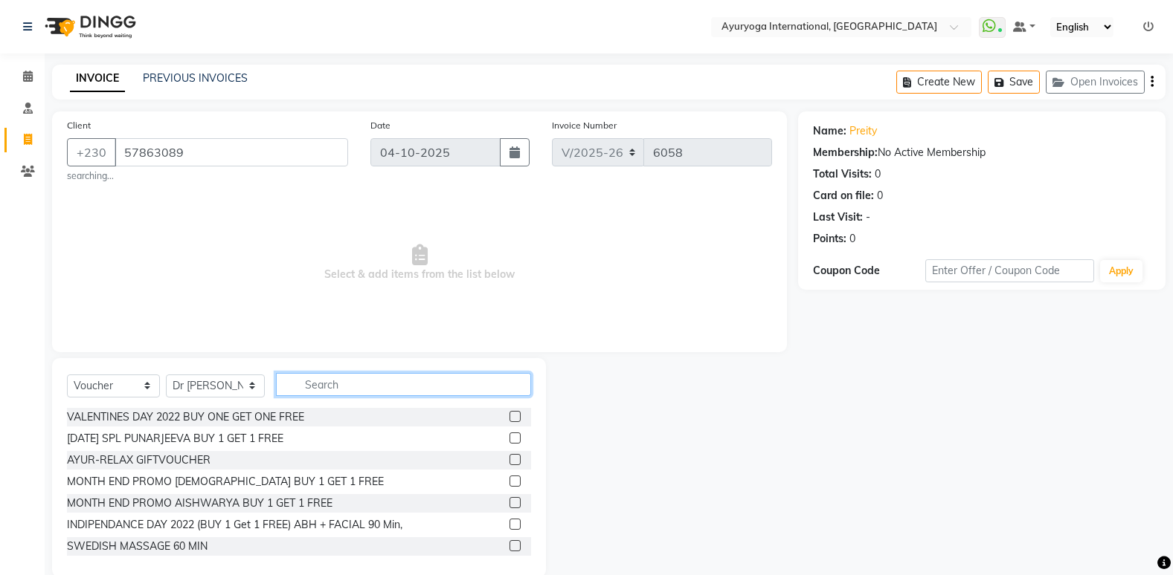
click at [344, 384] on input "text" at bounding box center [403, 384] width 255 height 23
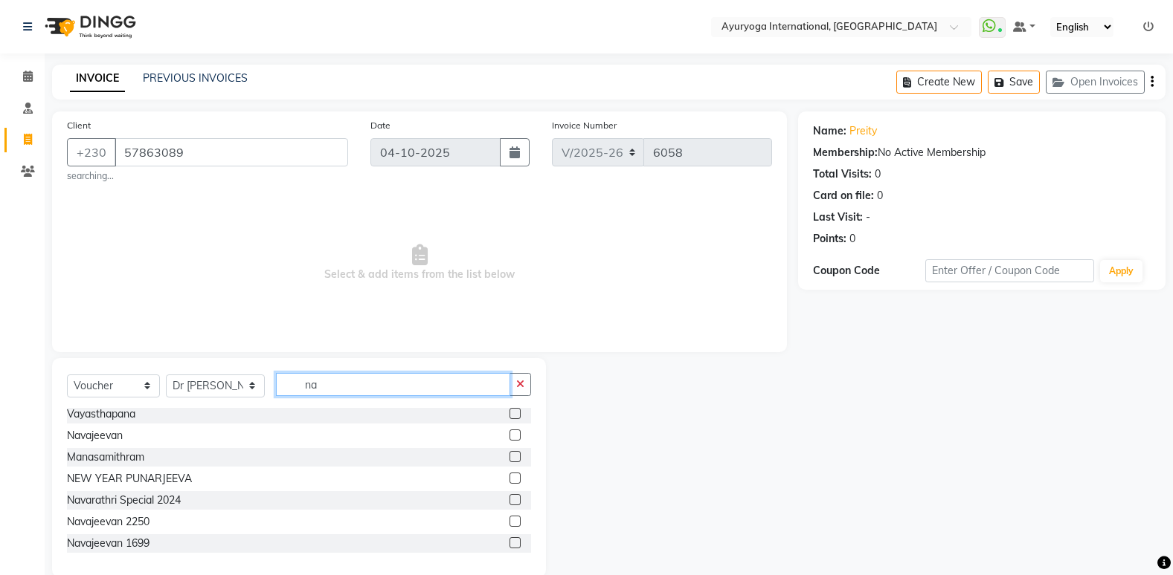
scroll to position [209, 0]
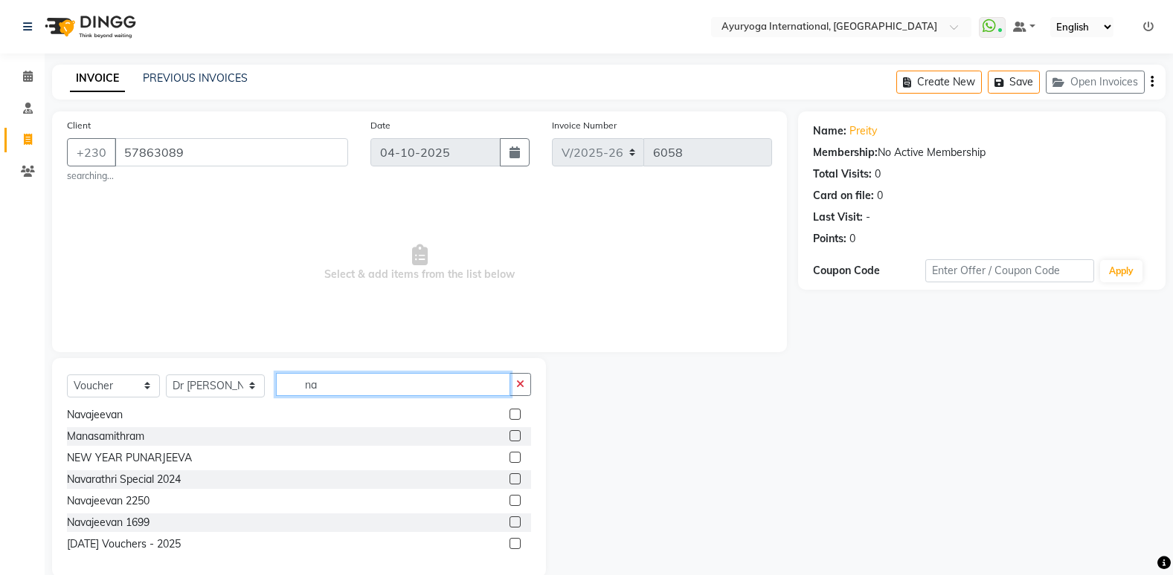
type input "na"
click at [509, 541] on label at bounding box center [514, 543] width 11 height 11
click at [509, 541] on input "checkbox" at bounding box center [514, 545] width 10 height 10
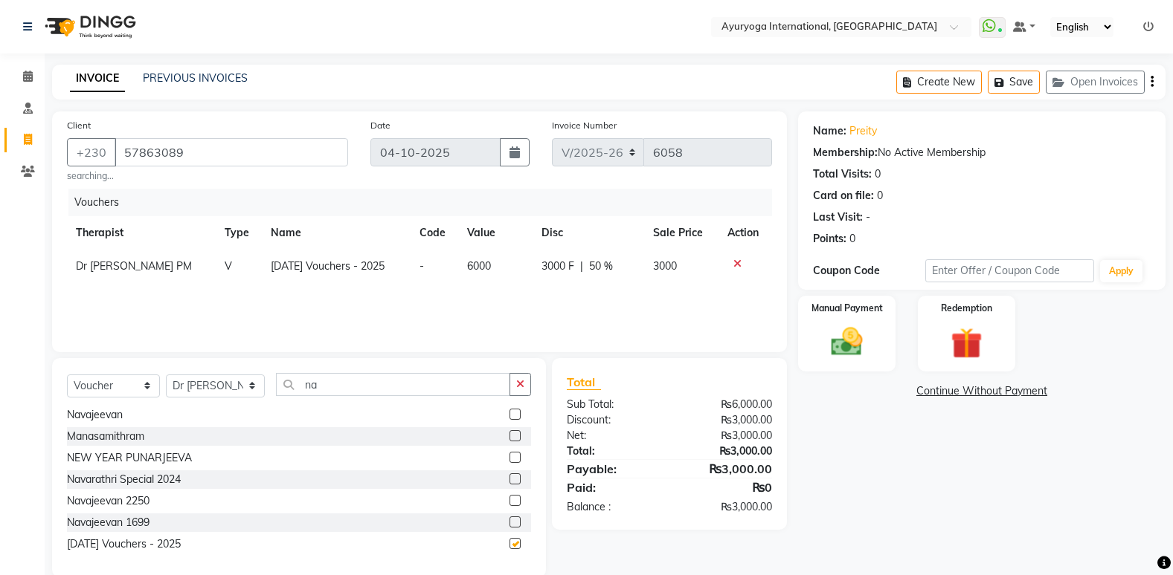
checkbox input "false"
click at [840, 338] on img at bounding box center [846, 341] width 53 height 37
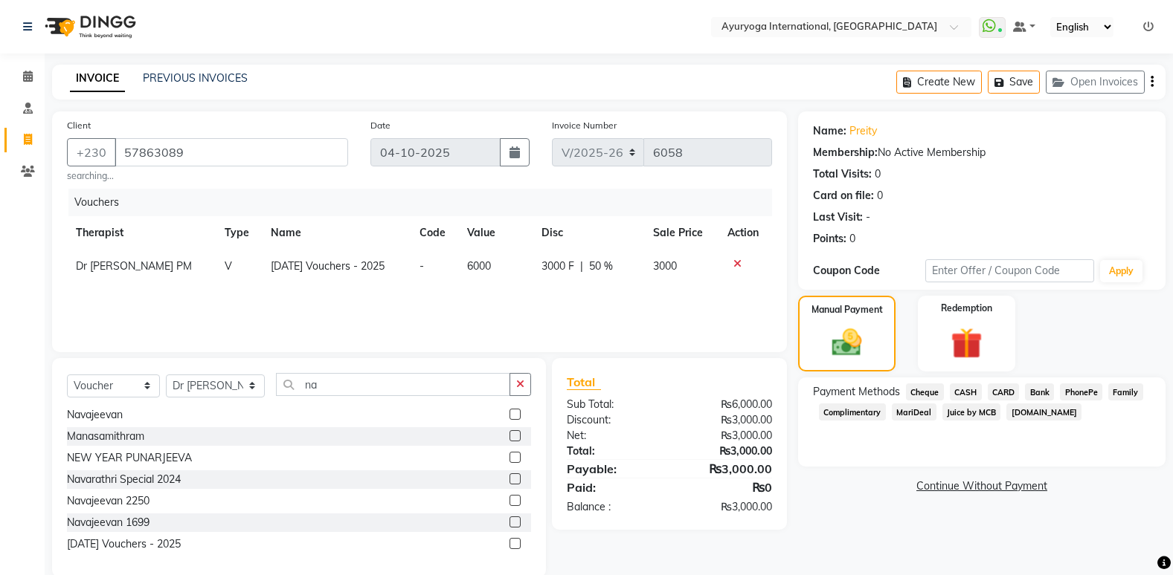
click at [991, 391] on span "CARD" at bounding box center [1003, 392] width 32 height 17
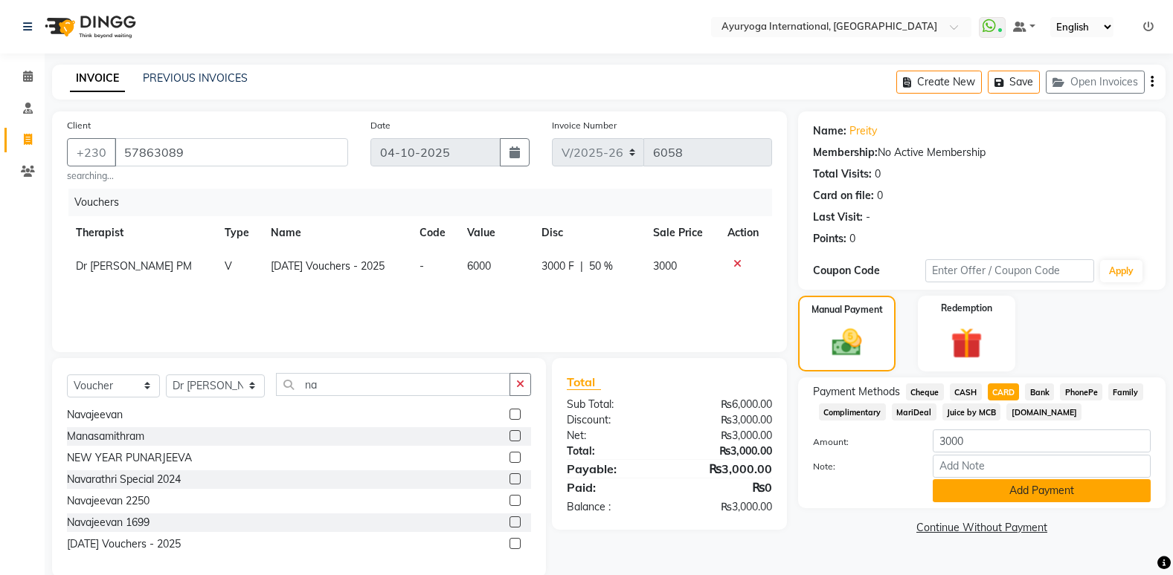
scroll to position [25, 0]
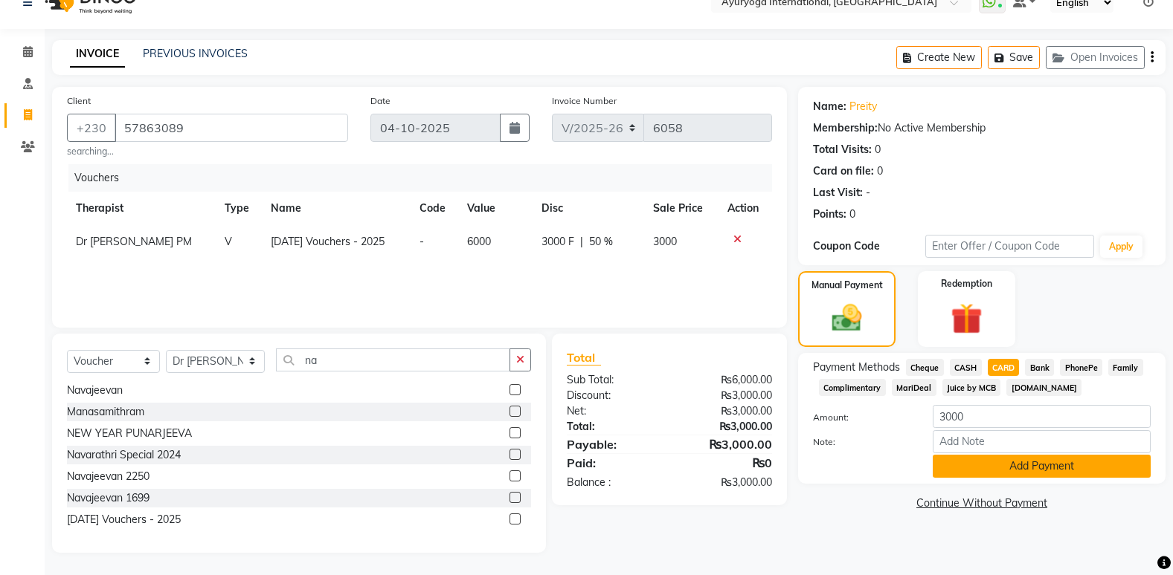
click at [985, 471] on button "Add Payment" at bounding box center [1041, 466] width 218 height 23
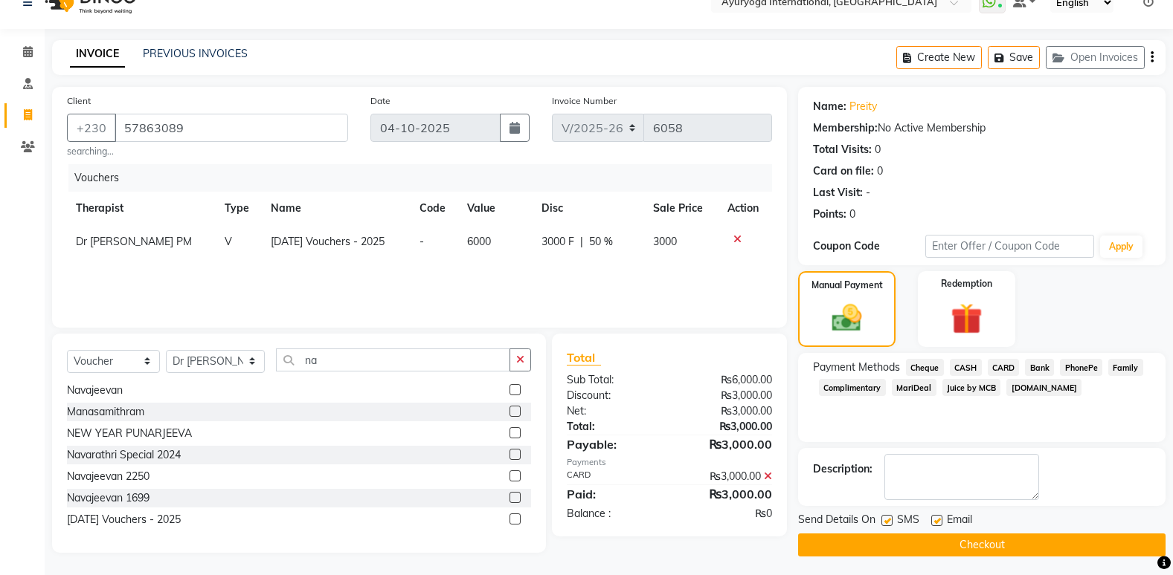
click at [996, 366] on span "CARD" at bounding box center [1003, 367] width 32 height 17
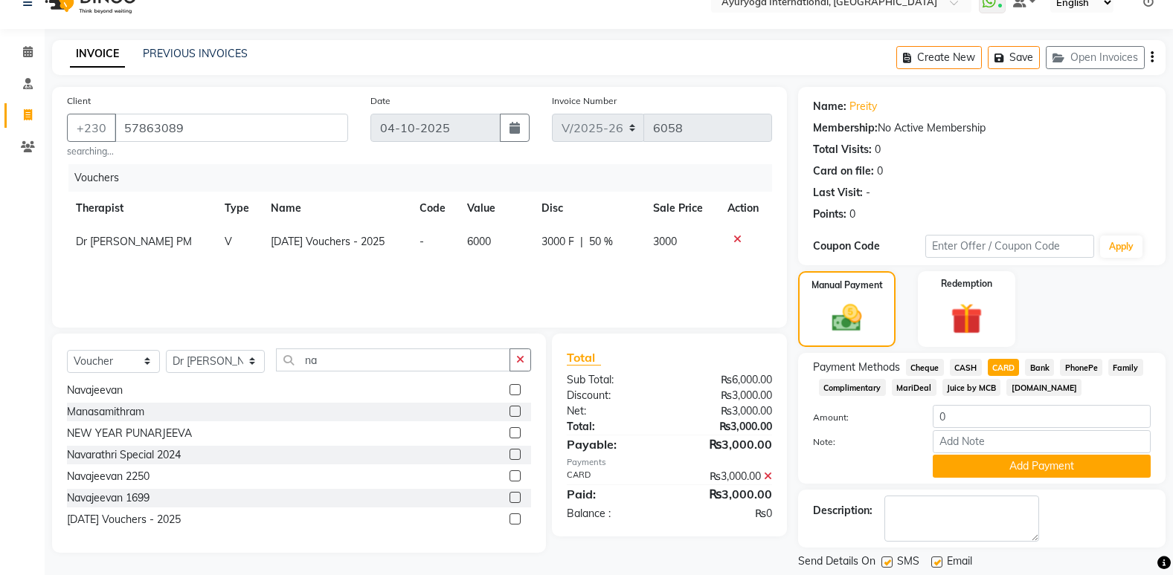
scroll to position [70, 0]
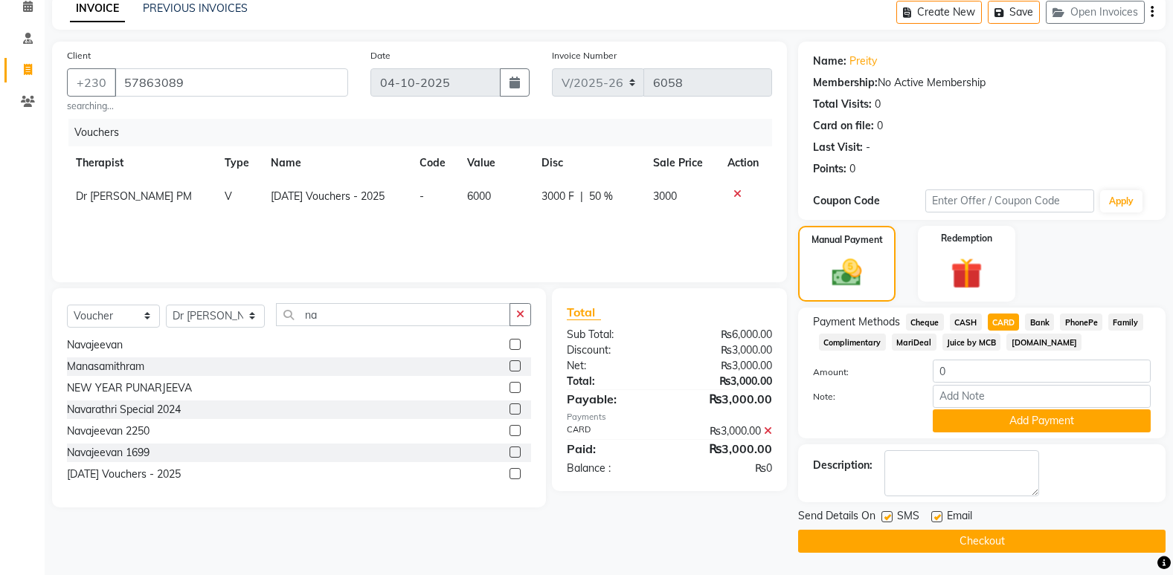
click at [975, 538] on button "Checkout" at bounding box center [981, 541] width 367 height 23
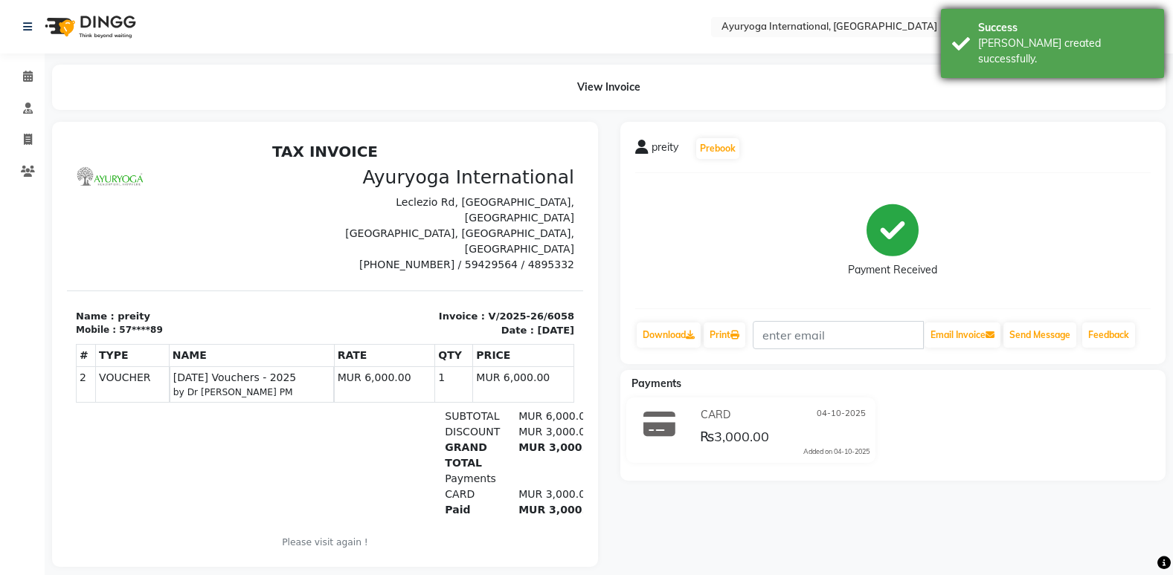
click at [1068, 37] on div "[PERSON_NAME] created successfully." at bounding box center [1065, 51] width 175 height 31
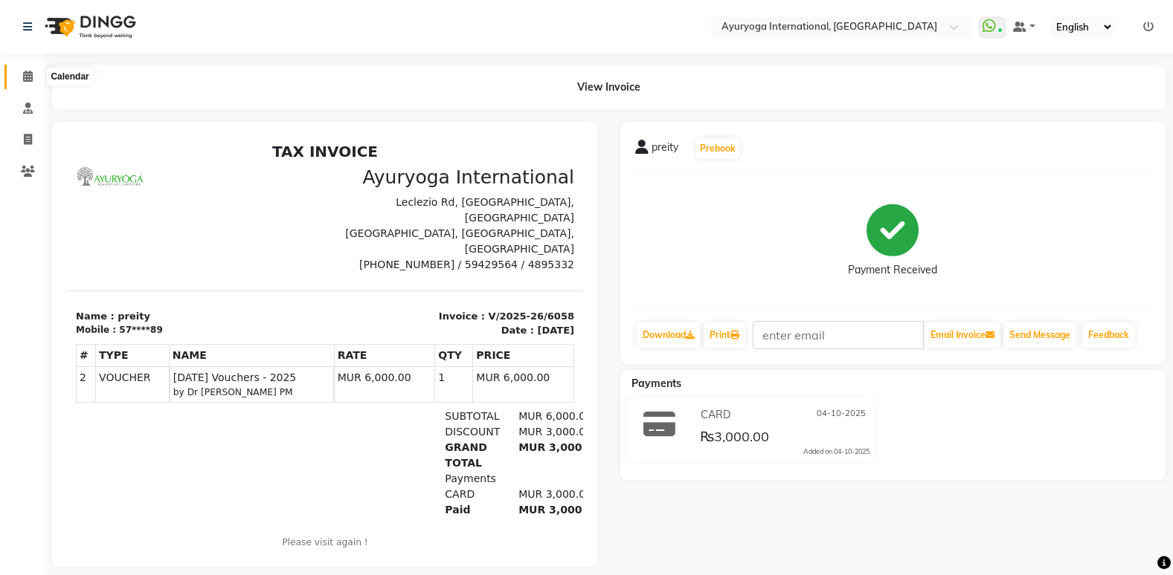
click at [25, 80] on icon at bounding box center [28, 76] width 10 height 11
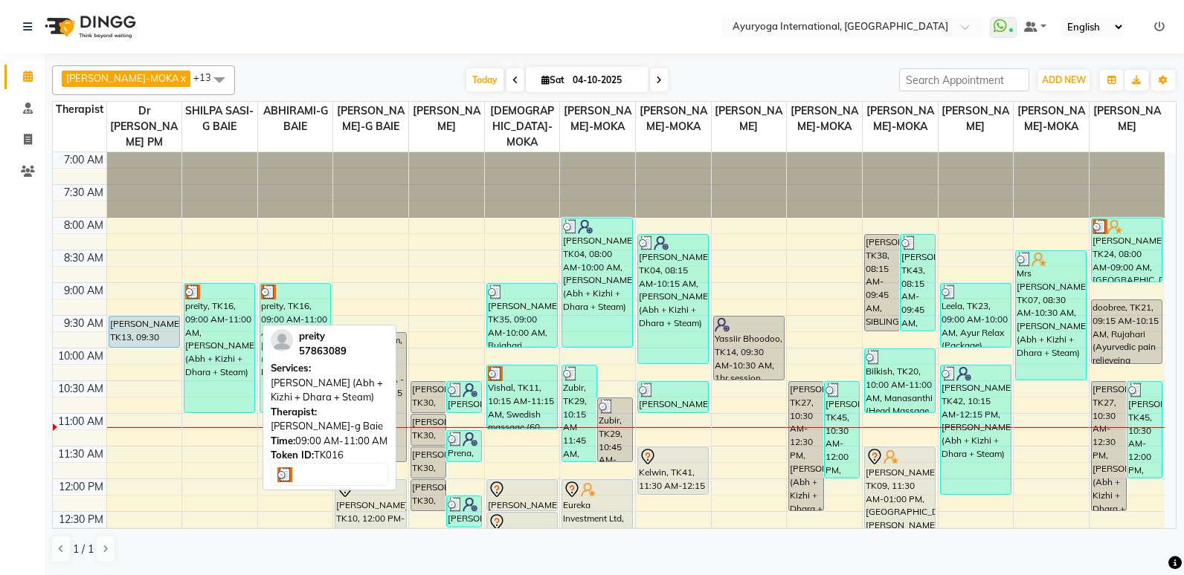
click at [225, 390] on div "preity, TK16, 09:00 AM-11:00 AM, [PERSON_NAME] (Abh + Kizhi + Dhara + Steam)" at bounding box center [219, 348] width 70 height 129
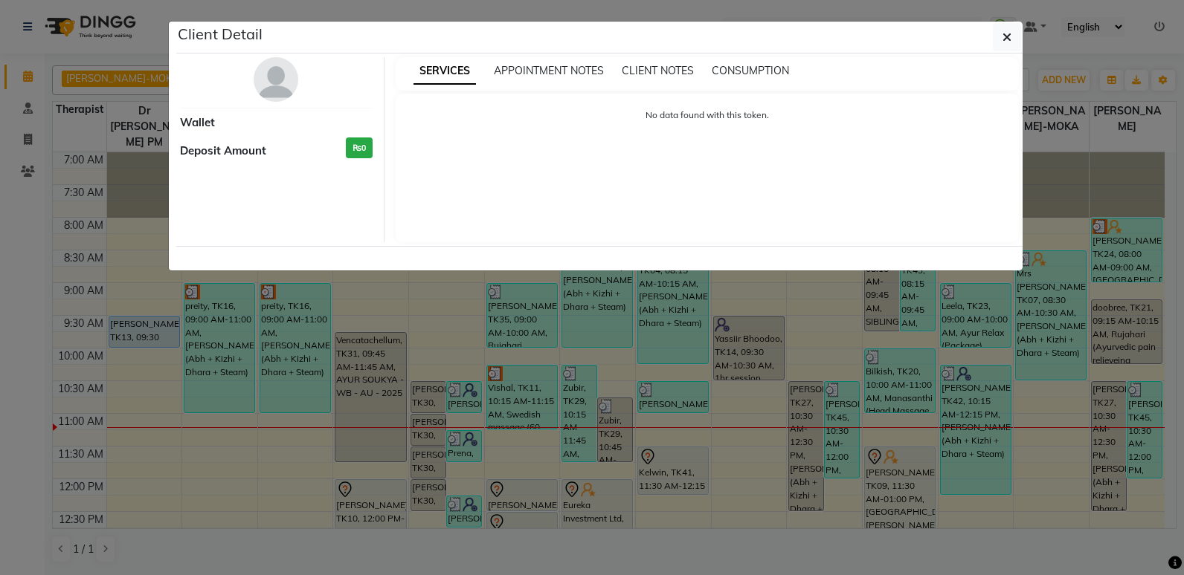
select select "3"
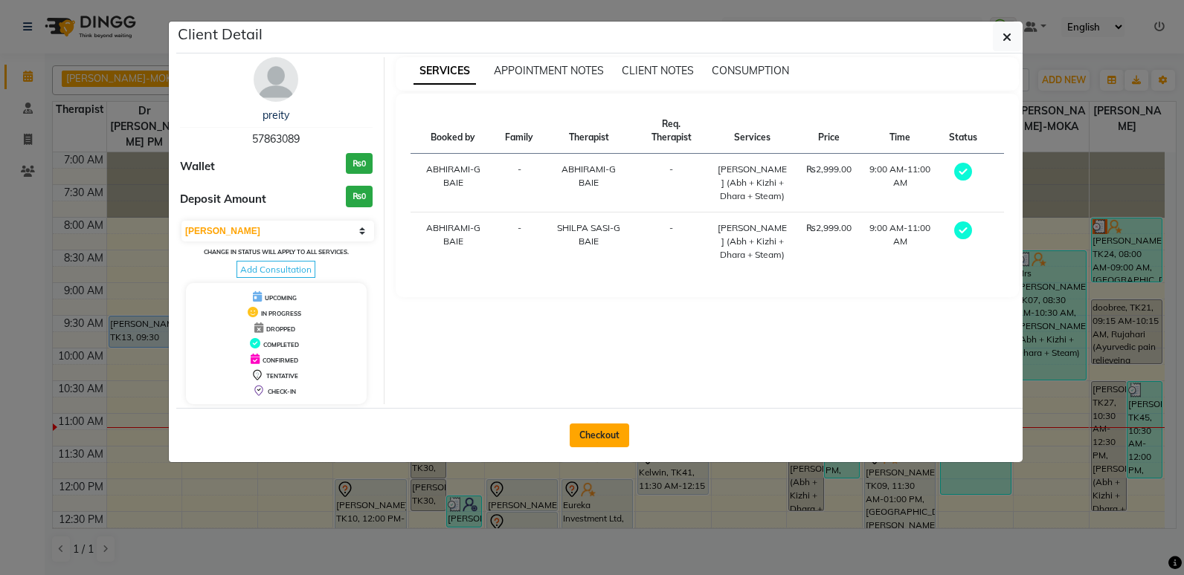
click at [587, 435] on button "Checkout" at bounding box center [599, 436] width 59 height 24
select select "service"
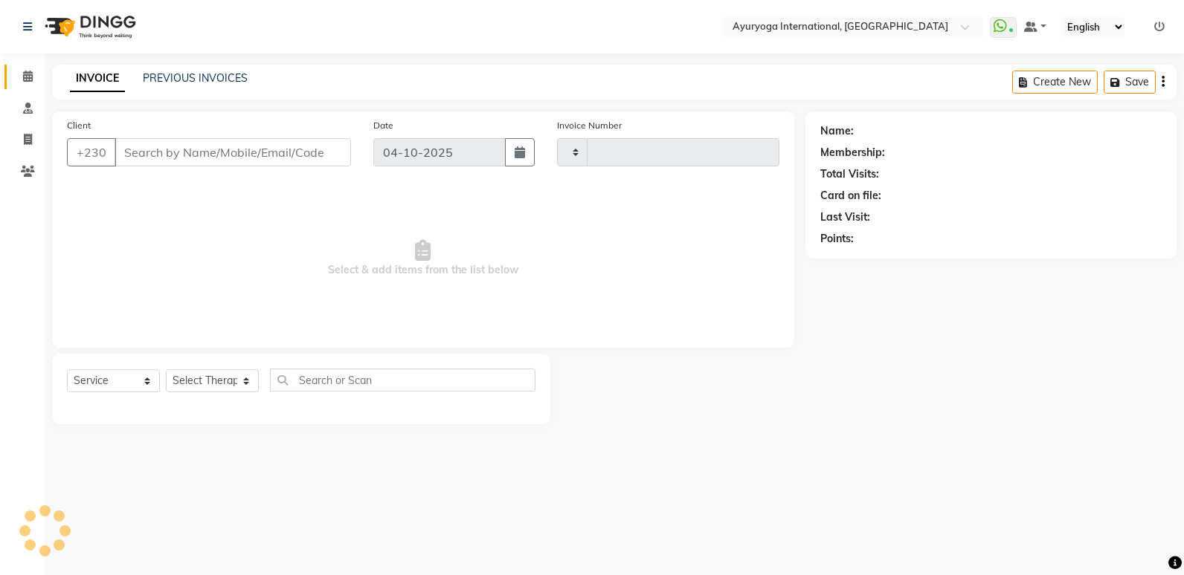
type input "6059"
select select "730"
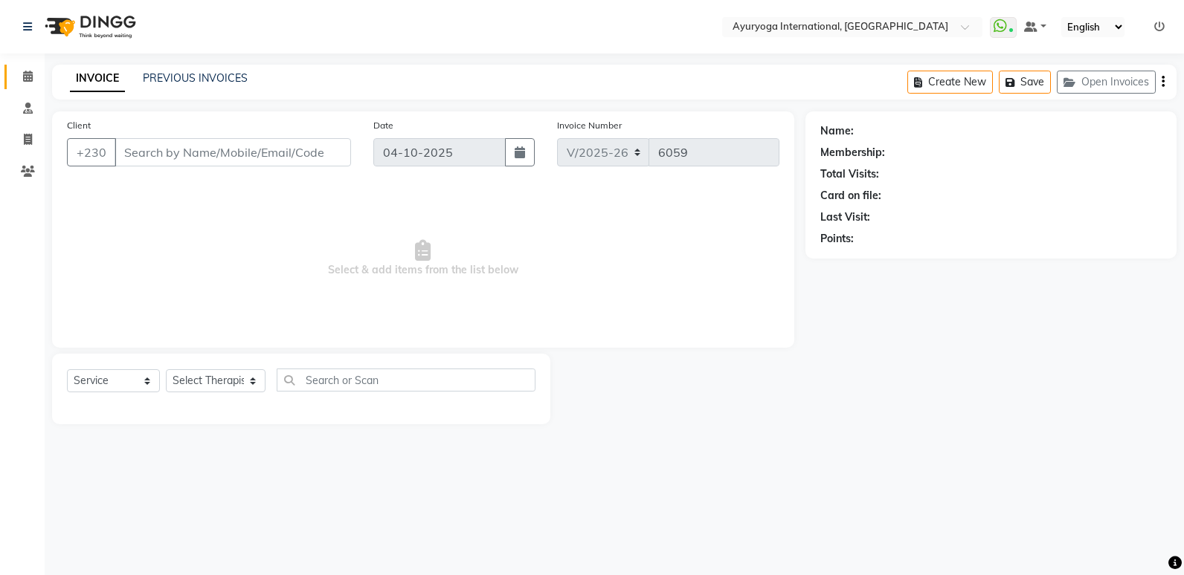
type input "57****89"
select select "70418"
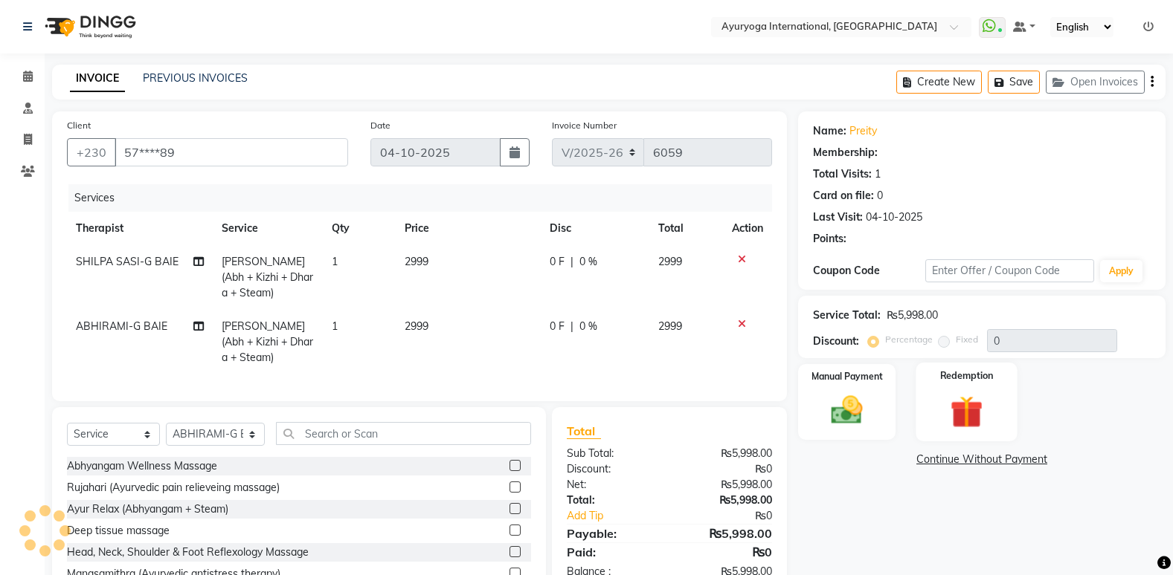
click at [971, 378] on label "Redemption" at bounding box center [967, 376] width 54 height 14
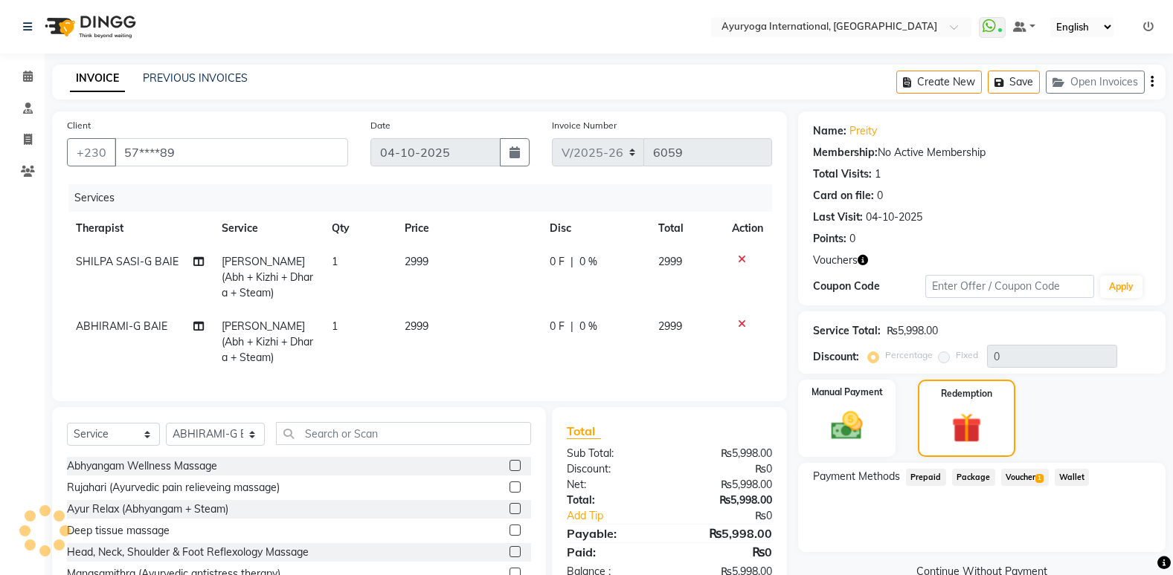
click at [1010, 463] on div "Payment Methods Prepaid Package Voucher 1 Wallet" at bounding box center [981, 507] width 367 height 89
click at [1019, 479] on span "Voucher 1" at bounding box center [1025, 477] width 48 height 17
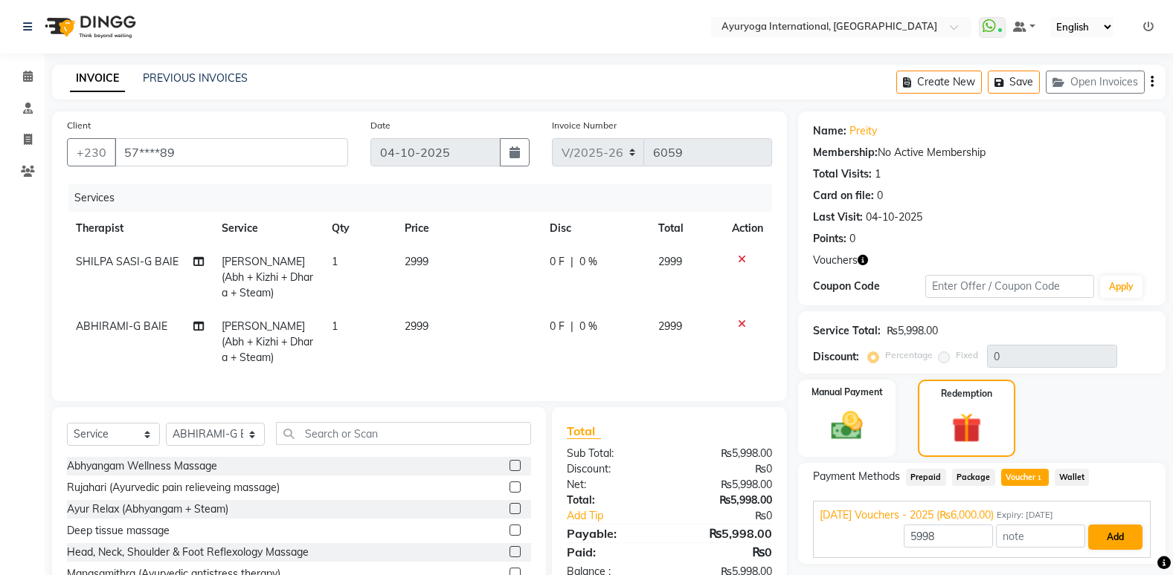
scroll to position [74, 0]
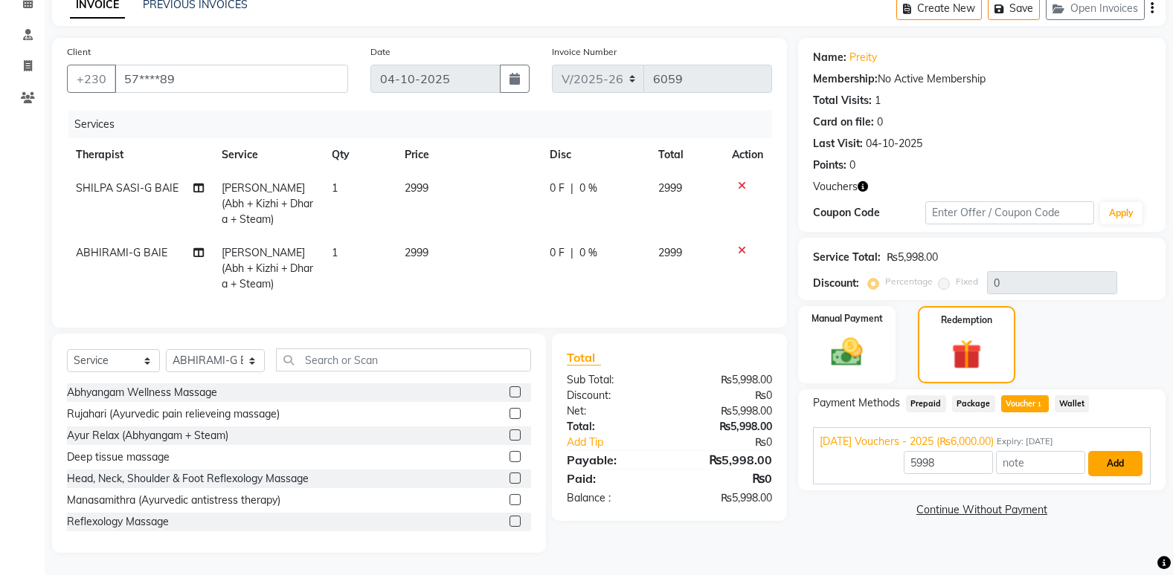
click at [1102, 466] on button "Add" at bounding box center [1115, 463] width 54 height 25
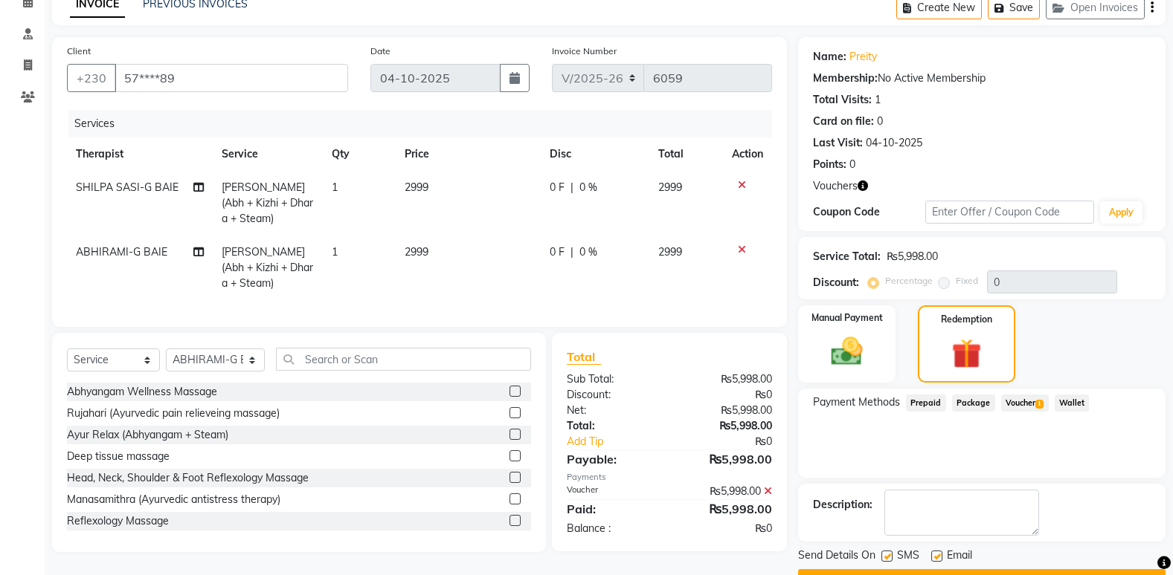
scroll to position [114, 0]
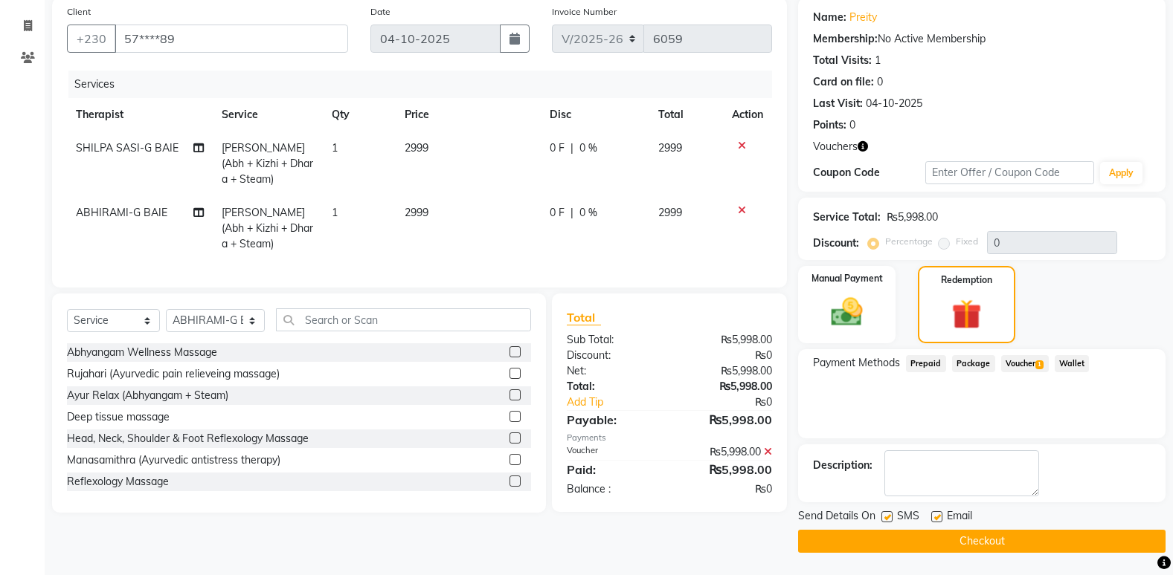
click at [1027, 363] on span "Voucher 1" at bounding box center [1025, 363] width 48 height 17
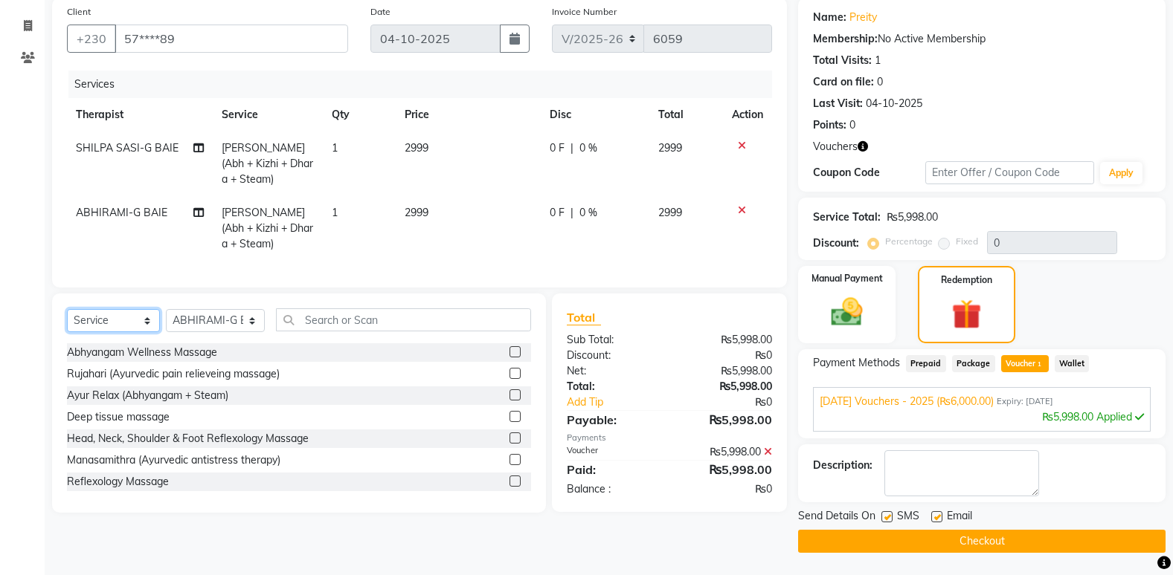
click at [119, 332] on select "Select Service Product Membership Package Voucher Prepaid Gift Card" at bounding box center [113, 320] width 93 height 23
select select "V"
click at [67, 320] on select "Select Service Product Membership Package Voucher Prepaid Gift Card" at bounding box center [113, 320] width 93 height 23
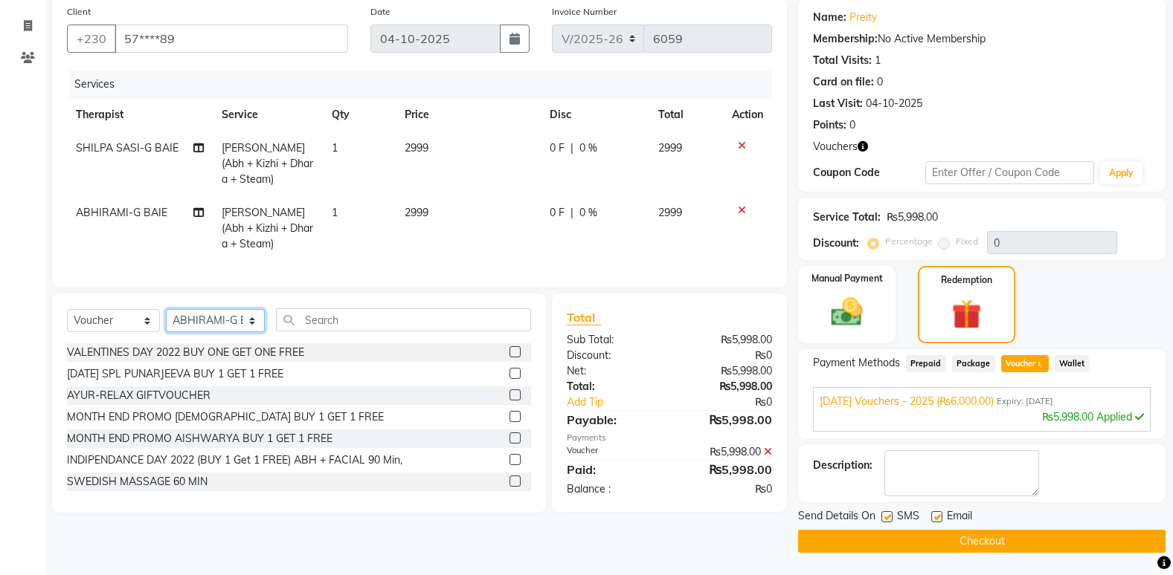
click at [213, 326] on select "Select Therapist ABHIRAMI-G BAIE [PERSON_NAME]-MOKA [PERSON_NAME]-MOKA ALEENA-M…" at bounding box center [215, 320] width 99 height 23
select select "92659"
click at [166, 320] on select "Select Therapist ABHIRAMI-G BAIE [PERSON_NAME]-MOKA [PERSON_NAME]-MOKA ALEENA-M…" at bounding box center [215, 320] width 99 height 23
click at [329, 332] on input "text" at bounding box center [403, 320] width 255 height 23
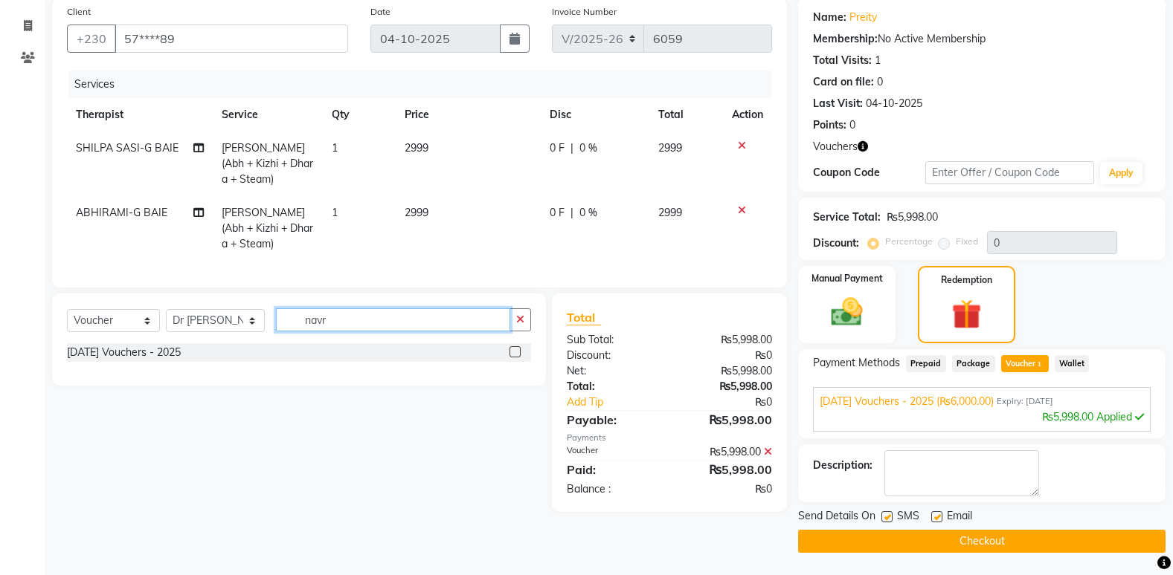
type input "navr"
click at [287, 362] on div "[DATE] Vouchers - 2025" at bounding box center [299, 352] width 464 height 19
click at [513, 358] on label at bounding box center [514, 351] width 11 height 11
click at [513, 358] on input "checkbox" at bounding box center [514, 353] width 10 height 10
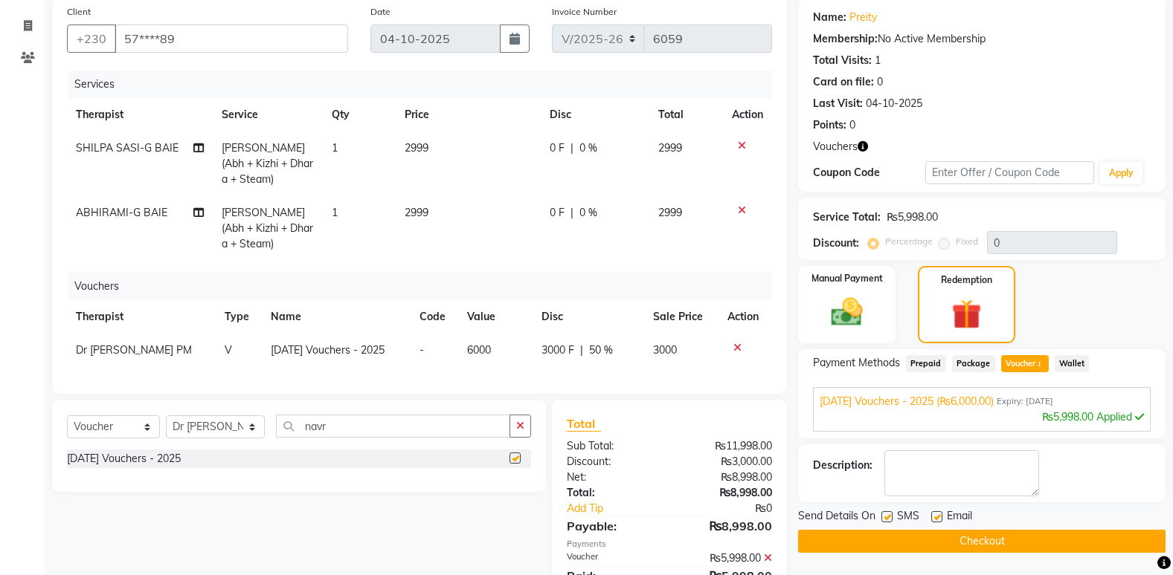
checkbox input "false"
click at [738, 143] on icon at bounding box center [742, 146] width 8 height 10
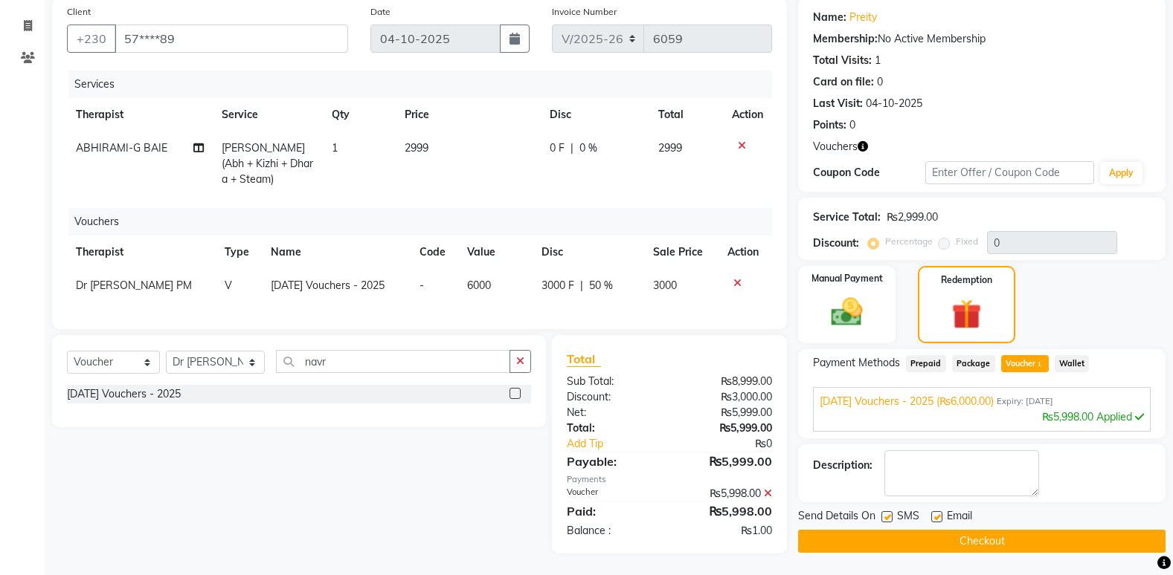
click at [739, 143] on icon at bounding box center [742, 146] width 8 height 10
click at [739, 208] on div "Vouchers" at bounding box center [425, 222] width 715 height 28
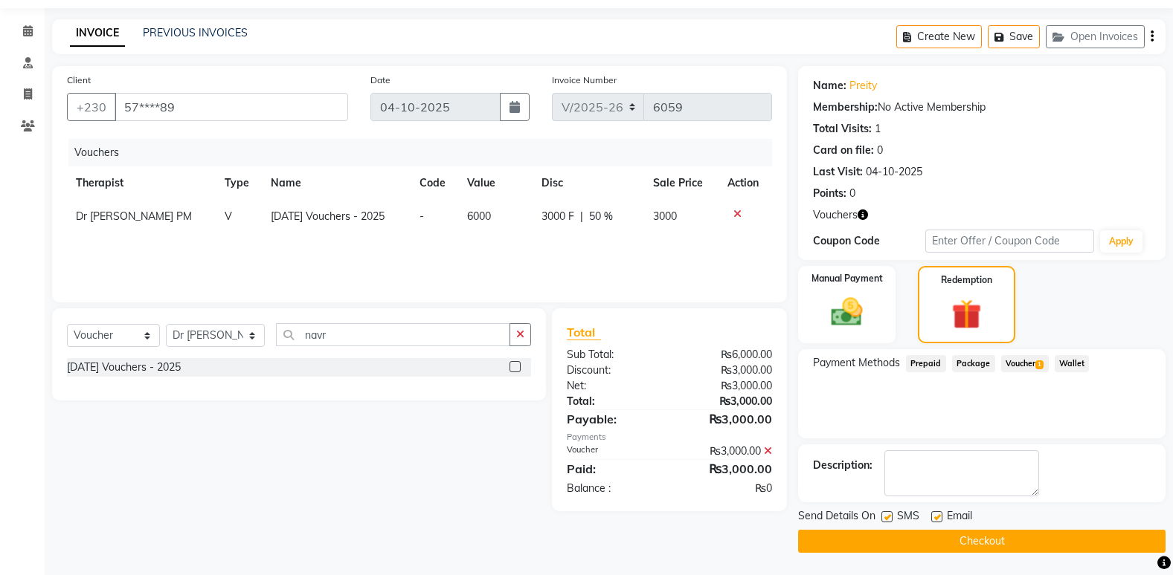
scroll to position [45, 0]
click at [1018, 362] on span "Voucher 1" at bounding box center [1025, 363] width 48 height 17
click at [971, 543] on button "Checkout" at bounding box center [981, 541] width 367 height 23
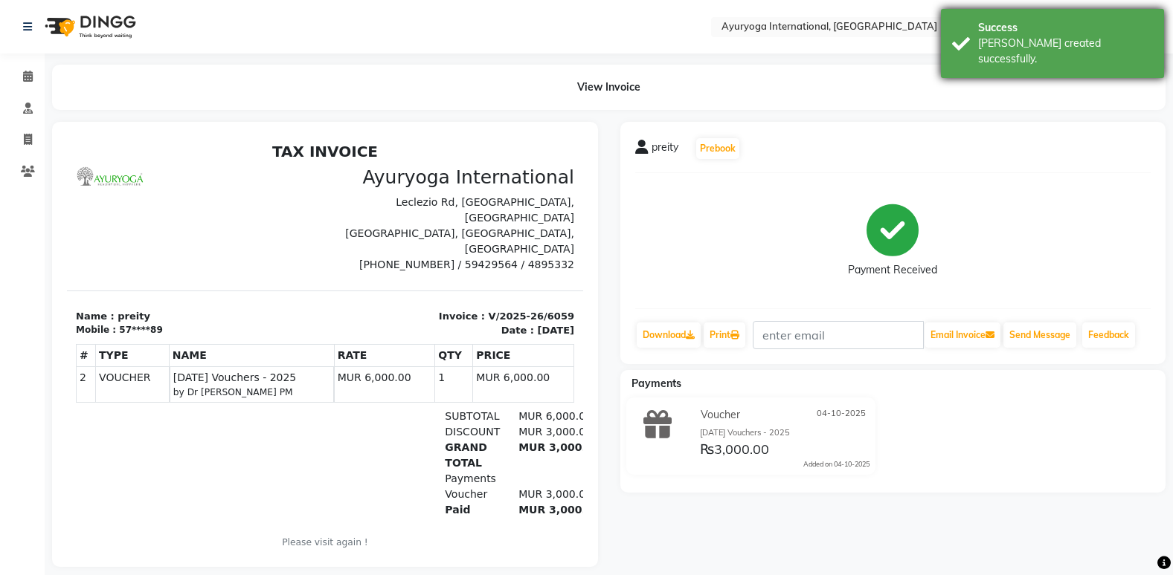
click at [1050, 19] on div "Success [PERSON_NAME] created successfully." at bounding box center [1052, 43] width 223 height 69
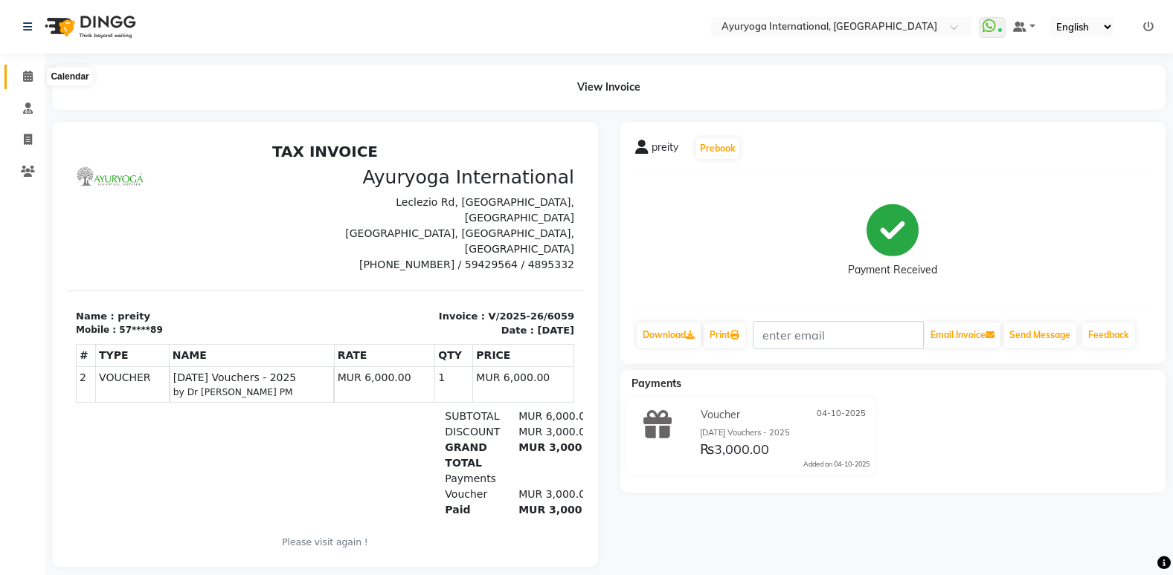
click at [24, 83] on span at bounding box center [28, 76] width 26 height 17
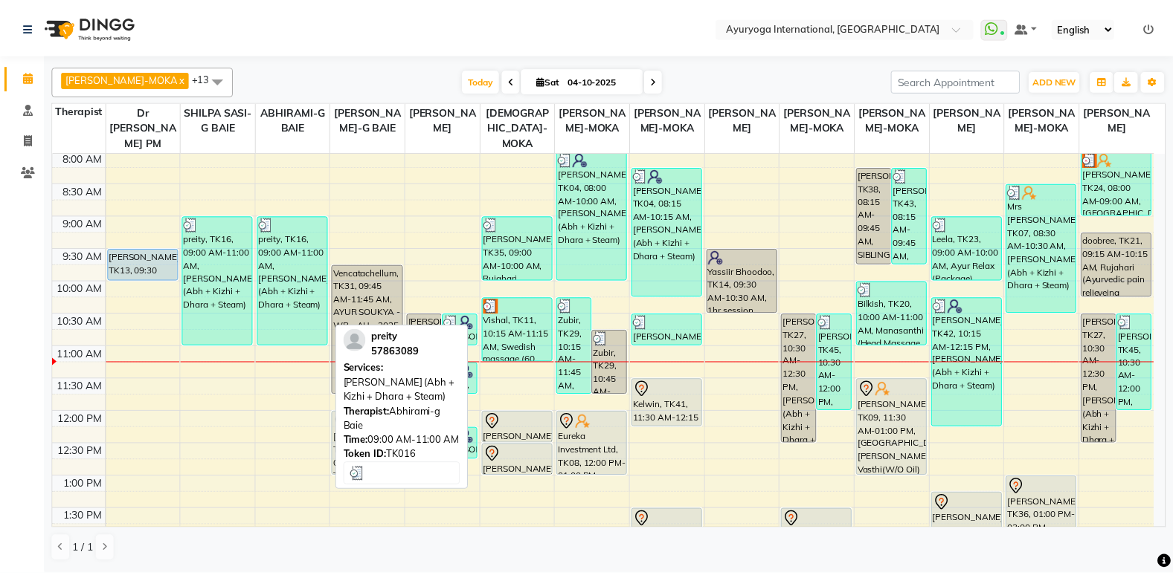
scroll to position [149, 0]
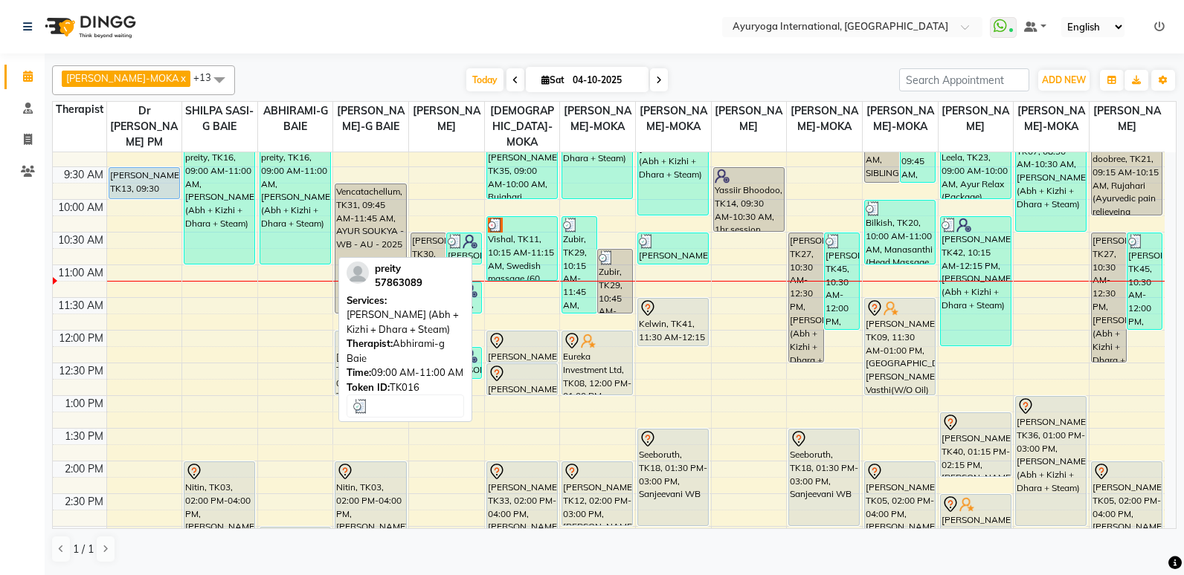
click at [293, 242] on div "preity, TK16, 09:00 AM-11:00 AM, [PERSON_NAME] (Abh + Kizhi + Dhara + Steam)" at bounding box center [295, 199] width 70 height 129
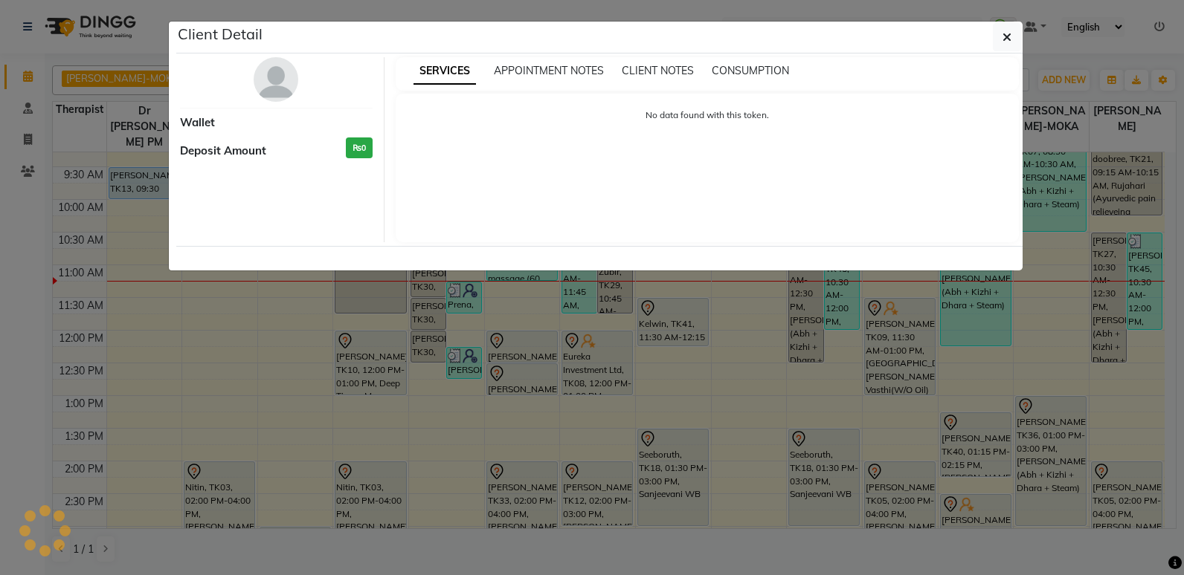
select select "3"
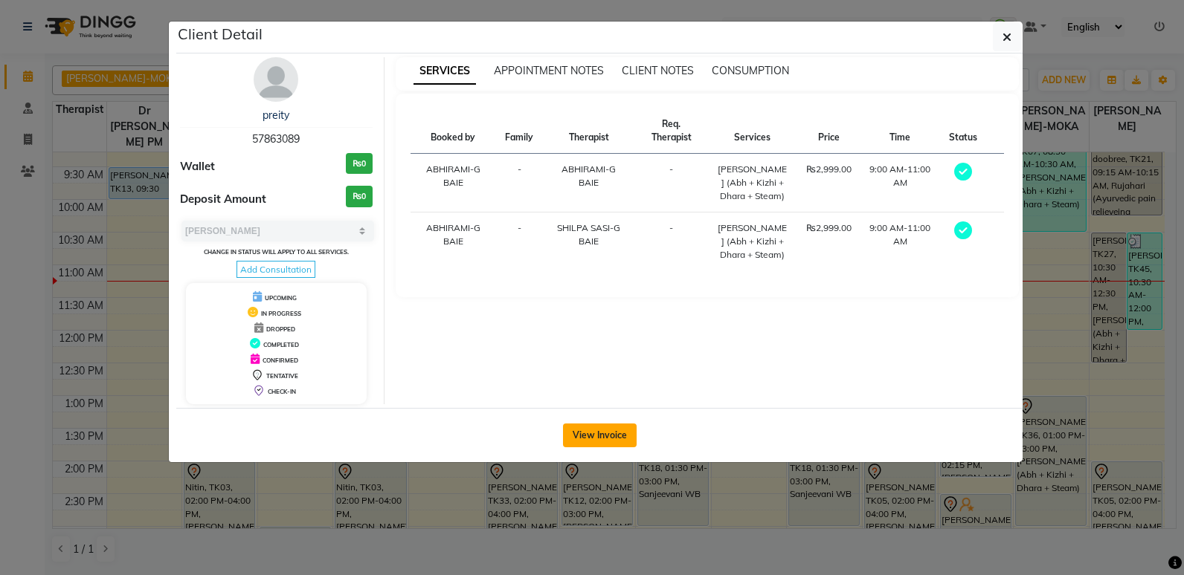
click at [607, 433] on button "View Invoice" at bounding box center [600, 436] width 74 height 24
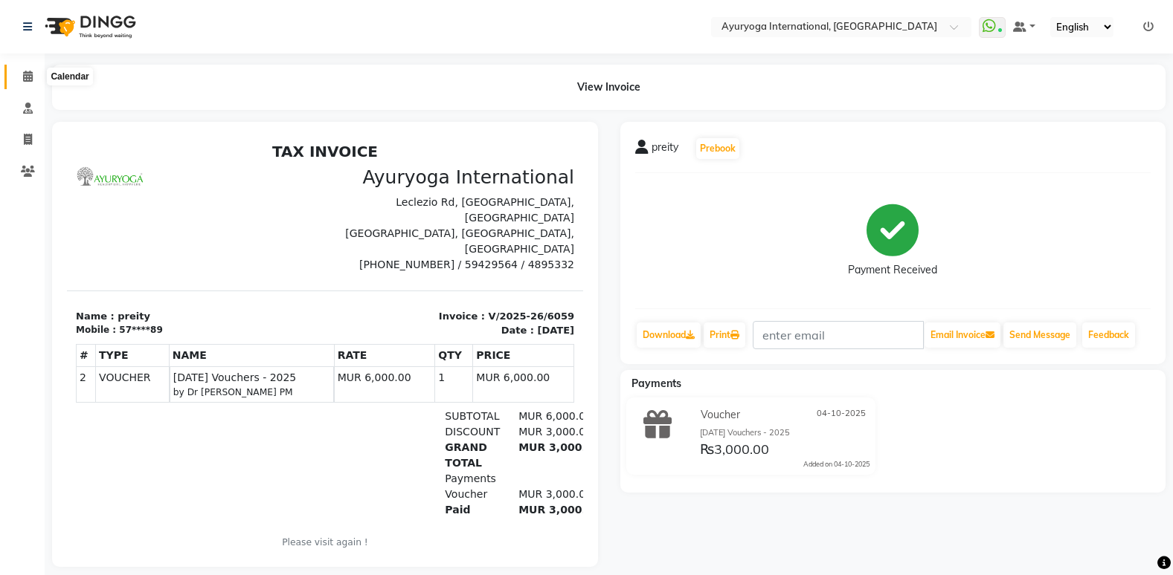
drag, startPoint x: 25, startPoint y: 74, endPoint x: 30, endPoint y: 81, distance: 8.0
click at [25, 74] on icon at bounding box center [28, 76] width 10 height 11
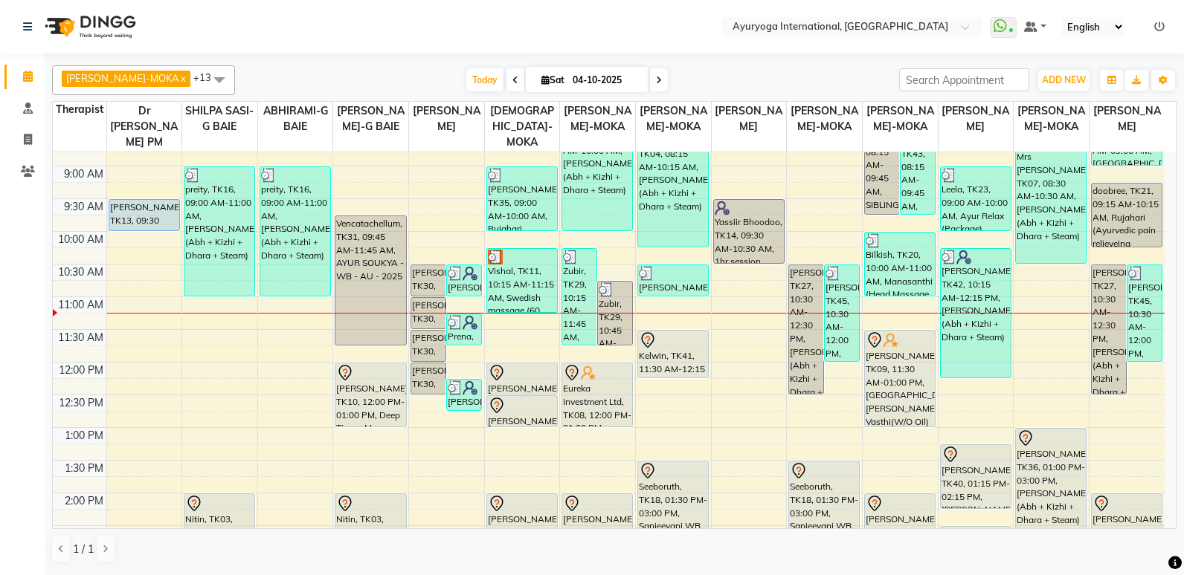
scroll to position [114, 0]
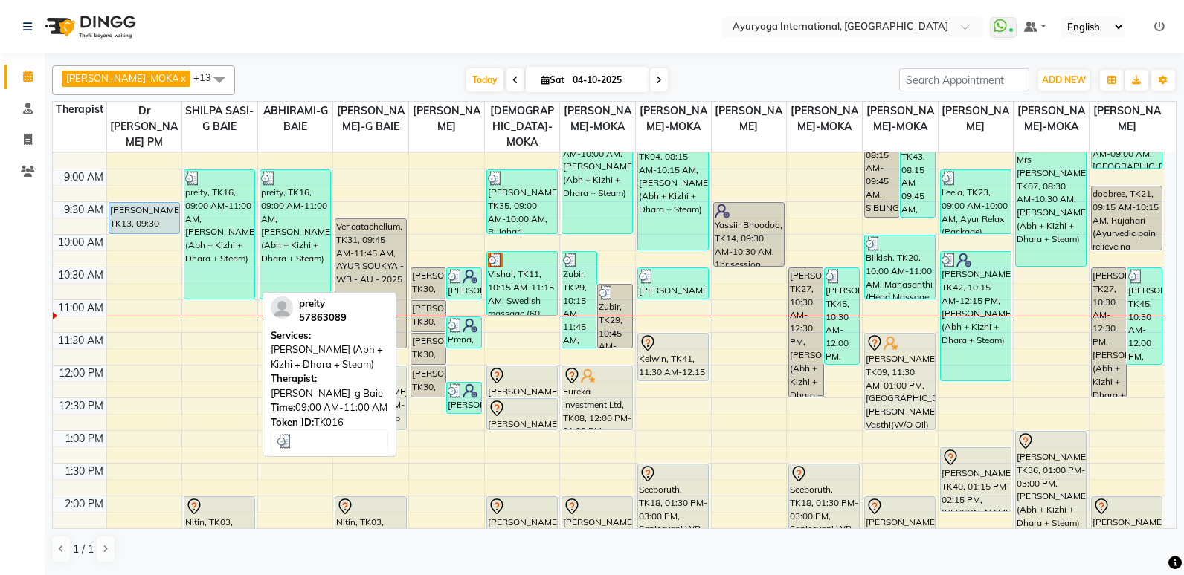
click at [255, 202] on link "preity, TK16, 09:00 AM-11:00 AM, [PERSON_NAME] (Abh + Kizhi + Dhara + Steam)" at bounding box center [219, 235] width 71 height 130
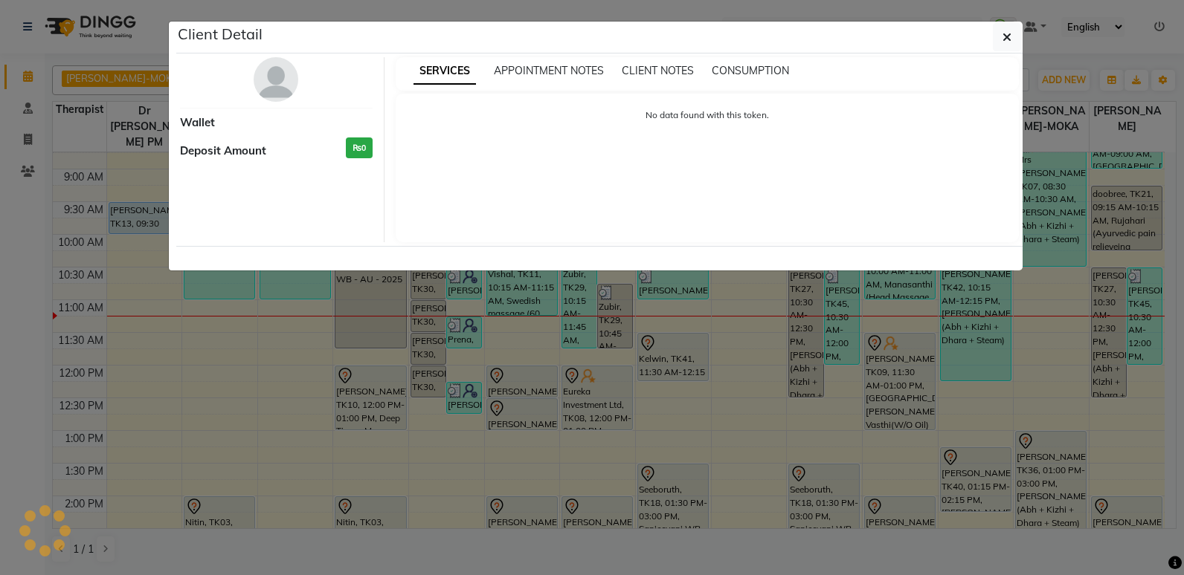
select select "3"
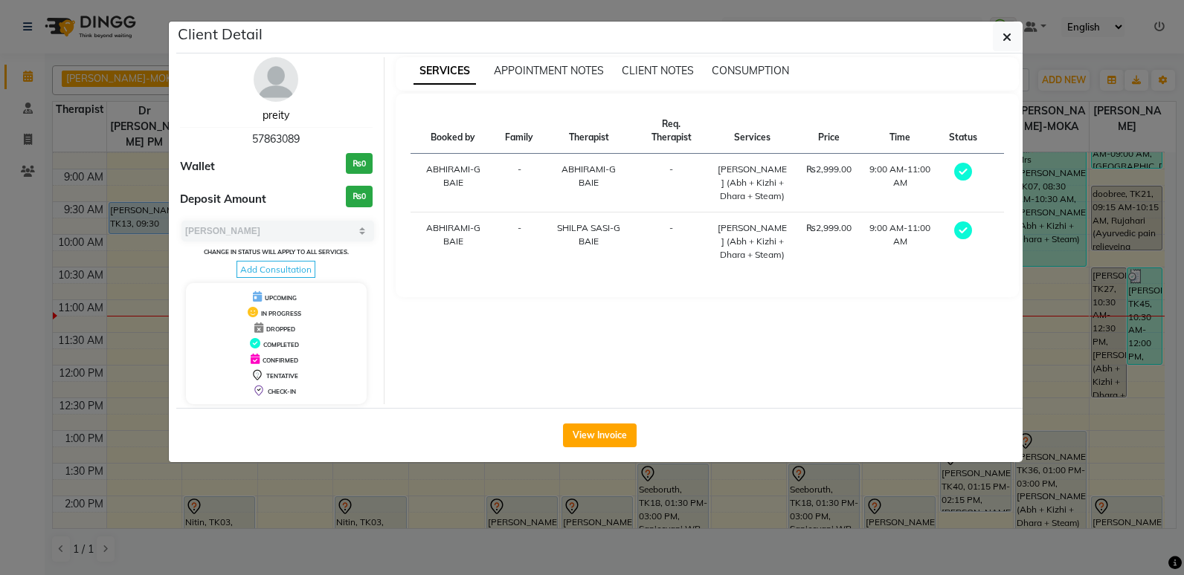
click at [268, 115] on link "preity" at bounding box center [275, 115] width 27 height 13
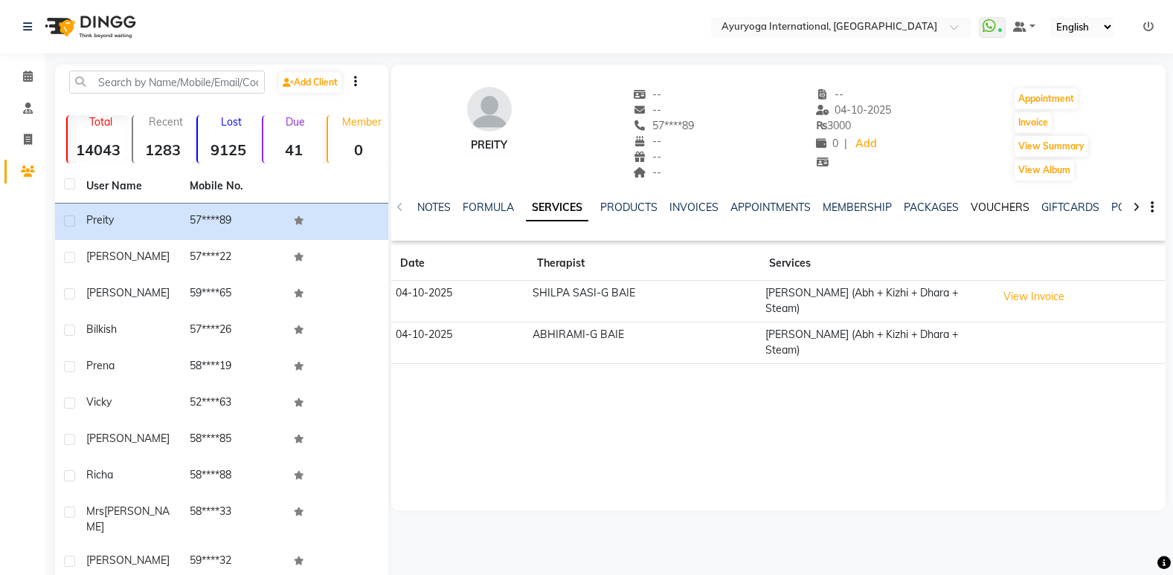
click at [995, 212] on link "VOUCHERS" at bounding box center [999, 207] width 59 height 13
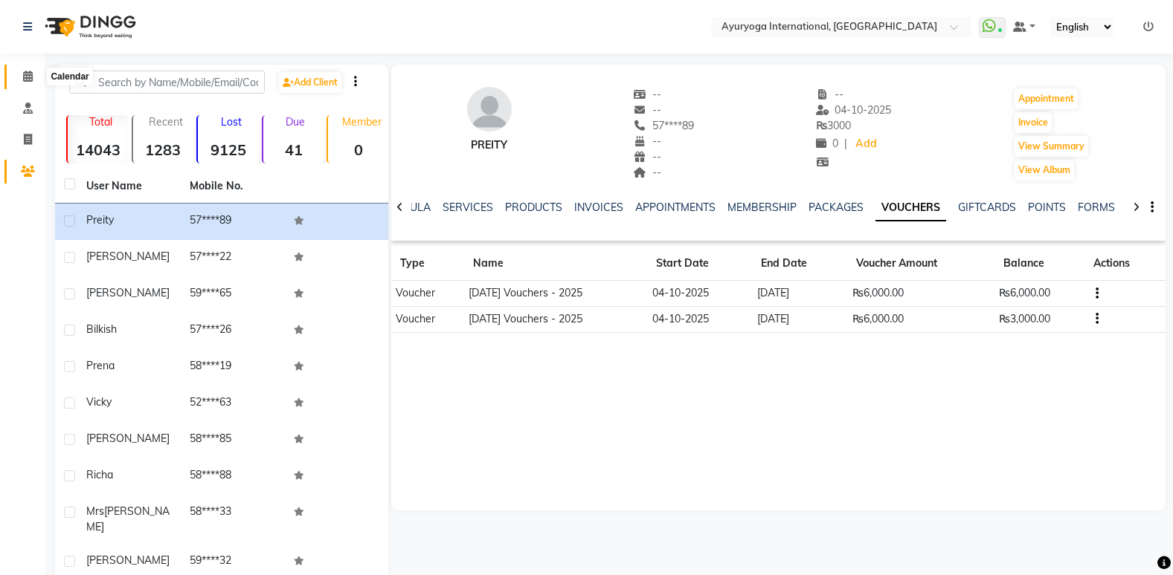
click at [28, 76] on icon at bounding box center [28, 76] width 10 height 11
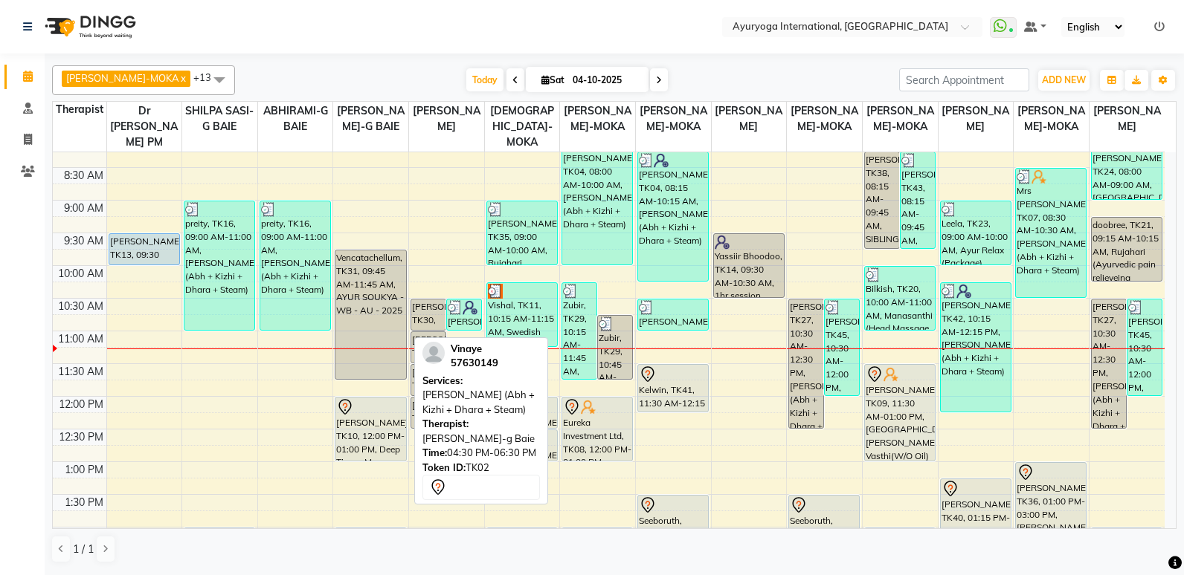
scroll to position [74, 0]
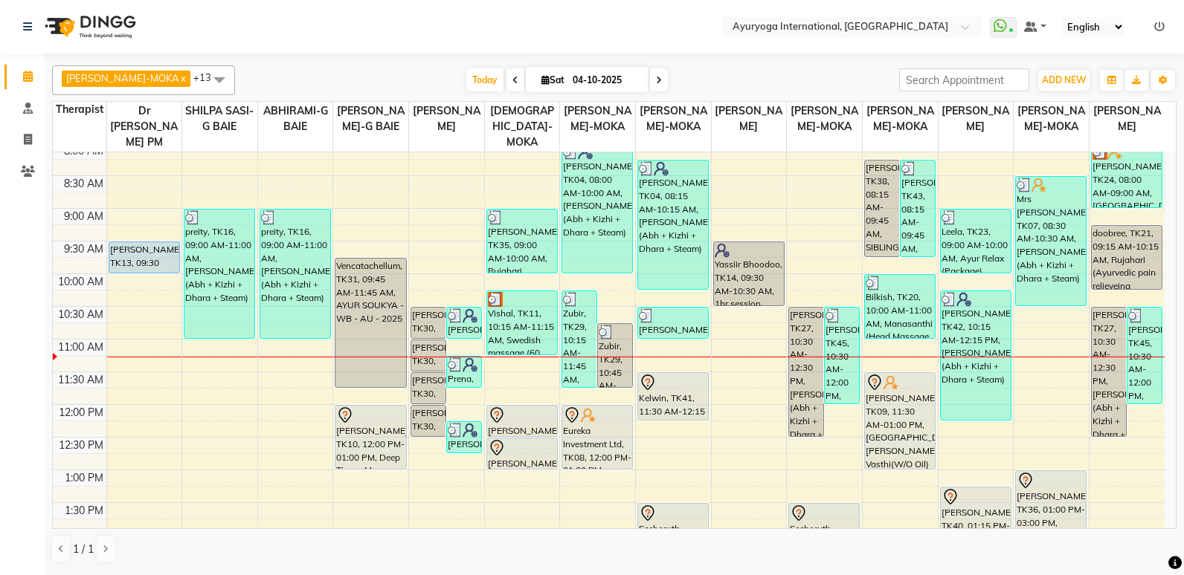
click at [656, 80] on icon at bounding box center [659, 80] width 6 height 9
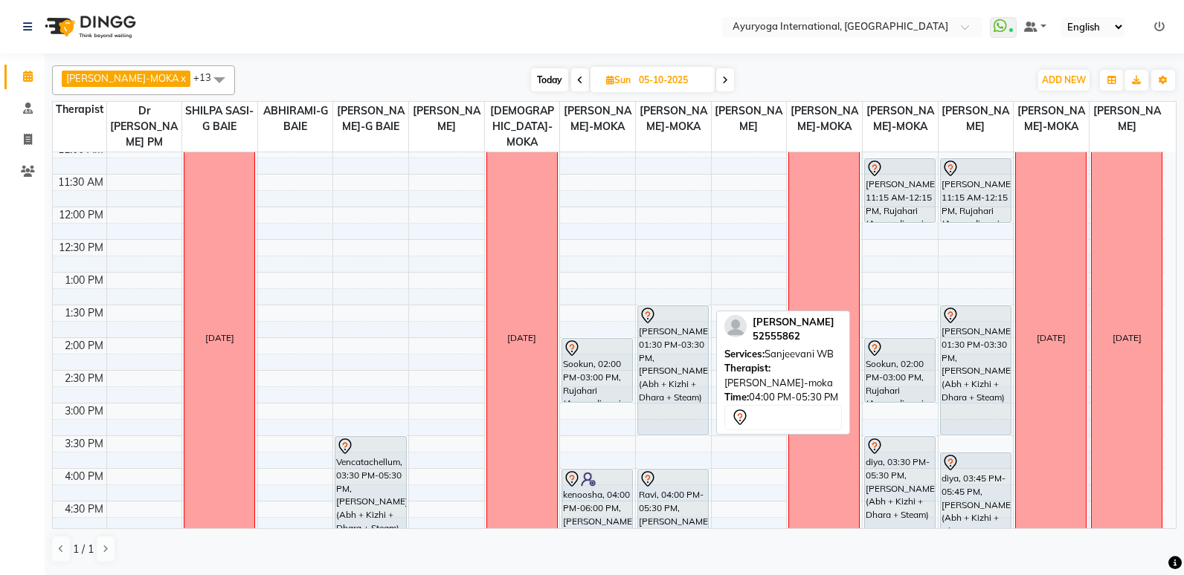
scroll to position [223, 0]
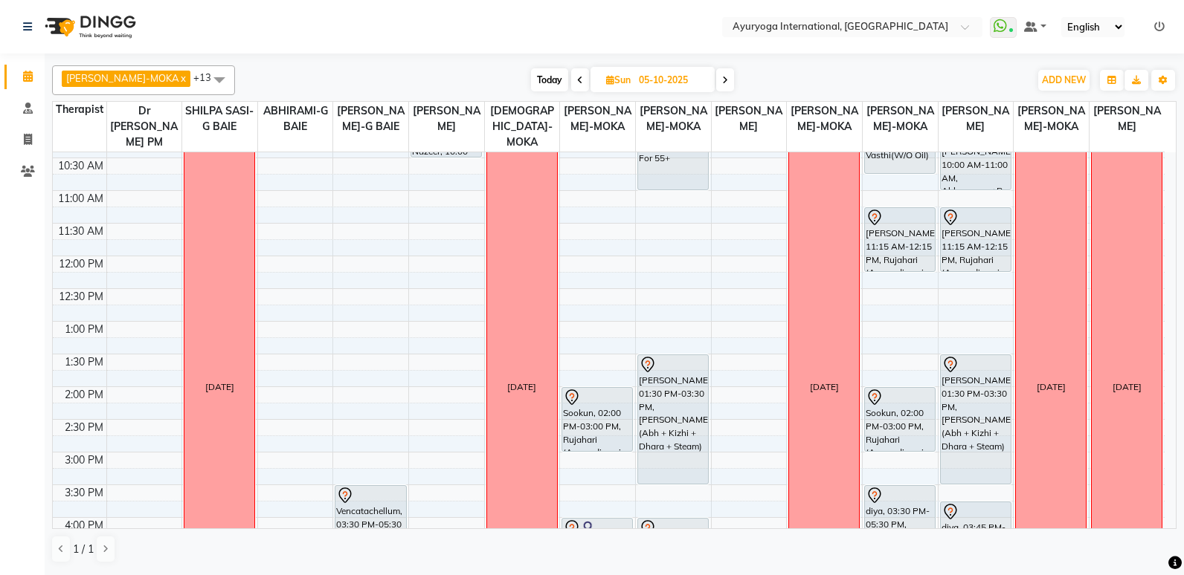
click at [535, 75] on span "Today" at bounding box center [549, 79] width 37 height 23
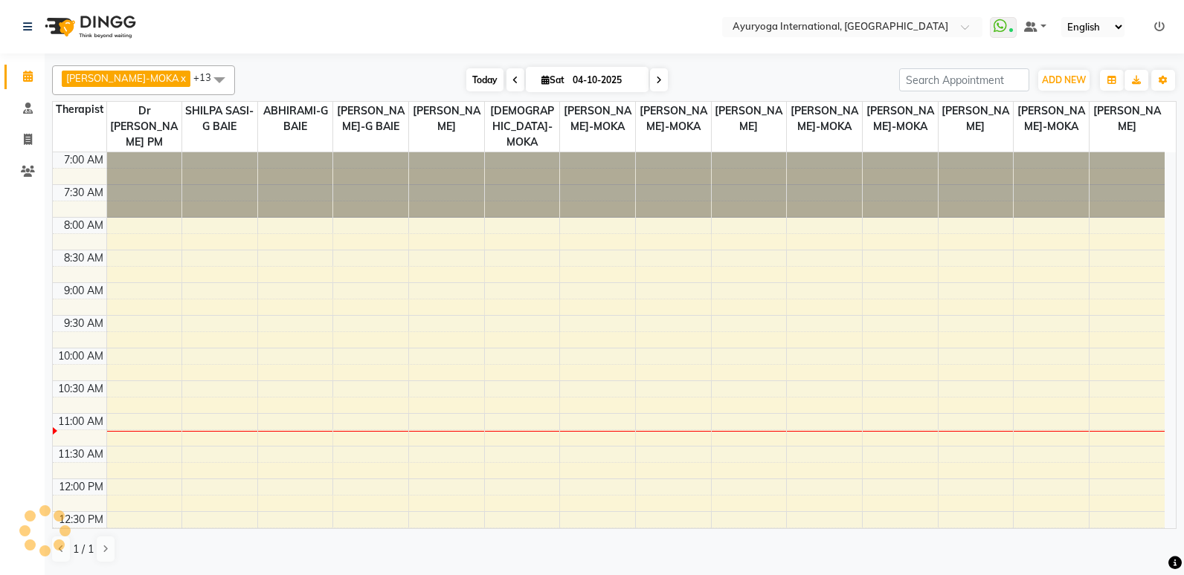
scroll to position [262, 0]
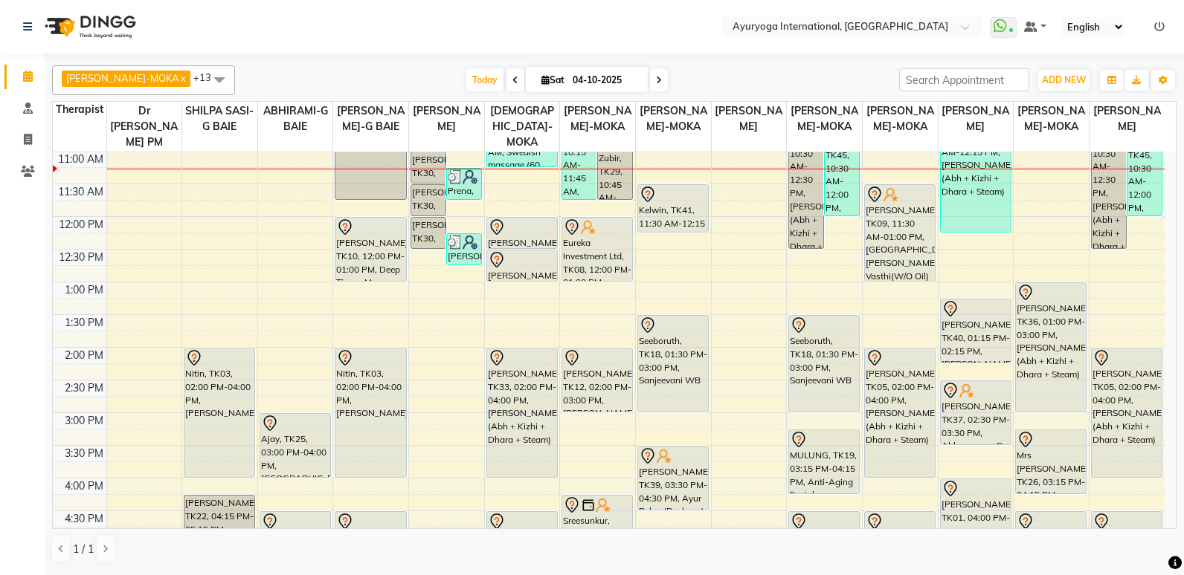
click at [650, 82] on span at bounding box center [659, 79] width 18 height 23
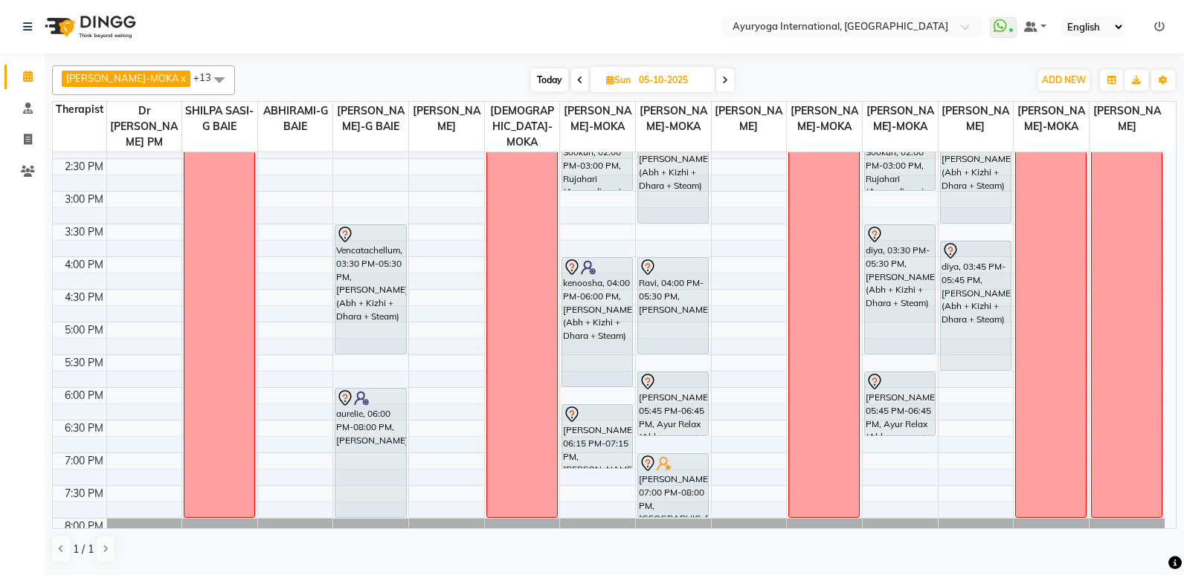
scroll to position [539, 0]
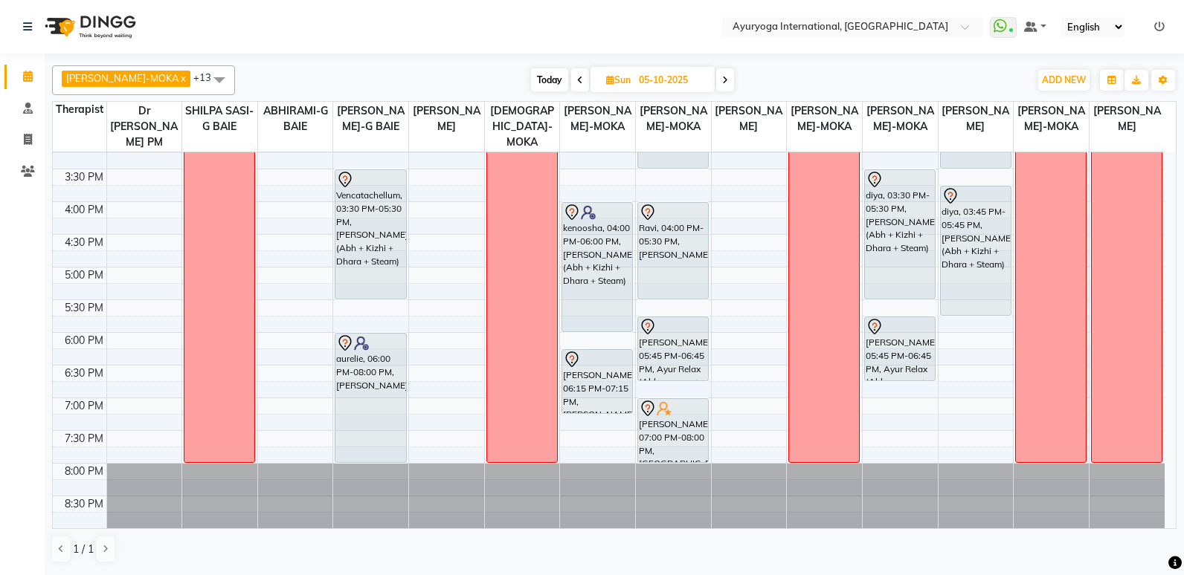
click at [531, 76] on span "Today" at bounding box center [549, 79] width 37 height 23
type input "04-10-2025"
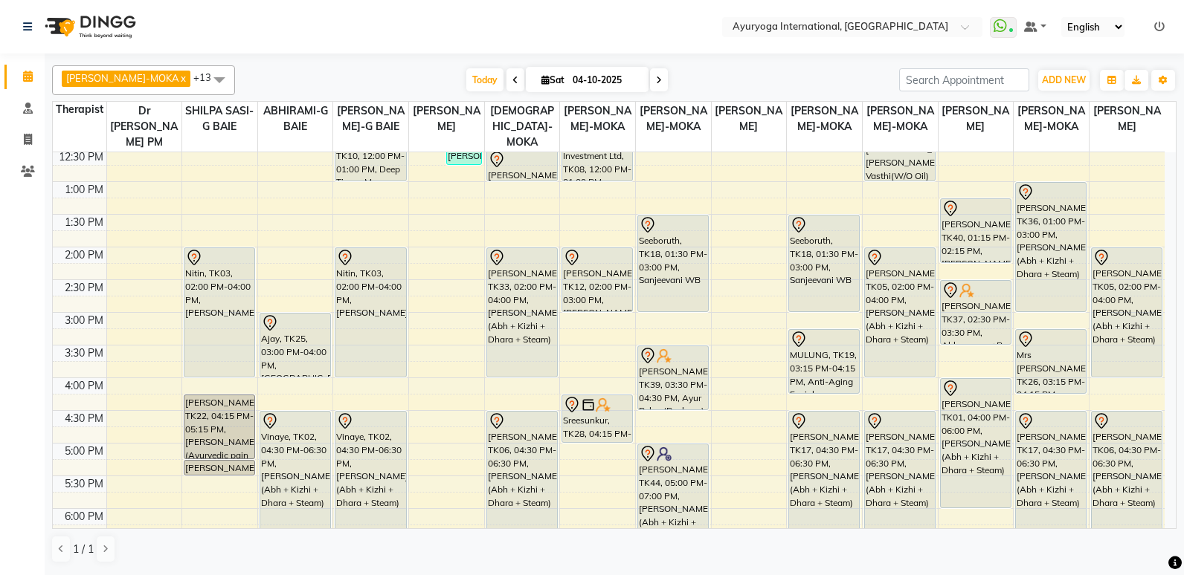
scroll to position [337, 0]
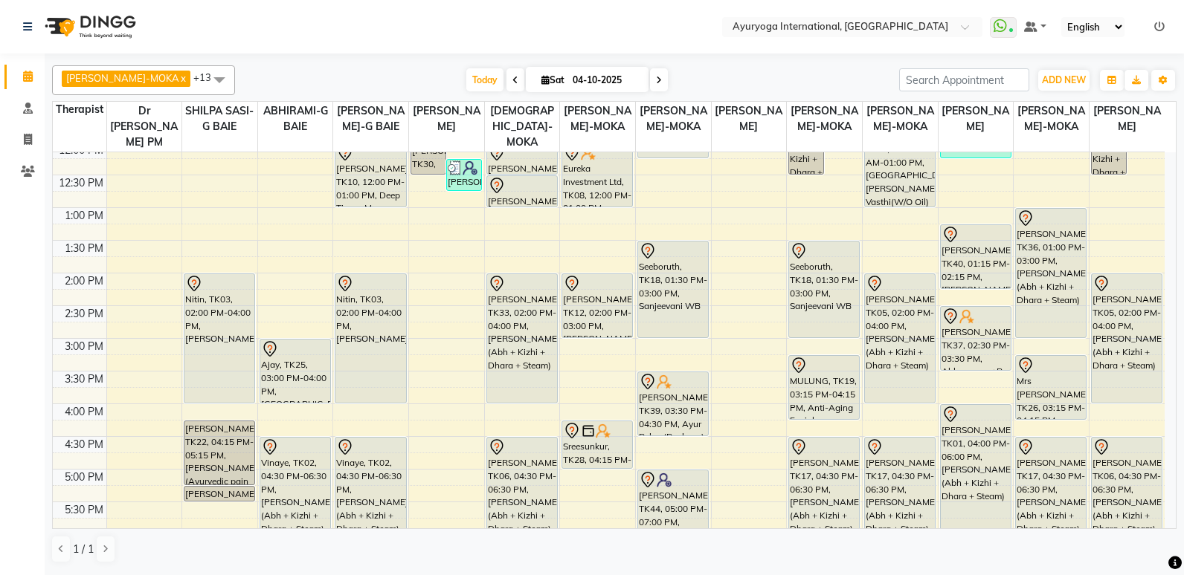
click at [299, 262] on div "7:00 AM 7:30 AM 8:00 AM 8:30 AM 9:00 AM 9:30 AM 10:00 AM 10:30 AM 11:00 AM 11:3…" at bounding box center [609, 273] width 1112 height 915
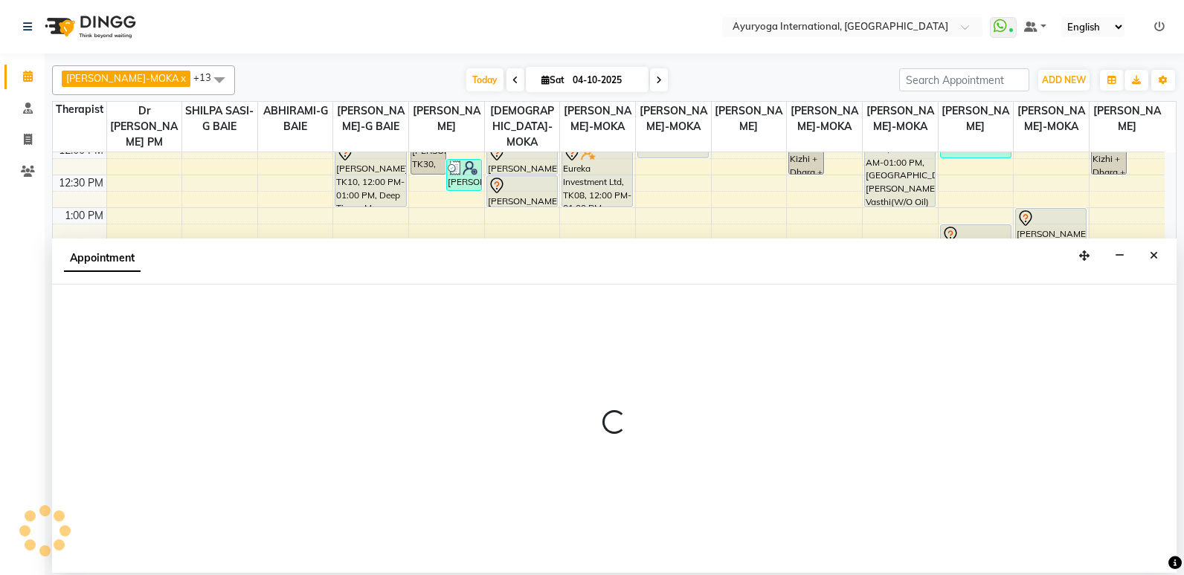
select select "70418"
select select "825"
select select "tentative"
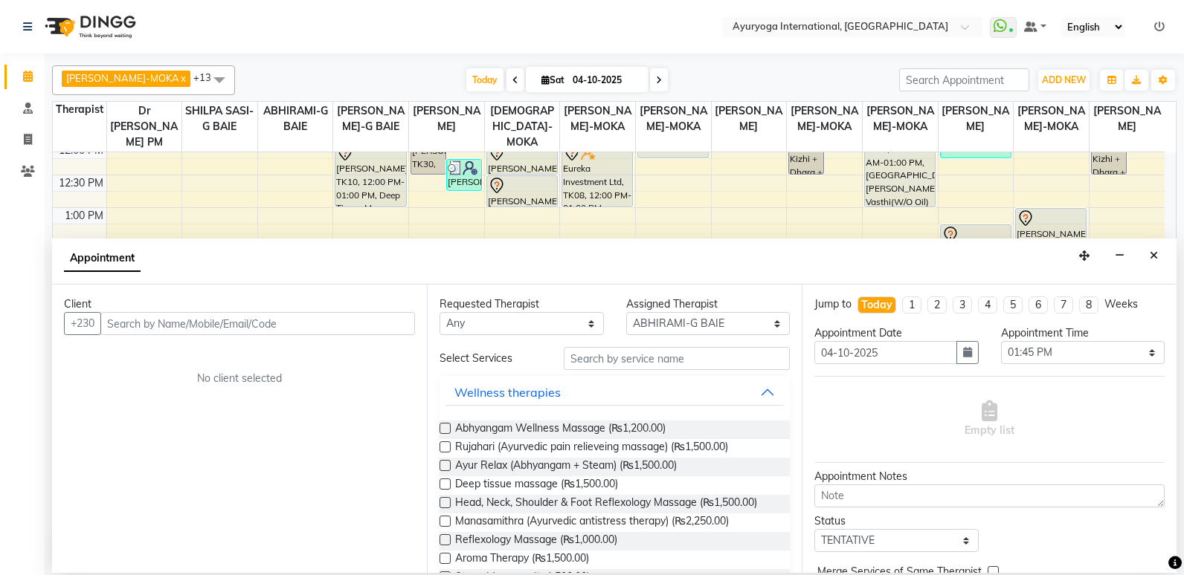
click at [309, 321] on input "text" at bounding box center [257, 323] width 315 height 23
click at [1149, 254] on icon "Close" at bounding box center [1153, 256] width 8 height 10
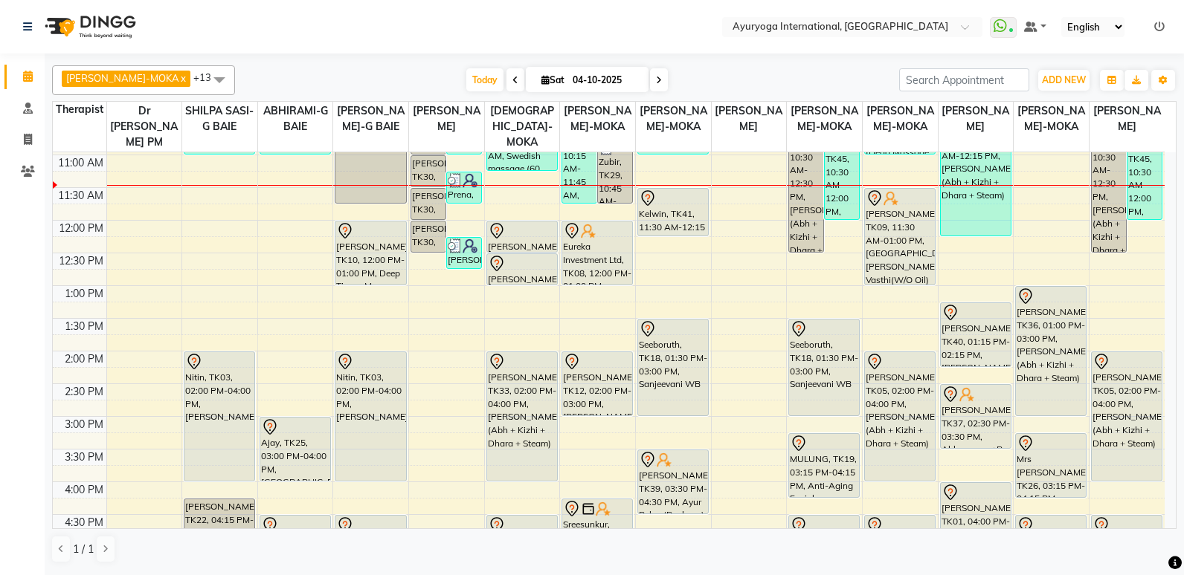
scroll to position [262, 0]
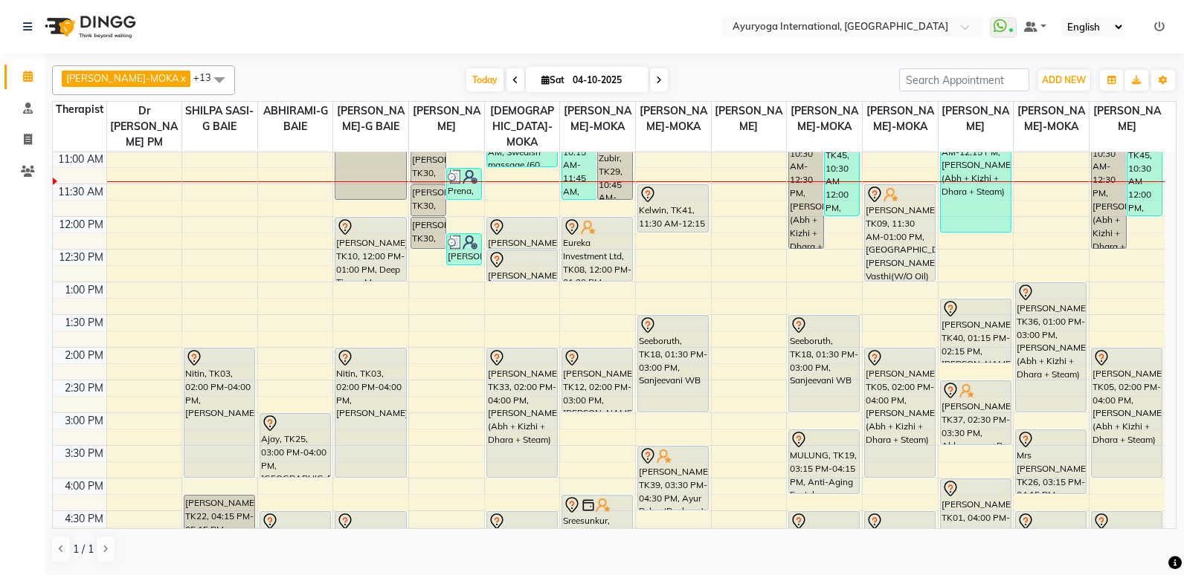
click at [270, 312] on div "7:00 AM 7:30 AM 8:00 AM 8:30 AM 9:00 AM 9:30 AM 10:00 AM 10:30 AM 11:00 AM 11:3…" at bounding box center [609, 347] width 1112 height 915
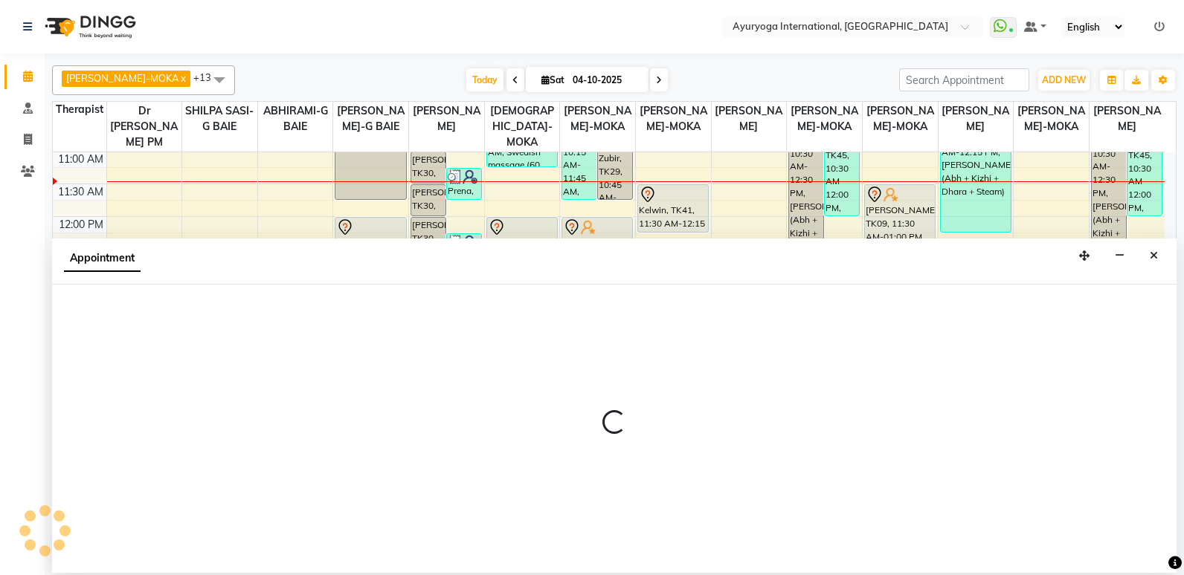
select select "70418"
select select "tentative"
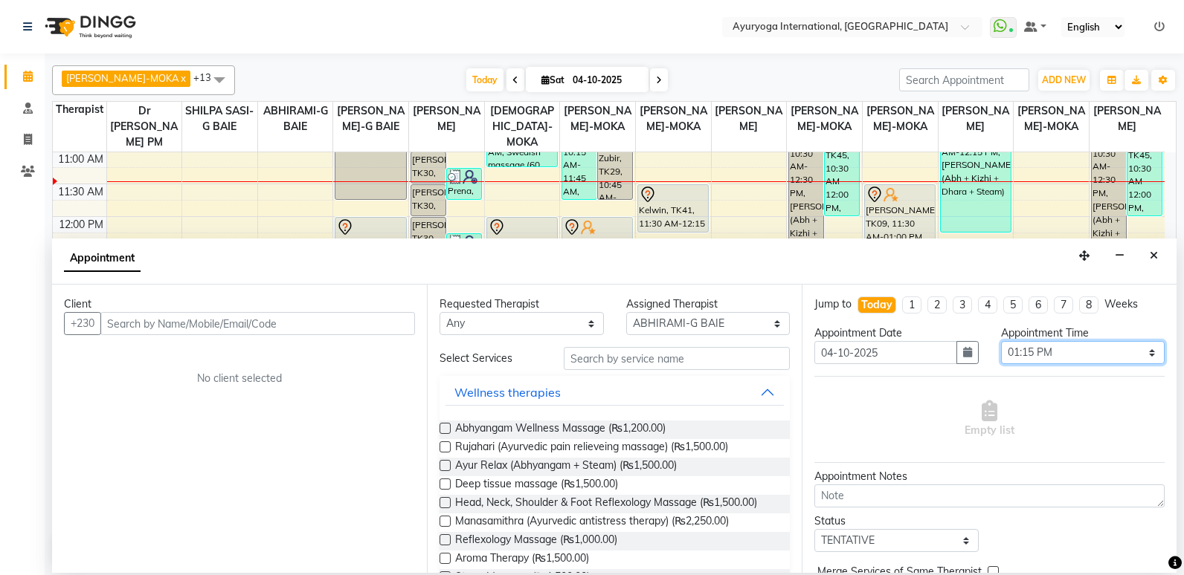
click at [1004, 350] on select "Select 08:00 AM 08:15 AM 08:30 AM 08:45 AM 09:00 AM 09:15 AM 09:30 AM 09:45 AM …" at bounding box center [1083, 352] width 164 height 23
select select "825"
click at [1001, 341] on select "Select 08:00 AM 08:15 AM 08:30 AM 08:45 AM 09:00 AM 09:15 AM 09:30 AM 09:45 AM …" at bounding box center [1083, 352] width 164 height 23
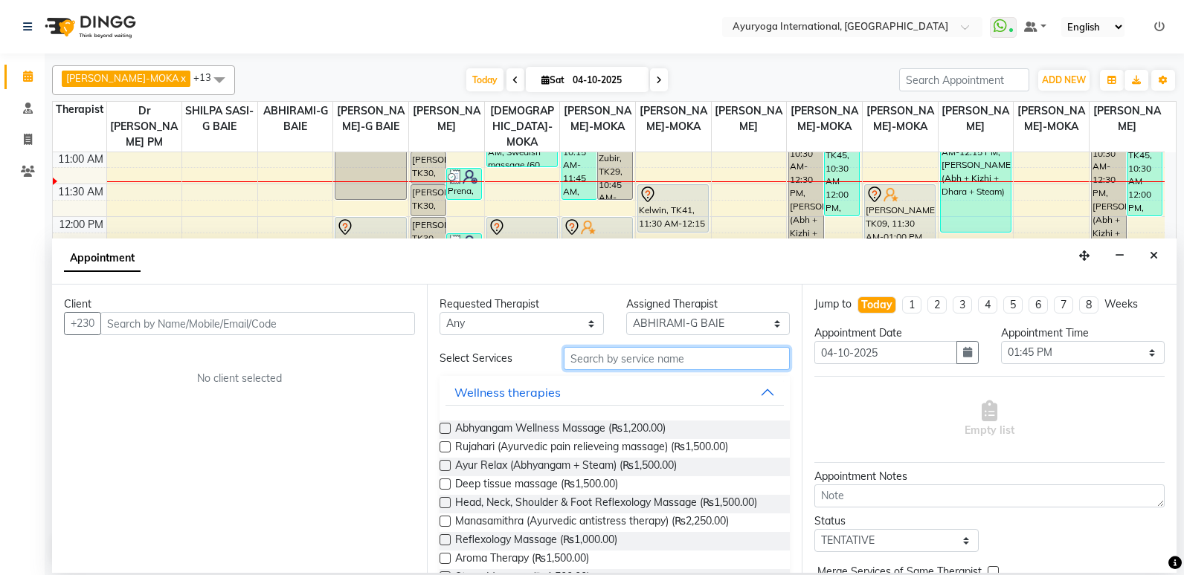
click at [668, 354] on input "text" at bounding box center [677, 358] width 226 height 23
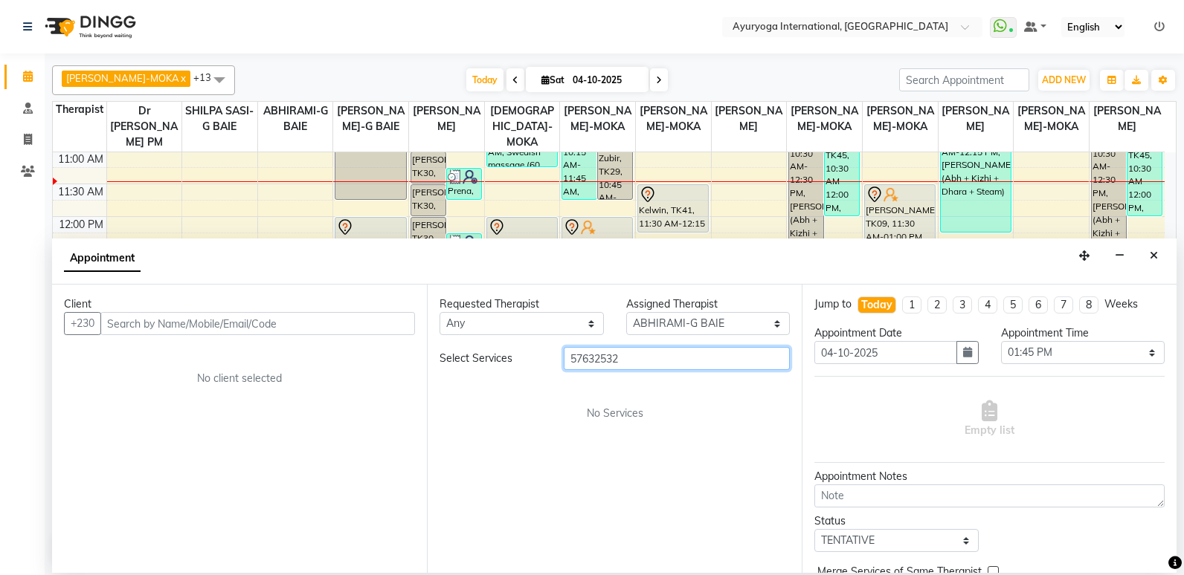
drag, startPoint x: 657, startPoint y: 354, endPoint x: 534, endPoint y: 381, distance: 126.5
click at [534, 381] on div "Select Services 57632532 No Services" at bounding box center [614, 384] width 350 height 74
type input "57632532"
drag, startPoint x: 534, startPoint y: 381, endPoint x: 599, endPoint y: 422, distance: 76.1
click at [597, 425] on div "Requested Therapist Any ABHIRAMI-G BAIE [PERSON_NAME]-MOKA [PERSON_NAME]-MOKA A…" at bounding box center [614, 429] width 375 height 288
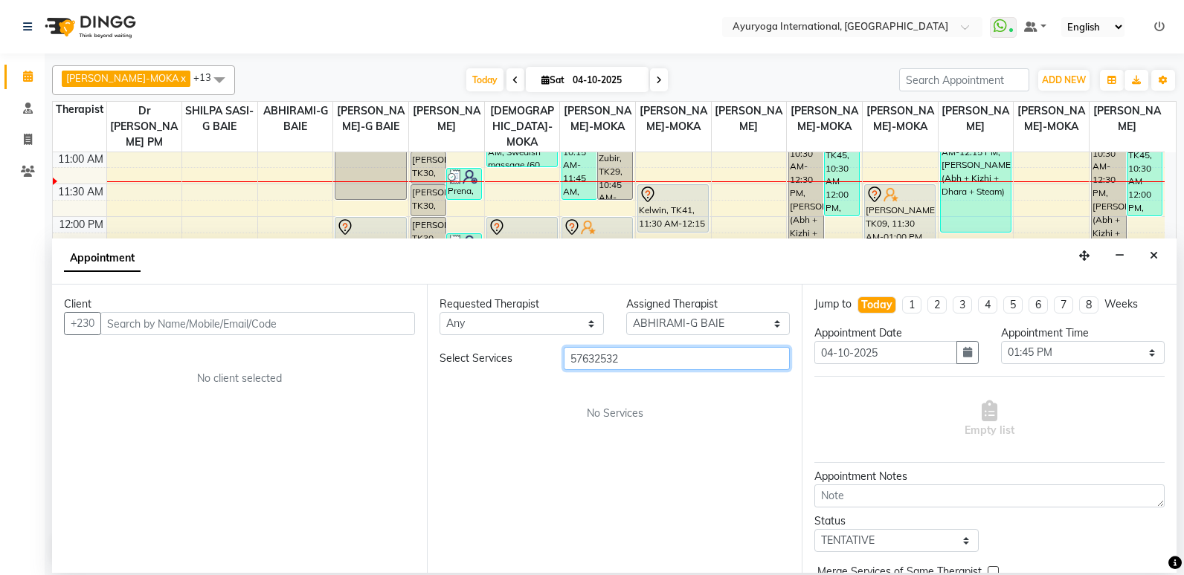
drag, startPoint x: 618, startPoint y: 360, endPoint x: 568, endPoint y: 383, distance: 54.9
click at [568, 383] on div "Select Services 57632532 No Services" at bounding box center [614, 384] width 350 height 74
drag, startPoint x: 568, startPoint y: 383, endPoint x: 559, endPoint y: 340, distance: 44.0
click at [559, 340] on div "Requested Therapist Any ABHIRAMI-G BAIE [PERSON_NAME]-MOKA [PERSON_NAME]-MOKA A…" at bounding box center [614, 429] width 375 height 288
drag, startPoint x: 567, startPoint y: 355, endPoint x: 632, endPoint y: 359, distance: 65.5
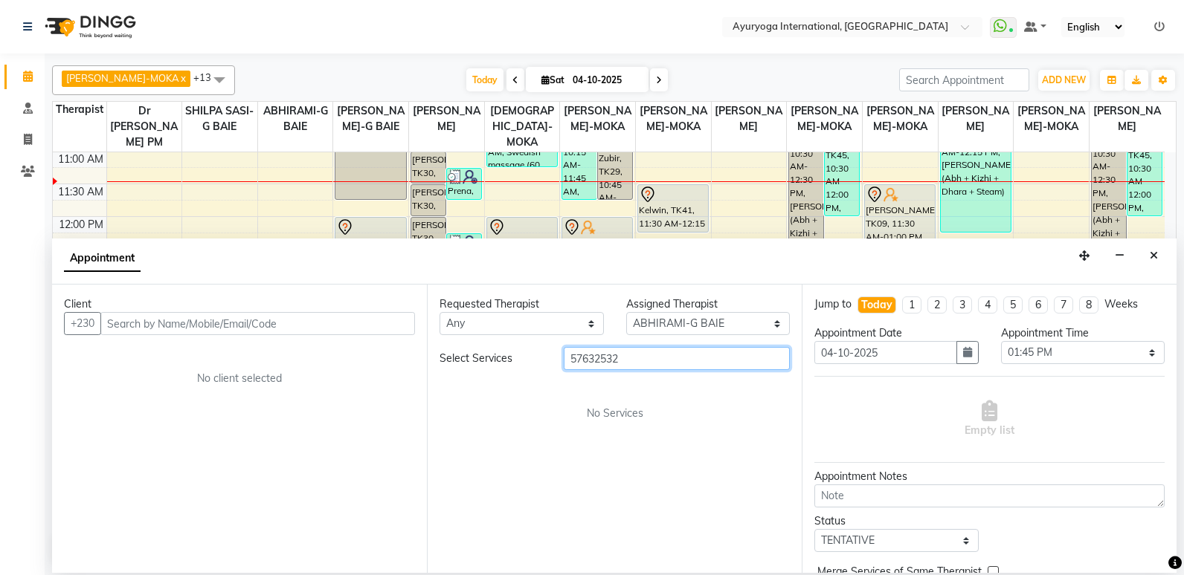
click at [632, 359] on input "57632532" at bounding box center [677, 358] width 226 height 23
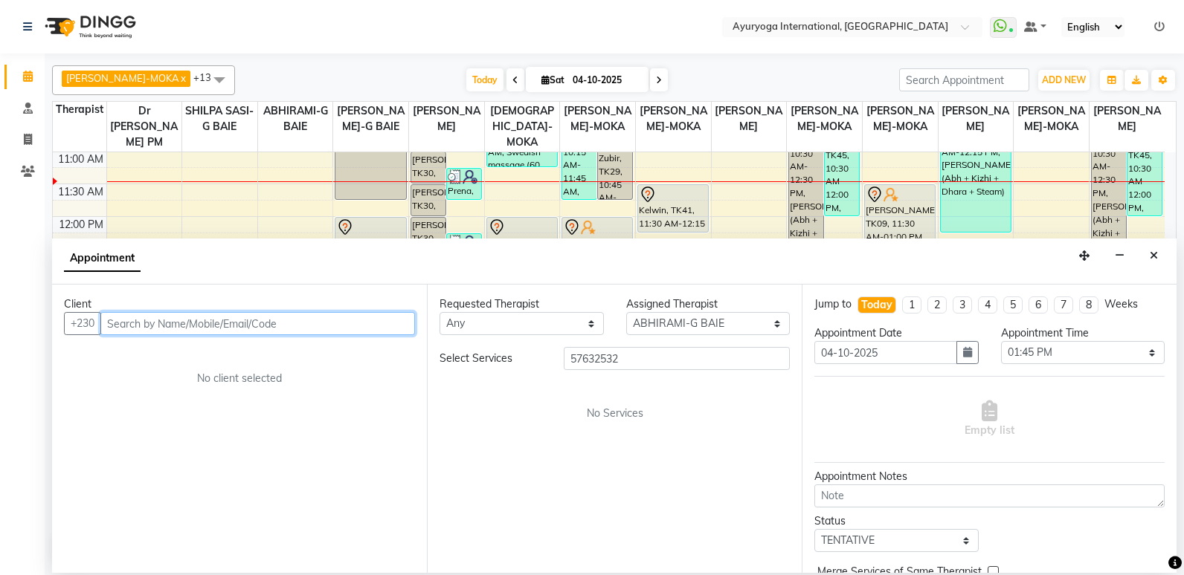
click at [372, 315] on input "text" at bounding box center [257, 323] width 315 height 23
paste input "57632532"
type input "57632532"
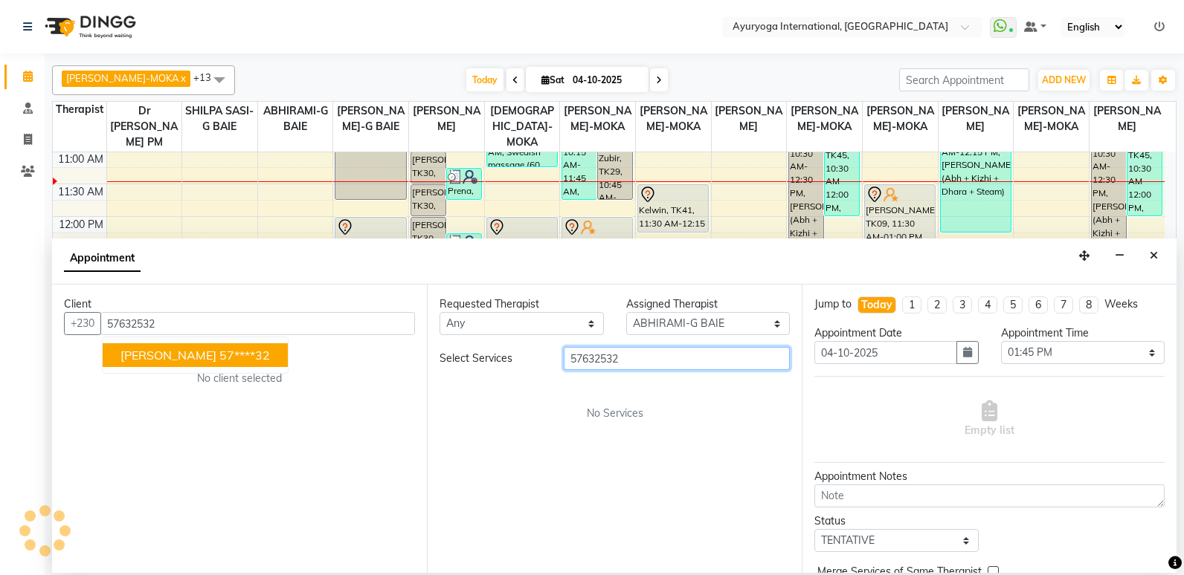
click at [630, 361] on input "57632532" at bounding box center [677, 358] width 226 height 23
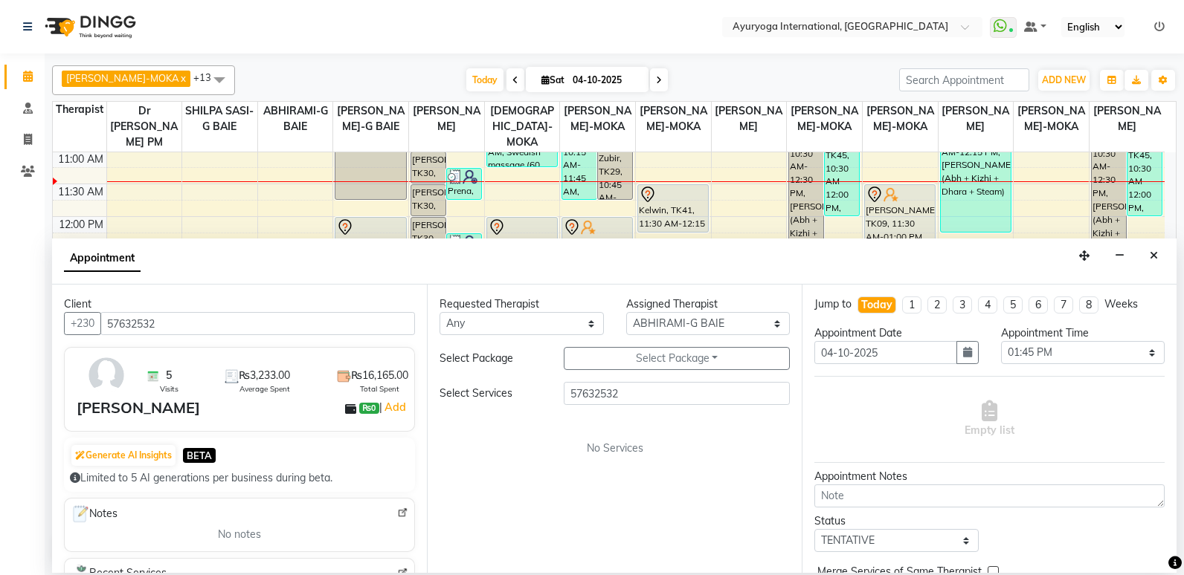
click at [630, 361] on button "Select Package Toggle Dropdown" at bounding box center [677, 358] width 226 height 23
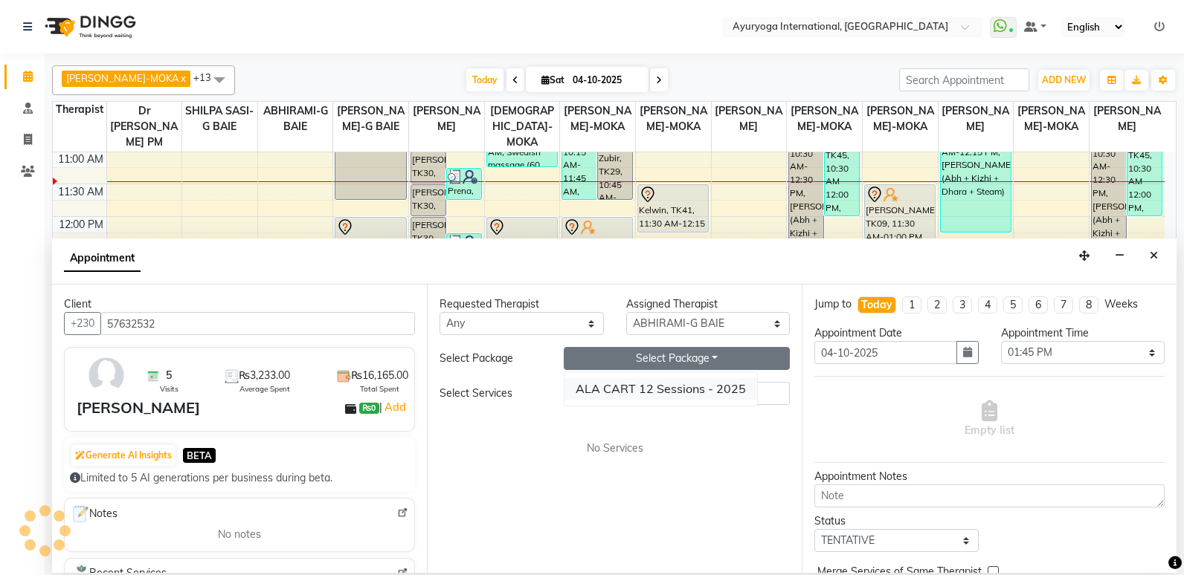
click at [637, 394] on li "ALA CART 12 Sessions - 2025" at bounding box center [660, 389] width 193 height 22
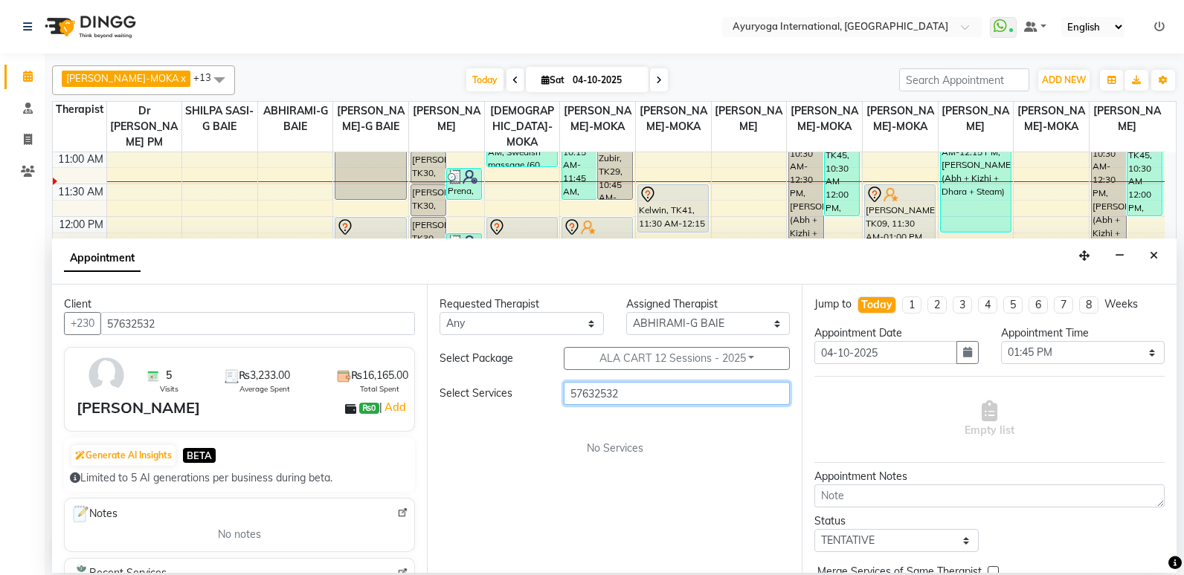
click at [663, 396] on input "57632532" at bounding box center [677, 393] width 226 height 23
type input "5"
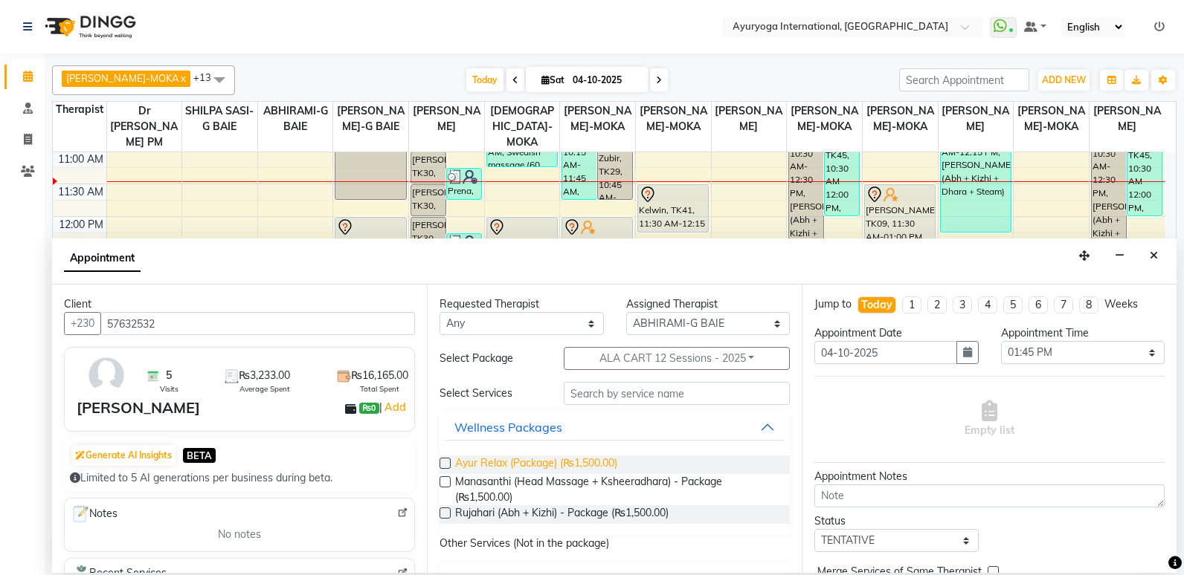
click at [563, 466] on span "Ayur Relax (Package) (₨1,500.00)" at bounding box center [536, 465] width 162 height 19
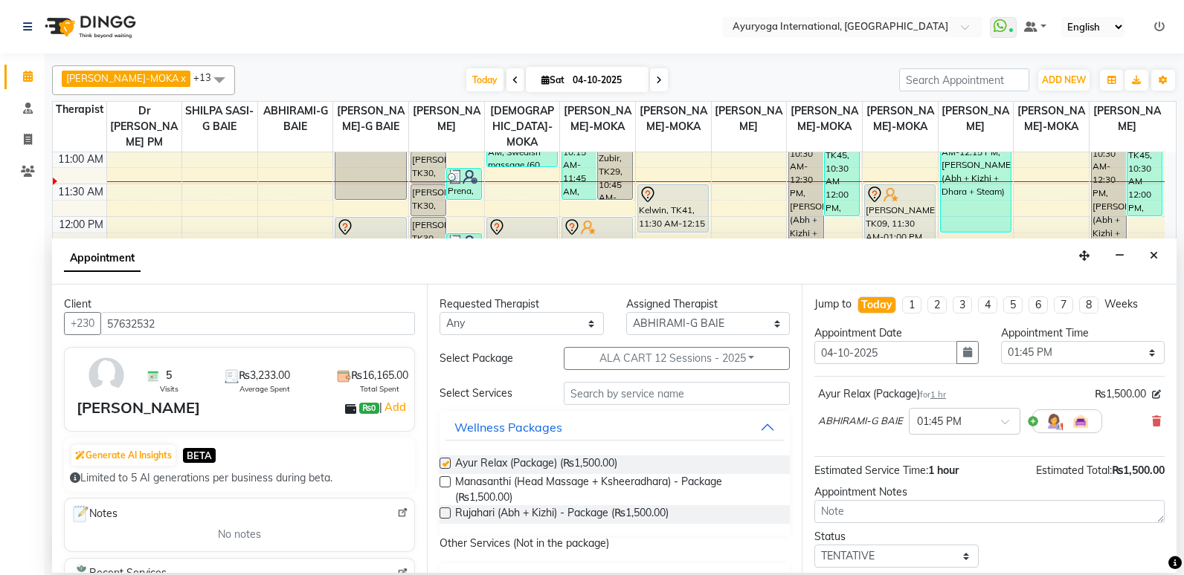
checkbox input "false"
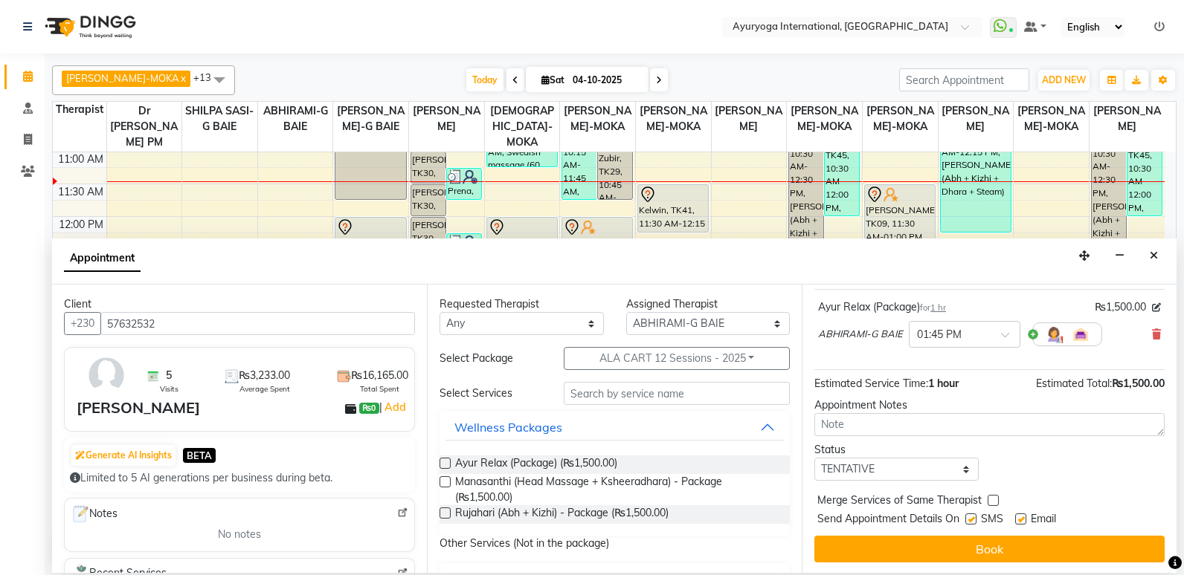
scroll to position [88, 0]
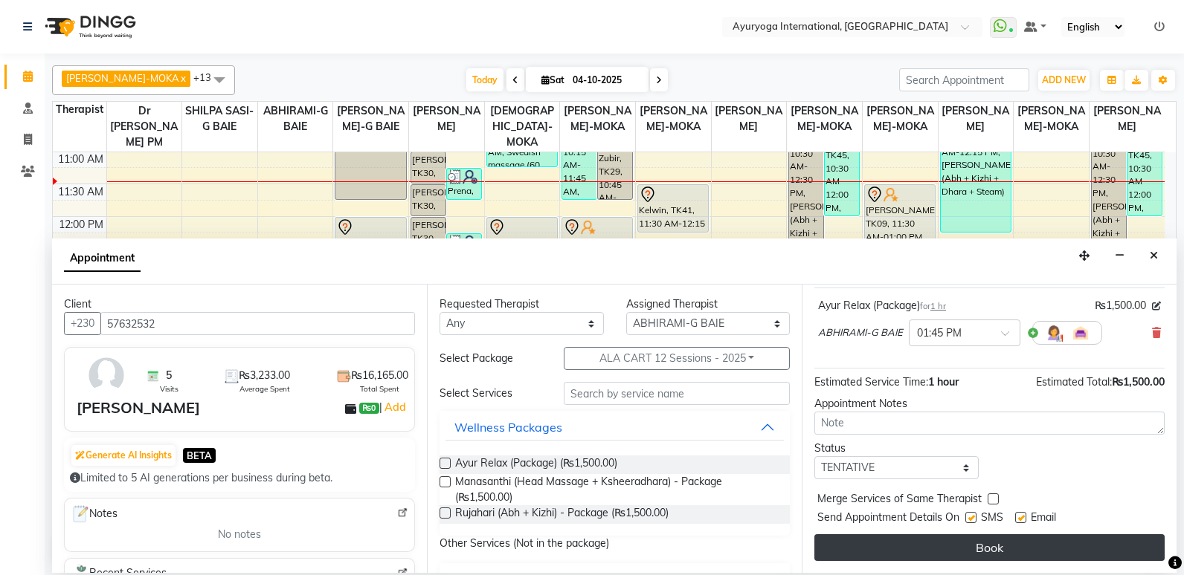
click at [935, 549] on button "Book" at bounding box center [989, 548] width 350 height 27
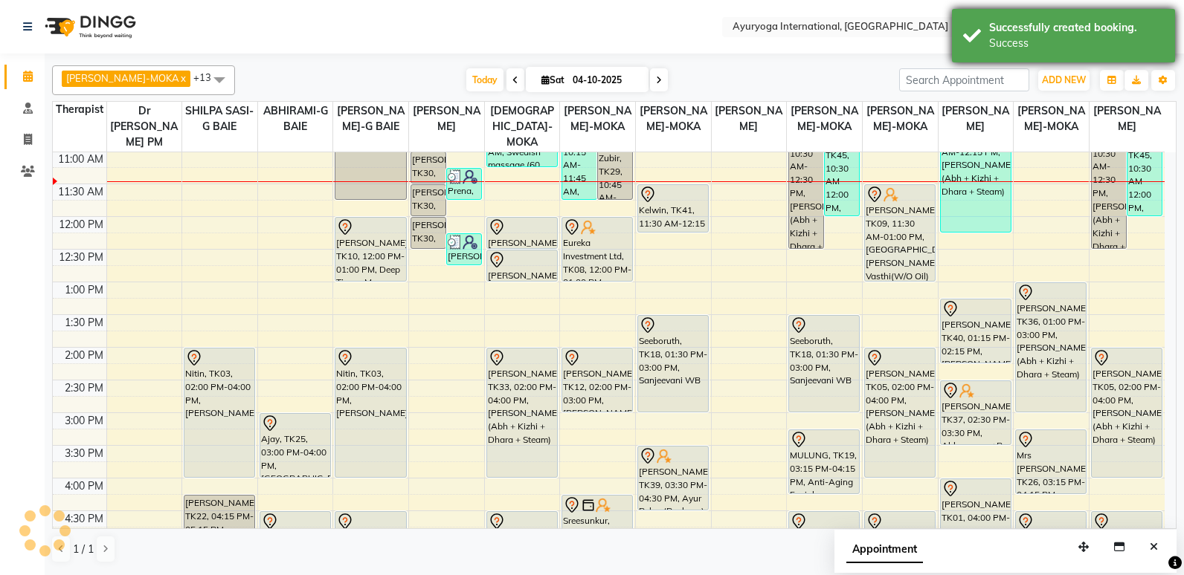
click at [1073, 41] on div "Success" at bounding box center [1076, 44] width 175 height 16
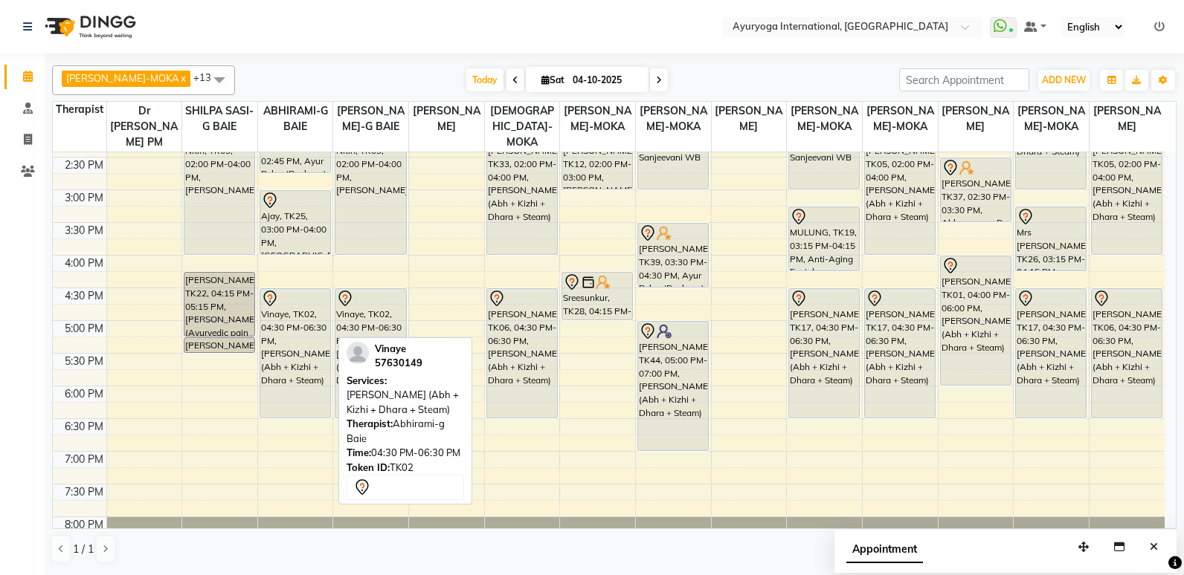
scroll to position [337, 0]
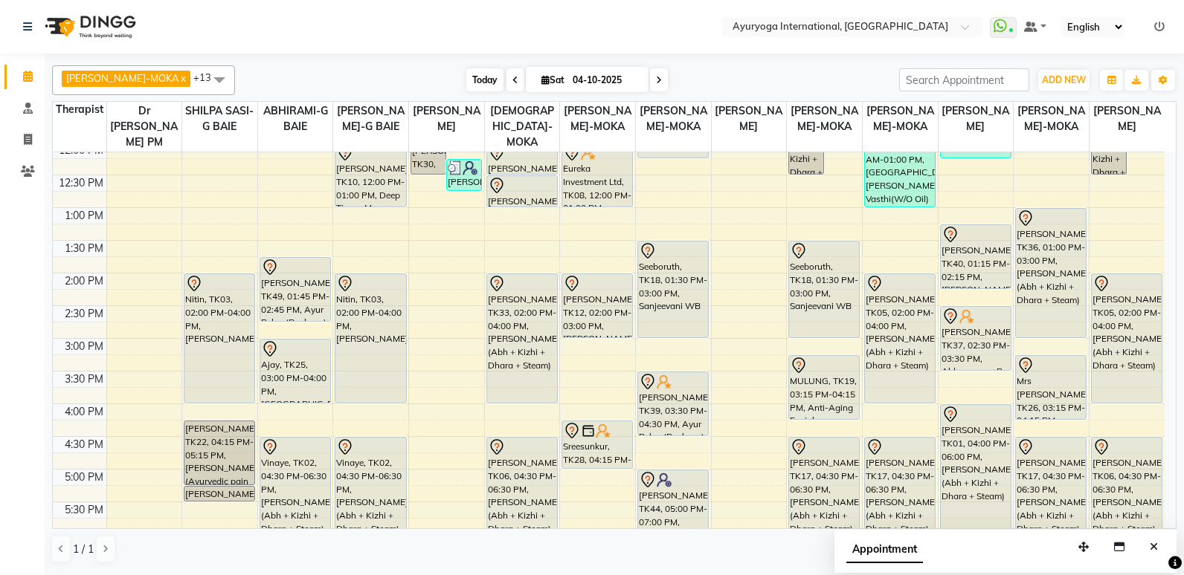
click at [470, 87] on span "Today" at bounding box center [484, 79] width 37 height 23
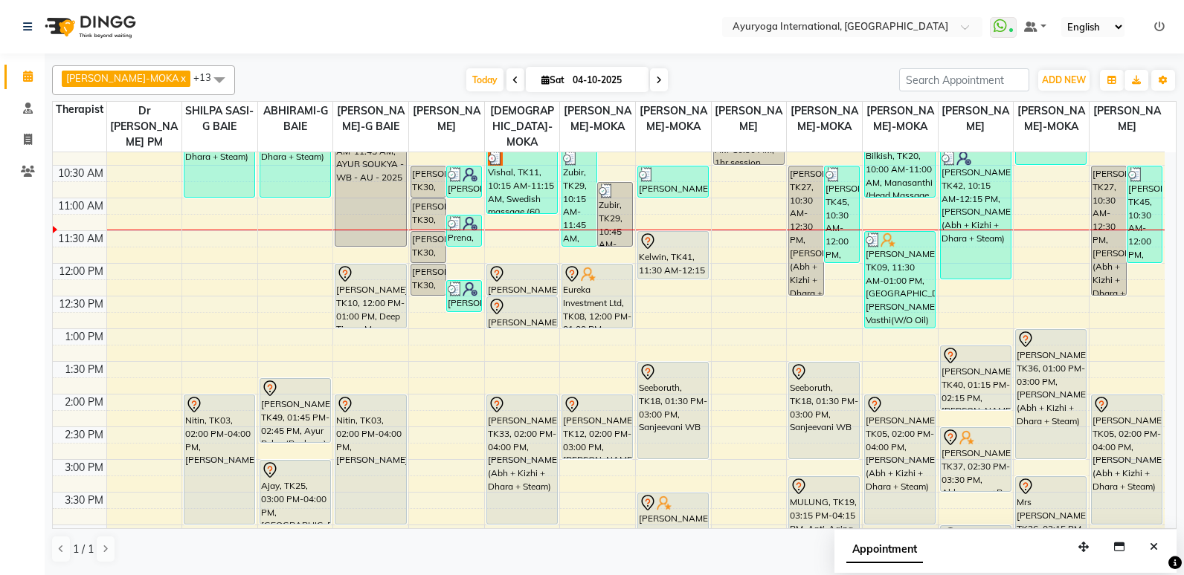
scroll to position [242, 0]
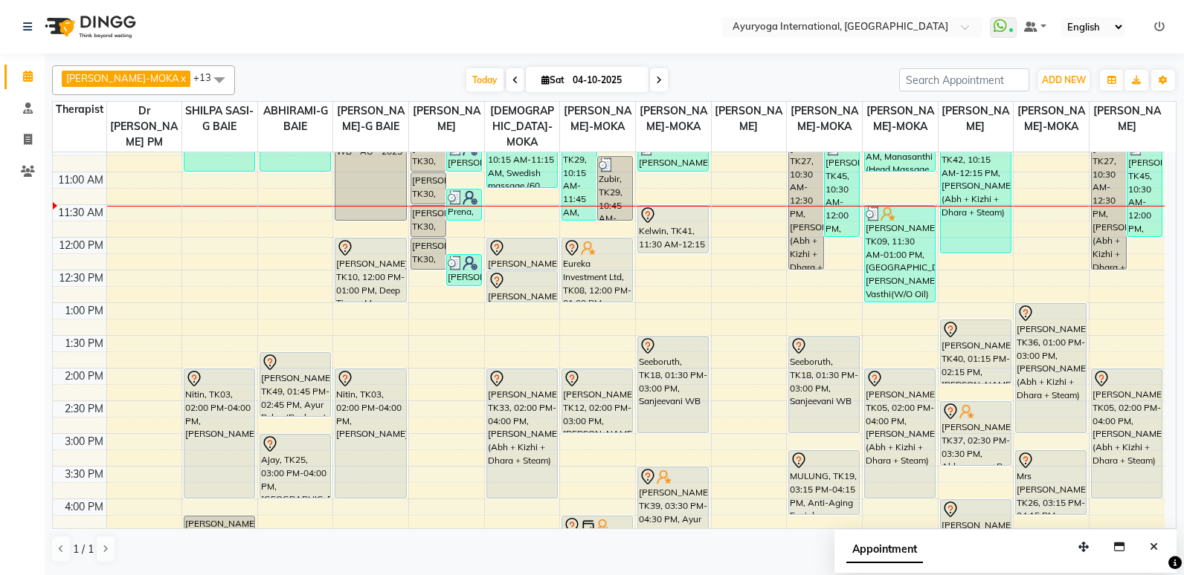
click at [52, 215] on table "Therapist Dr [PERSON_NAME] PM [PERSON_NAME]-G BAIE ABHIRAMI-G BAIE [PERSON_NAME…" at bounding box center [614, 315] width 1124 height 428
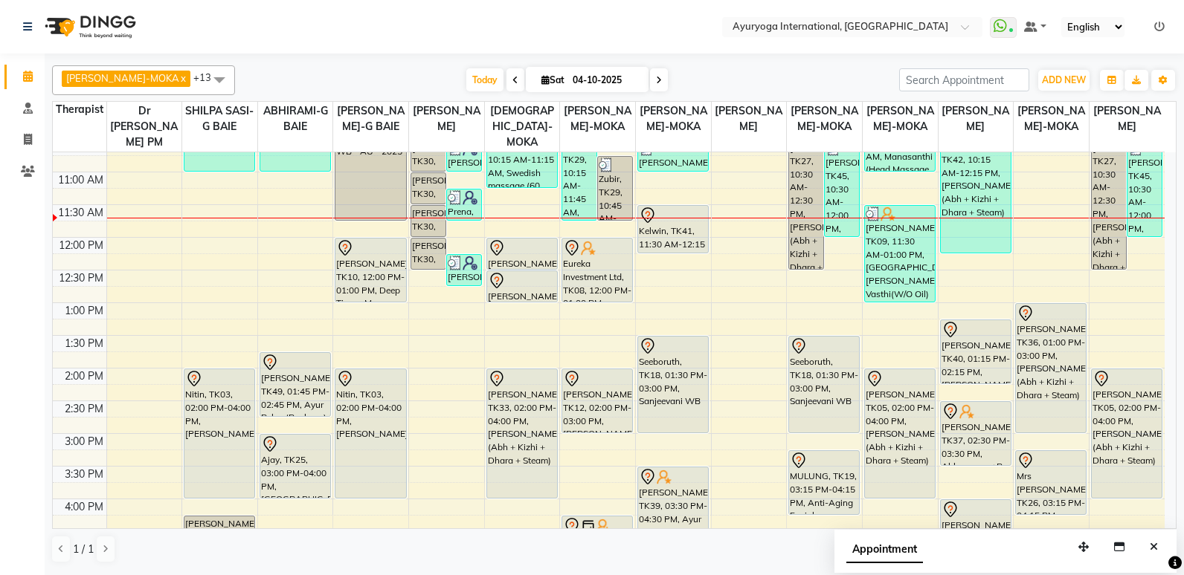
click at [51, 214] on div "[PERSON_NAME]-MOKA x ABHIRAMI-G BAIE x [PERSON_NAME]-MOKA x ALEENA-MOKA x [PERS…" at bounding box center [614, 314] width 1139 height 520
drag, startPoint x: 114, startPoint y: 233, endPoint x: 448, endPoint y: 282, distance: 336.6
click at [195, 184] on tbody "7:00 AM 7:30 AM 8:00 AM 8:30 AM 9:00 AM 9:30 AM 10:00 AM 10:30 AM 11:00 AM 11:3…" at bounding box center [609, 368] width 1112 height 915
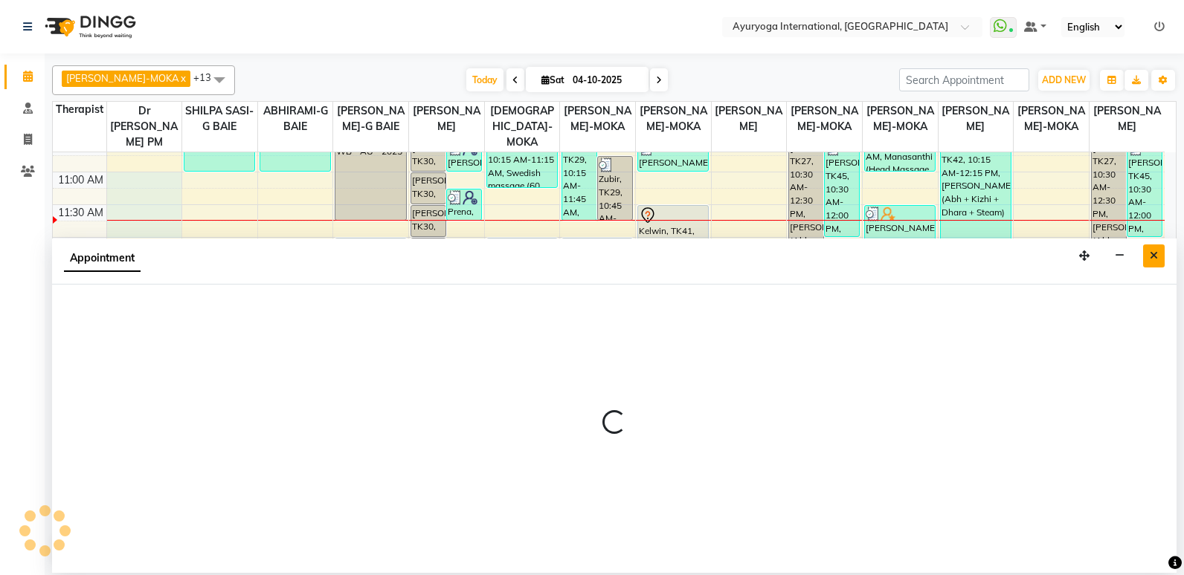
click at [1149, 255] on icon "Close" at bounding box center [1153, 256] width 8 height 10
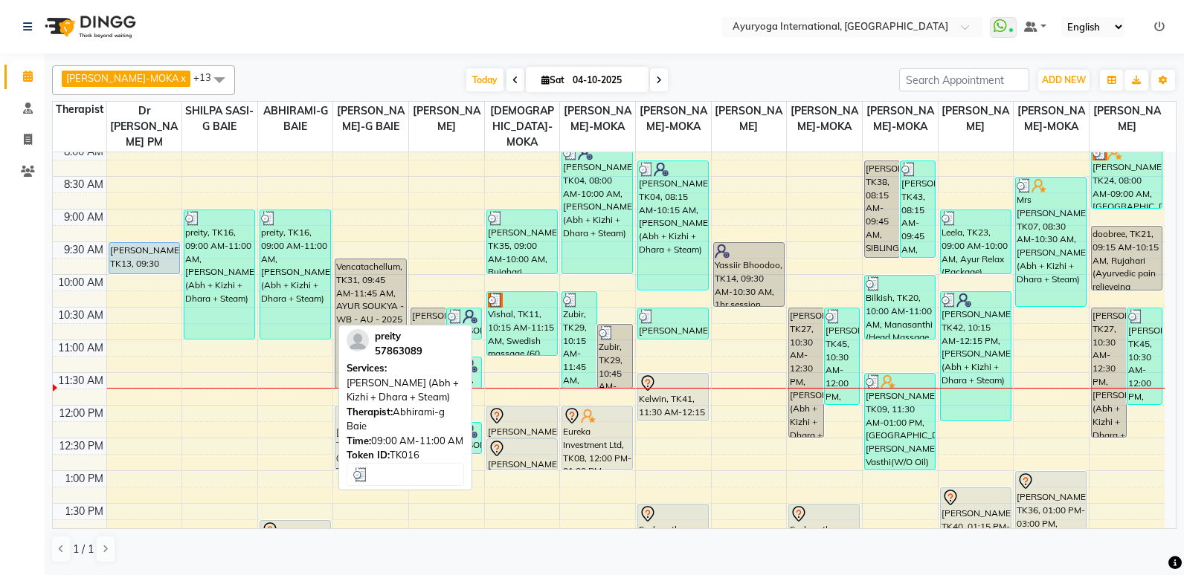
scroll to position [74, 0]
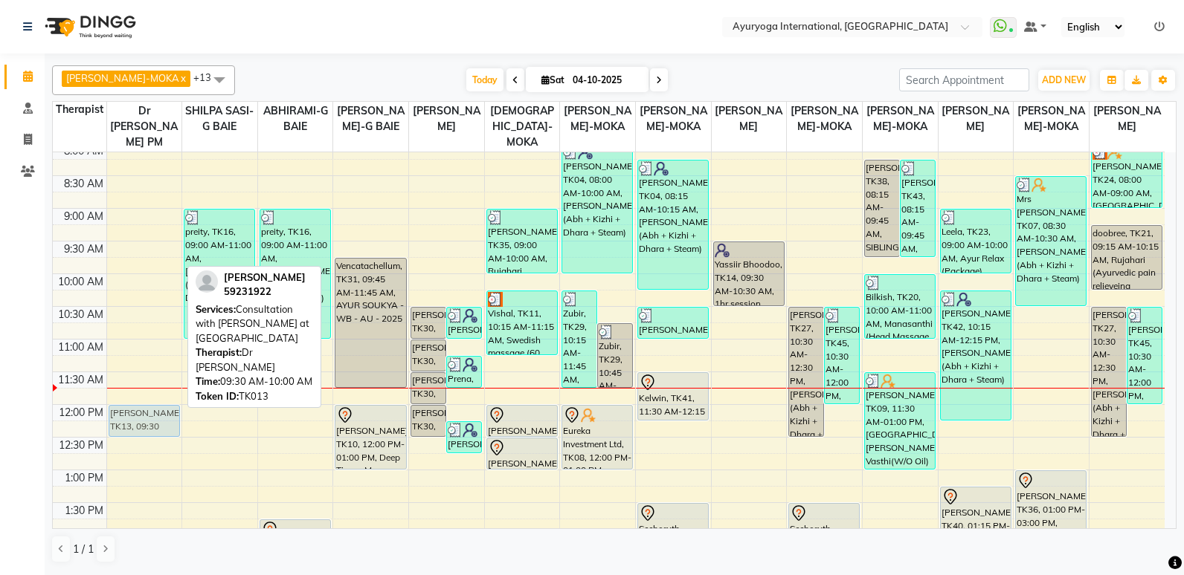
drag, startPoint x: 149, startPoint y: 252, endPoint x: 176, endPoint y: 411, distance: 161.3
click at [176, 411] on div "[PERSON_NAME], TK13, 09:30 AM-10:00 AM, Consultation with [PERSON_NAME] at [GEO…" at bounding box center [144, 535] width 75 height 915
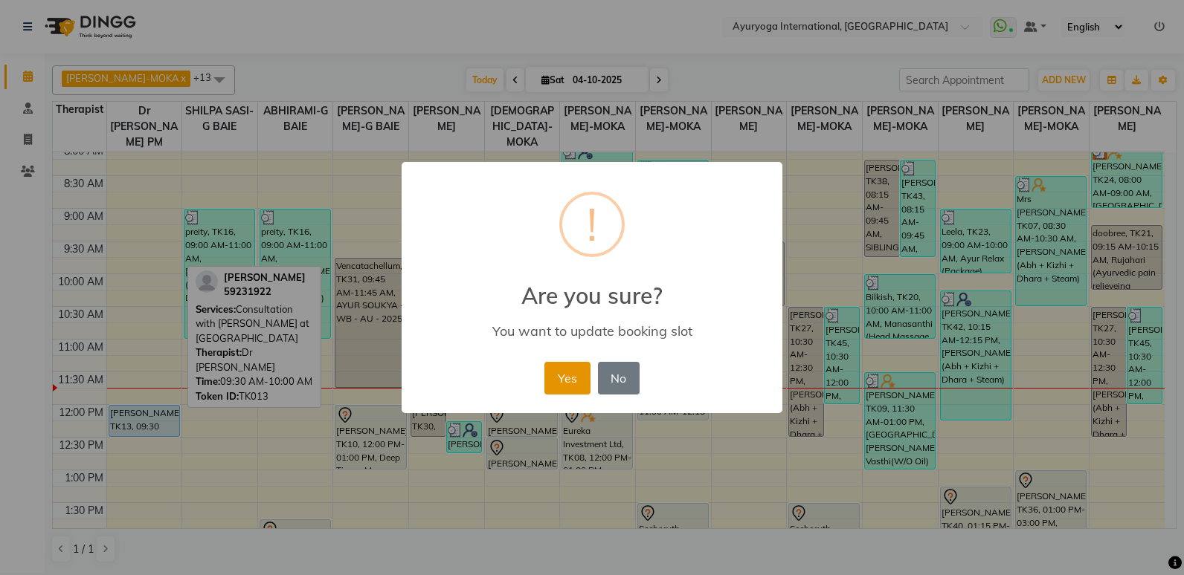
click at [551, 378] on button "Yes" at bounding box center [566, 378] width 45 height 33
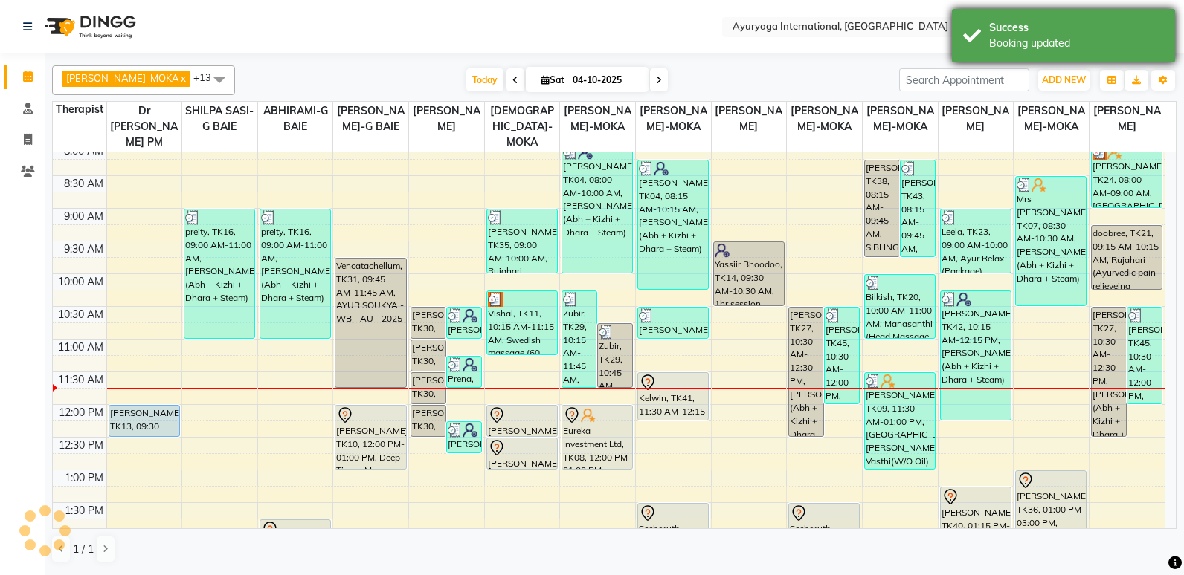
click at [986, 30] on div "Success Booking updated" at bounding box center [1063, 36] width 223 height 54
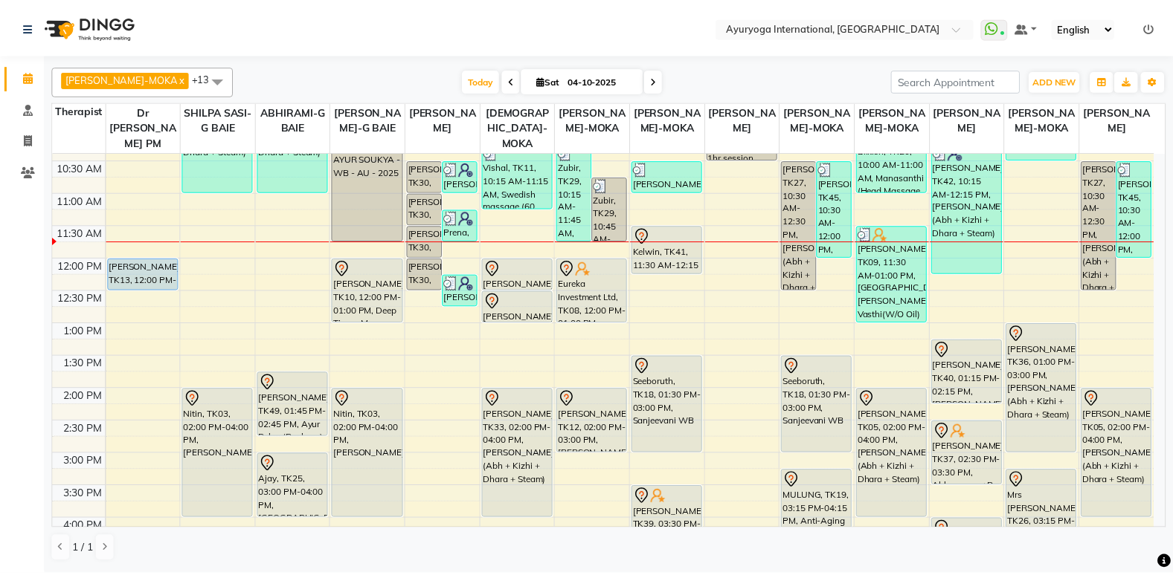
scroll to position [223, 0]
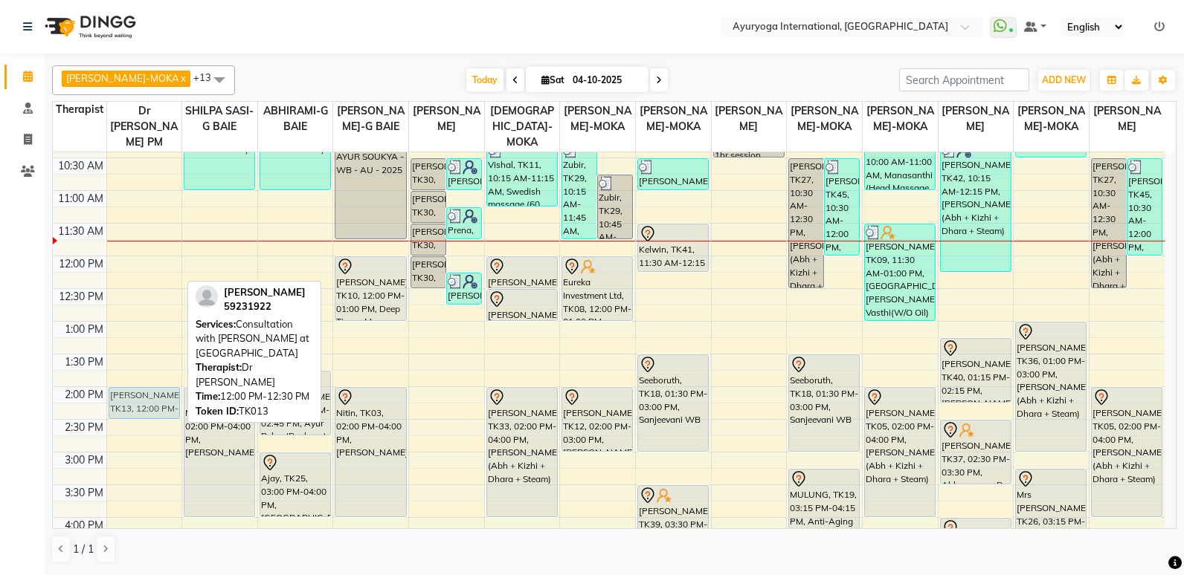
drag, startPoint x: 144, startPoint y: 265, endPoint x: 155, endPoint y: 403, distance: 138.7
click at [155, 403] on div "[PERSON_NAME], TK13, 12:00 PM-12:30 PM, Consultation with [PERSON_NAME] at [GEO…" at bounding box center [144, 386] width 75 height 915
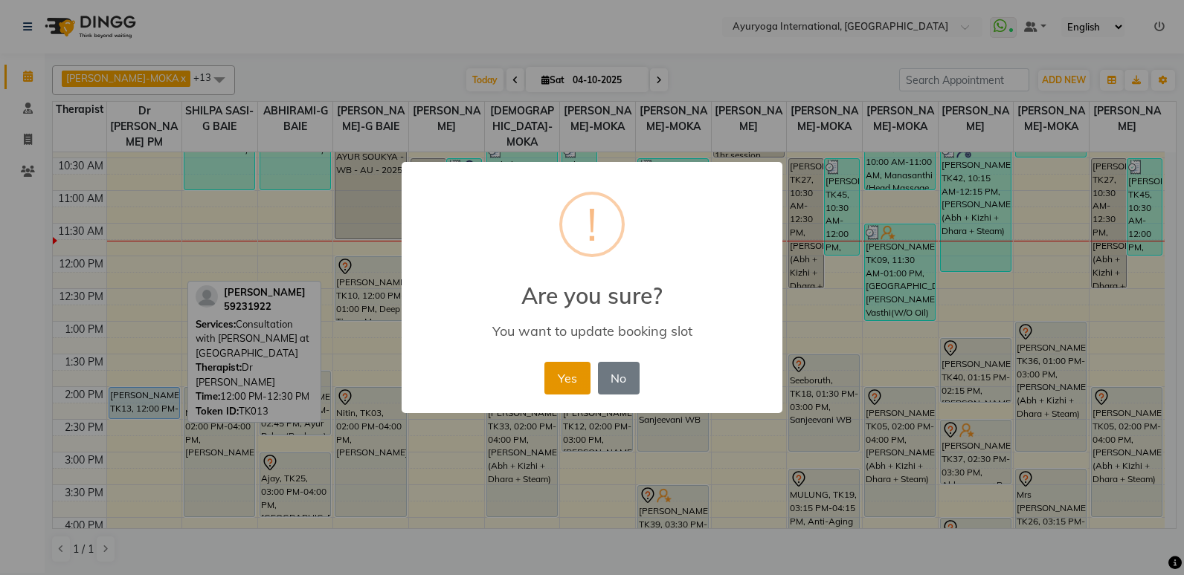
click at [568, 379] on button "Yes" at bounding box center [566, 378] width 45 height 33
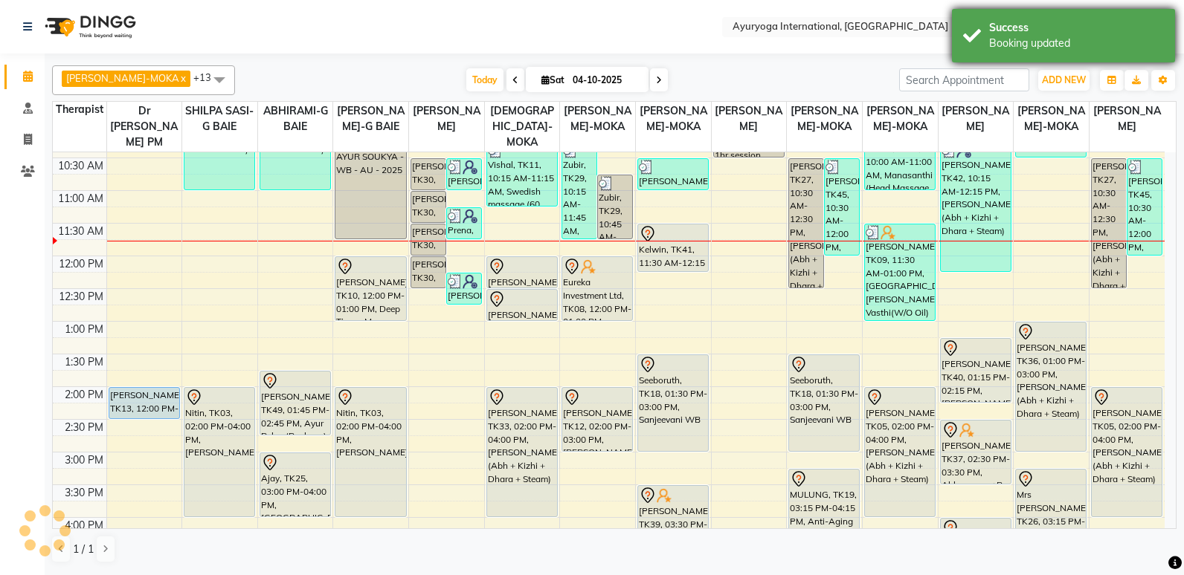
drag, startPoint x: 1057, startPoint y: 9, endPoint x: 971, endPoint y: 48, distance: 94.1
click at [1057, 10] on div "Success Booking updated" at bounding box center [1063, 36] width 223 height 54
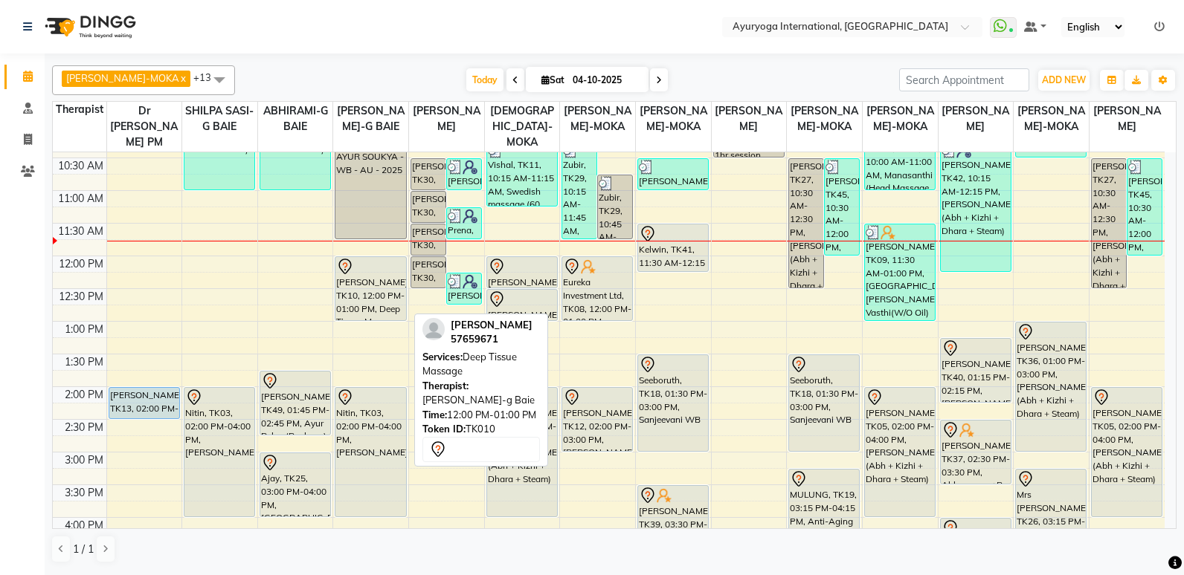
click at [375, 302] on div "[PERSON_NAME], TK10, 12:00 PM-01:00 PM, Deep Tissue Massage" at bounding box center [370, 288] width 70 height 63
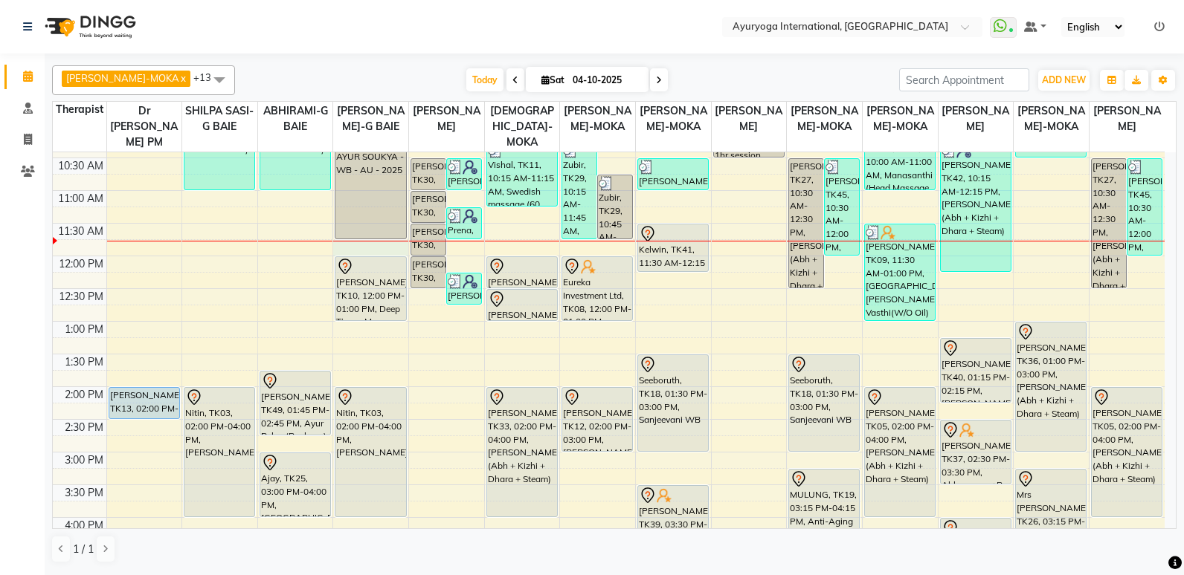
click at [367, 255] on div "7:00 AM 7:30 AM 8:00 AM 8:30 AM 9:00 AM 9:30 AM 10:00 AM 10:30 AM 11:00 AM 11:3…" at bounding box center [609, 386] width 1112 height 915
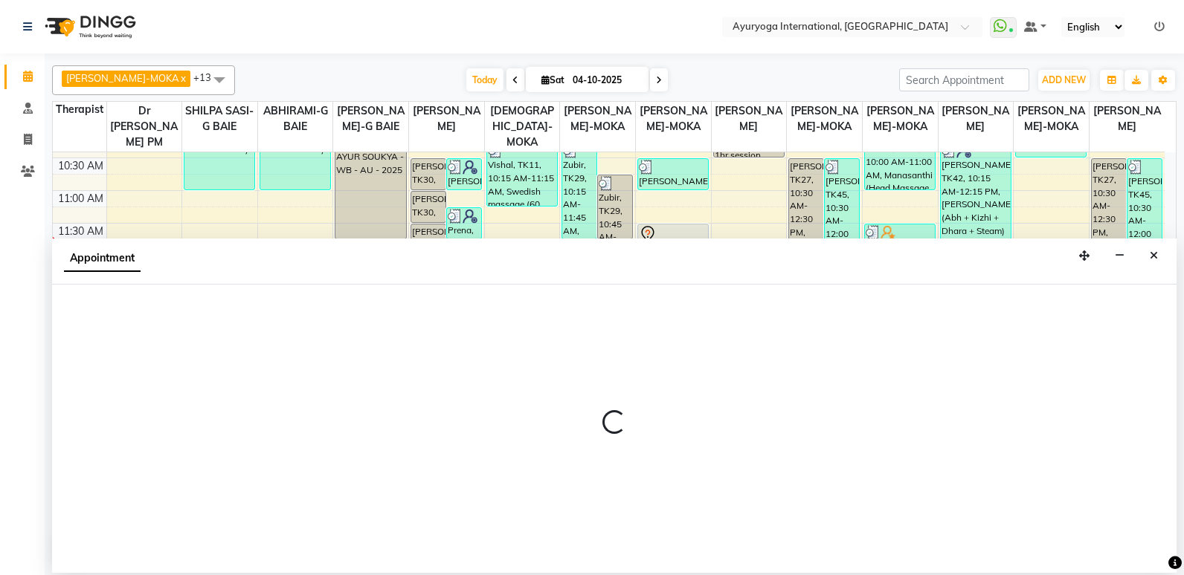
select select "50740"
select select "705"
select select "tentative"
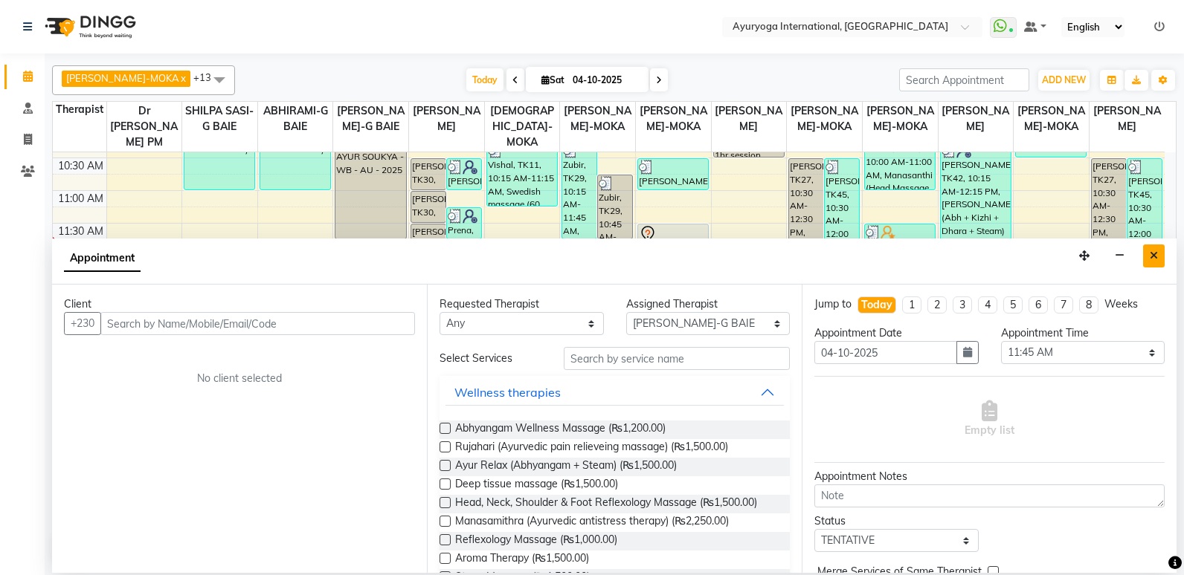
click at [1156, 263] on button "Close" at bounding box center [1154, 256] width 22 height 23
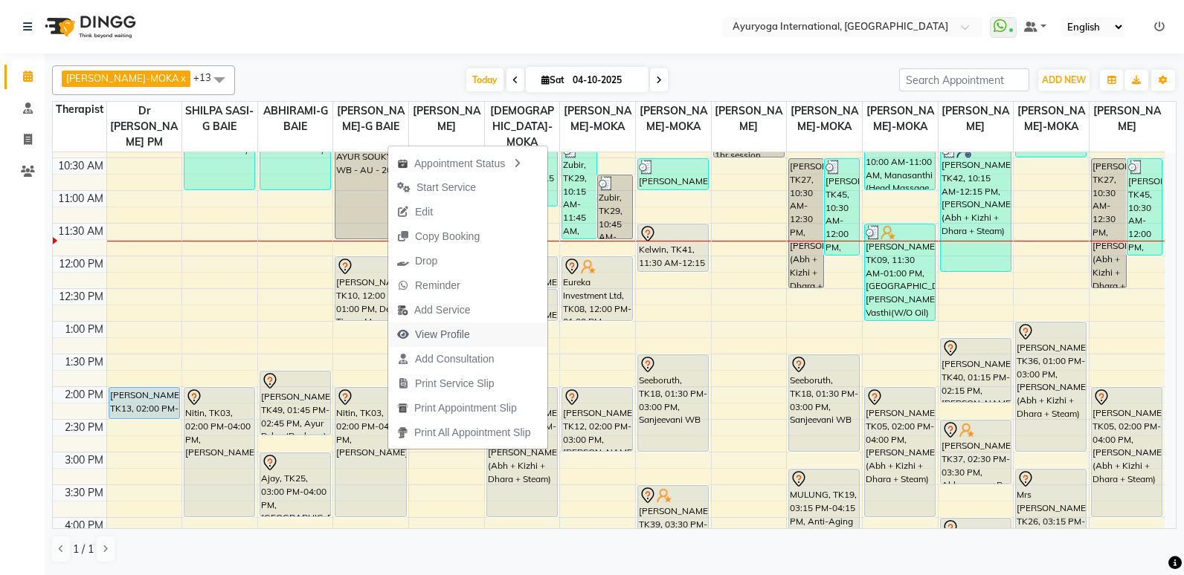
click at [436, 333] on span "View Profile" at bounding box center [442, 335] width 55 height 16
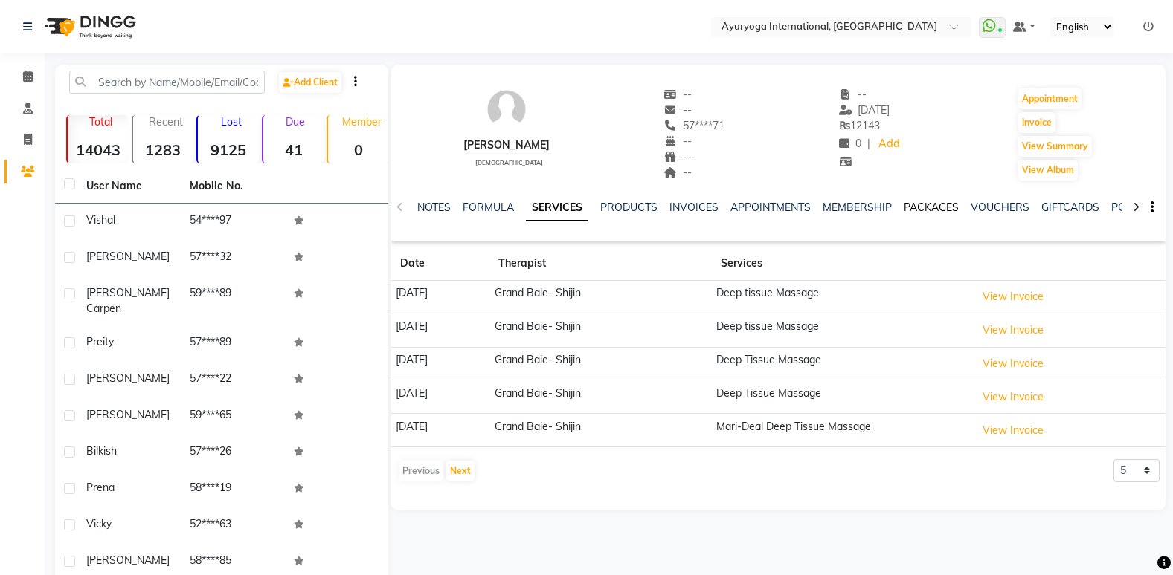
click at [939, 208] on link "PACKAGES" at bounding box center [930, 207] width 55 height 13
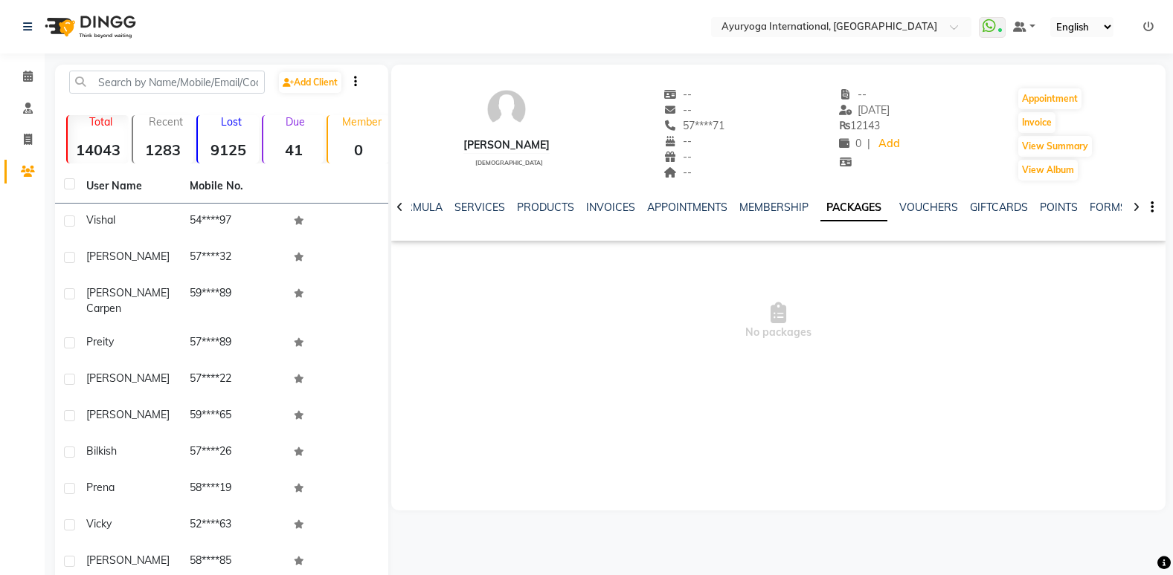
click at [830, 211] on link "PACKAGES" at bounding box center [853, 208] width 67 height 27
click at [28, 77] on icon at bounding box center [28, 76] width 10 height 11
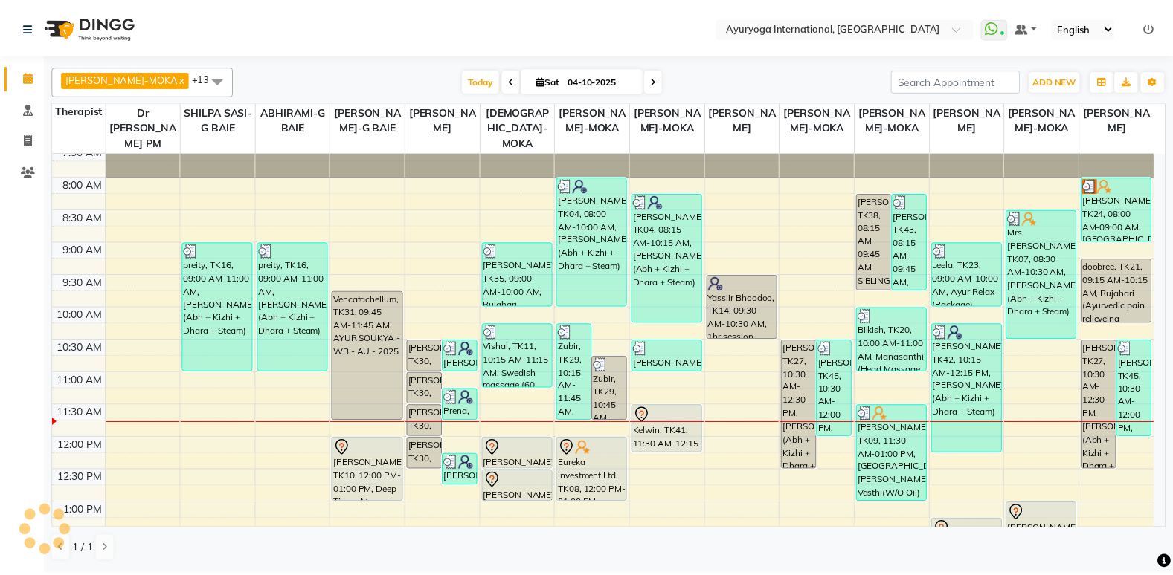
scroll to position [149, 0]
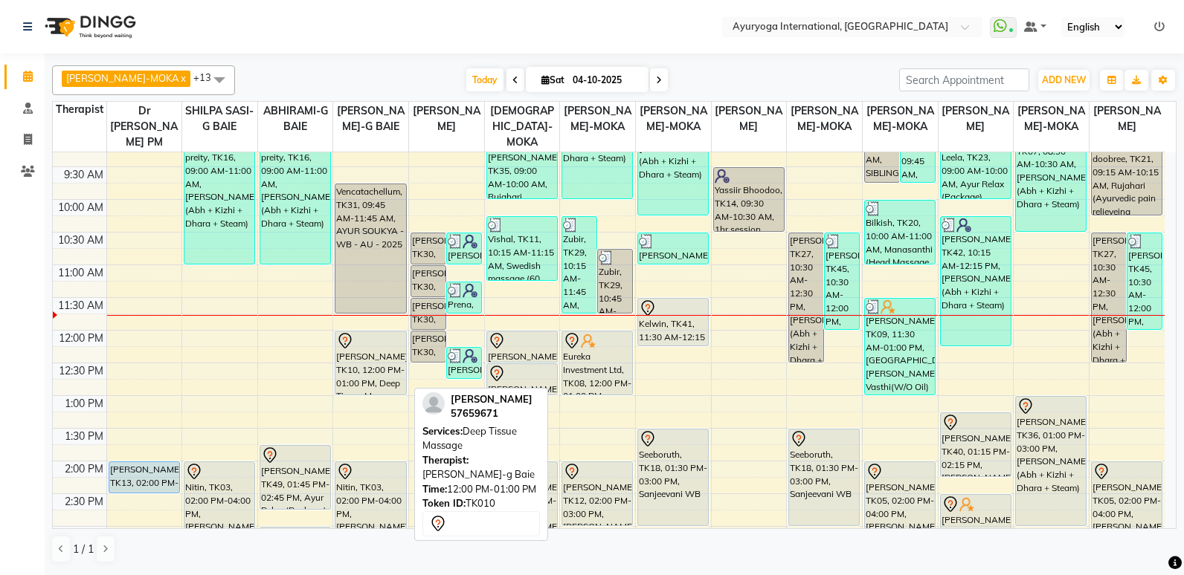
click at [358, 360] on div "[PERSON_NAME], TK10, 12:00 PM-01:00 PM, Deep Tissue Massage" at bounding box center [370, 363] width 70 height 63
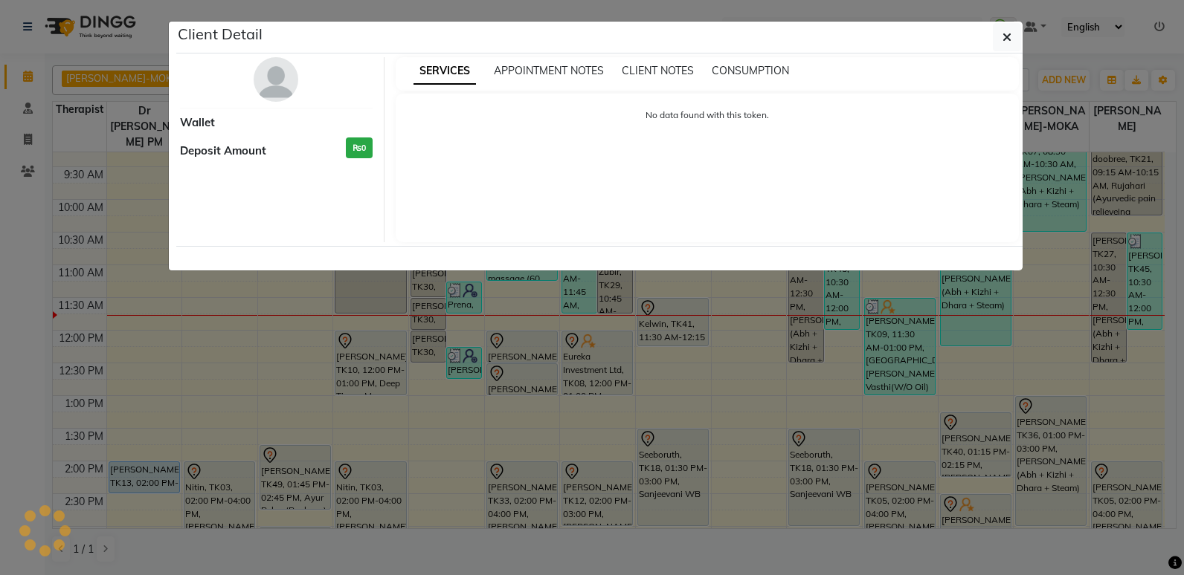
select select "7"
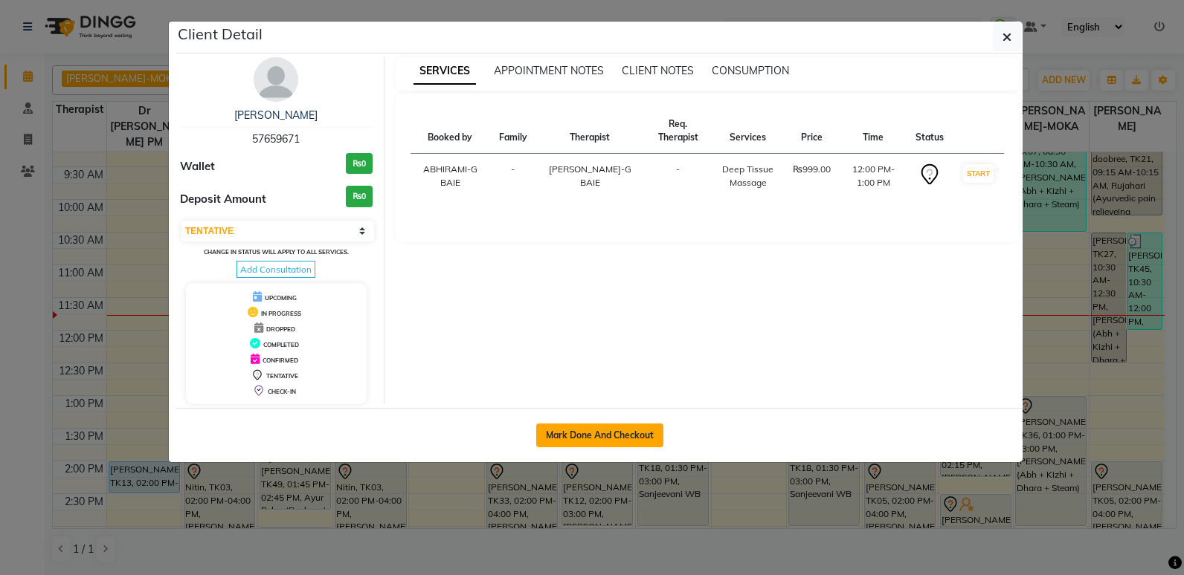
click at [592, 442] on button "Mark Done And Checkout" at bounding box center [599, 436] width 127 height 24
select select "service"
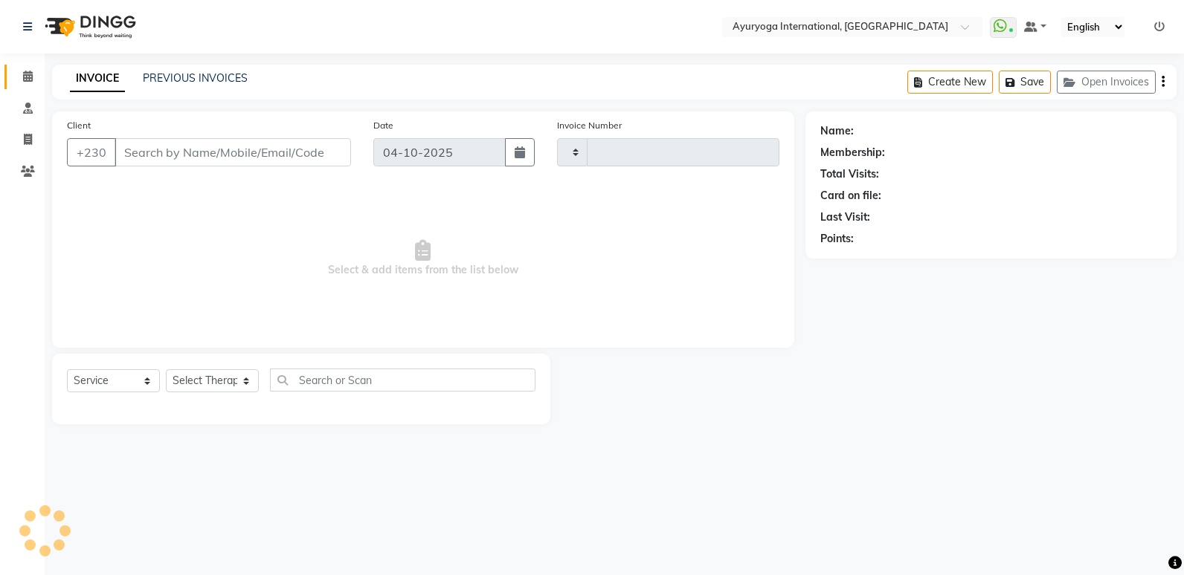
type input "6062"
select select "730"
type input "57****71"
select select "50740"
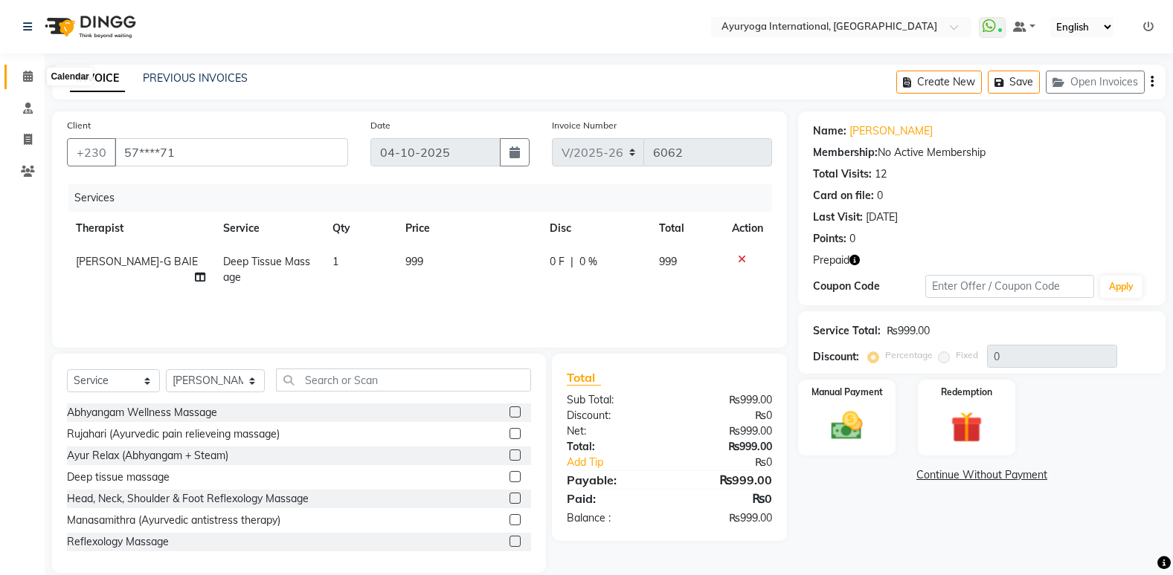
click at [31, 76] on icon at bounding box center [28, 76] width 10 height 11
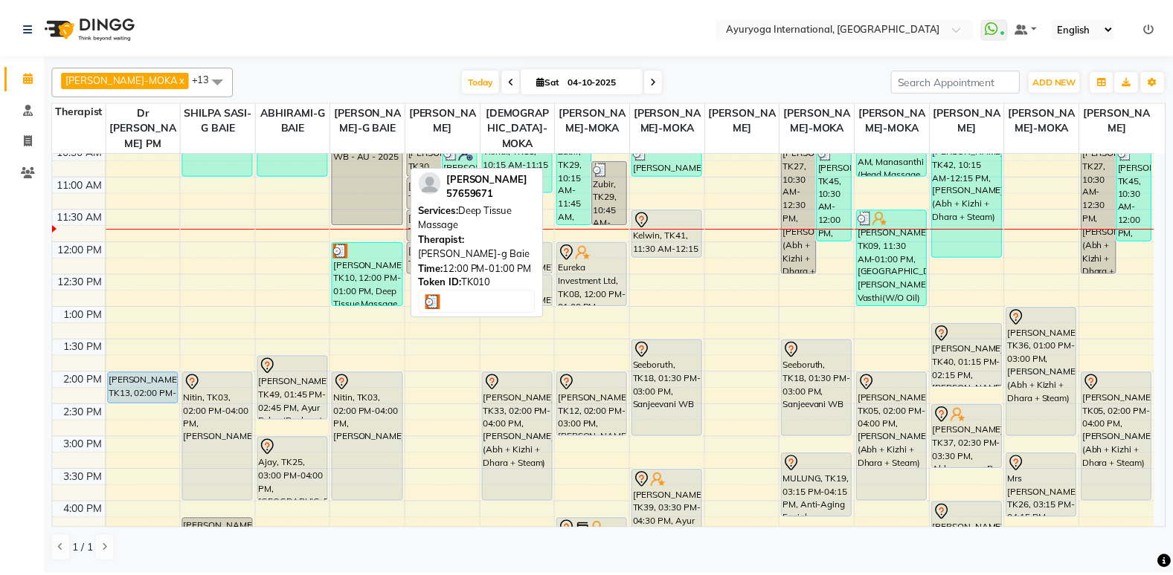
scroll to position [223, 0]
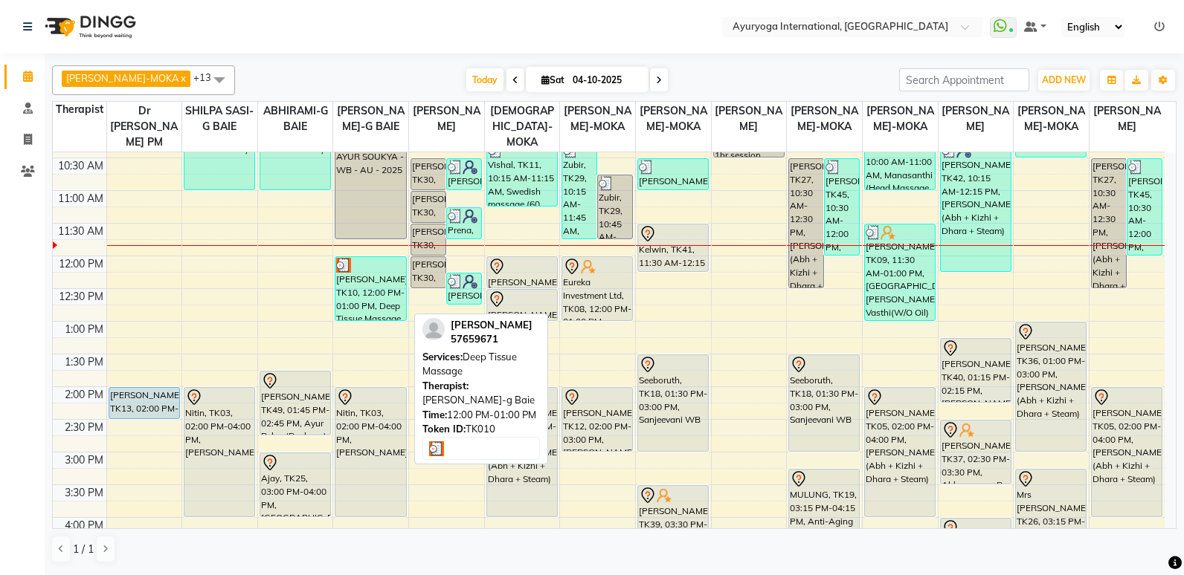
click at [347, 277] on div "[PERSON_NAME], TK10, 12:00 PM-01:00 PM, Deep Tissue Massage" at bounding box center [370, 288] width 70 height 63
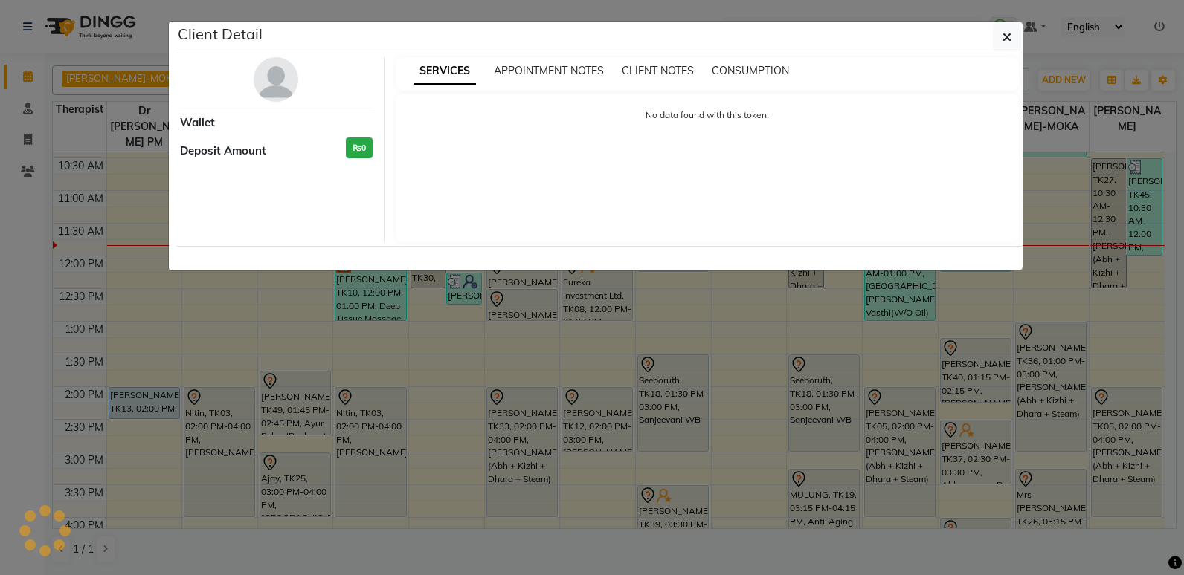
select select "3"
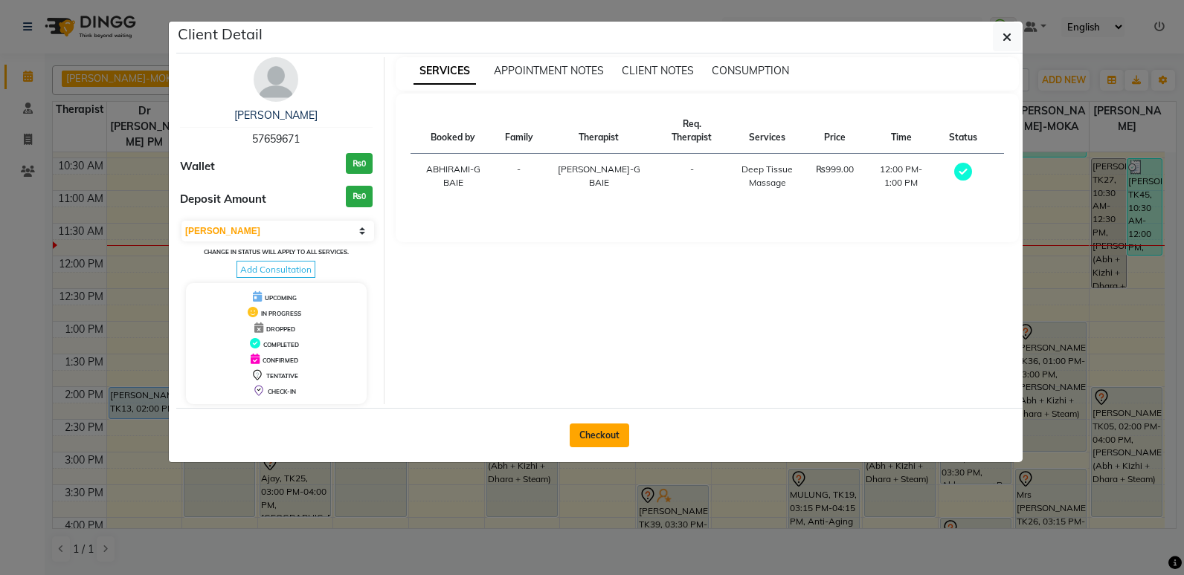
click at [610, 426] on button "Checkout" at bounding box center [599, 436] width 59 height 24
select select "service"
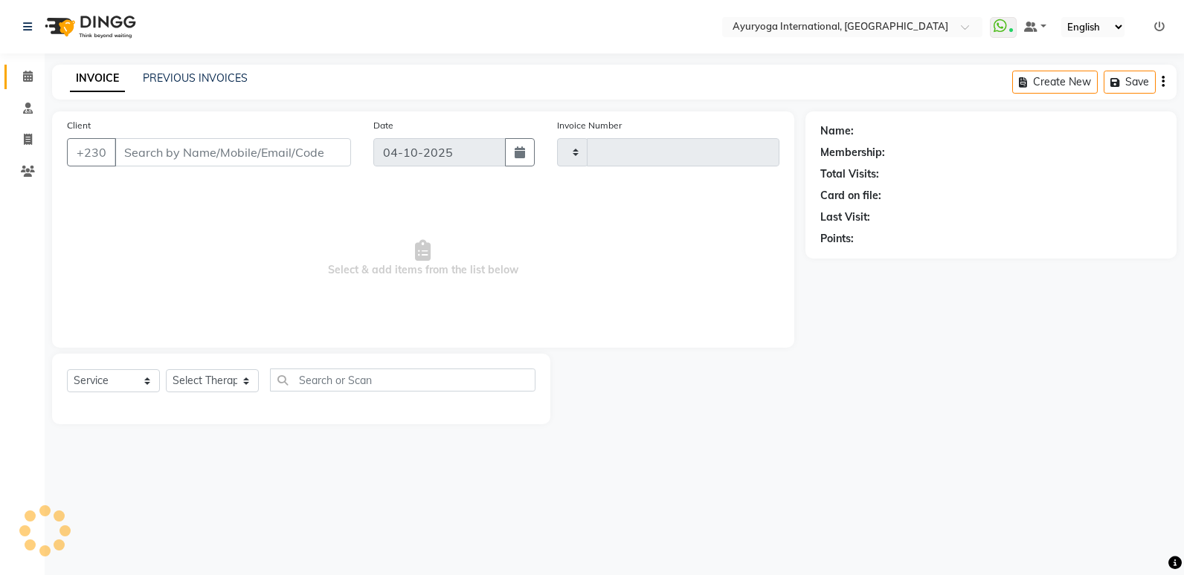
type input "6062"
select select "730"
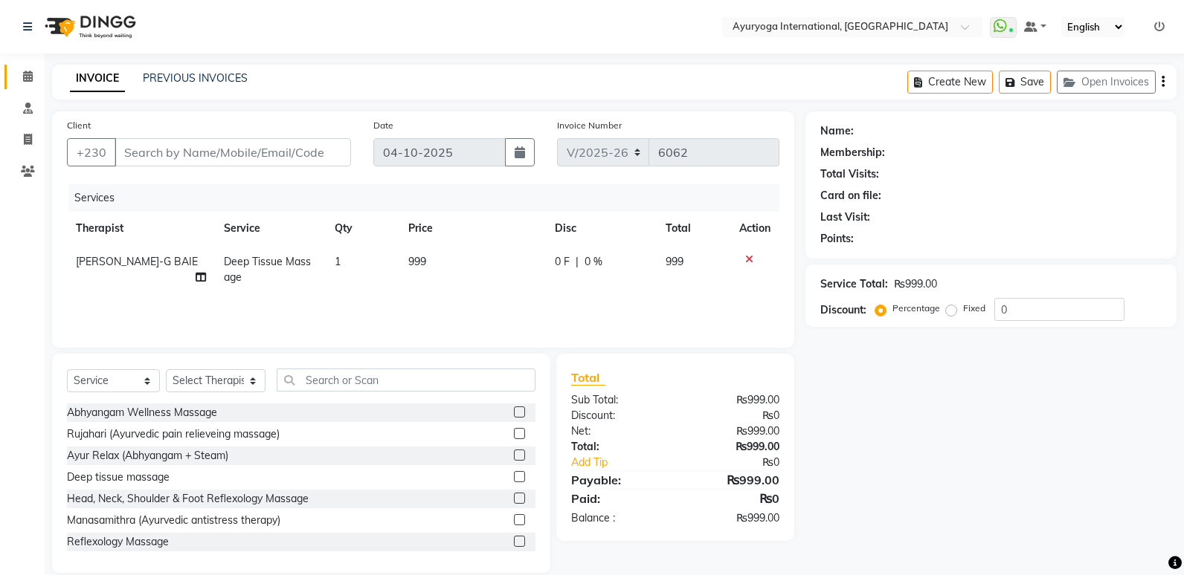
type input "57****71"
select select "50740"
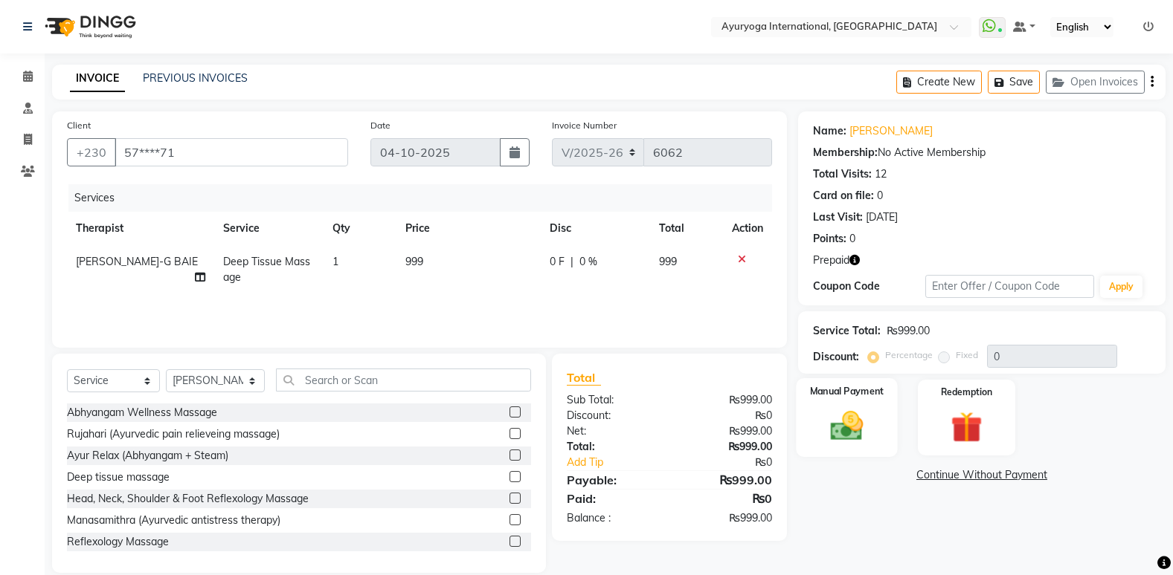
click at [840, 420] on img at bounding box center [846, 425] width 53 height 37
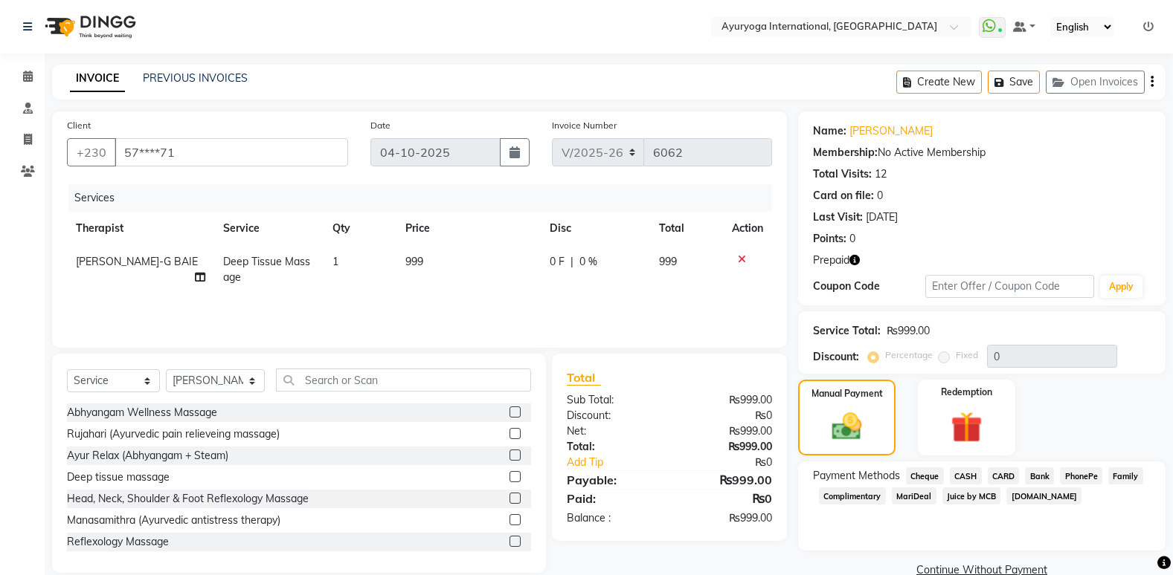
click at [1002, 483] on span "CARD" at bounding box center [1003, 476] width 32 height 17
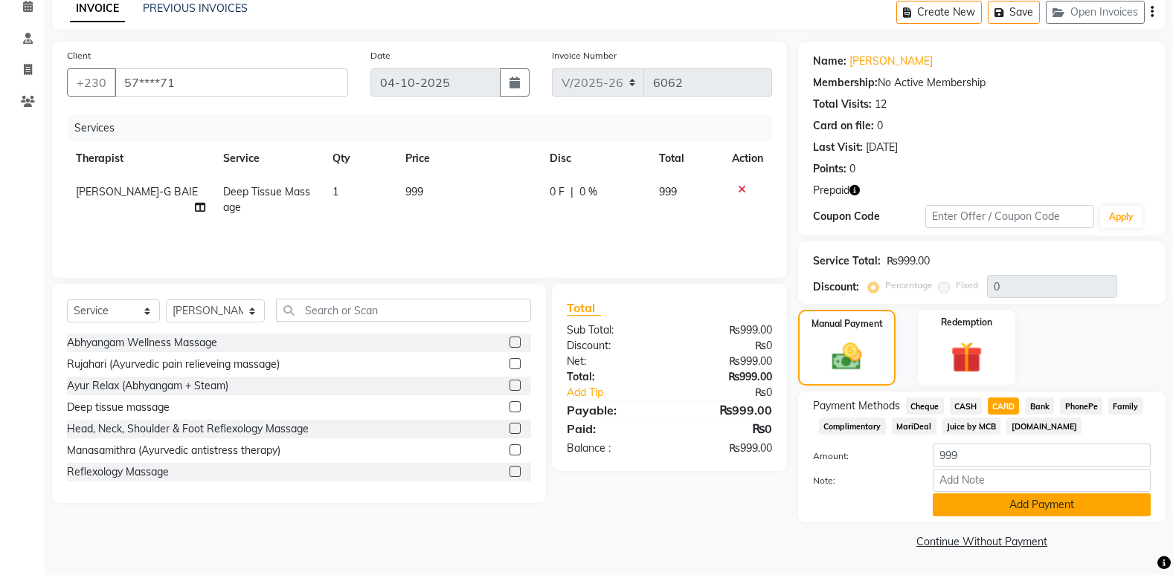
click at [987, 504] on button "Add Payment" at bounding box center [1041, 505] width 218 height 23
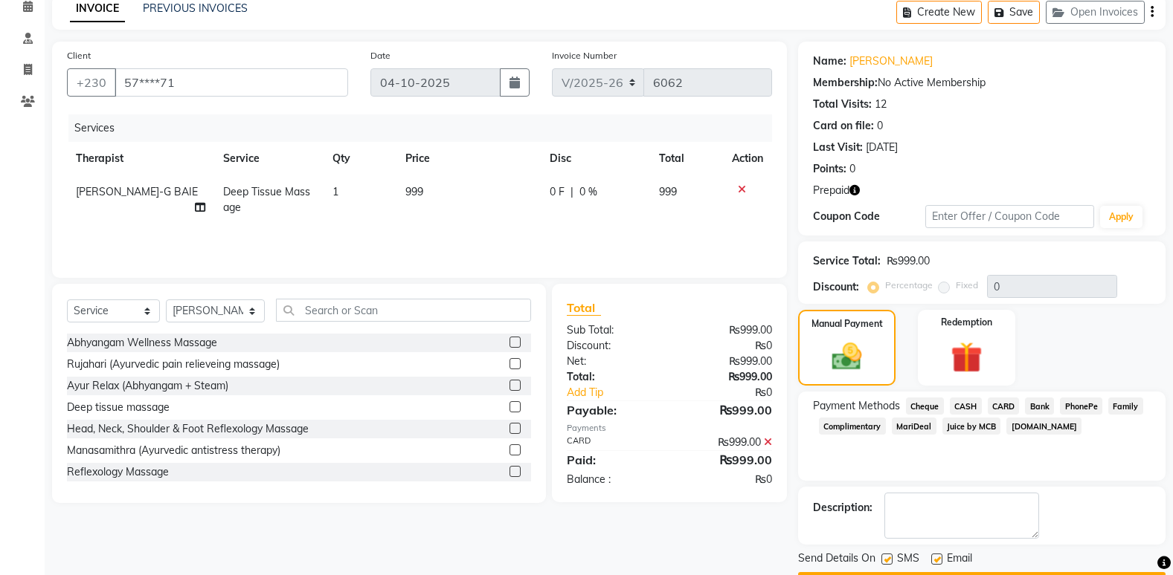
click at [1004, 408] on span "CARD" at bounding box center [1003, 406] width 32 height 17
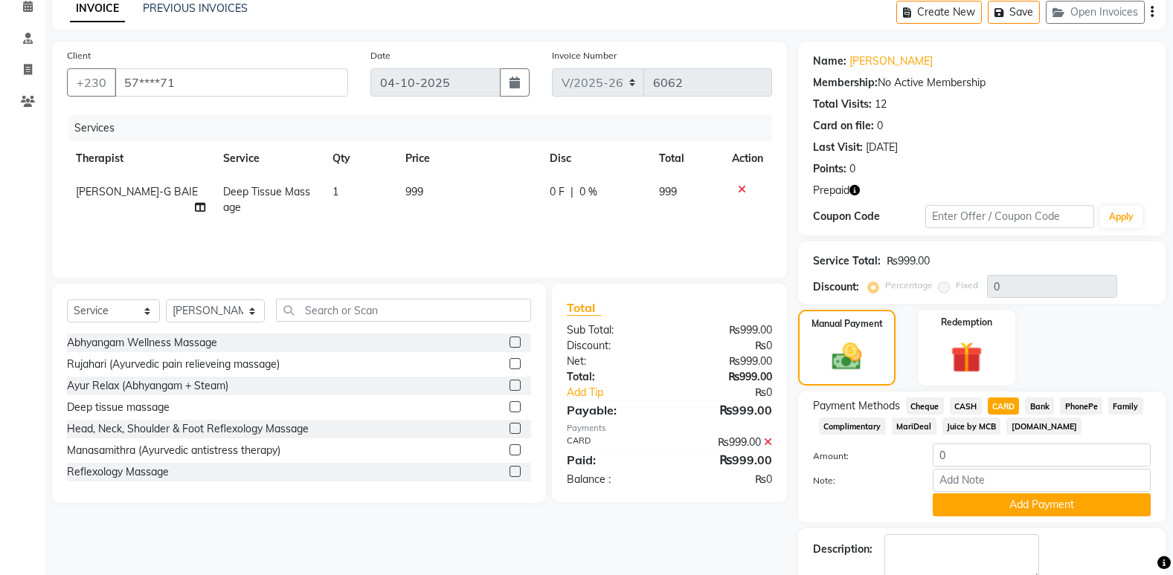
scroll to position [154, 0]
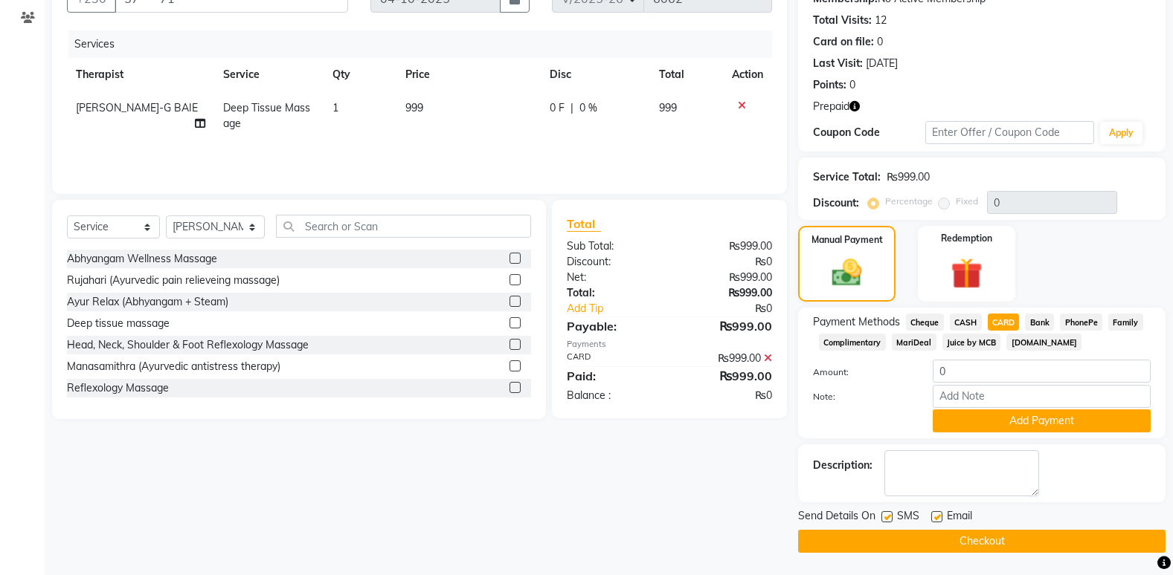
click at [967, 538] on button "Checkout" at bounding box center [981, 541] width 367 height 23
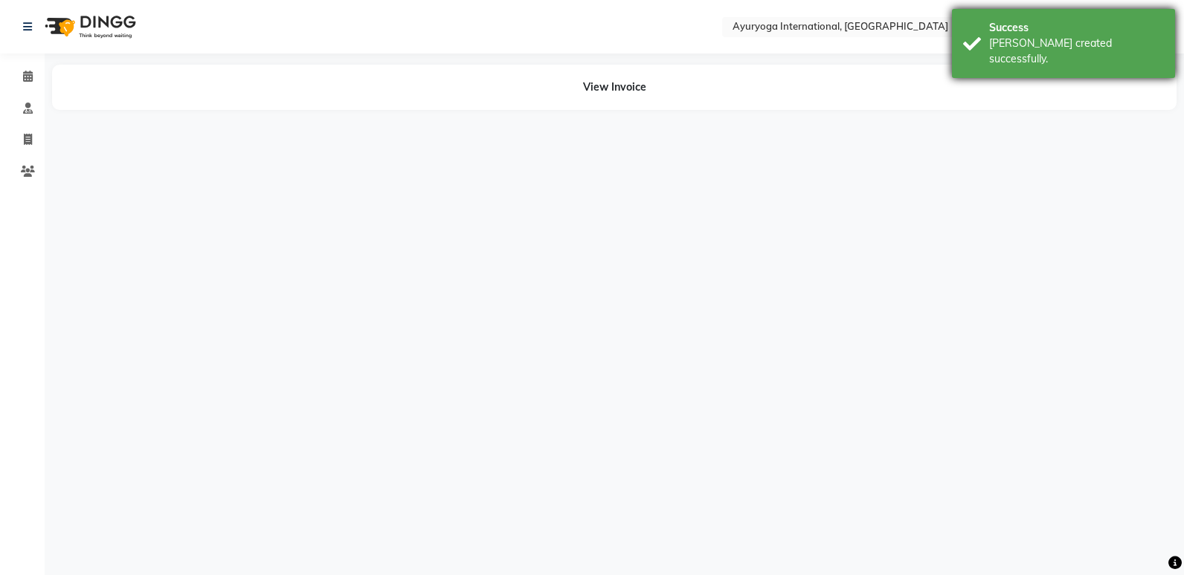
click at [1012, 44] on div "[PERSON_NAME] created successfully." at bounding box center [1076, 51] width 175 height 31
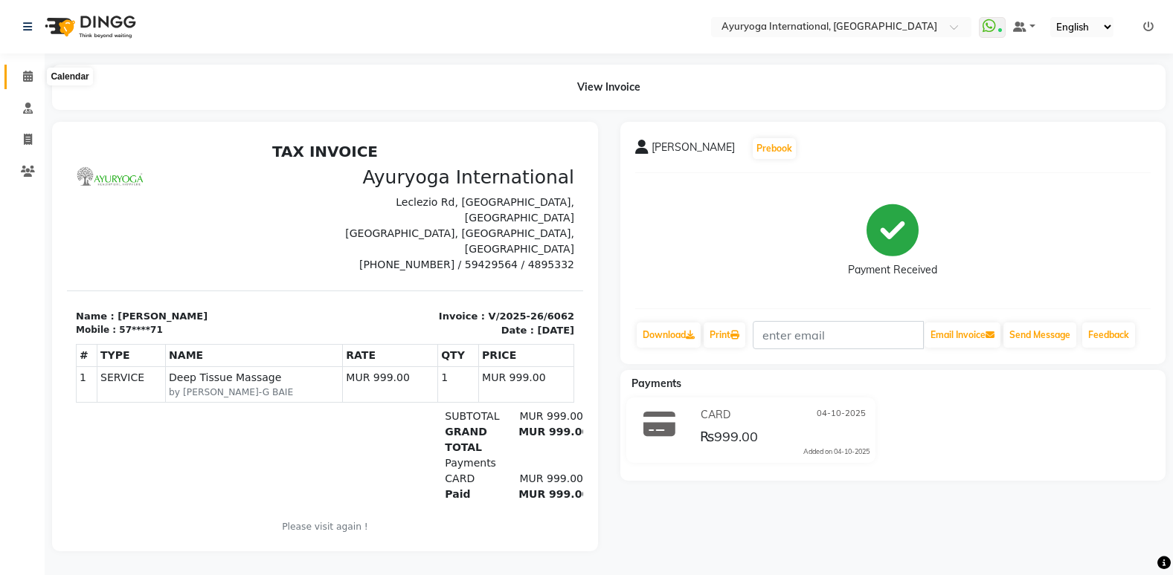
click at [32, 76] on icon at bounding box center [28, 76] width 10 height 11
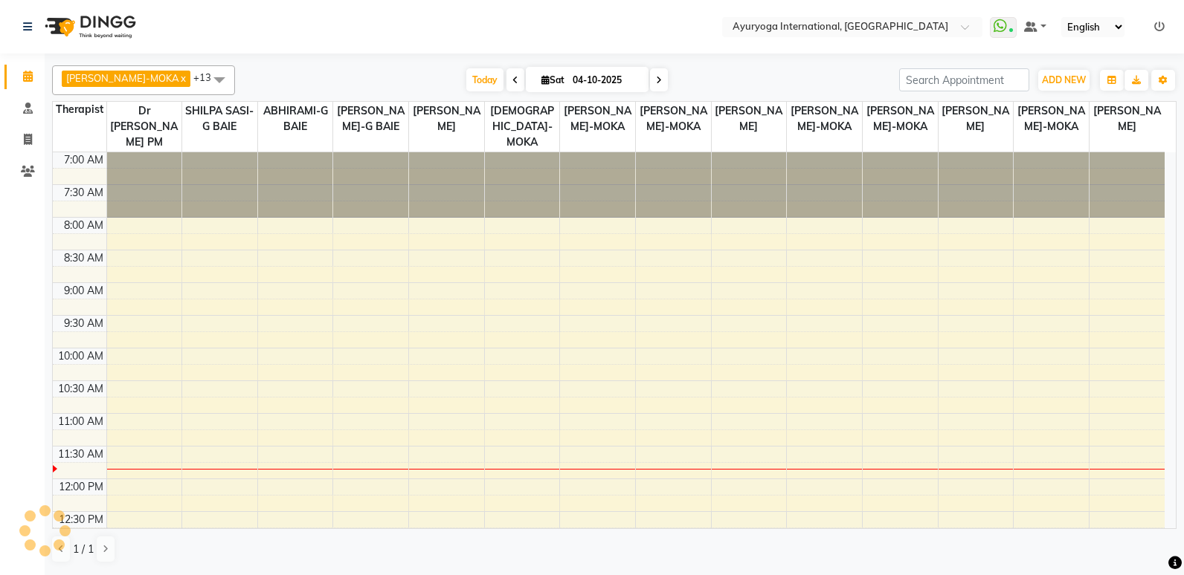
scroll to position [262, 0]
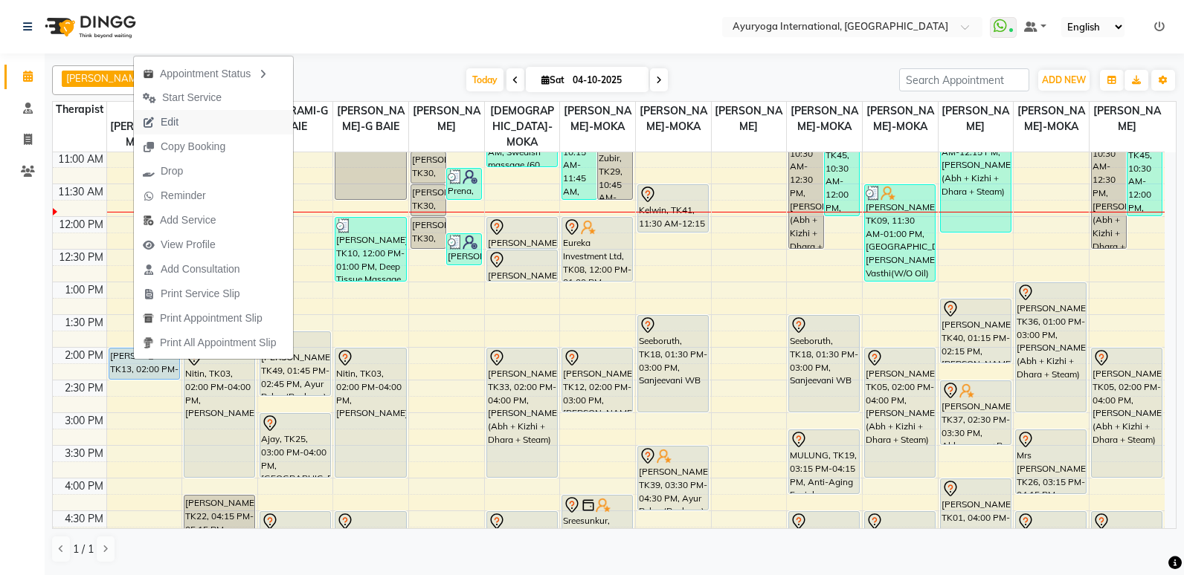
click at [197, 111] on button "Edit" at bounding box center [213, 122] width 159 height 25
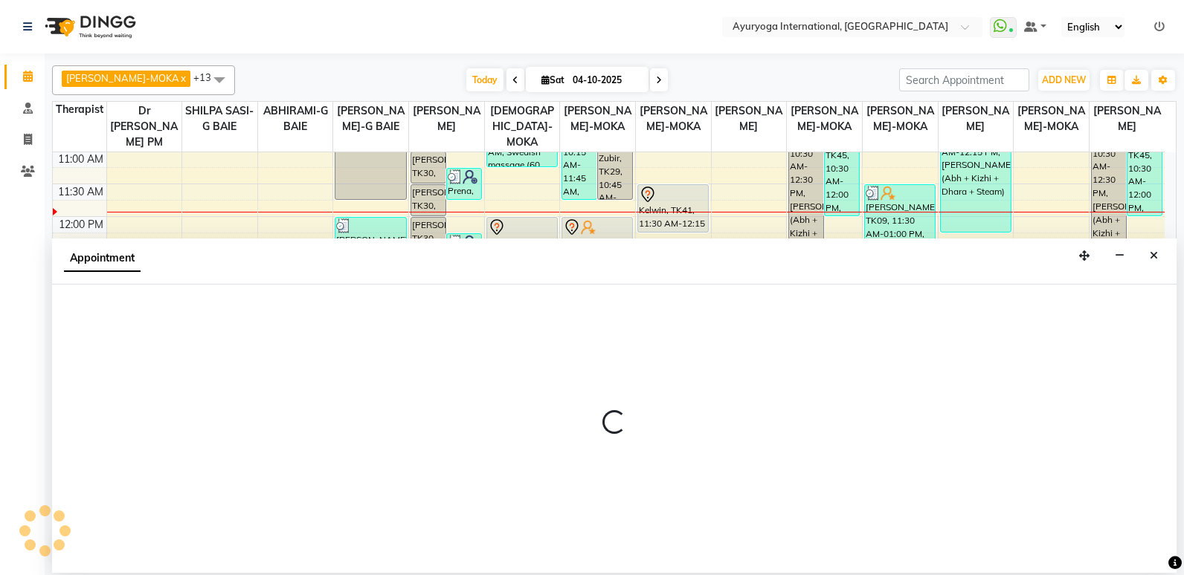
select select "tentative"
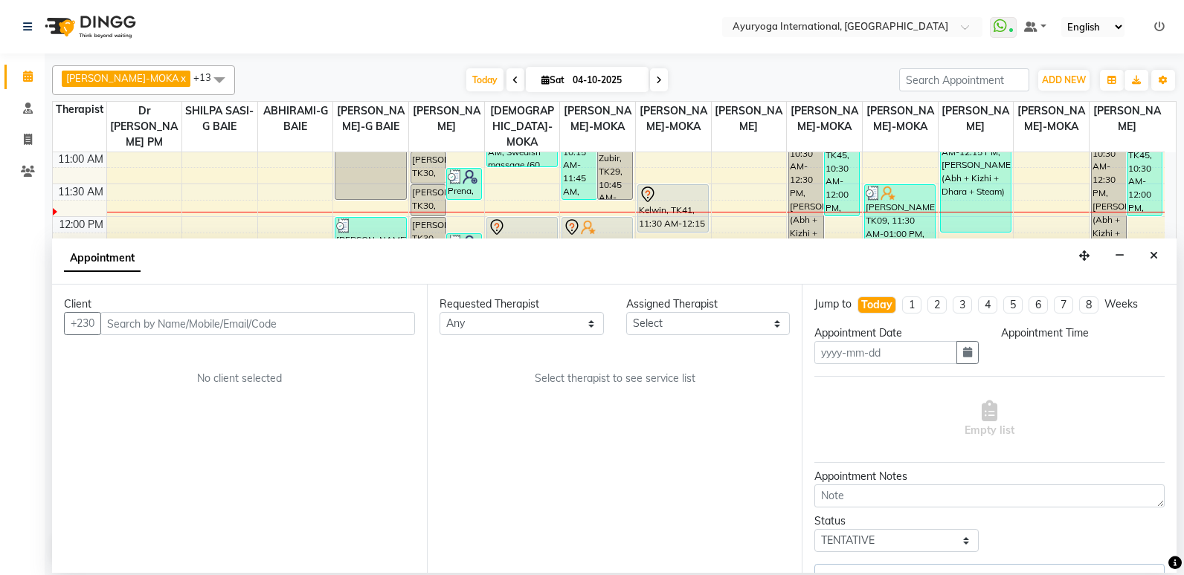
type input "04-10-2025"
select select "upcoming"
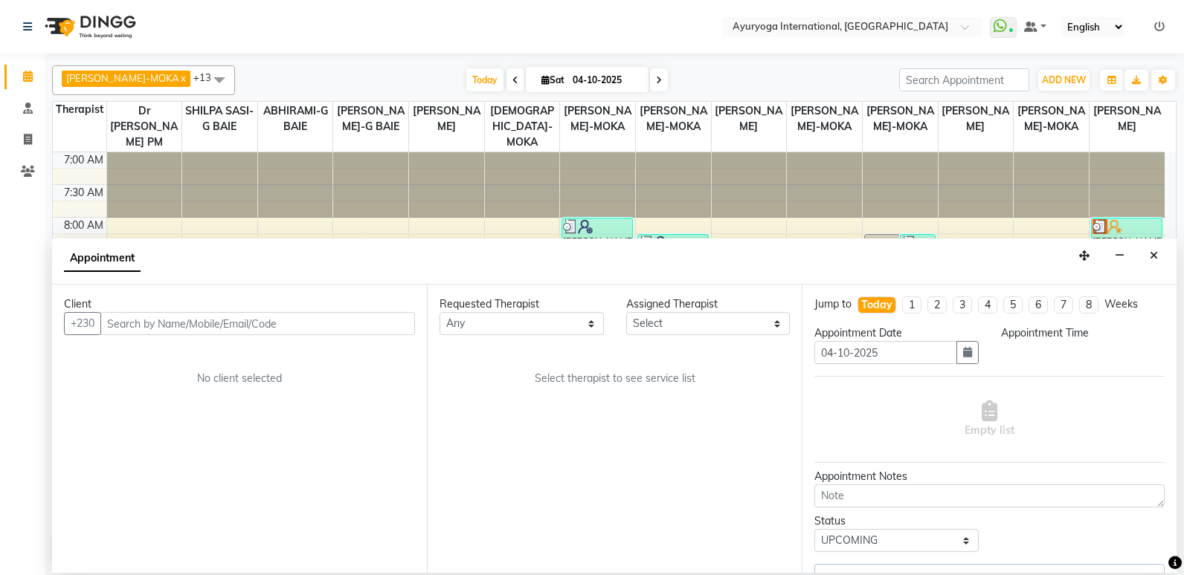
select select "840"
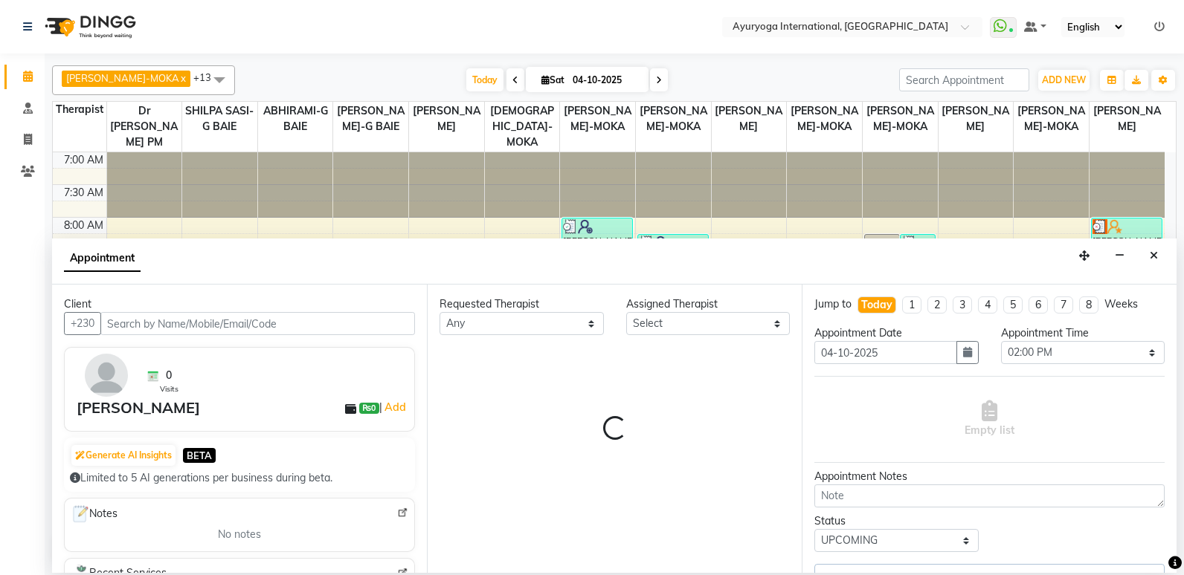
select select "92659"
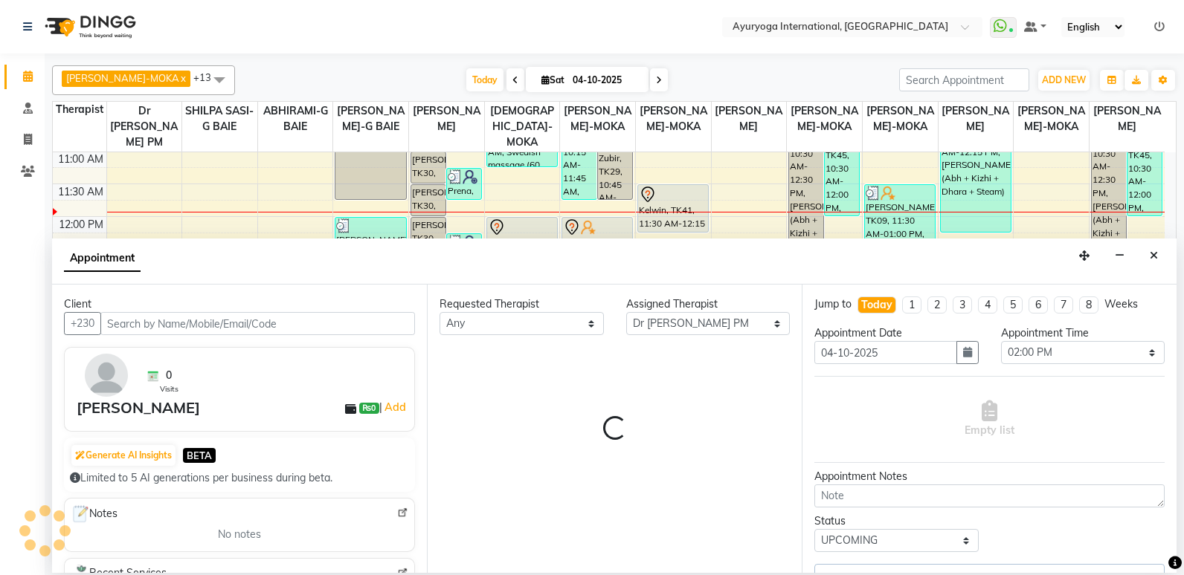
select select "1141"
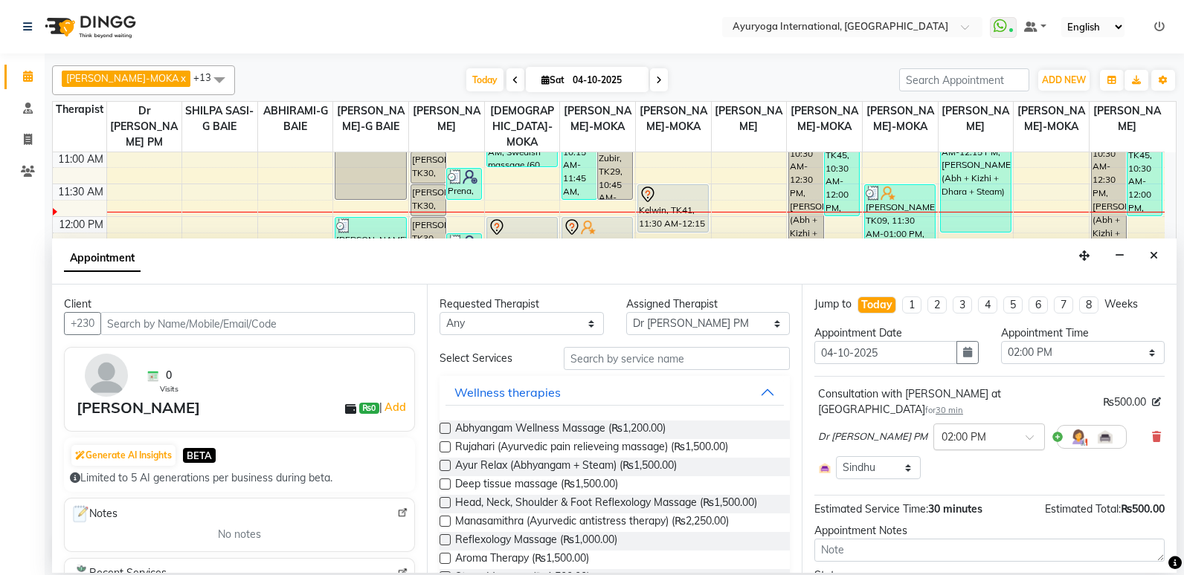
click at [1025, 434] on span at bounding box center [1034, 442] width 19 height 16
click at [964, 512] on div "10:30 AM" at bounding box center [989, 526] width 110 height 28
click at [1051, 349] on select "Select 08:00 AM 08:15 AM 08:30 AM 08:45 AM 09:00 AM 09:15 AM 09:30 AM 09:45 AM …" at bounding box center [1083, 352] width 164 height 23
click at [967, 474] on div "Consultation with [PERSON_NAME] at [GEOGRAPHIC_DATA] for 30 min ₨500.00 Dr [PER…" at bounding box center [989, 436] width 350 height 120
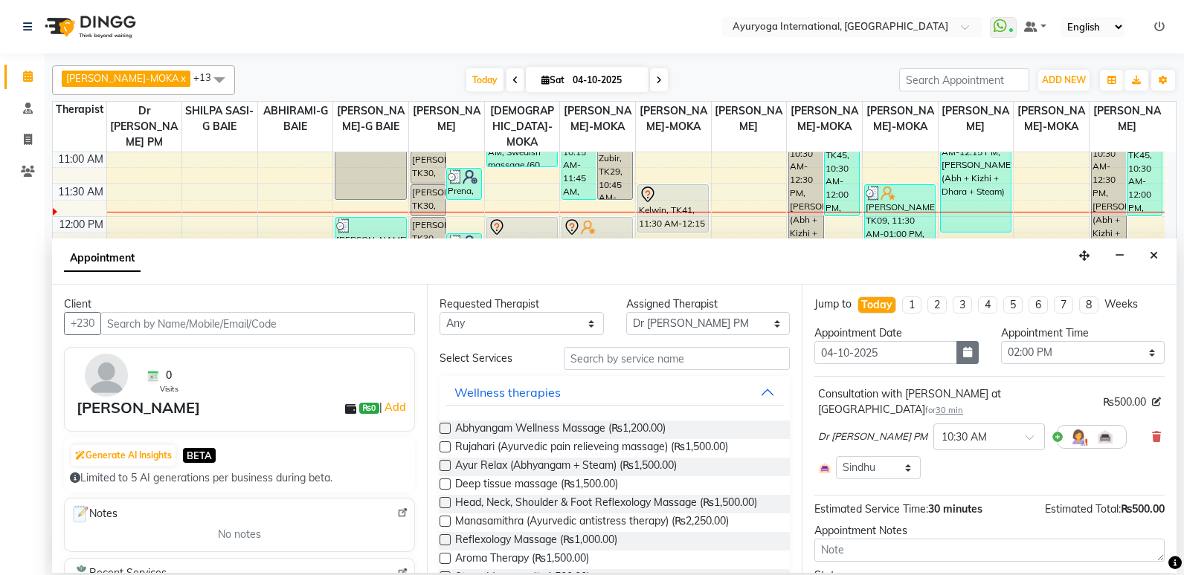
click at [963, 352] on icon "button" at bounding box center [967, 352] width 9 height 10
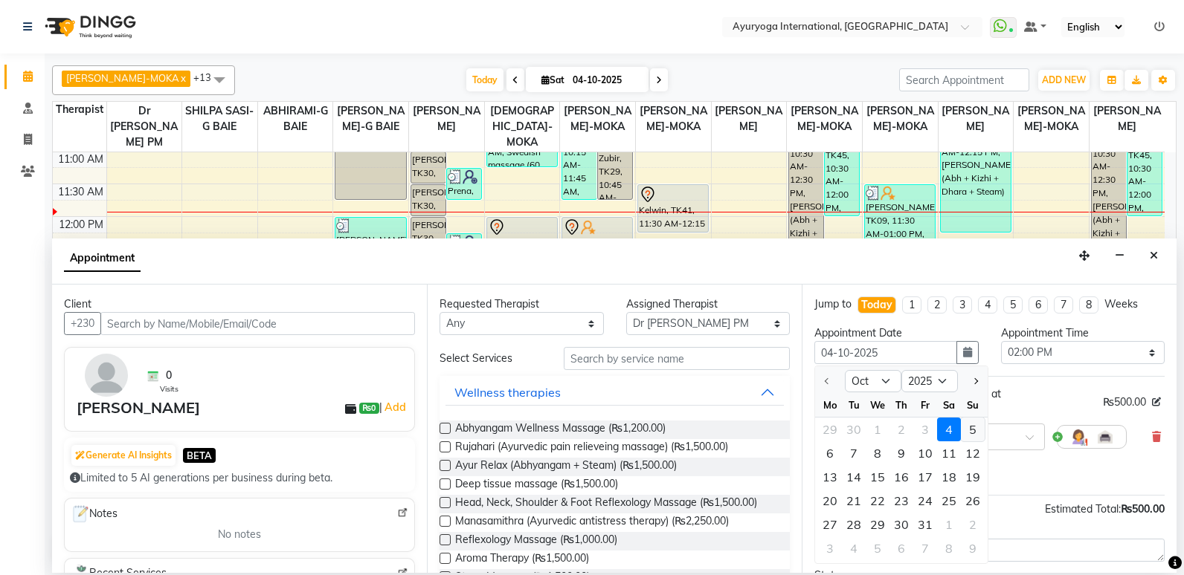
click at [973, 428] on div "5" at bounding box center [973, 430] width 24 height 24
type input "05-10-2025"
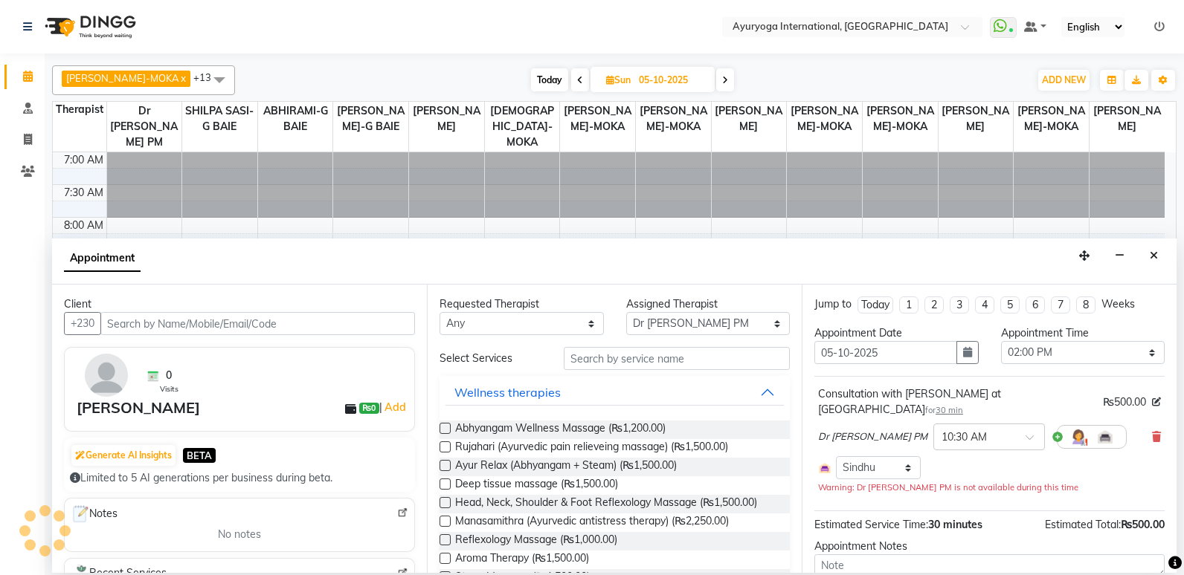
scroll to position [262, 0]
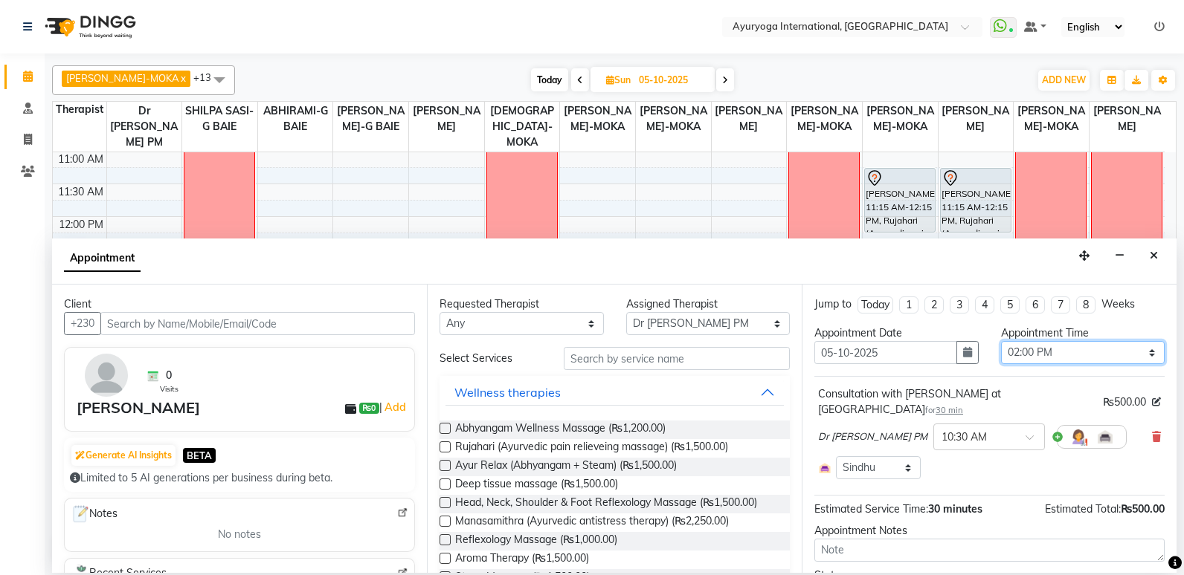
click at [1044, 361] on select "Select 08:00 AM 08:15 AM 08:30 AM 08:45 AM 09:00 AM 09:15 AM 09:30 AM 09:45 AM …" at bounding box center [1083, 352] width 164 height 23
select select "645"
click at [1001, 341] on select "Select 08:00 AM 08:15 AM 08:30 AM 08:45 AM 09:00 AM 09:15 AM 09:30 AM 09:45 AM …" at bounding box center [1083, 352] width 164 height 23
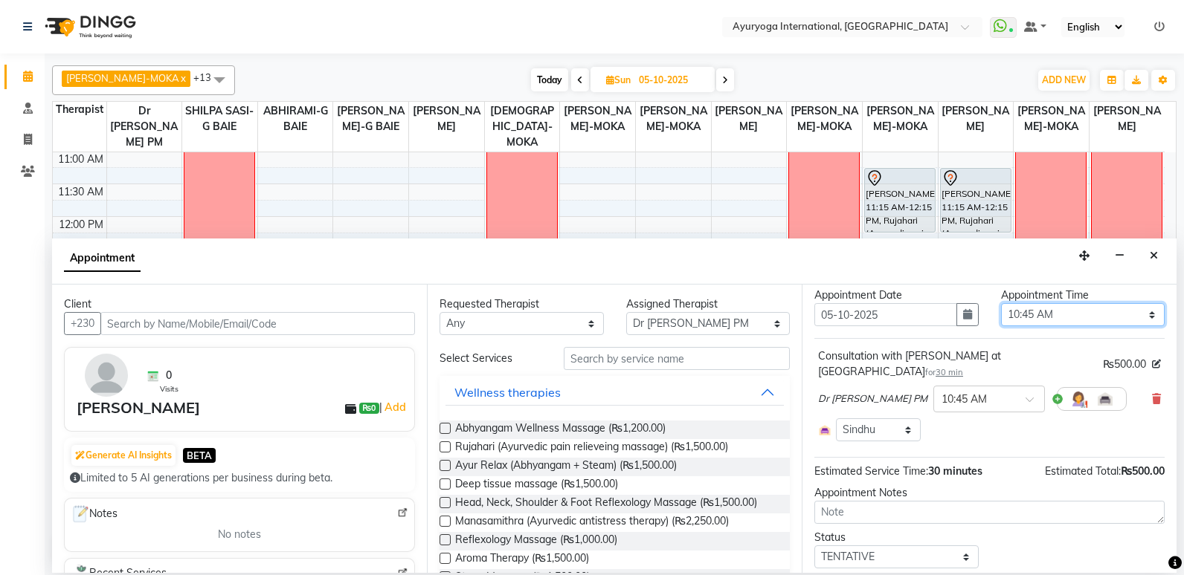
scroll to position [68, 0]
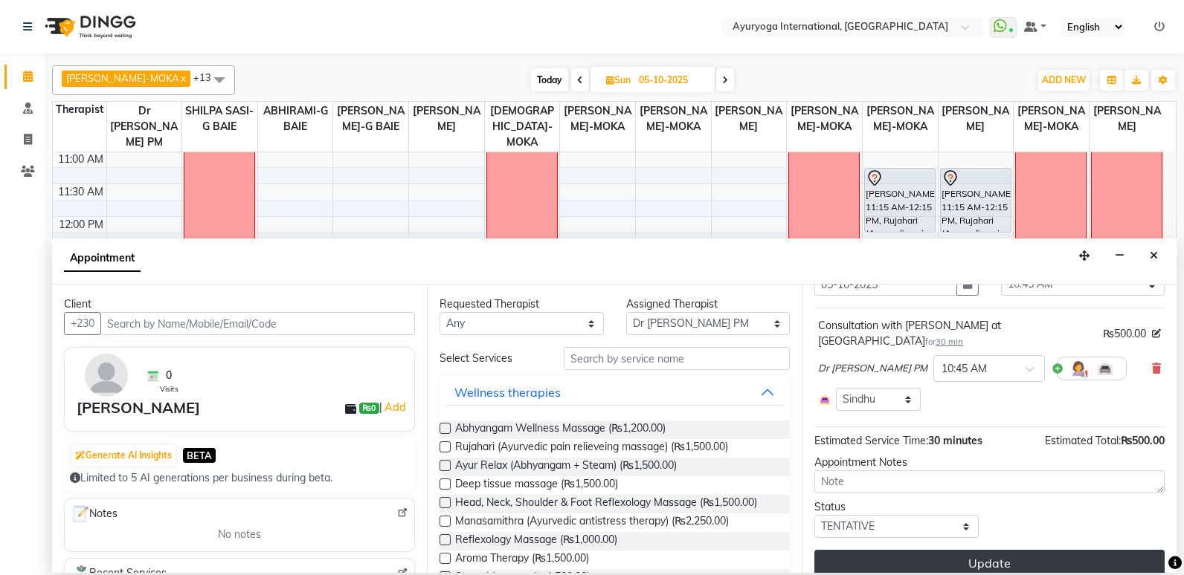
click at [959, 550] on button "Update" at bounding box center [989, 563] width 350 height 27
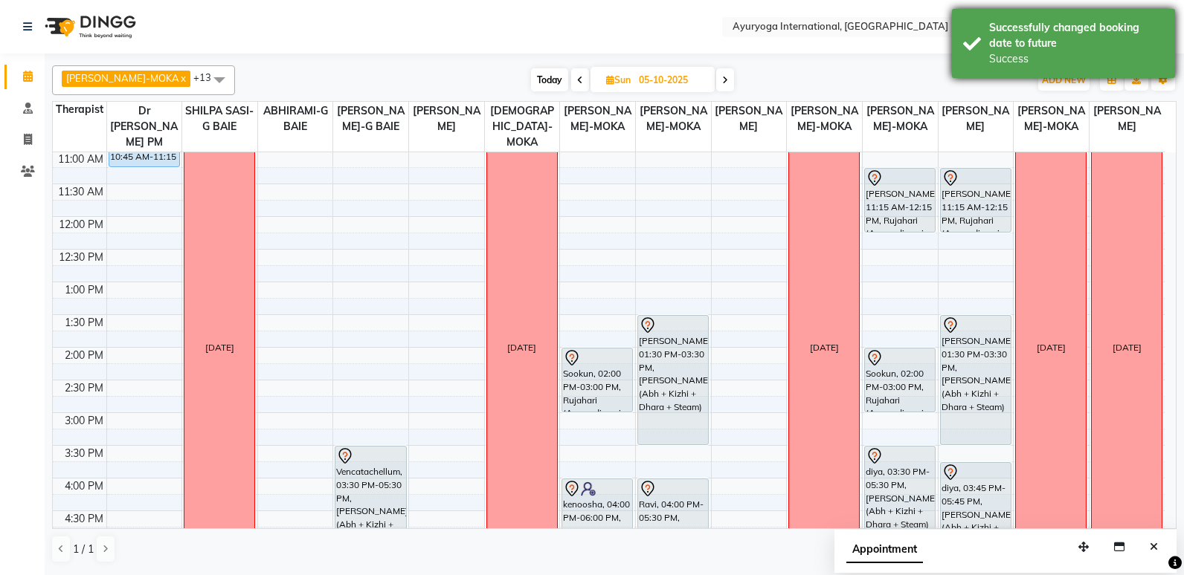
click at [1023, 44] on div "Successfully changed booking date to future" at bounding box center [1076, 35] width 175 height 31
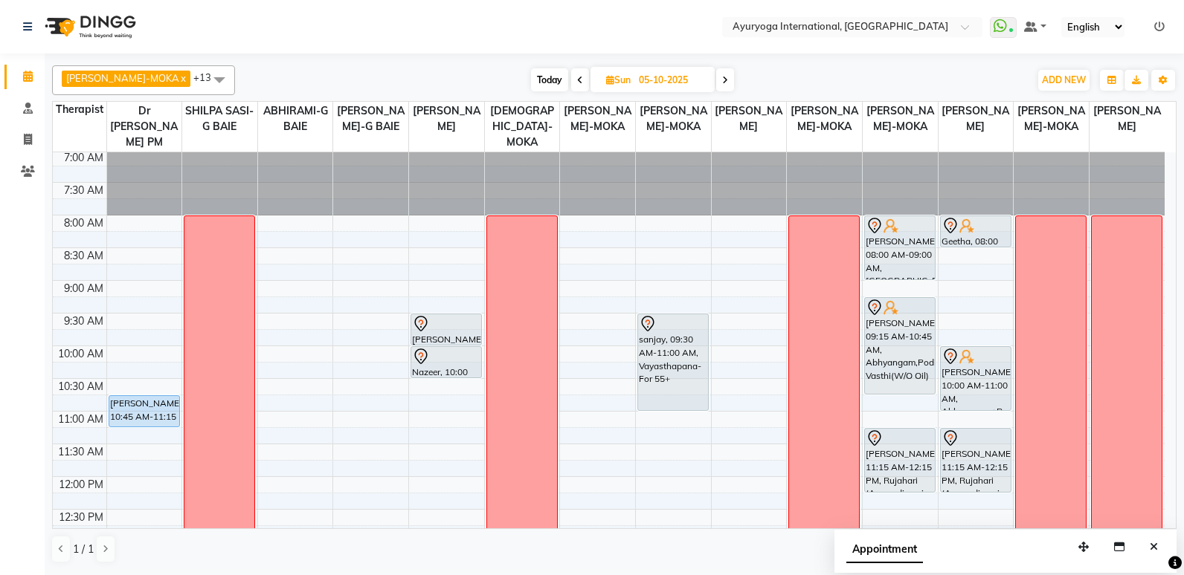
scroll to position [0, 0]
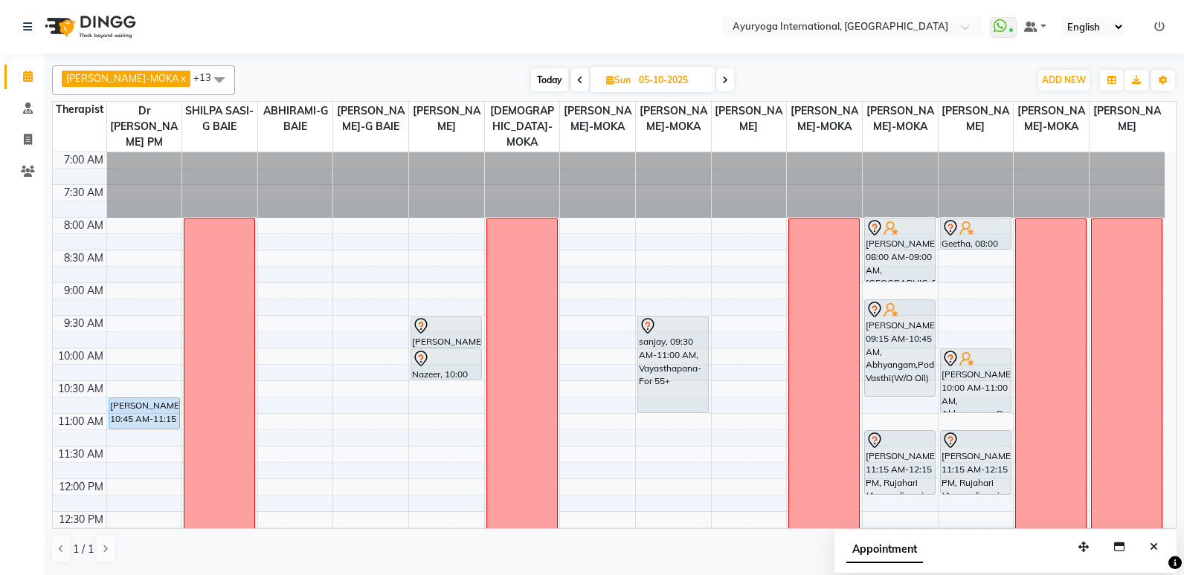
click at [531, 82] on span "Today" at bounding box center [549, 79] width 37 height 23
type input "04-10-2025"
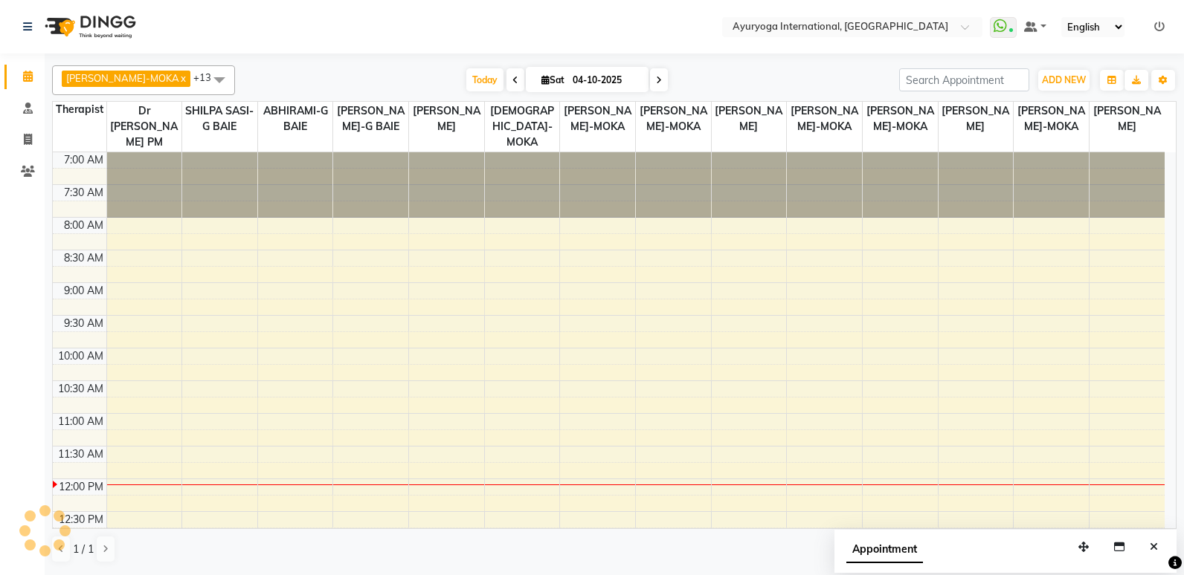
scroll to position [328, 0]
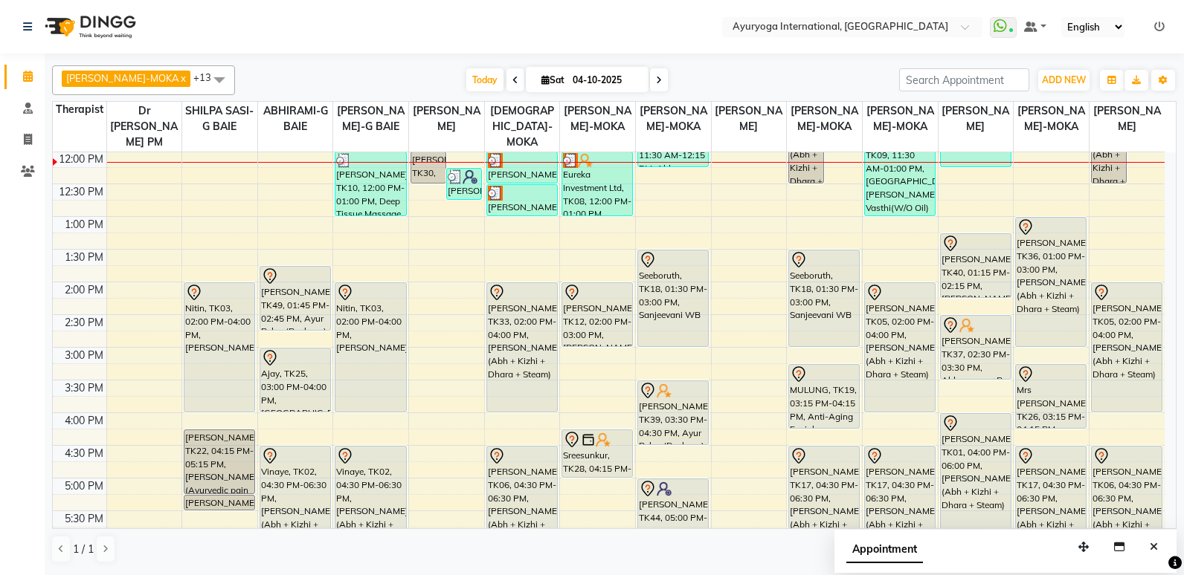
click at [366, 518] on div "Vinaye, TK02, 04:30 PM-06:30 PM, [PERSON_NAME] (Abh + Kizhi + Dhara + Steam)" at bounding box center [370, 511] width 70 height 129
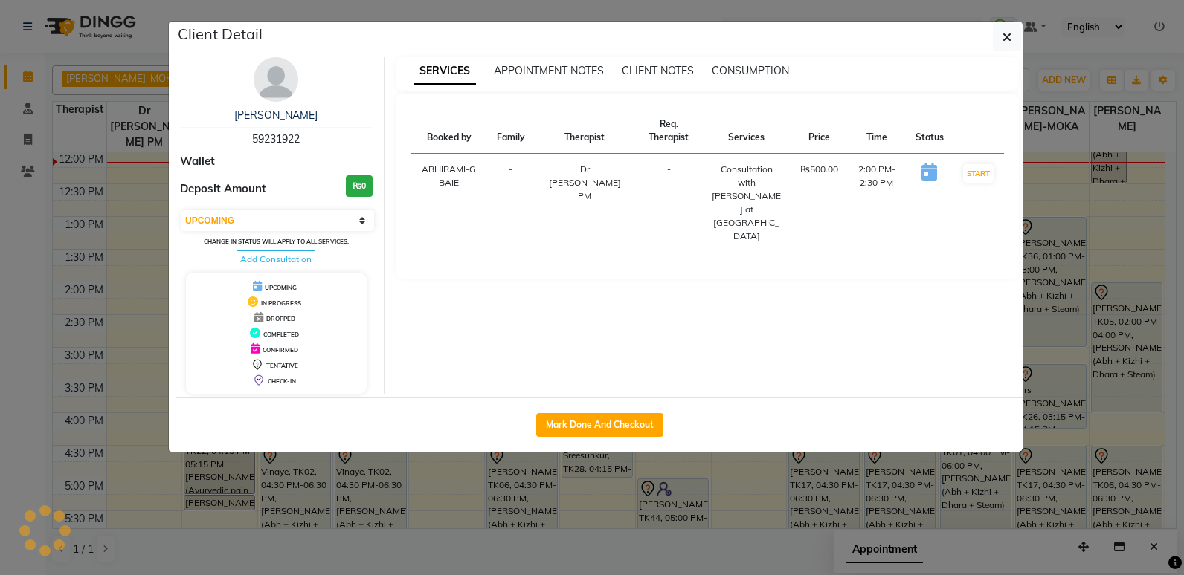
select select "7"
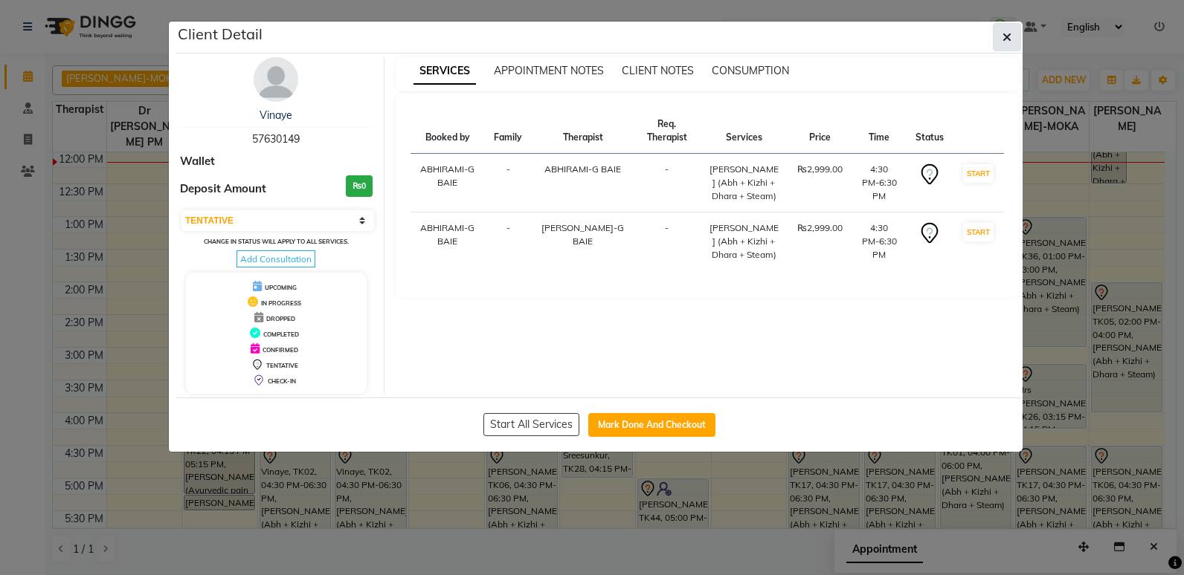
click at [999, 35] on button "button" at bounding box center [1007, 37] width 28 height 28
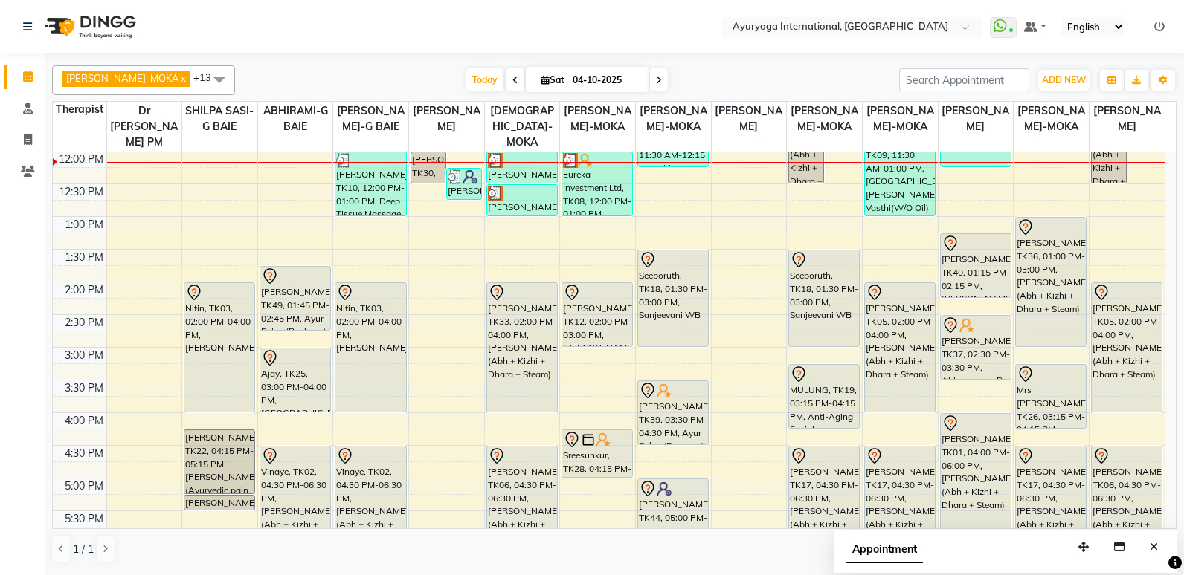
scroll to position [402, 0]
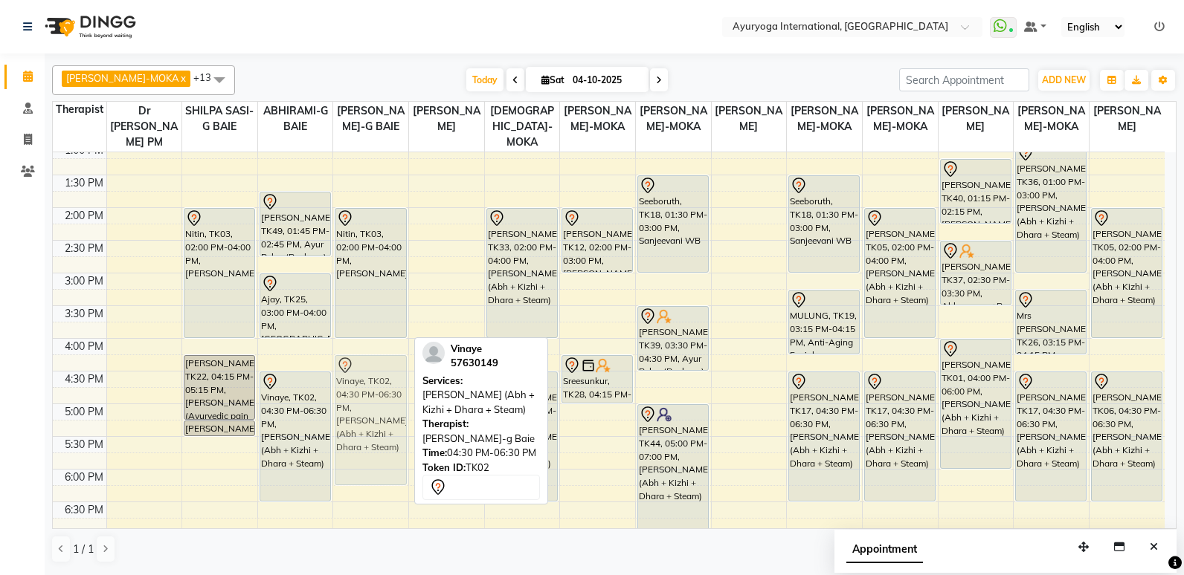
drag, startPoint x: 348, startPoint y: 391, endPoint x: 356, endPoint y: 377, distance: 16.3
click at [356, 377] on div "Vencatachellum, TK31, 09:45 AM-11:45 AM, AYUR SOUKYA - WB - AU - 2025 [PERSON_N…" at bounding box center [370, 207] width 75 height 915
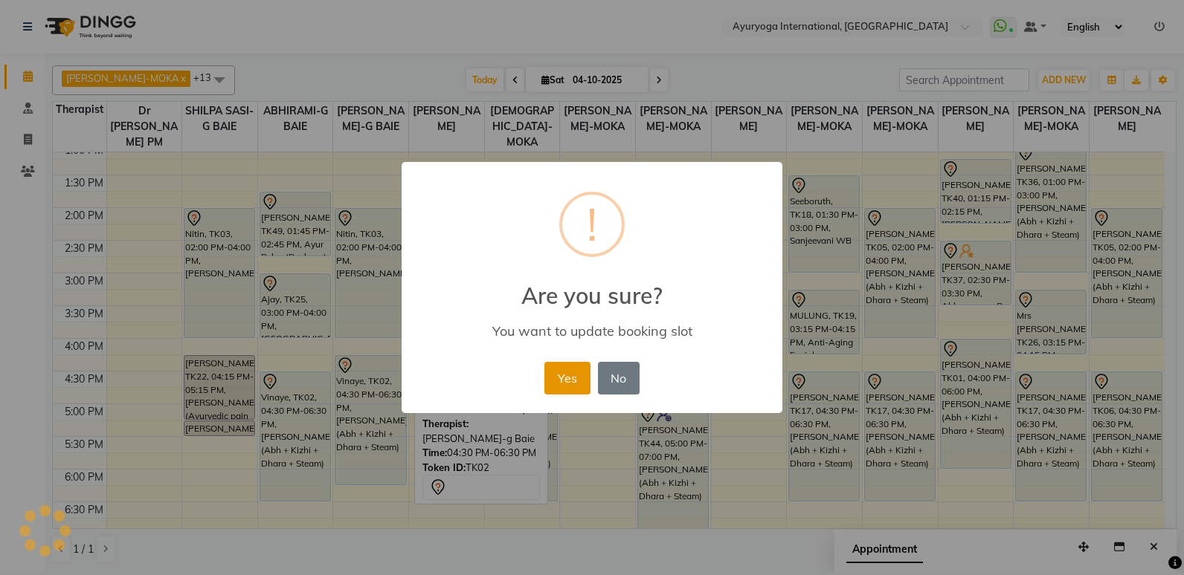
click at [562, 373] on button "Yes" at bounding box center [566, 378] width 45 height 33
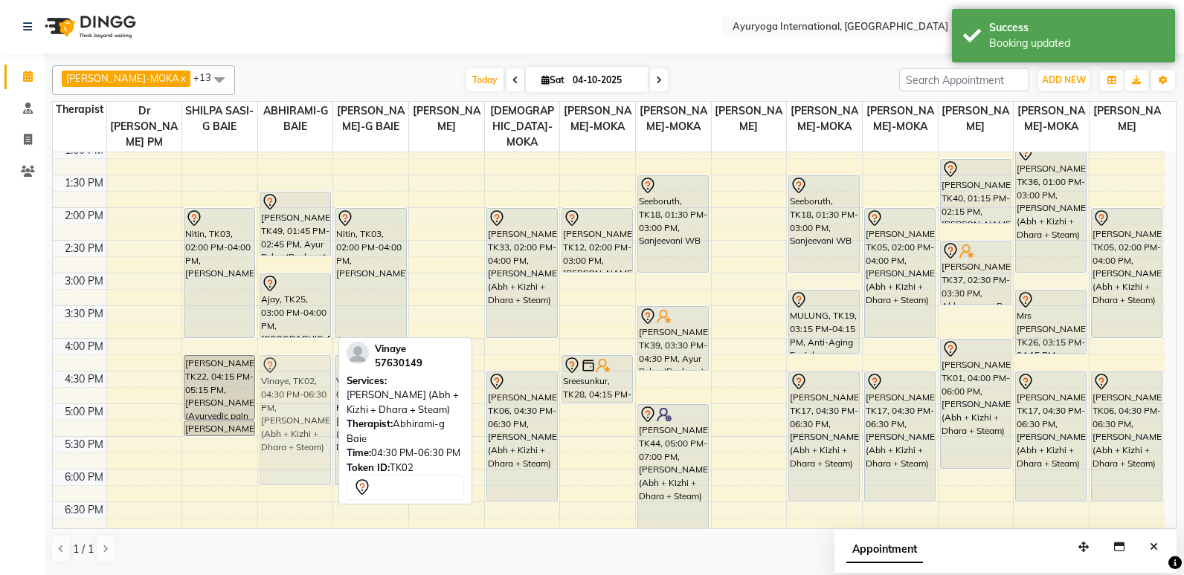
drag, startPoint x: 308, startPoint y: 412, endPoint x: 314, endPoint y: 398, distance: 15.3
click at [314, 398] on div "preity, TK16, 09:00 AM-11:00 AM, [PERSON_NAME] (Abh + Kizhi + Dhara + Steam) [P…" at bounding box center [295, 207] width 75 height 915
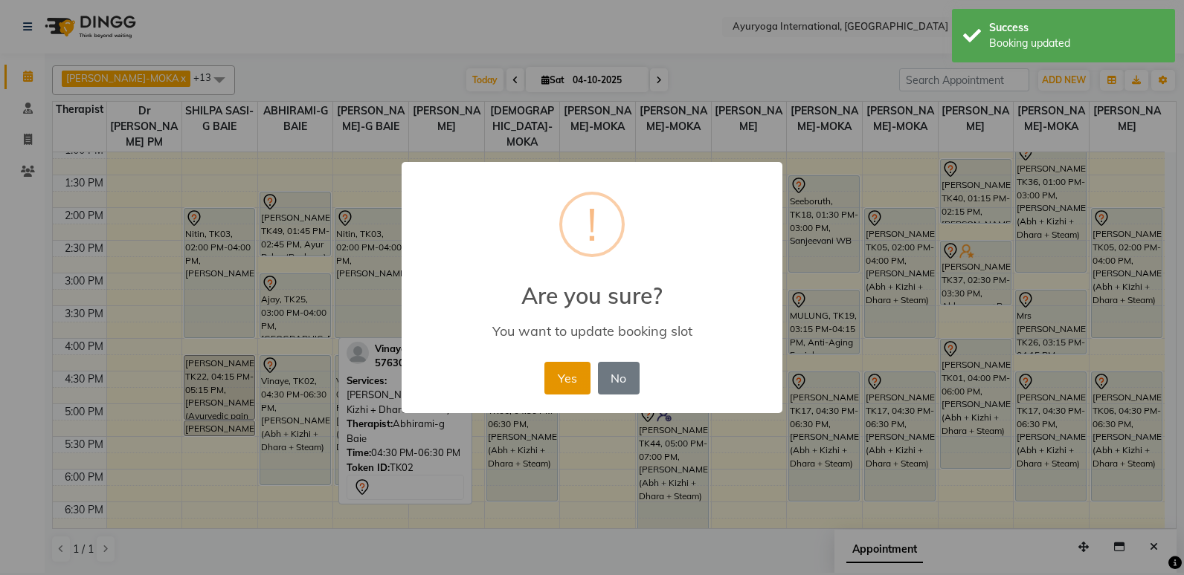
click at [566, 372] on button "Yes" at bounding box center [566, 378] width 45 height 33
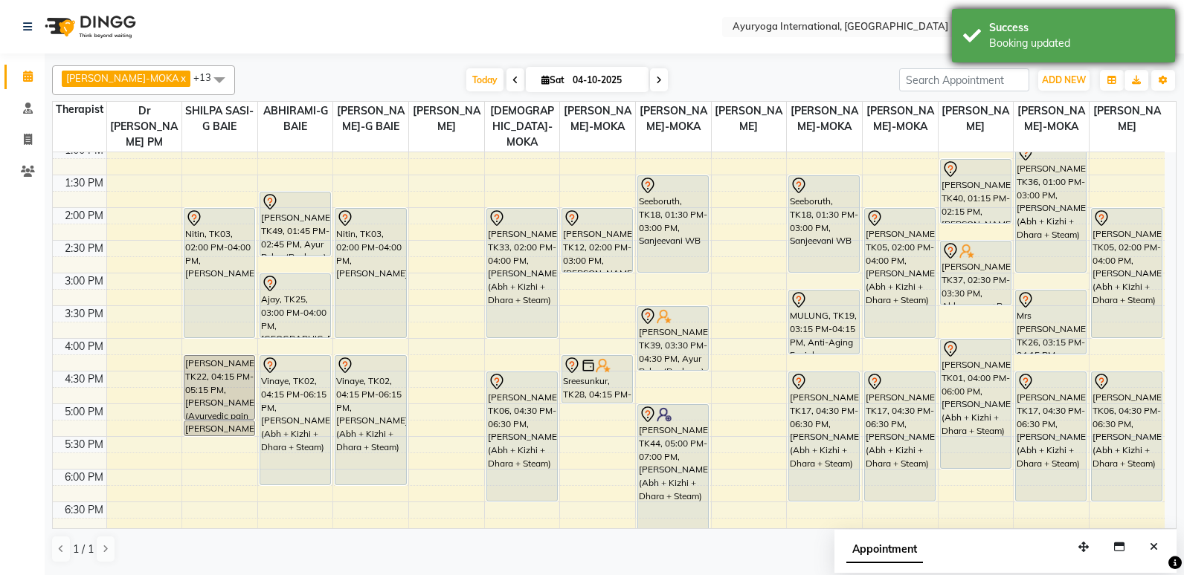
click at [1068, 32] on div "Success" at bounding box center [1076, 28] width 175 height 16
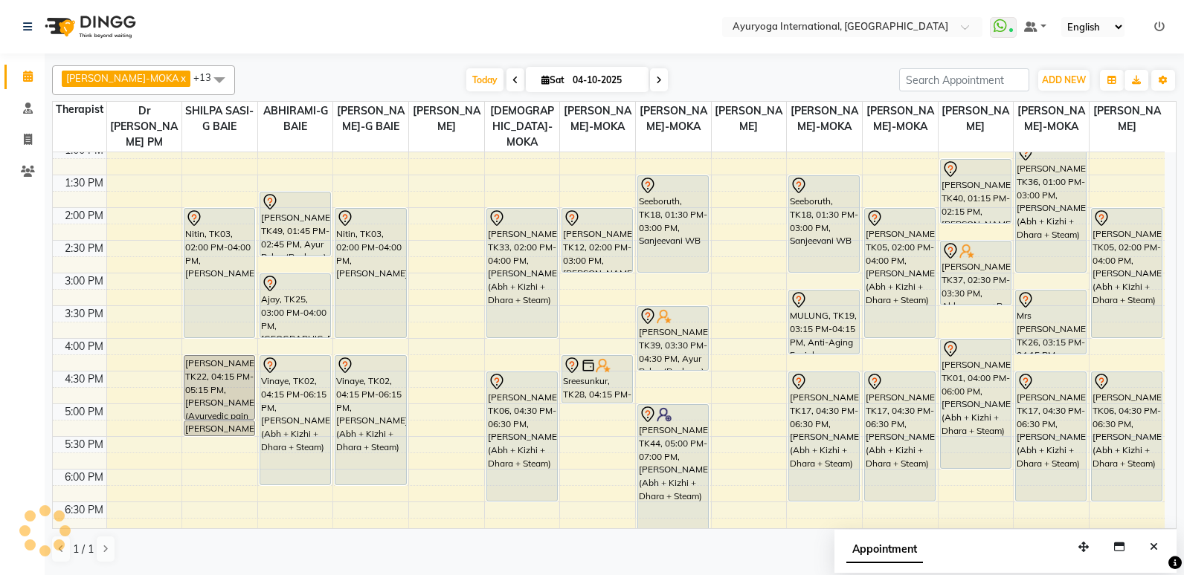
click at [0, 162] on html "Select Location × Ayuryoga International, [GEOGRAPHIC_DATA] Rd WhatsApp Status …" at bounding box center [592, 287] width 1184 height 575
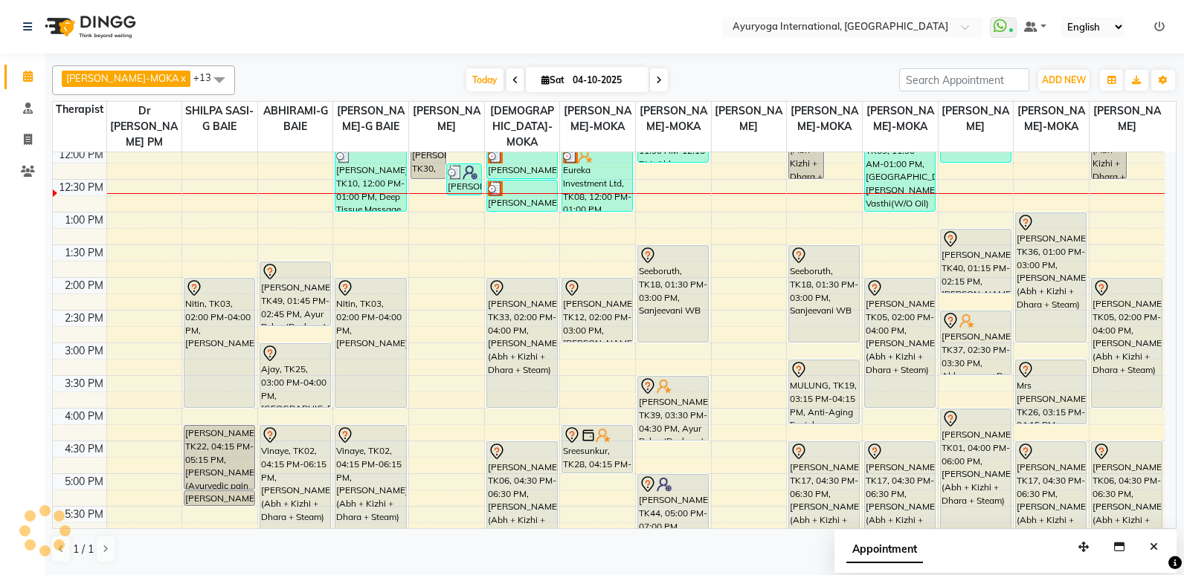
scroll to position [335, 0]
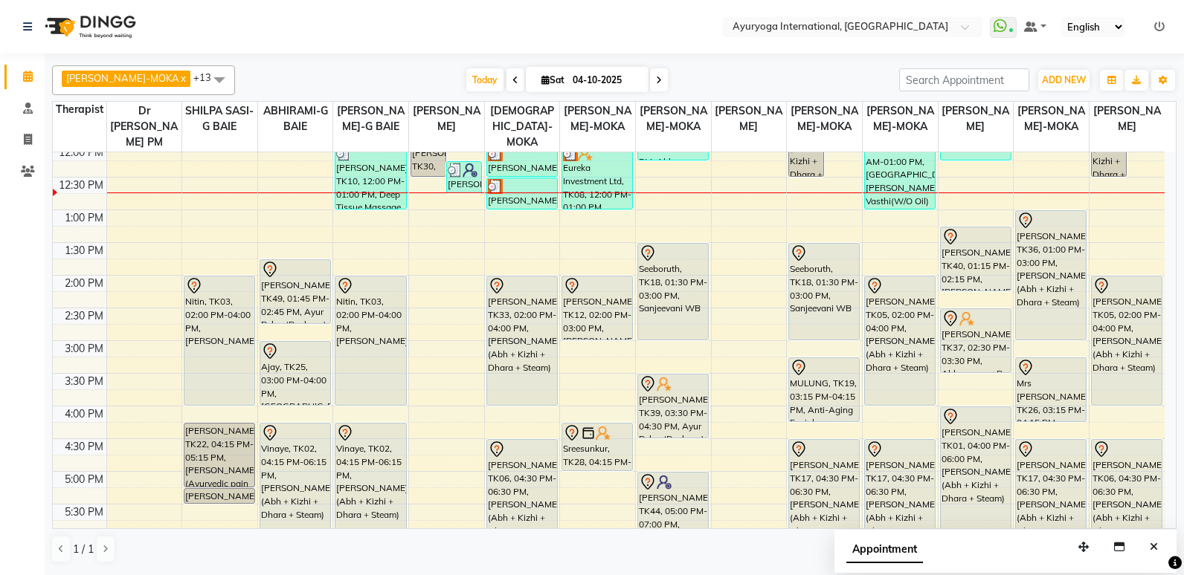
click at [1174, 341] on td "7:00 AM 7:30 AM 8:00 AM 8:30 AM 9:00 AM 9:30 AM 10:00 AM 10:30 AM 11:00 AM 11:3…" at bounding box center [614, 340] width 1123 height 377
click at [1171, 341] on div "[PERSON_NAME]-MOKA x ABHIRAMI-G BAIE x [PERSON_NAME]-MOKA x ALEENA-MOKA x [PERS…" at bounding box center [614, 314] width 1139 height 520
click at [781, 67] on div "[PERSON_NAME]-MOKA x ABHIRAMI-G BAIE x [PERSON_NAME]-MOKA x ALEENA-MOKA x [PERS…" at bounding box center [614, 80] width 1124 height 30
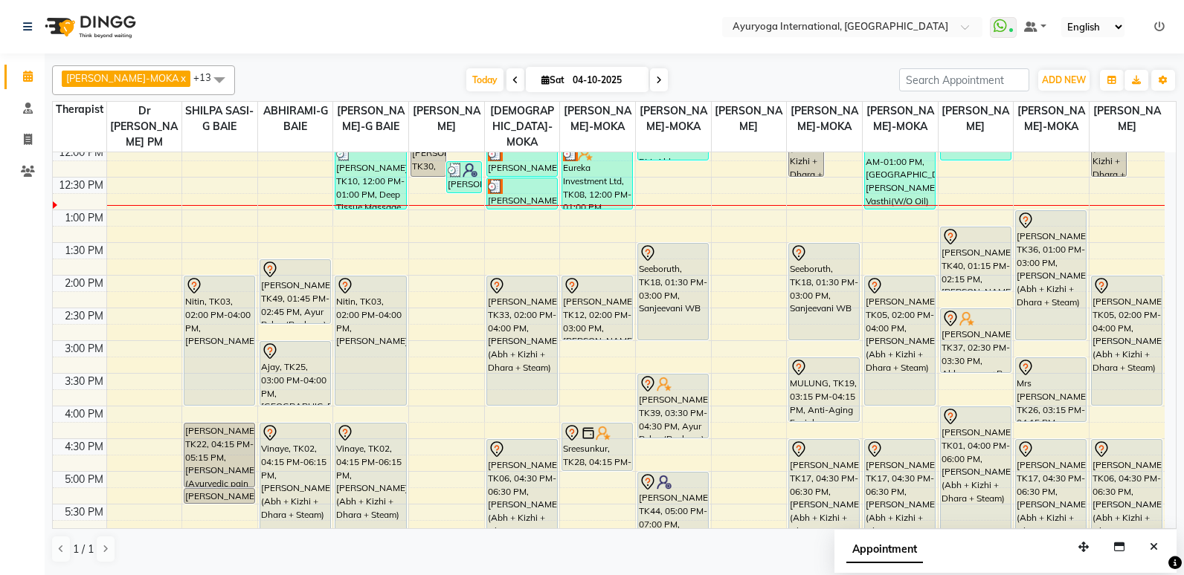
click at [771, 42] on nav "Select Location × Ayuryoga International, [GEOGRAPHIC_DATA] Rd WhatsApp Status …" at bounding box center [592, 27] width 1184 height 54
drag, startPoint x: 771, startPoint y: 42, endPoint x: 743, endPoint y: 99, distance: 63.8
click at [743, 99] on div "[PERSON_NAME]-MOKA x ABHIRAMI-G BAIE x [PERSON_NAME]-MOKA x ALEENA-MOKA x [PERS…" at bounding box center [614, 314] width 1124 height 510
